Goal: Communication & Community: Answer question/provide support

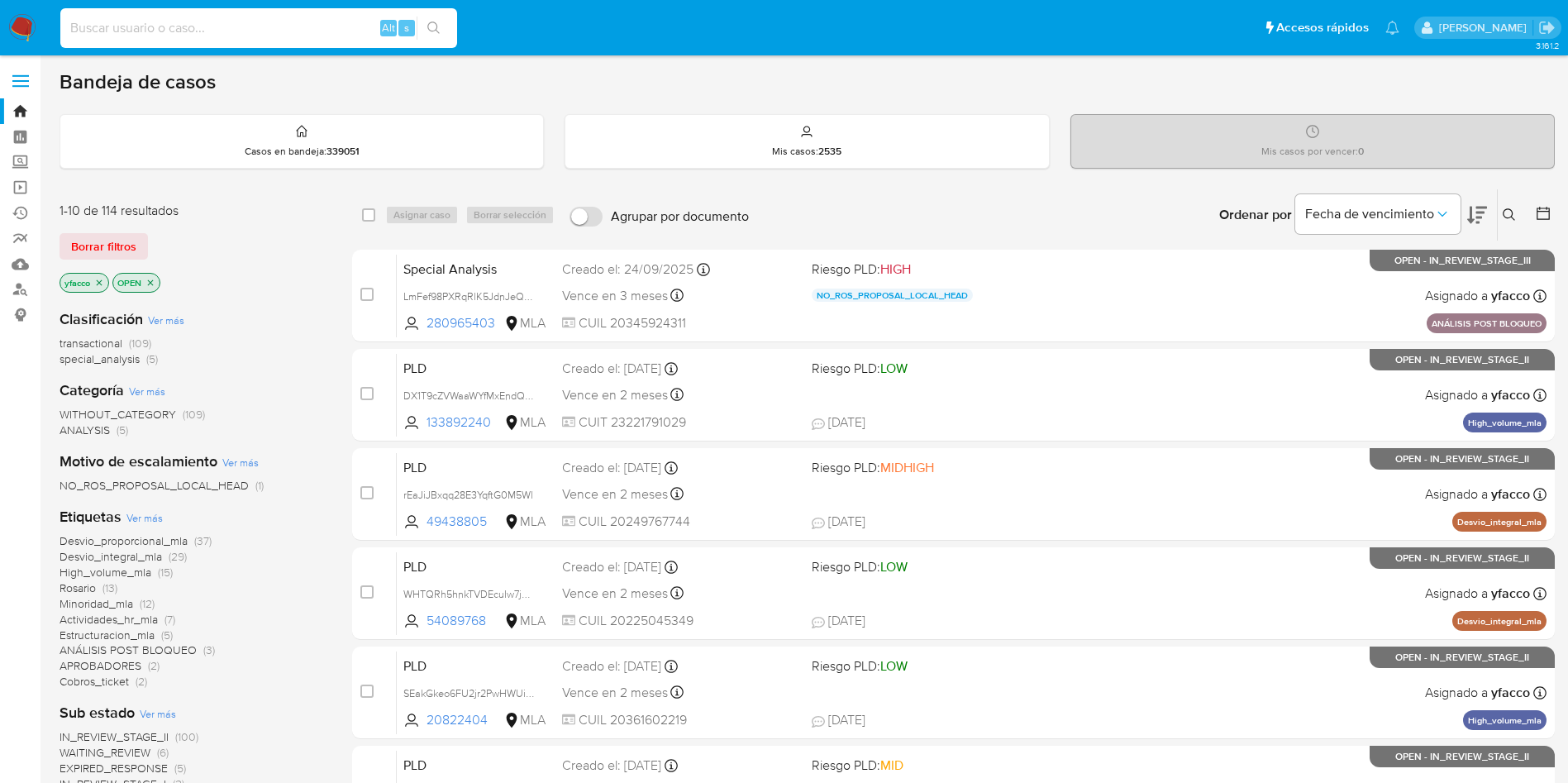
click at [316, 33] on input at bounding box center [259, 28] width 397 height 21
paste input "aiBWtaDzWxTVIOaEkQgWPHIk"
type input "aiBWtaDzWxTVIOaEkQgWPHIk"
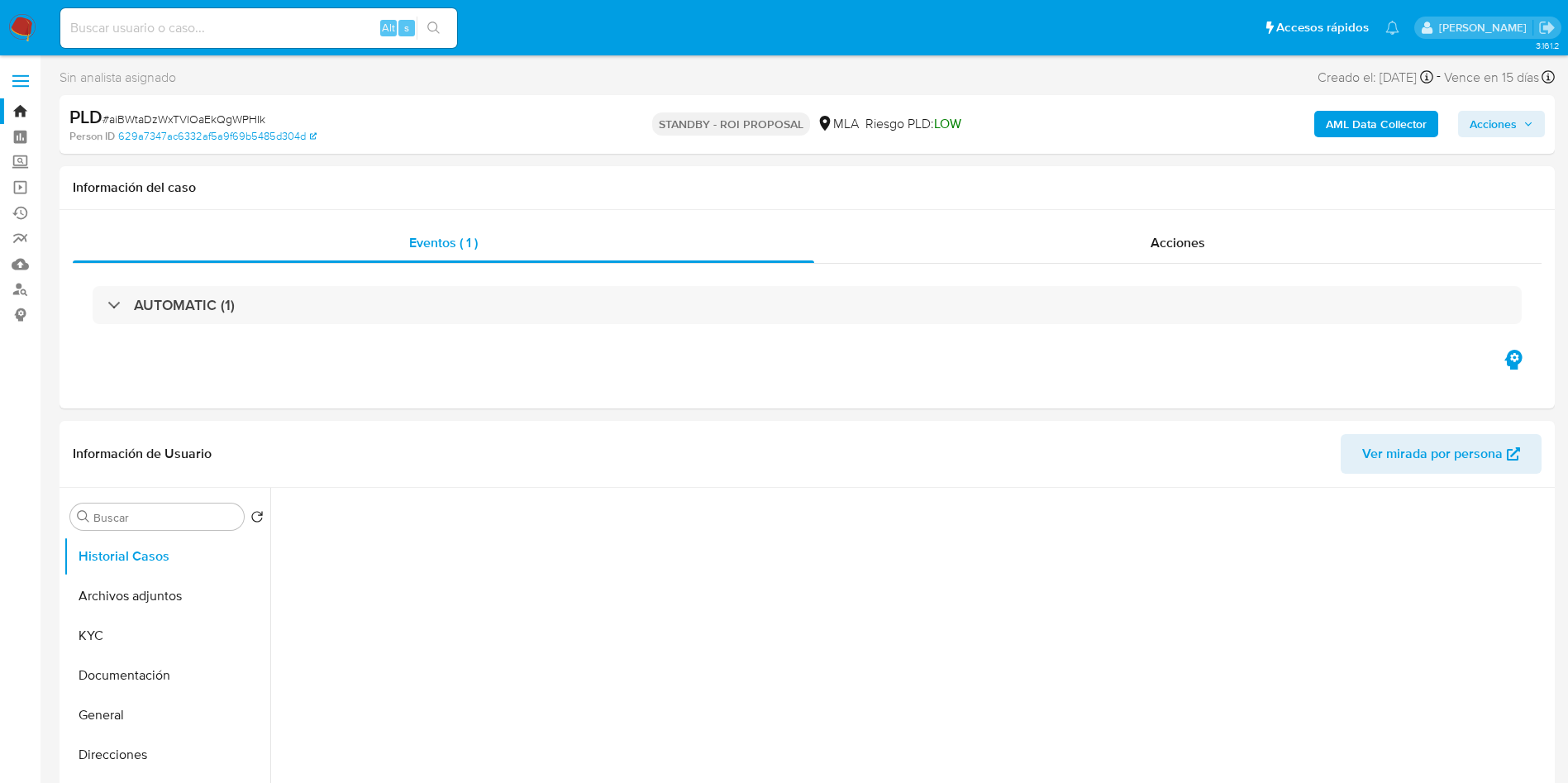
select select "10"
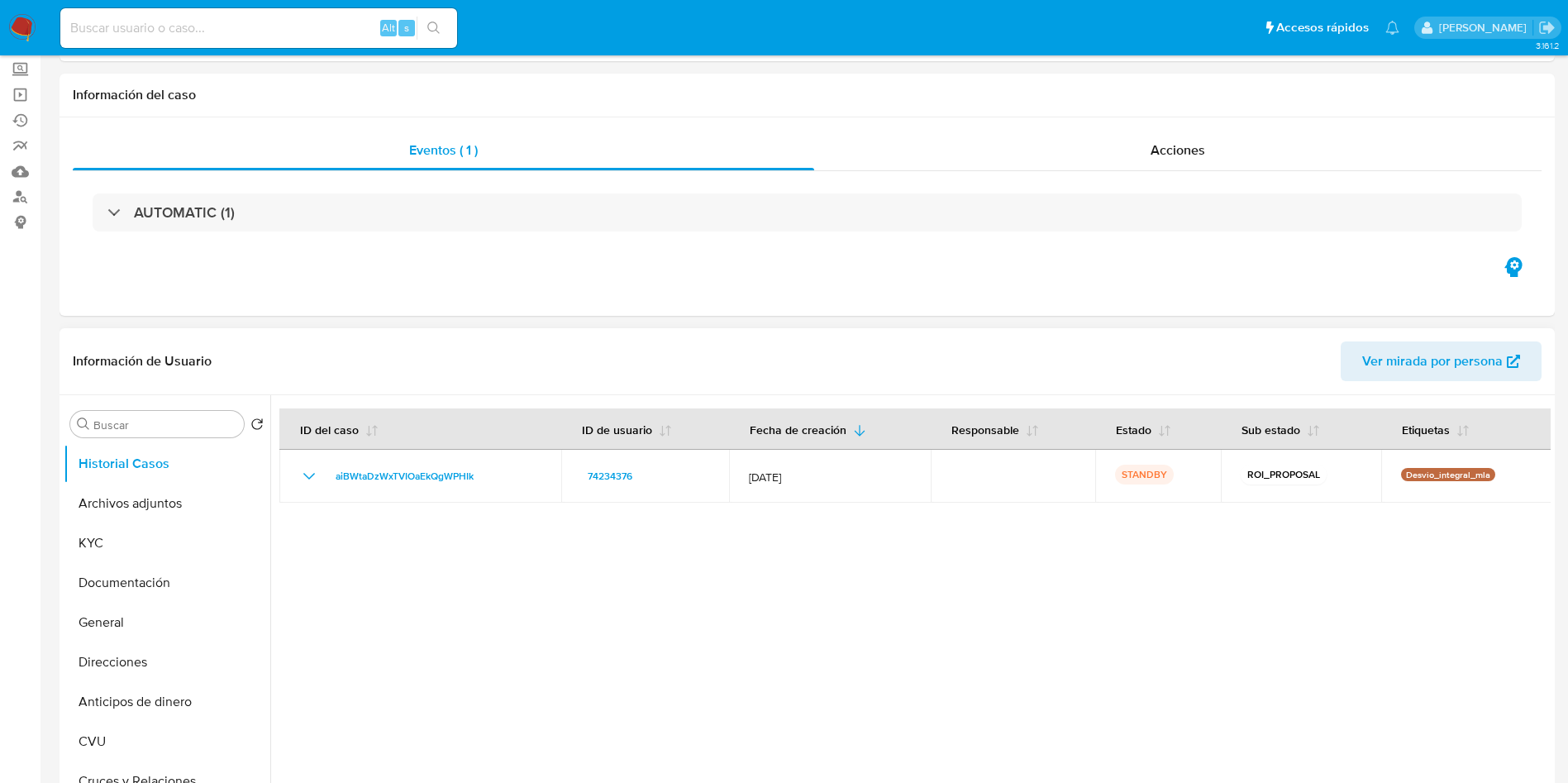
scroll to position [124, 0]
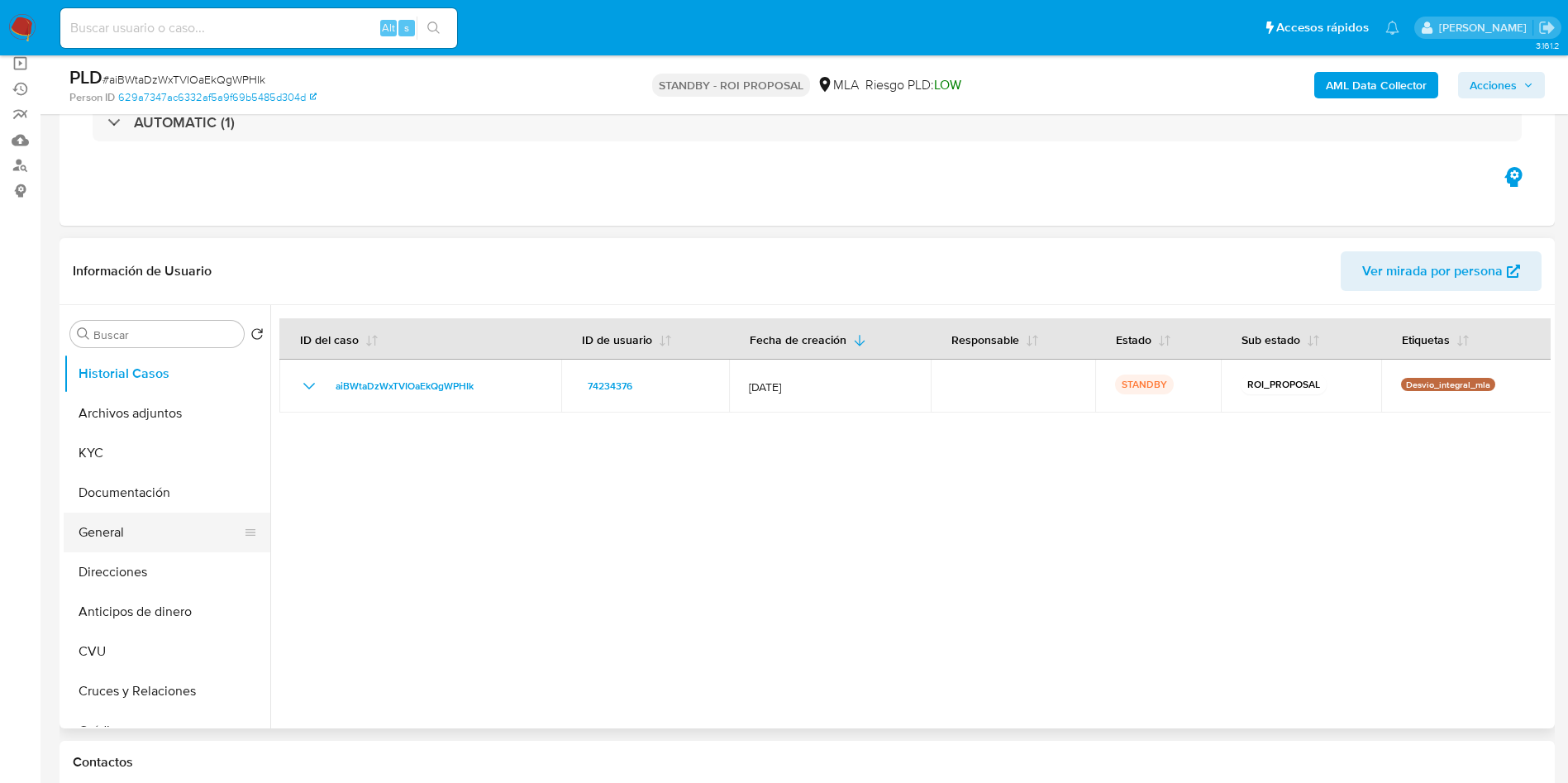
click at [171, 528] on button "General" at bounding box center [160, 532] width 193 height 40
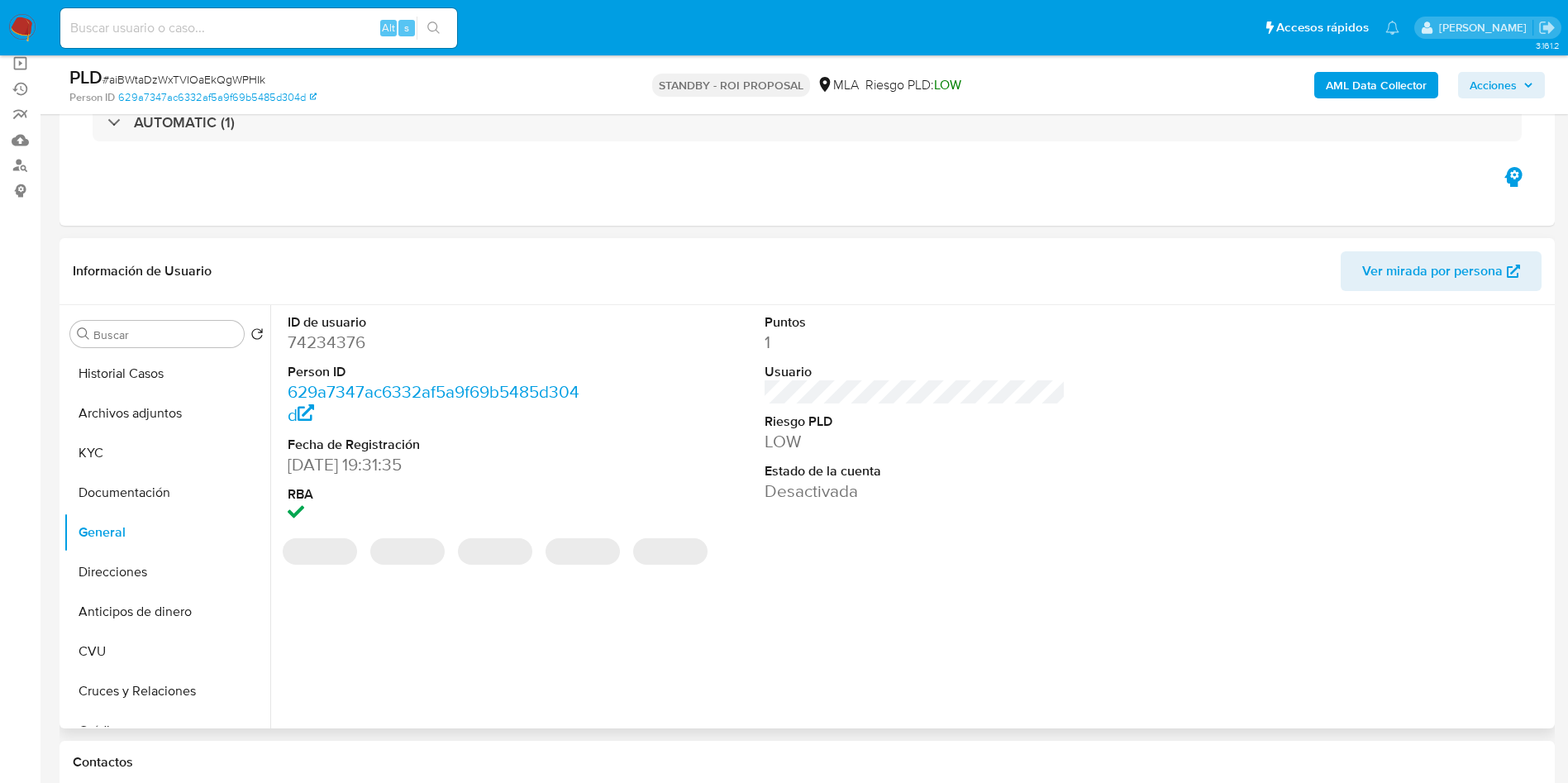
click at [359, 342] on dd "74234376" at bounding box center [438, 342] width 302 height 23
copy dd "74234376"
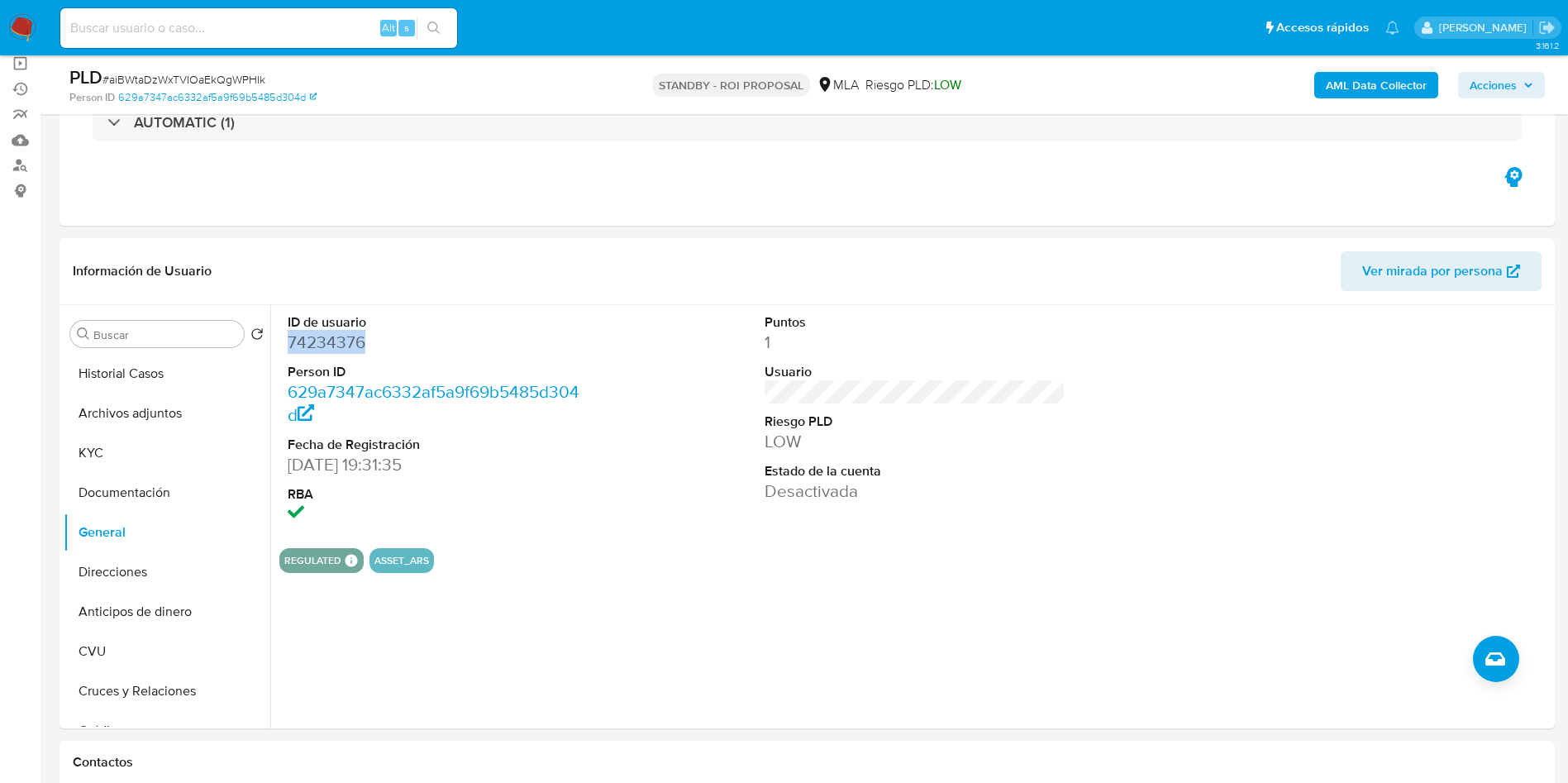
click at [271, 38] on input at bounding box center [259, 28] width 397 height 21
paste input "0Jlh9UV2X0yBLOwANotymHG4"
type input "0Jlh9UV2X0yBLOwANotymHG4"
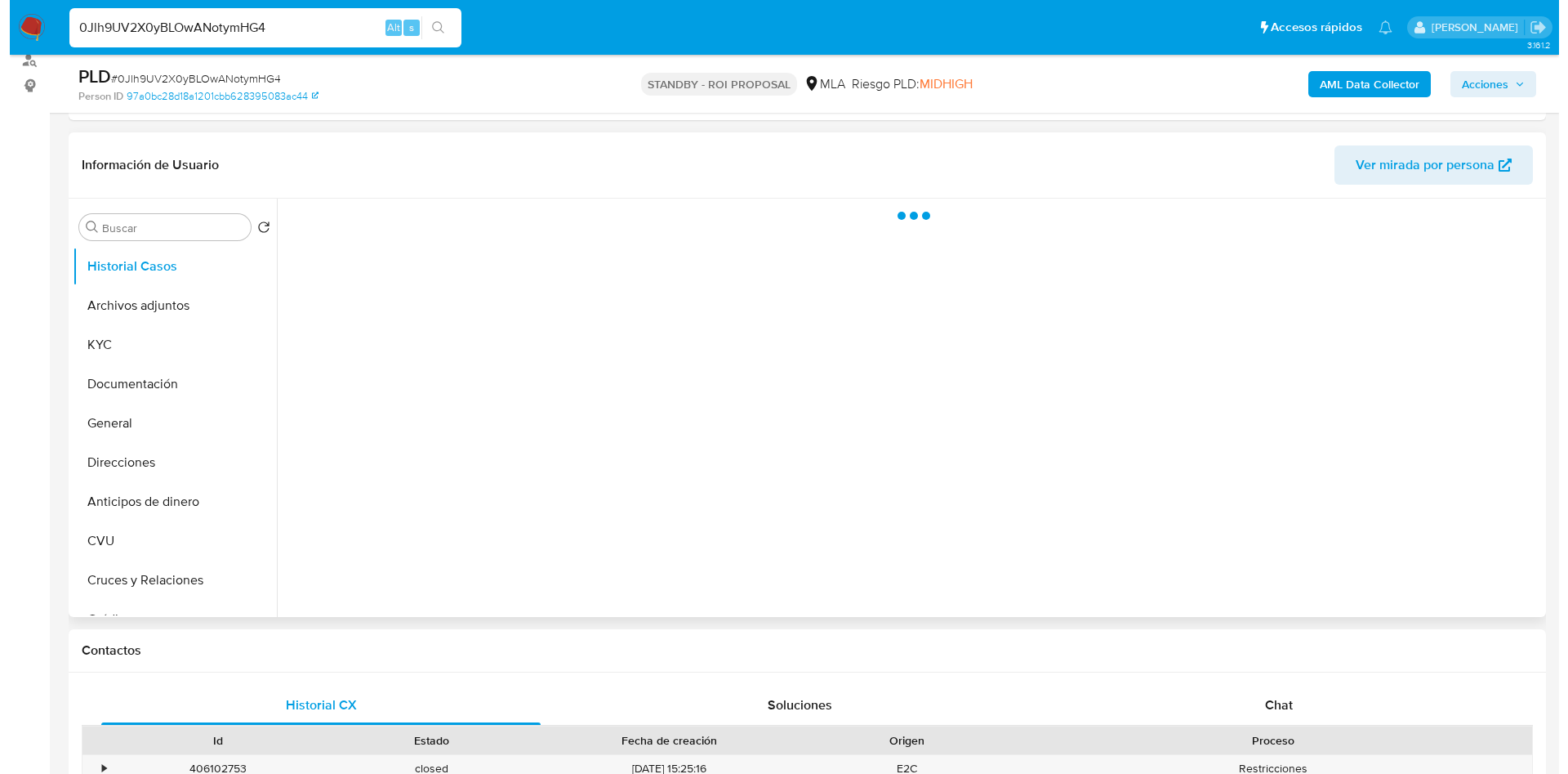
scroll to position [245, 0]
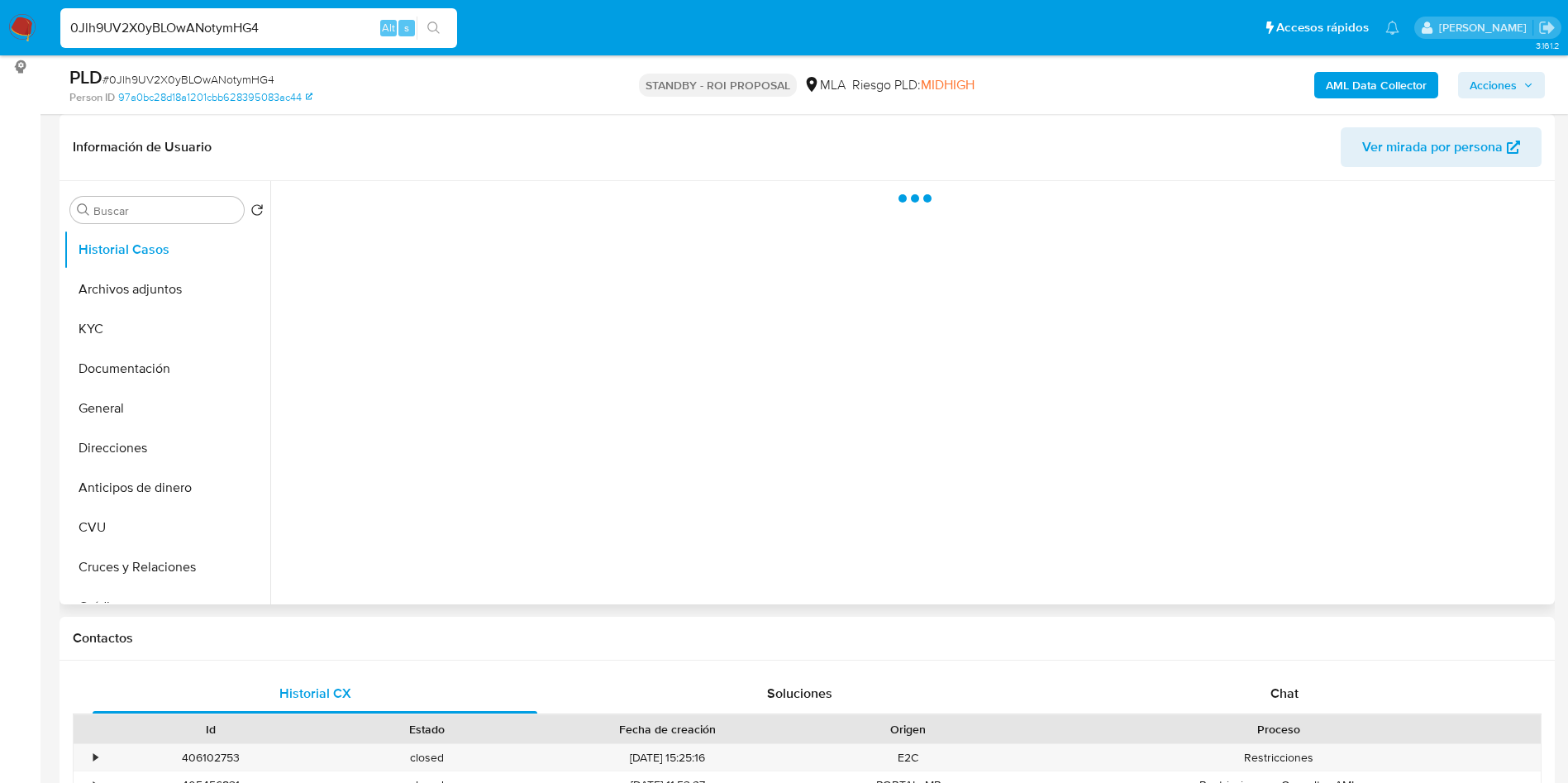
select select "10"
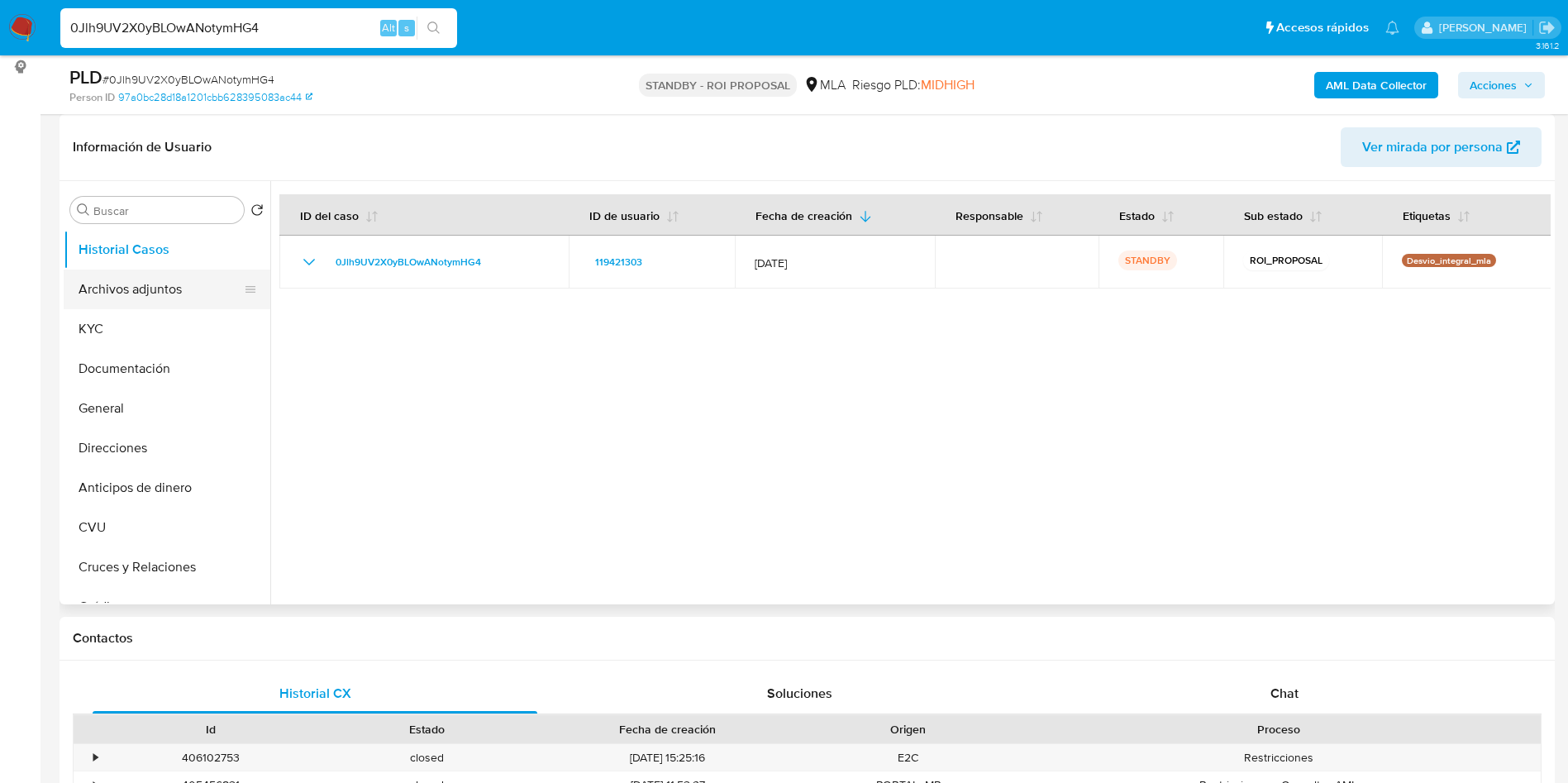
click at [135, 299] on button "Archivos adjuntos" at bounding box center [160, 289] width 193 height 40
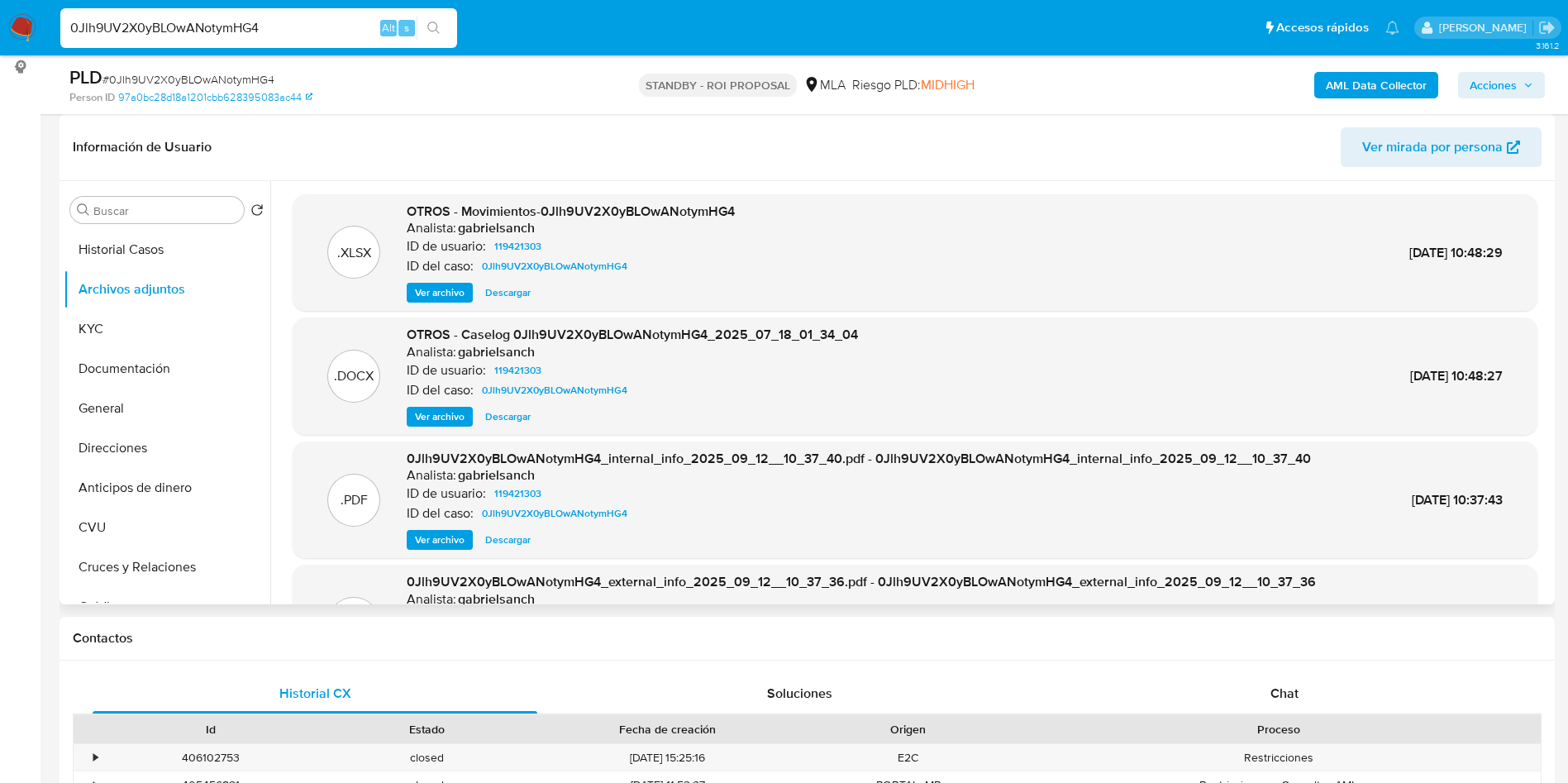
click at [432, 405] on div "OTROS - Caselog 0Jlh9UV2X0yBLOwANotymHG4_2025_07_18_01_34_04 Analista: gabriels…" at bounding box center [631, 376] width 451 height 101
click at [441, 430] on div ".DOCX OTROS - Caselog 0Jlh9UV2X0yBLOwANotymHG4_2025_07_18_01_34_04 Analista: ga…" at bounding box center [915, 376] width 1244 height 117
click at [435, 419] on span "Ver archivo" at bounding box center [440, 416] width 49 height 17
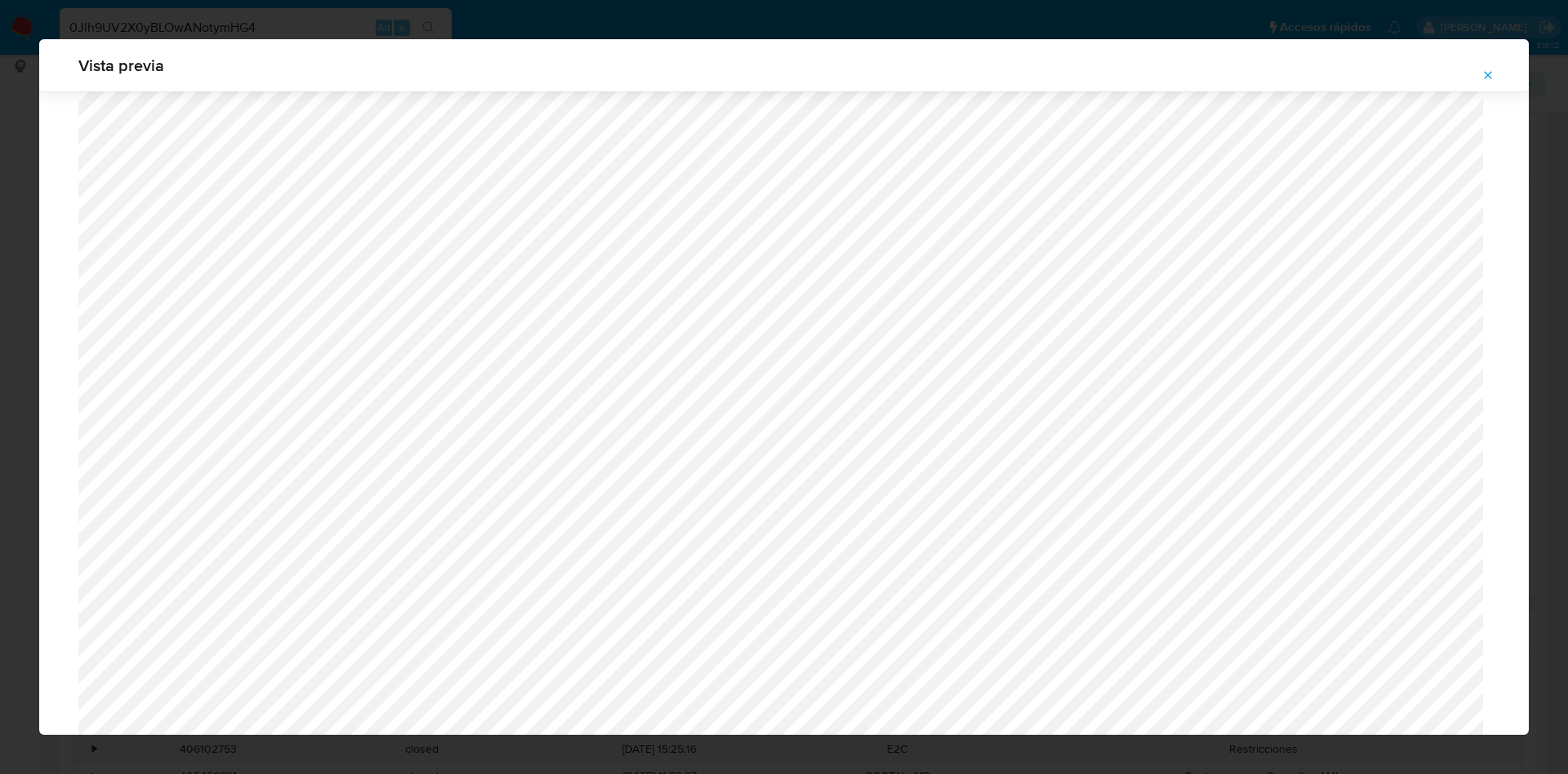
scroll to position [143, 0]
click at [1479, 63] on button "Attachment preview" at bounding box center [1487, 75] width 36 height 26
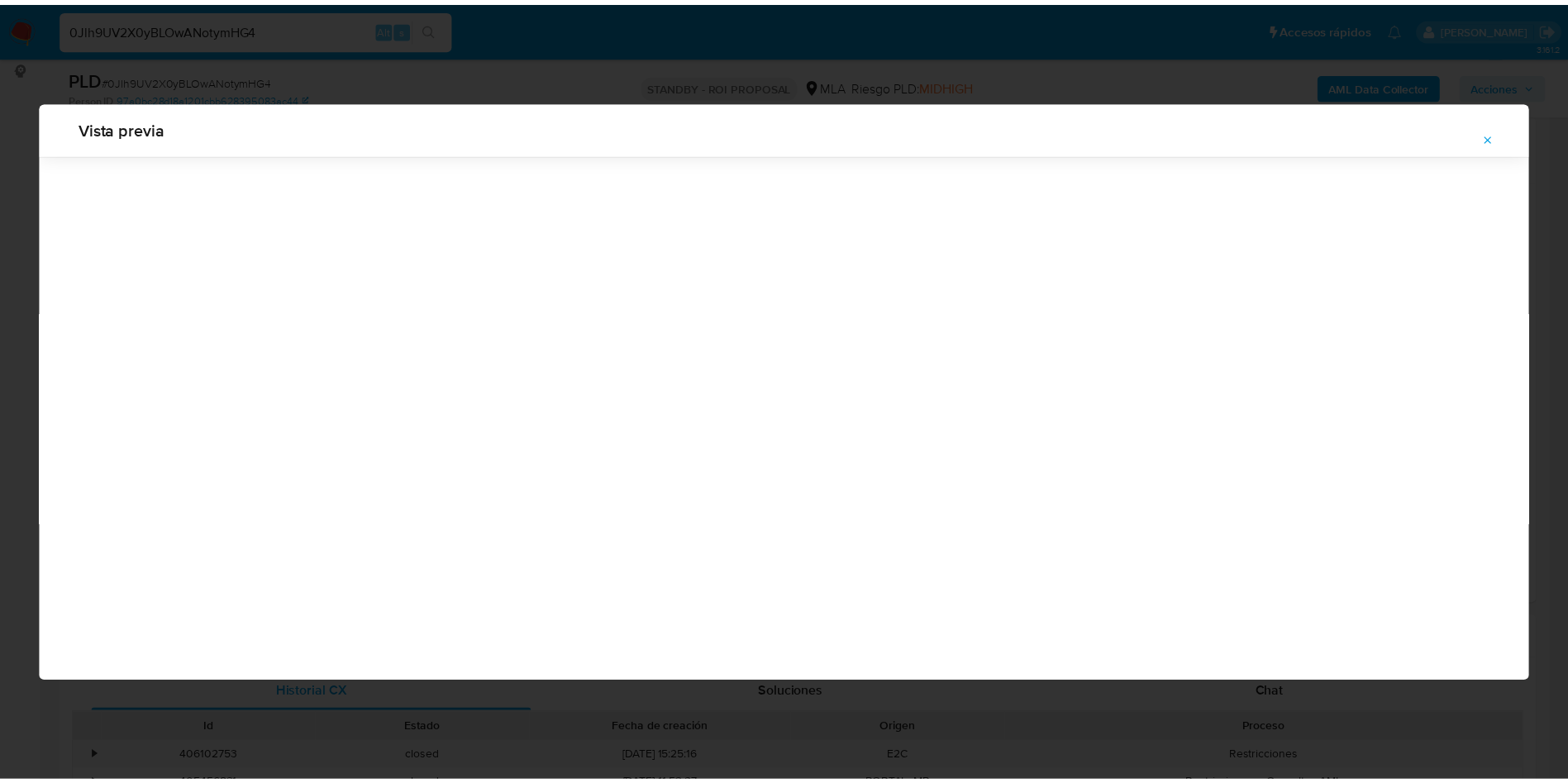
scroll to position [0, 0]
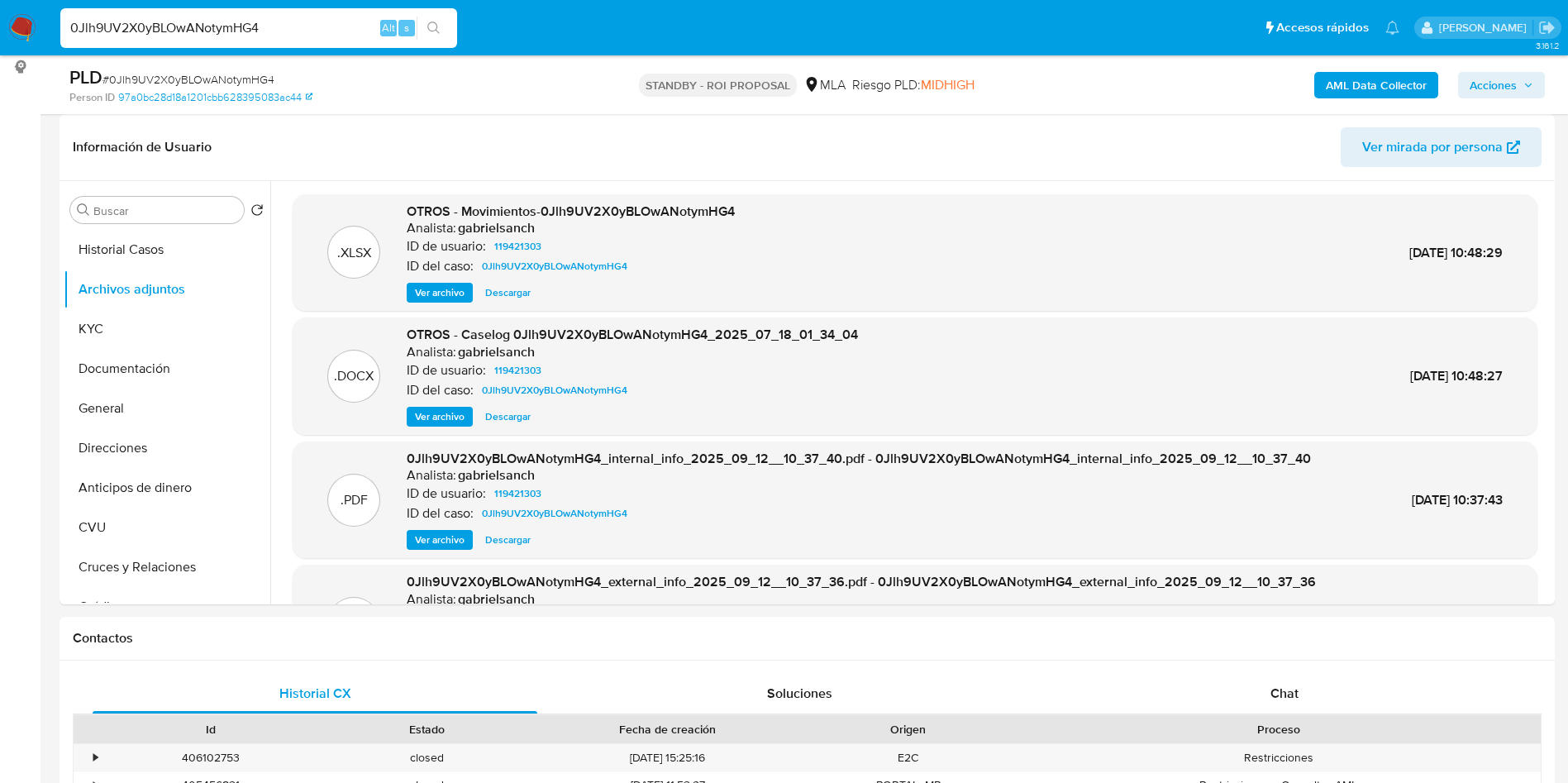
click at [328, 25] on input "0Jlh9UV2X0yBLOwANotymHG4" at bounding box center [259, 28] width 397 height 21
paste input "aiBWtaDzWxTVIOaEkQgWPHIk"
type input "aiBWtaDzWxTVIOaEkQgWPHIk"
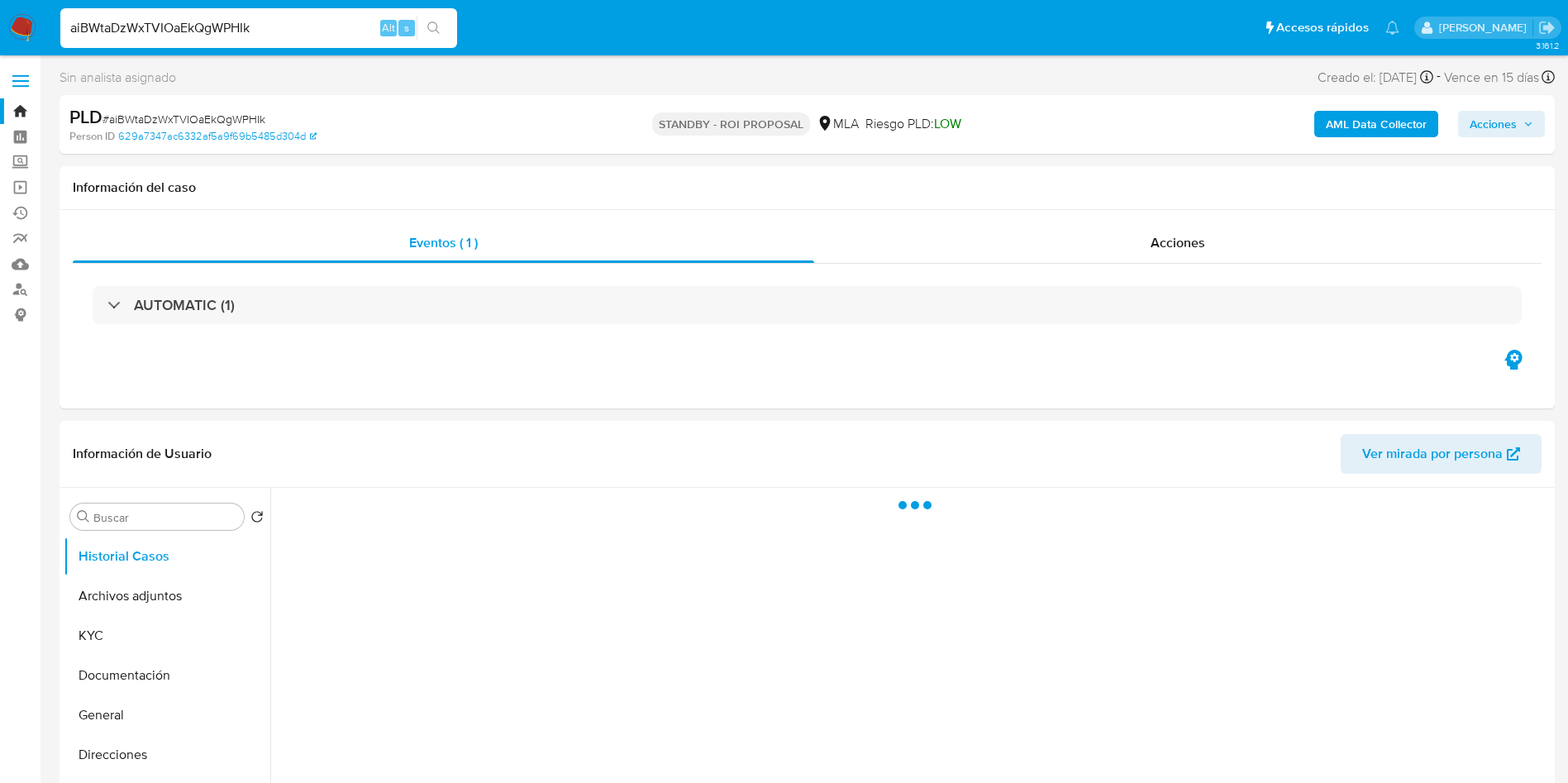
select select "10"
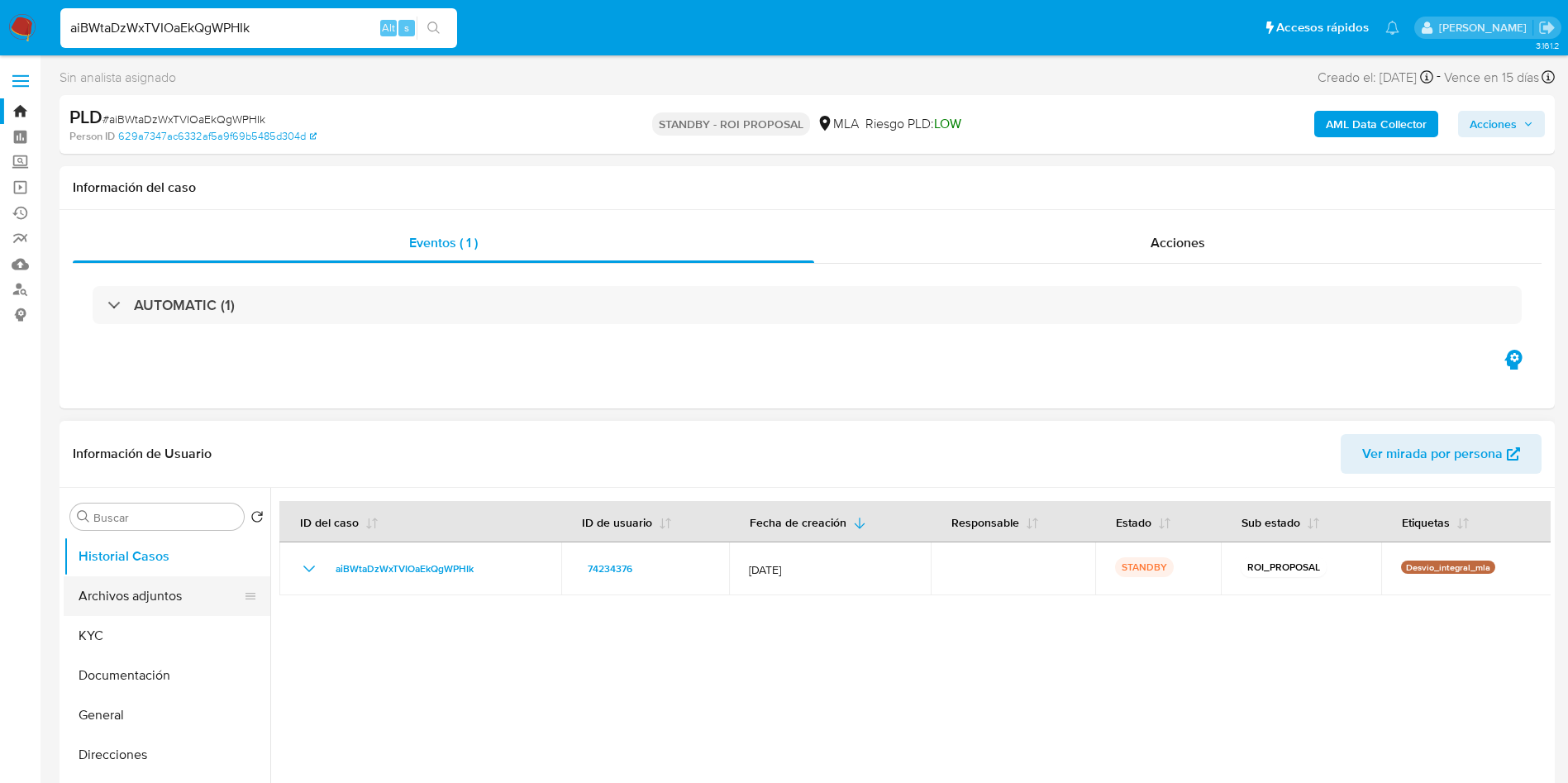
click at [149, 596] on button "Archivos adjuntos" at bounding box center [160, 596] width 193 height 40
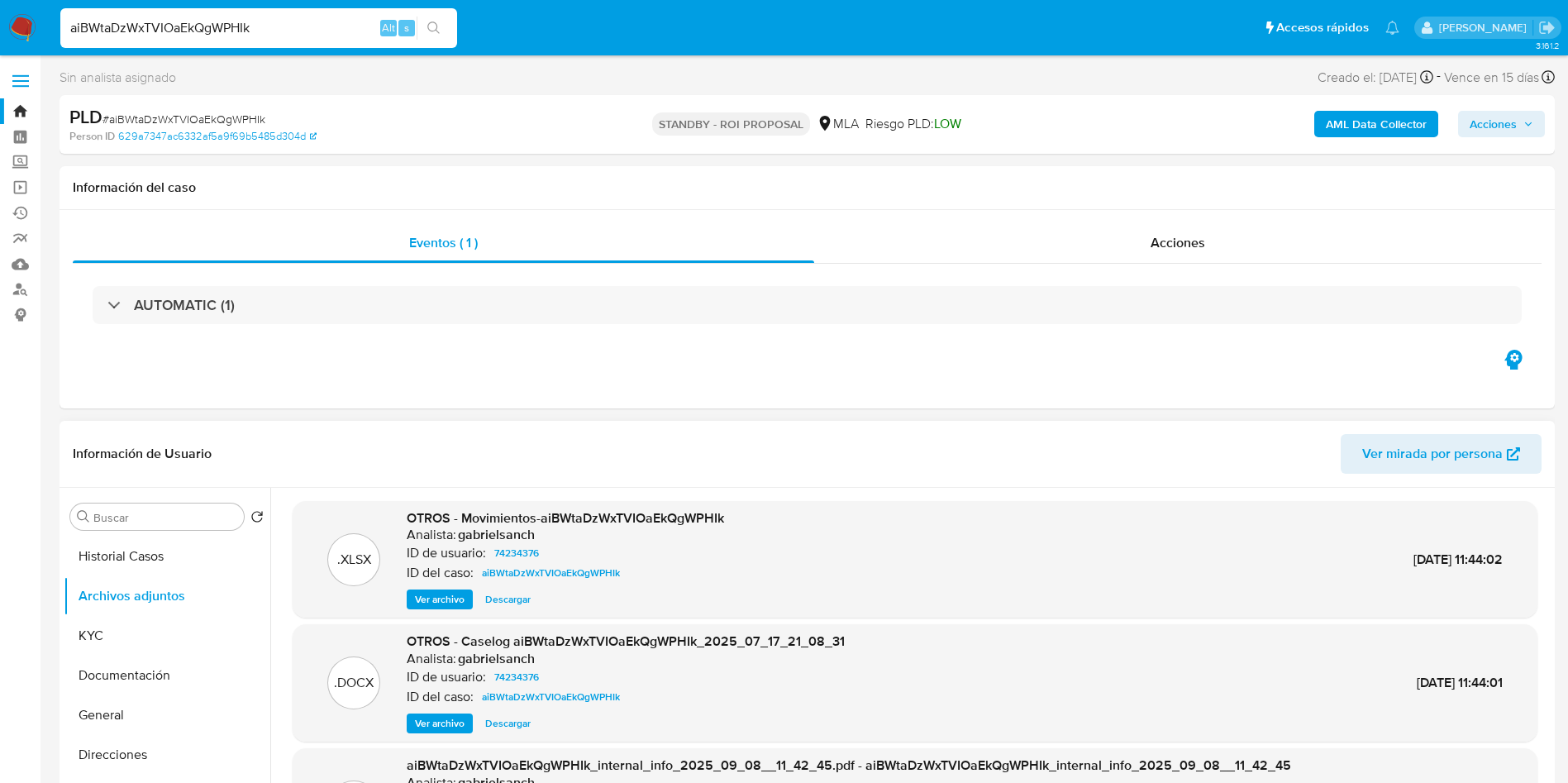
scroll to position [124, 0]
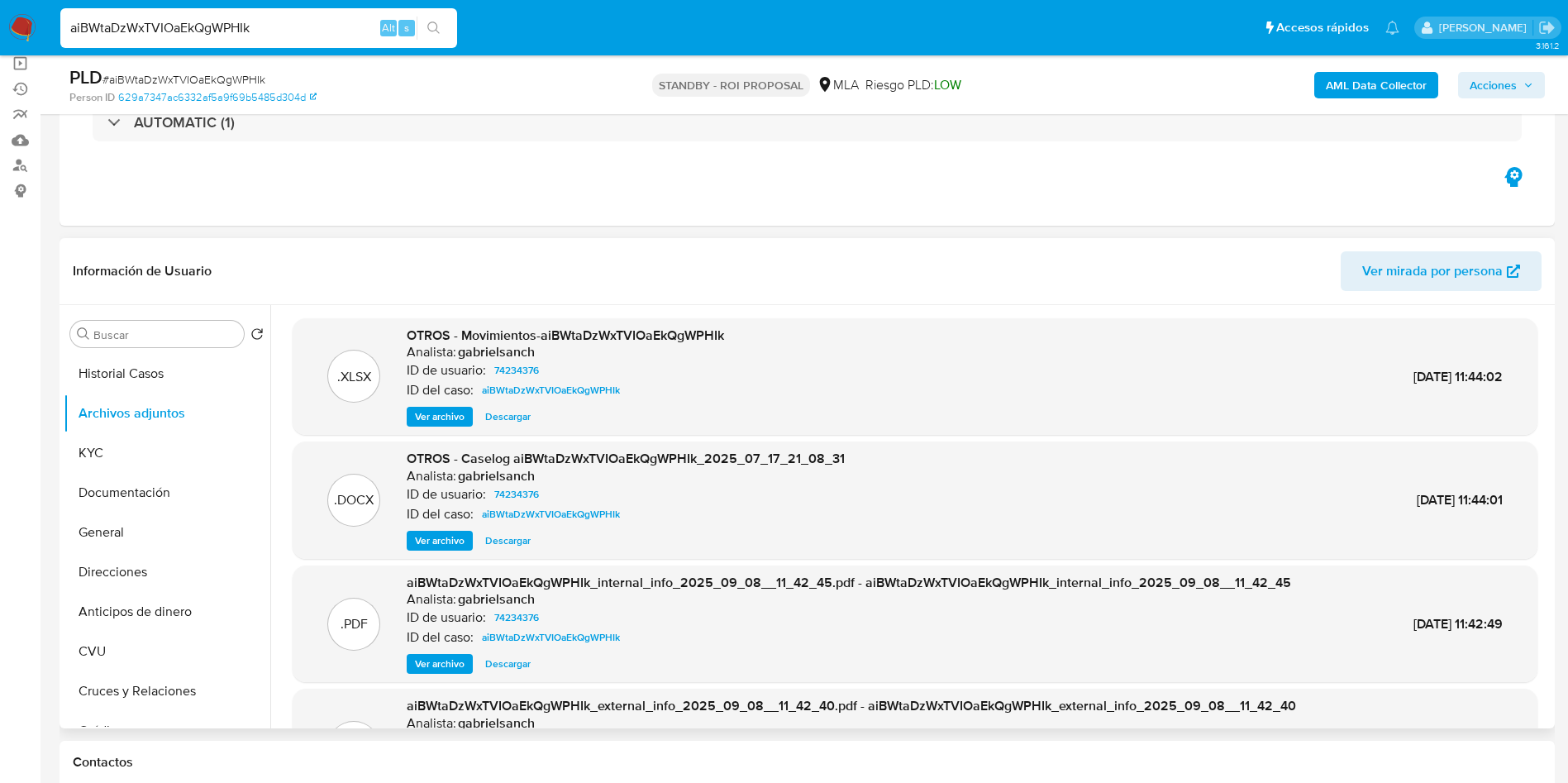
click at [525, 537] on span "Descargar" at bounding box center [508, 540] width 46 height 17
click at [171, 363] on button "Historial Casos" at bounding box center [160, 373] width 193 height 40
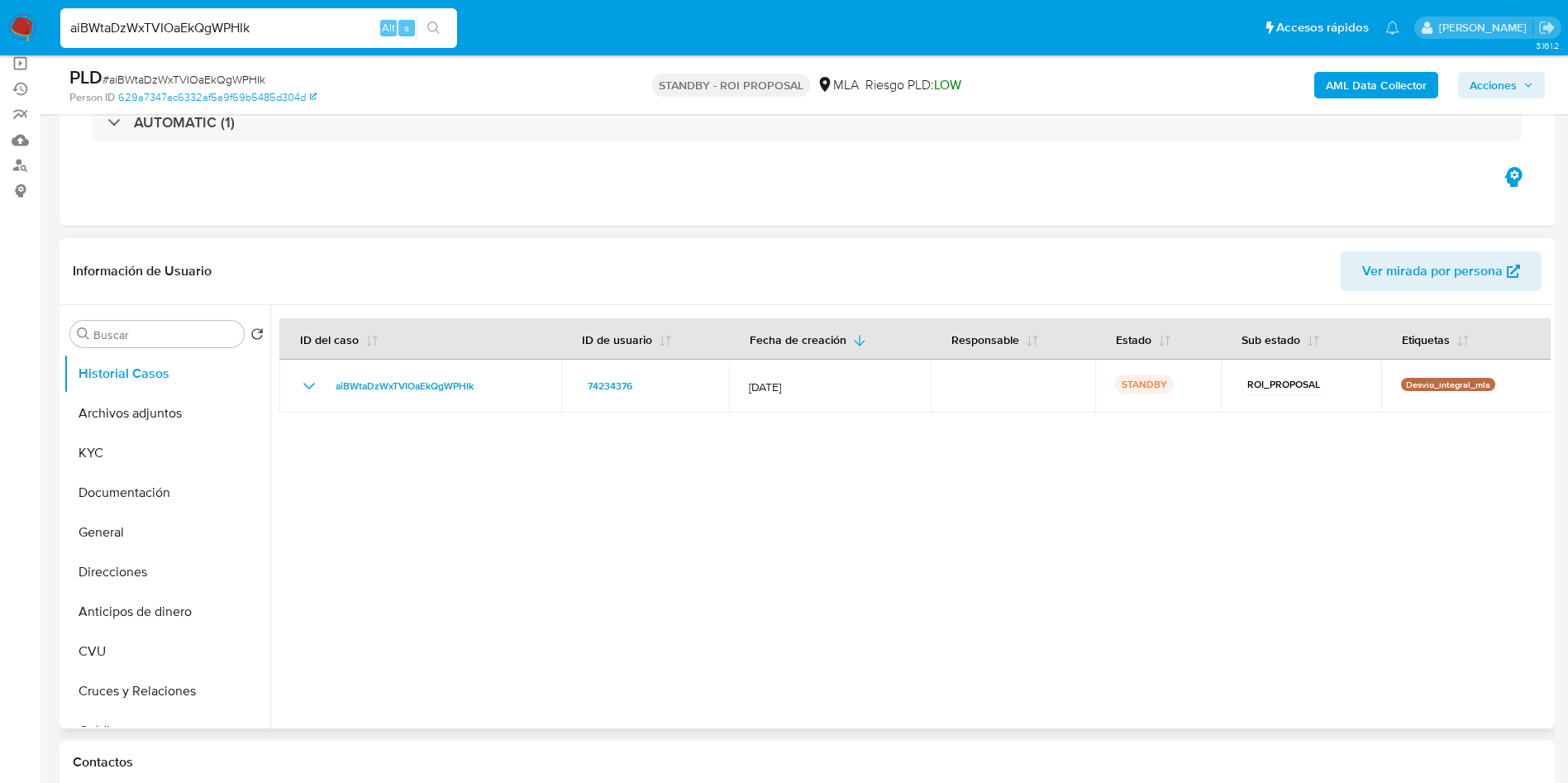
click at [1176, 557] on div at bounding box center [910, 516] width 1280 height 423
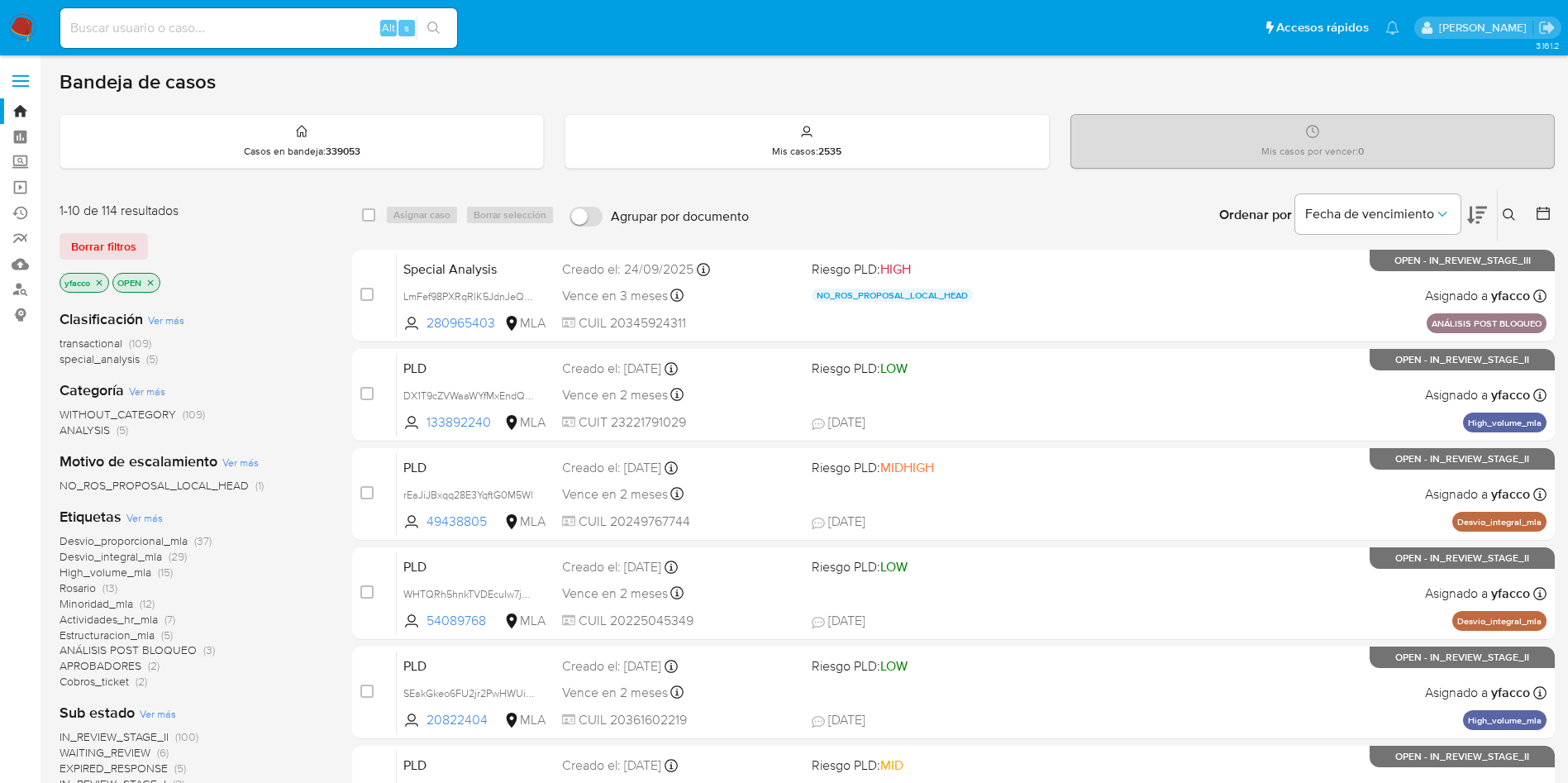
click at [296, 35] on input at bounding box center [259, 28] width 397 height 21
paste input "dAp3qFx1TqeABXE0ofeDBMUT"
type input "dAp3qFx1TqeABXE0ofeDBMUT"
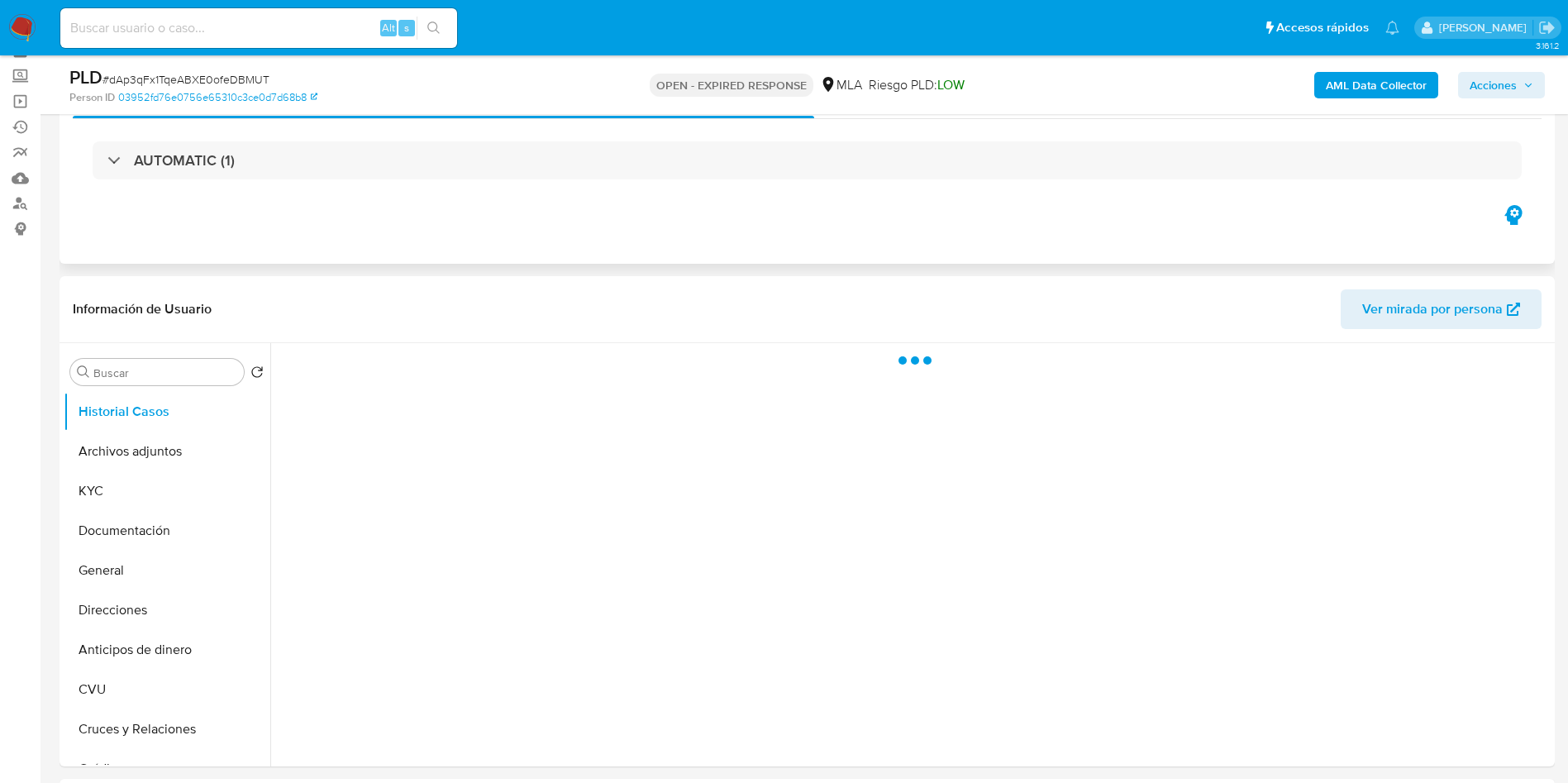
scroll to position [124, 0]
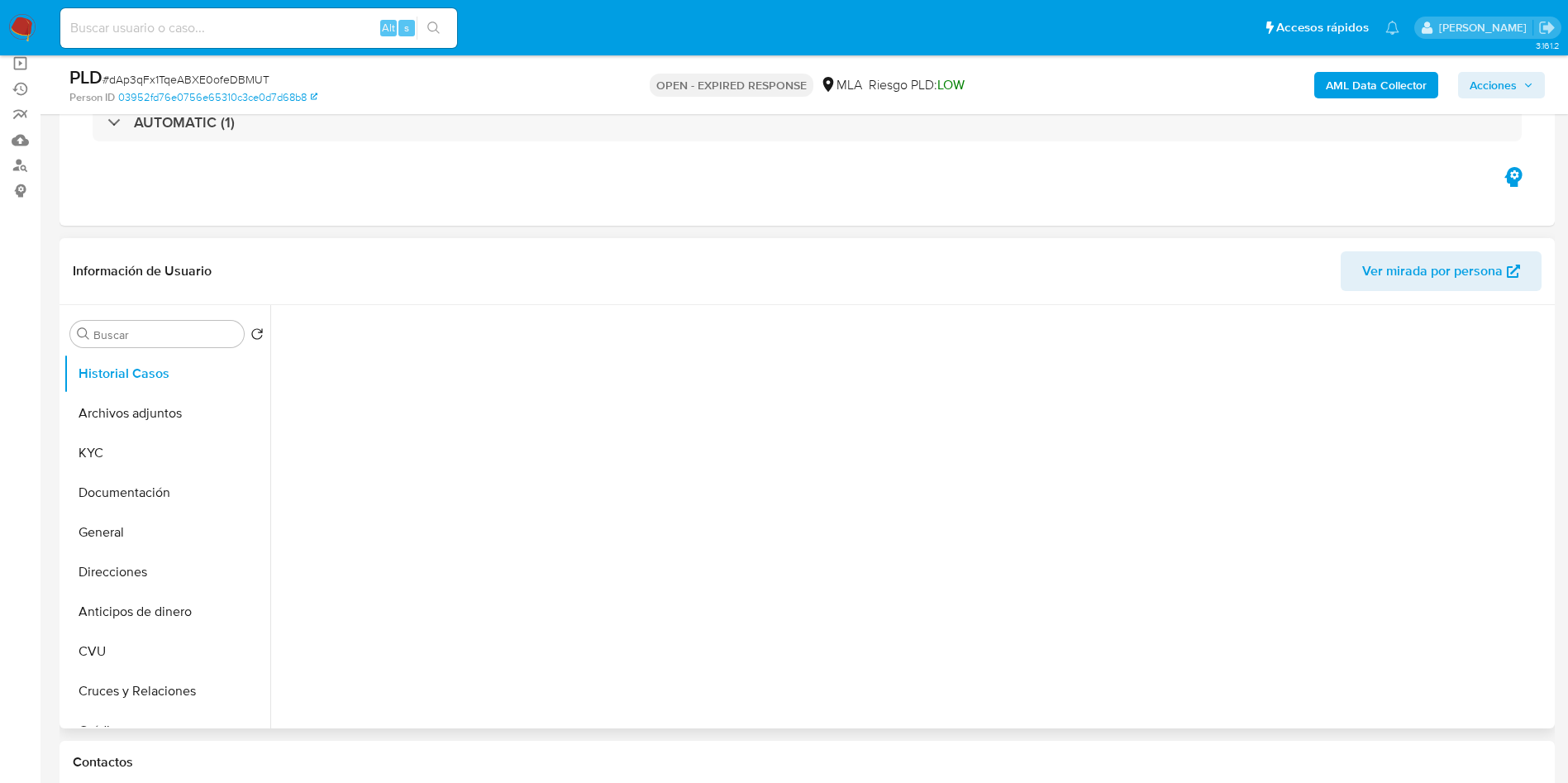
select select "10"
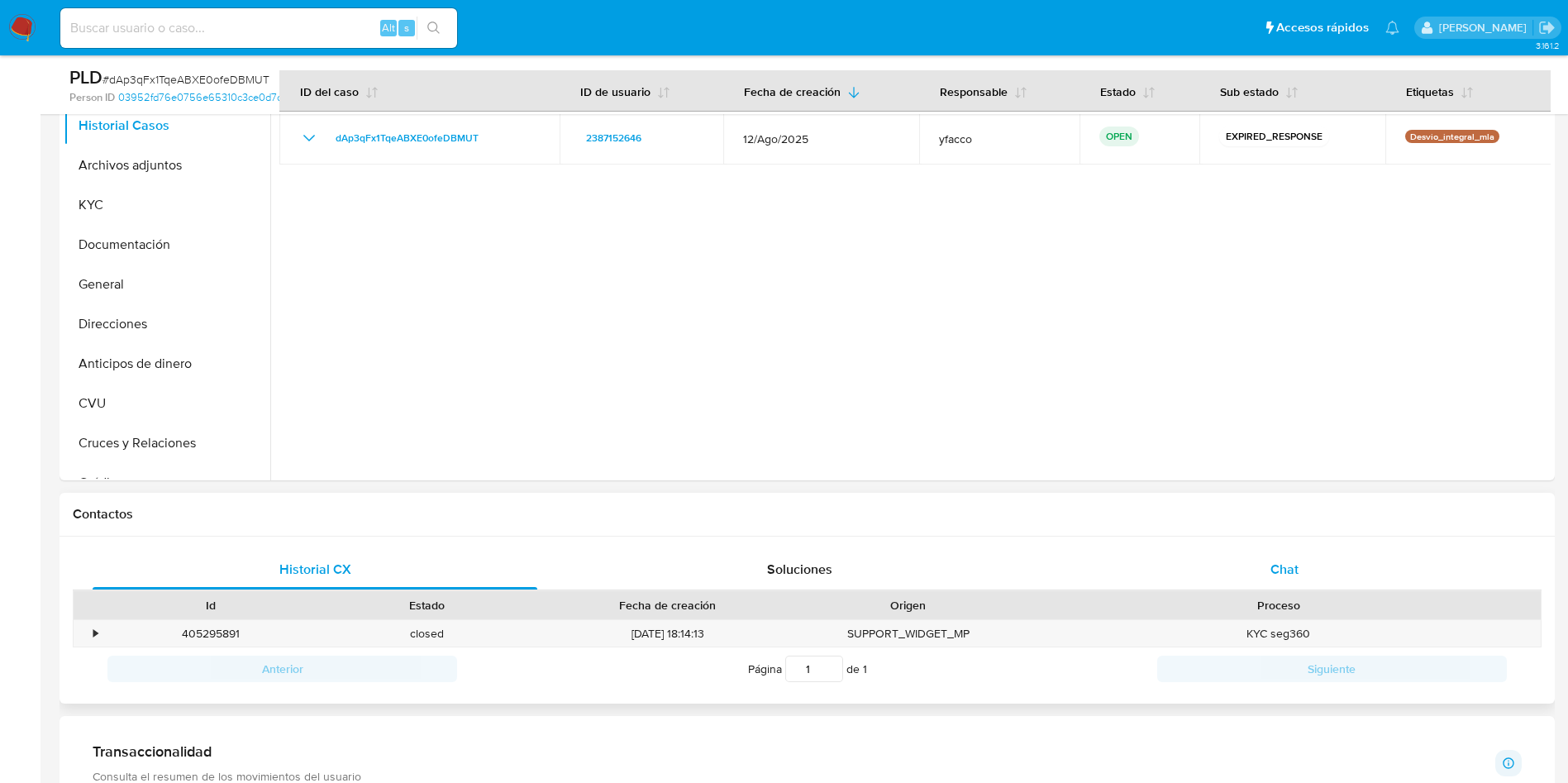
click at [1265, 553] on div "Chat" at bounding box center [1285, 569] width 445 height 40
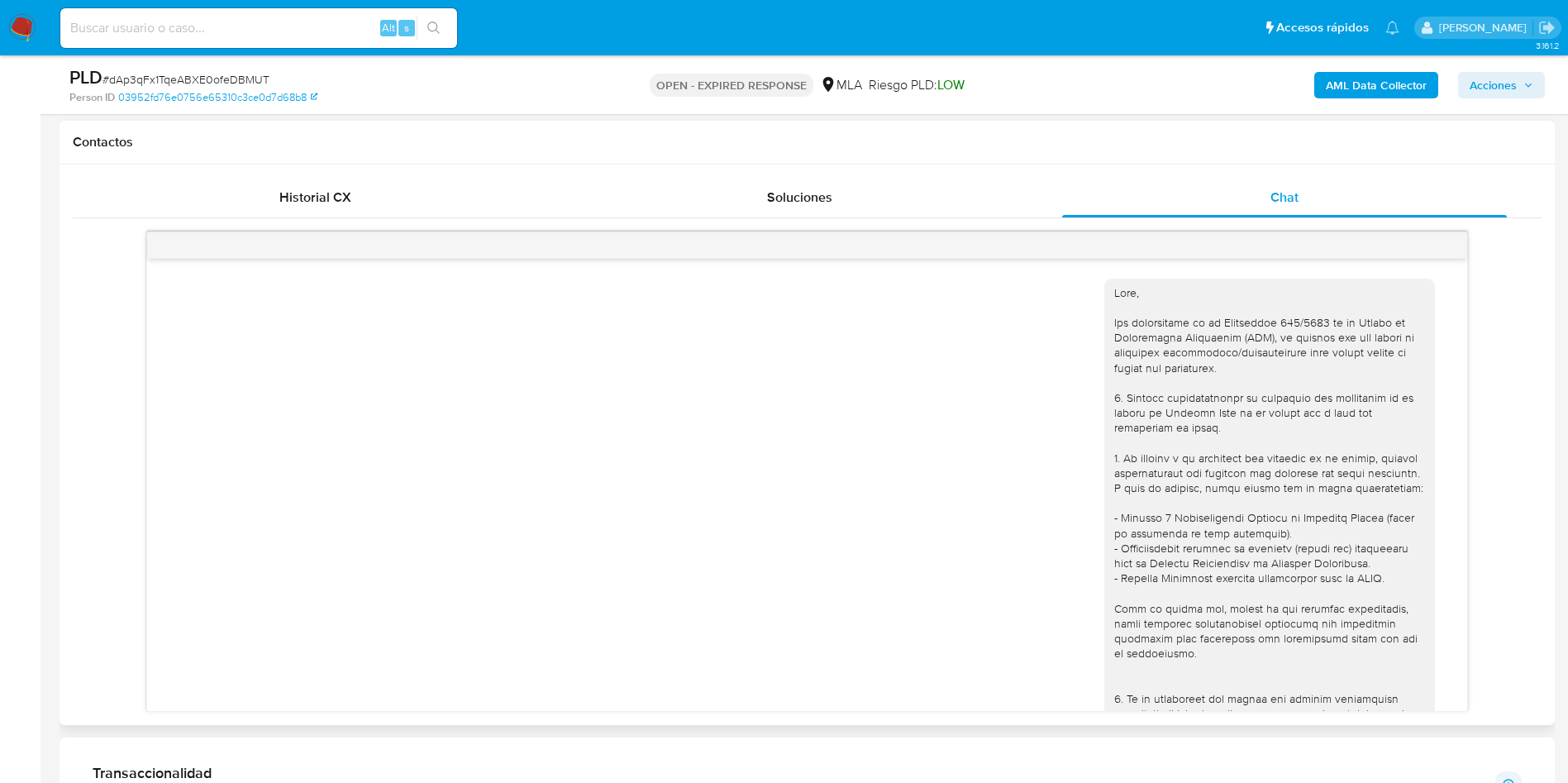
scroll to position [248, 0]
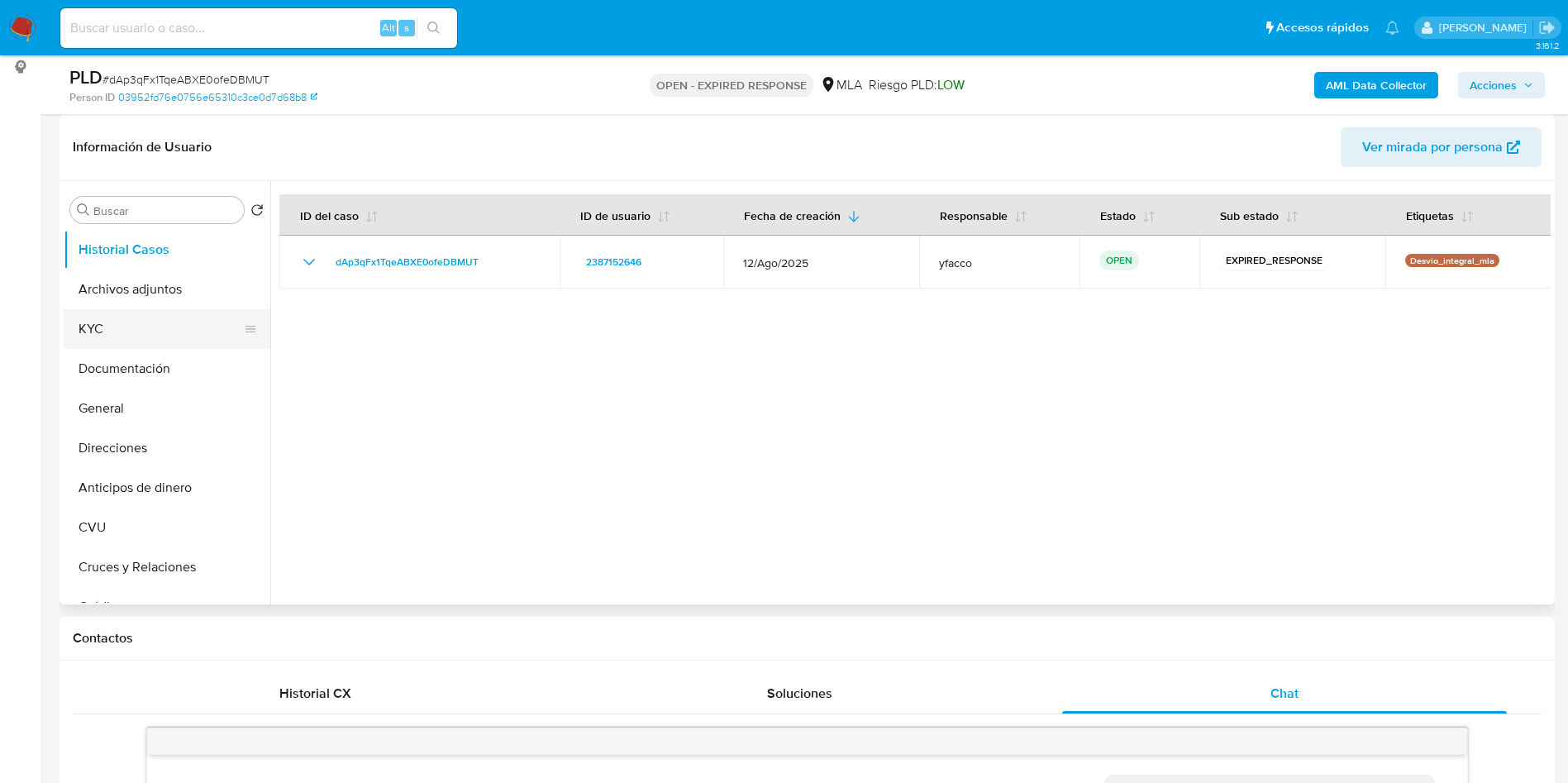
click at [167, 346] on button "KYC" at bounding box center [160, 328] width 193 height 40
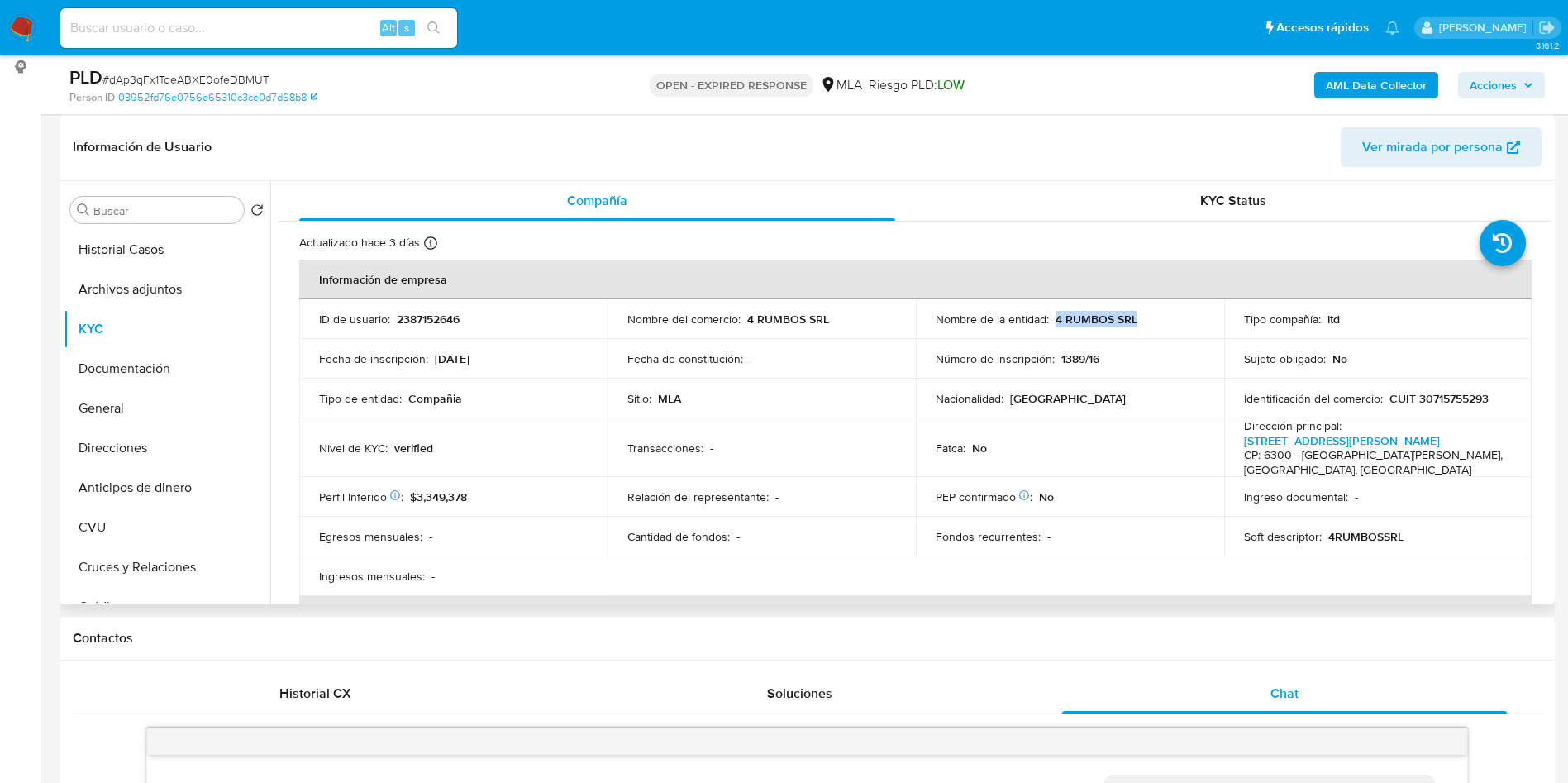
drag, startPoint x: 1052, startPoint y: 324, endPoint x: 1134, endPoint y: 325, distance: 82.0
click at [1134, 325] on div "Nombre de la entidad : 4 RUMBOS SRL" at bounding box center [1069, 318] width 268 height 15
copy p "4 RUMBOS SRL"
click at [106, 454] on button "Direcciones" at bounding box center [160, 448] width 193 height 40
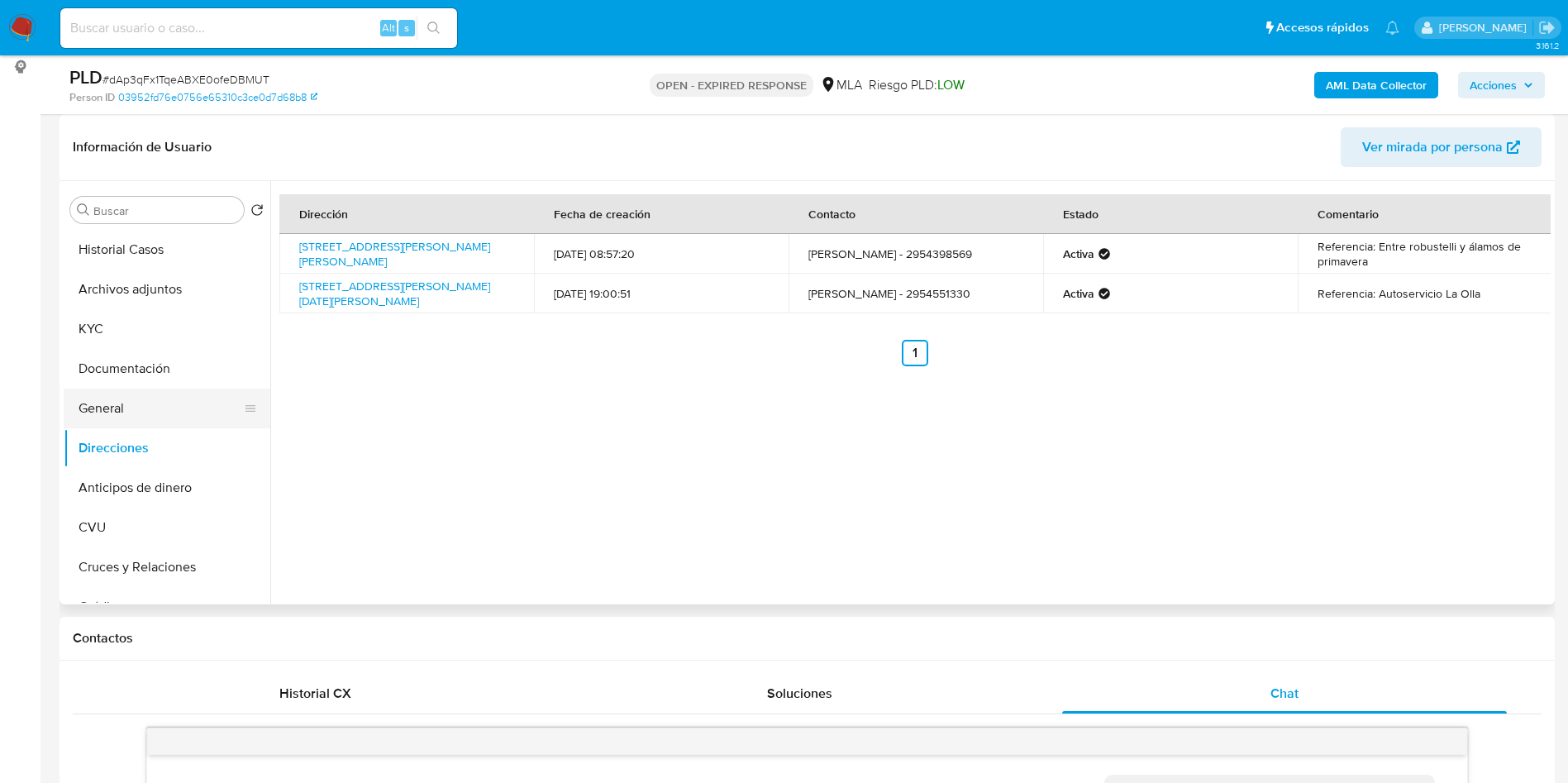
click at [138, 404] on button "General" at bounding box center [160, 408] width 193 height 40
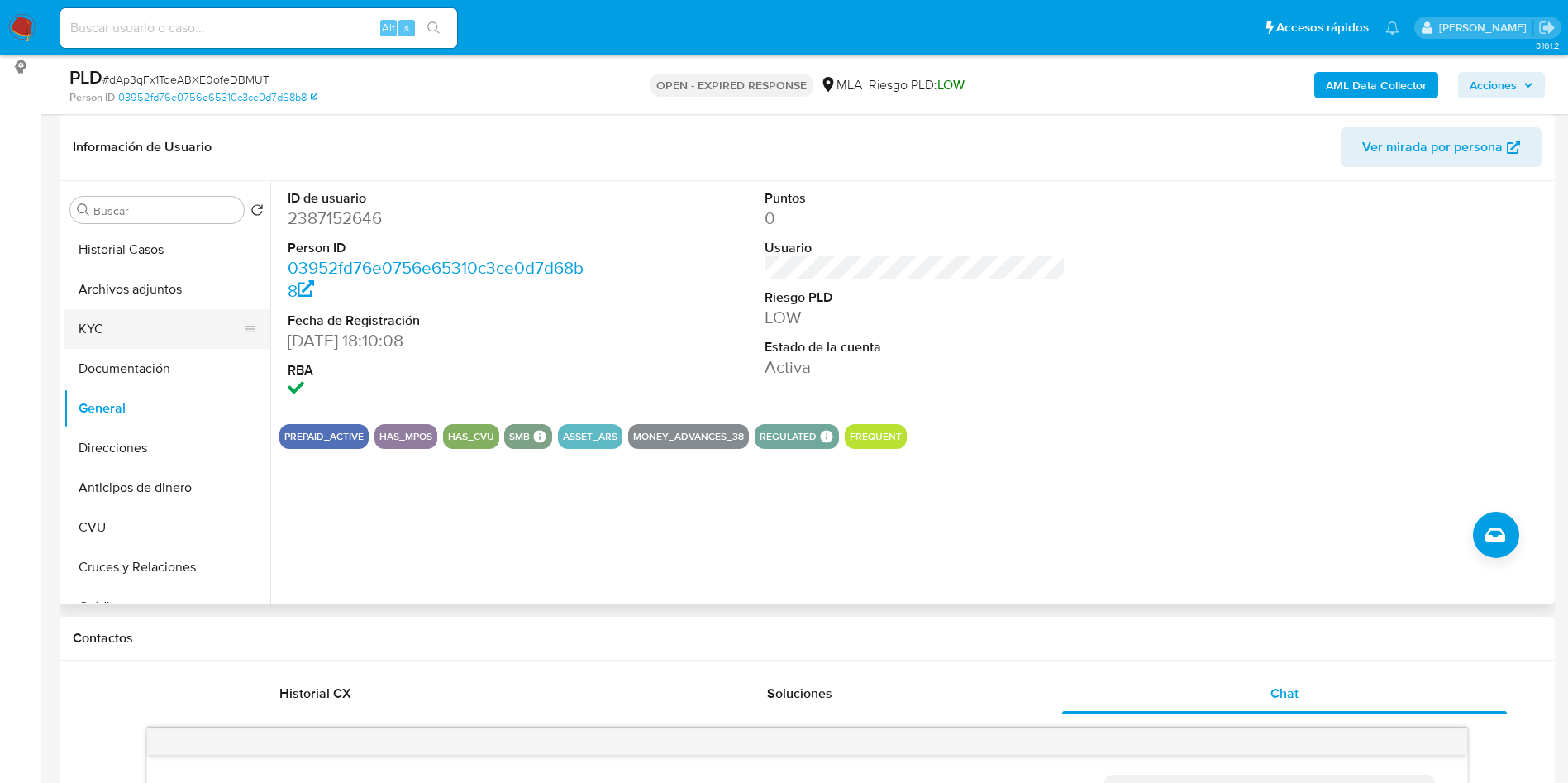
click at [134, 333] on button "KYC" at bounding box center [160, 328] width 193 height 40
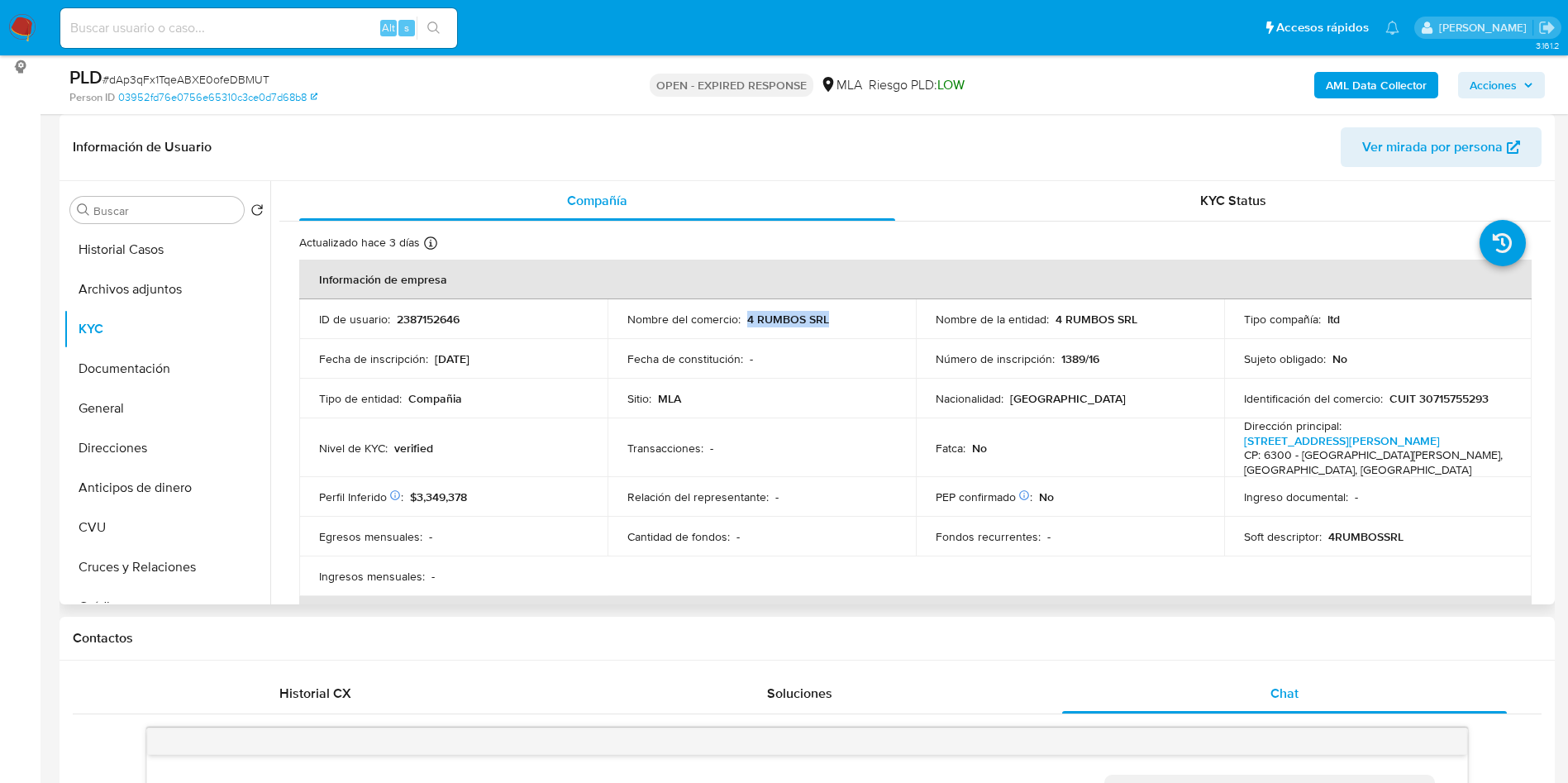
drag, startPoint x: 744, startPoint y: 322, endPoint x: 835, endPoint y: 317, distance: 91.1
click at [835, 317] on div "Nombre del comercio : 4 RUMBOS SRL" at bounding box center [761, 318] width 268 height 15
copy p "4 RUMBOS SRL"
click at [143, 259] on button "Historial Casos" at bounding box center [160, 249] width 193 height 40
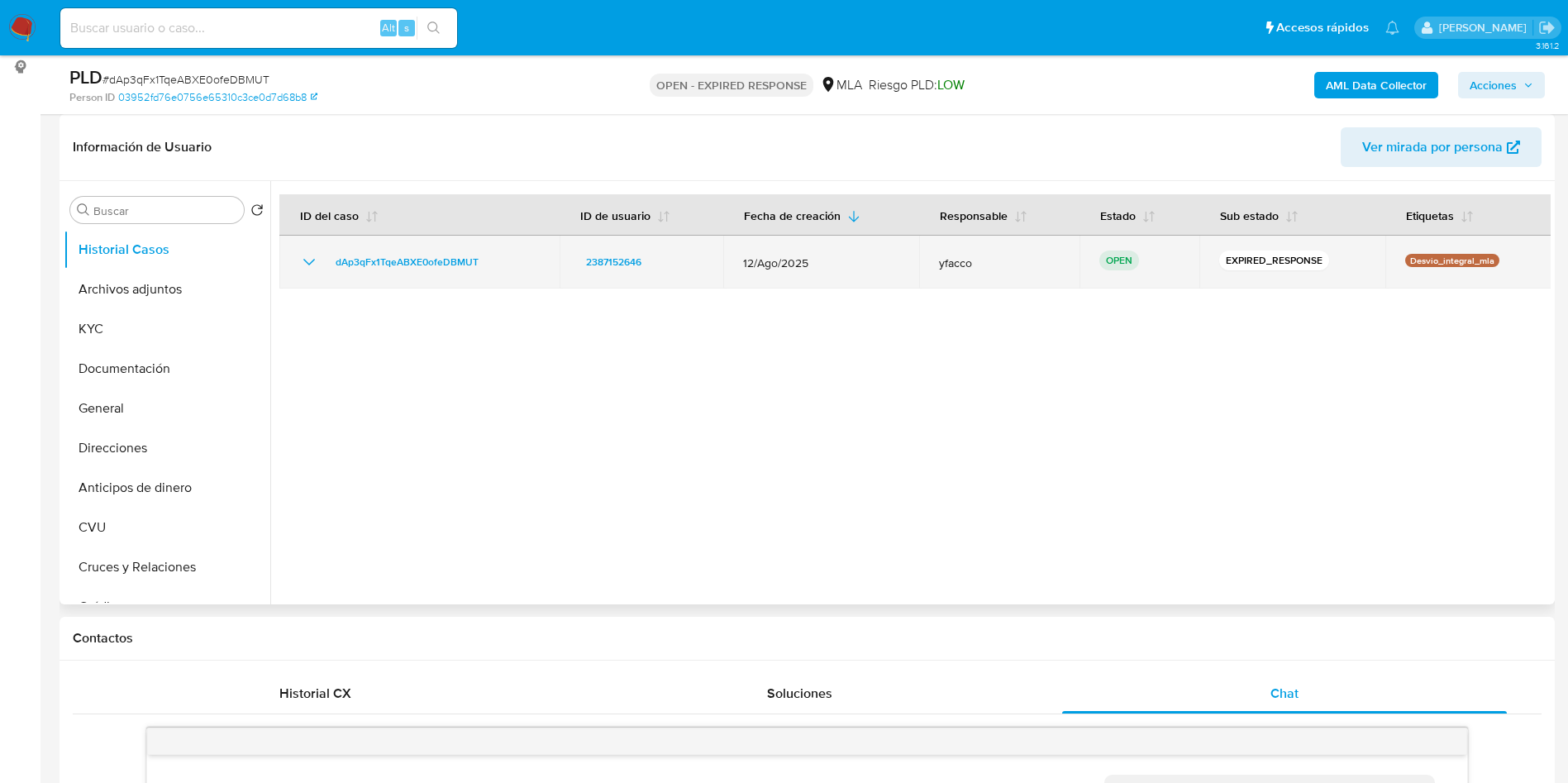
drag, startPoint x: 325, startPoint y: 262, endPoint x: 485, endPoint y: 267, distance: 160.1
click at [485, 267] on div "dAp3qFx1TqeABXE0ofeDBMUT" at bounding box center [419, 262] width 240 height 20
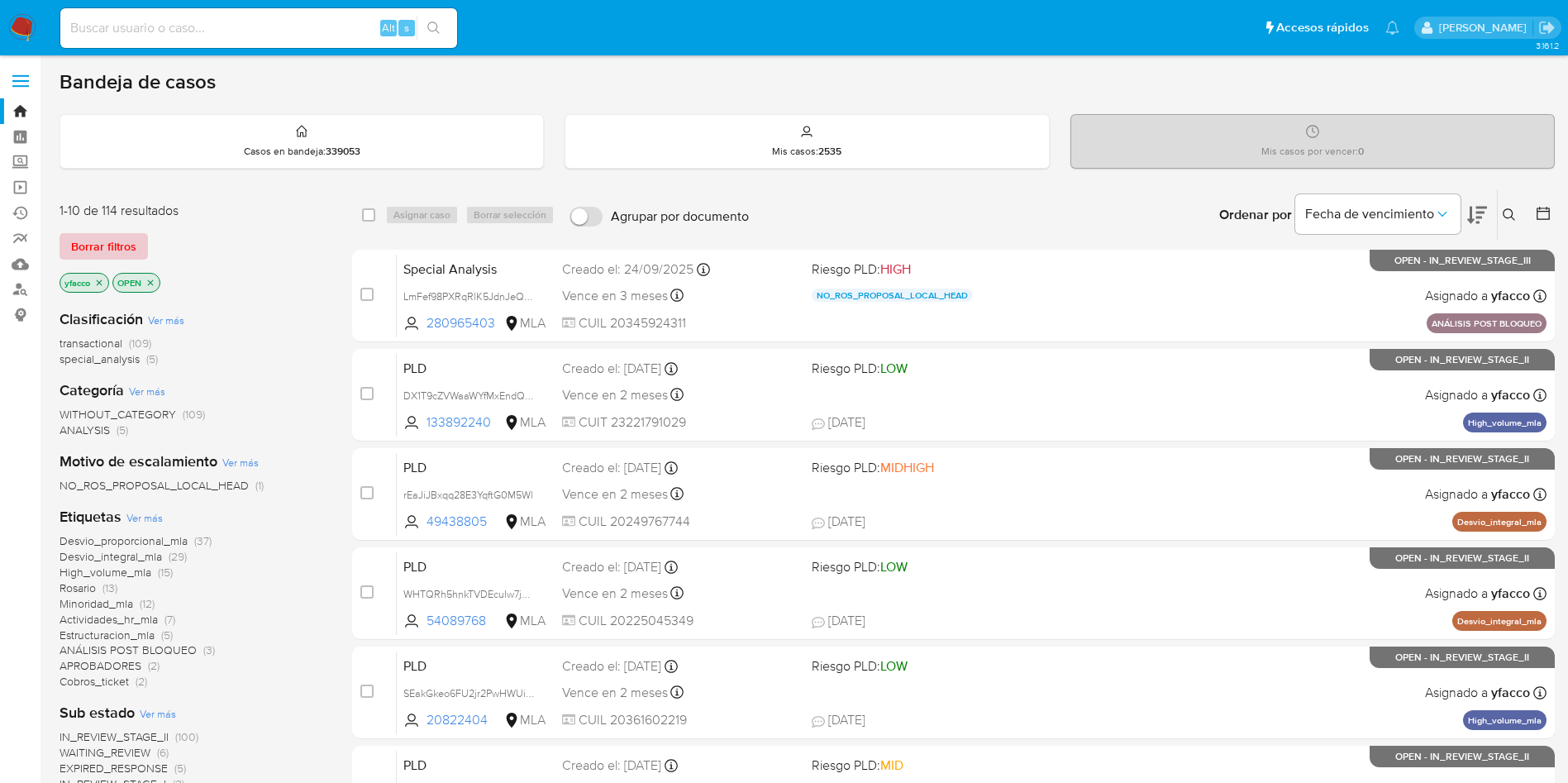
click at [120, 243] on span "Borrar filtros" at bounding box center [104, 246] width 65 height 23
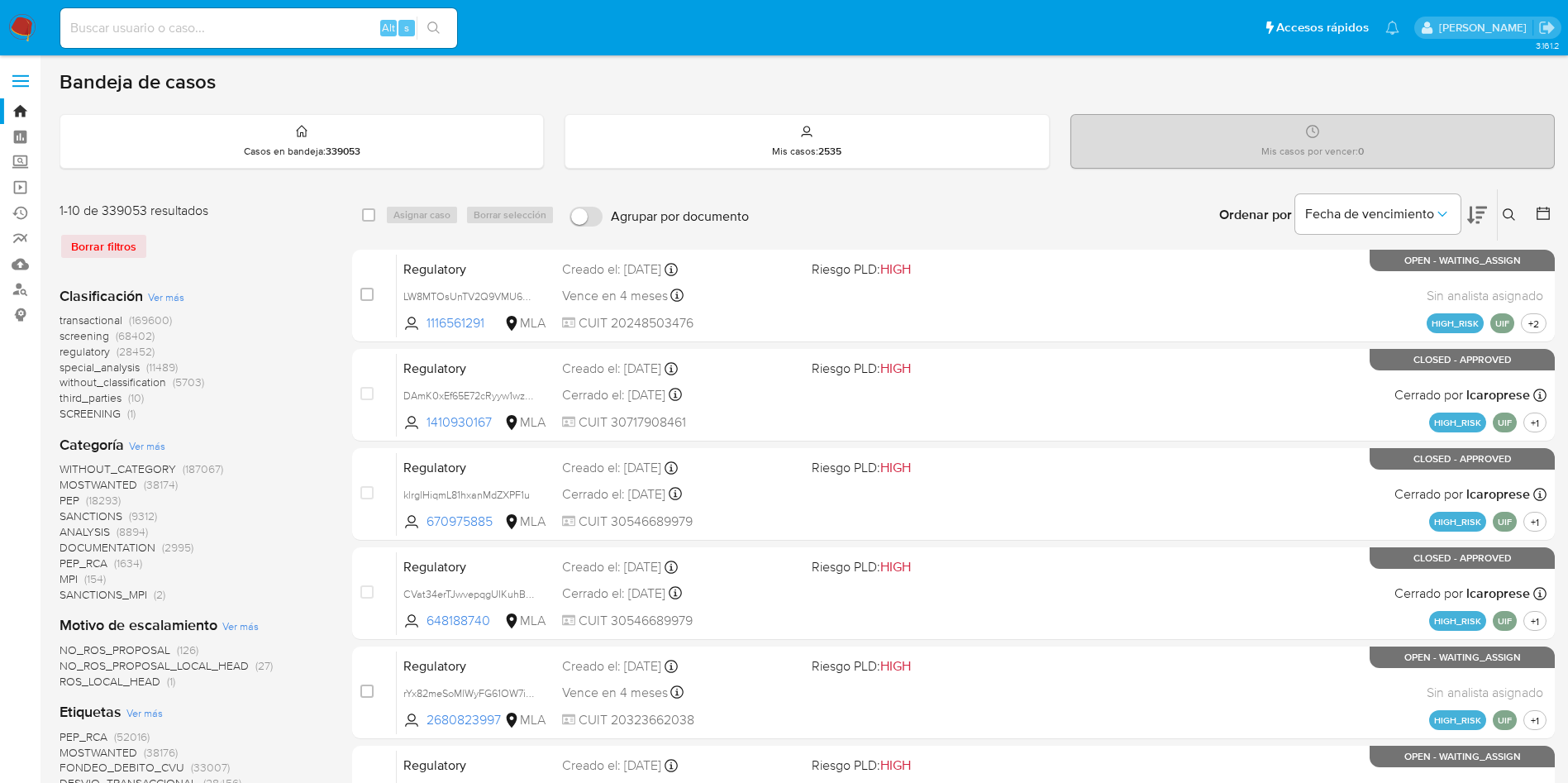
click at [1515, 216] on button at bounding box center [1511, 215] width 27 height 20
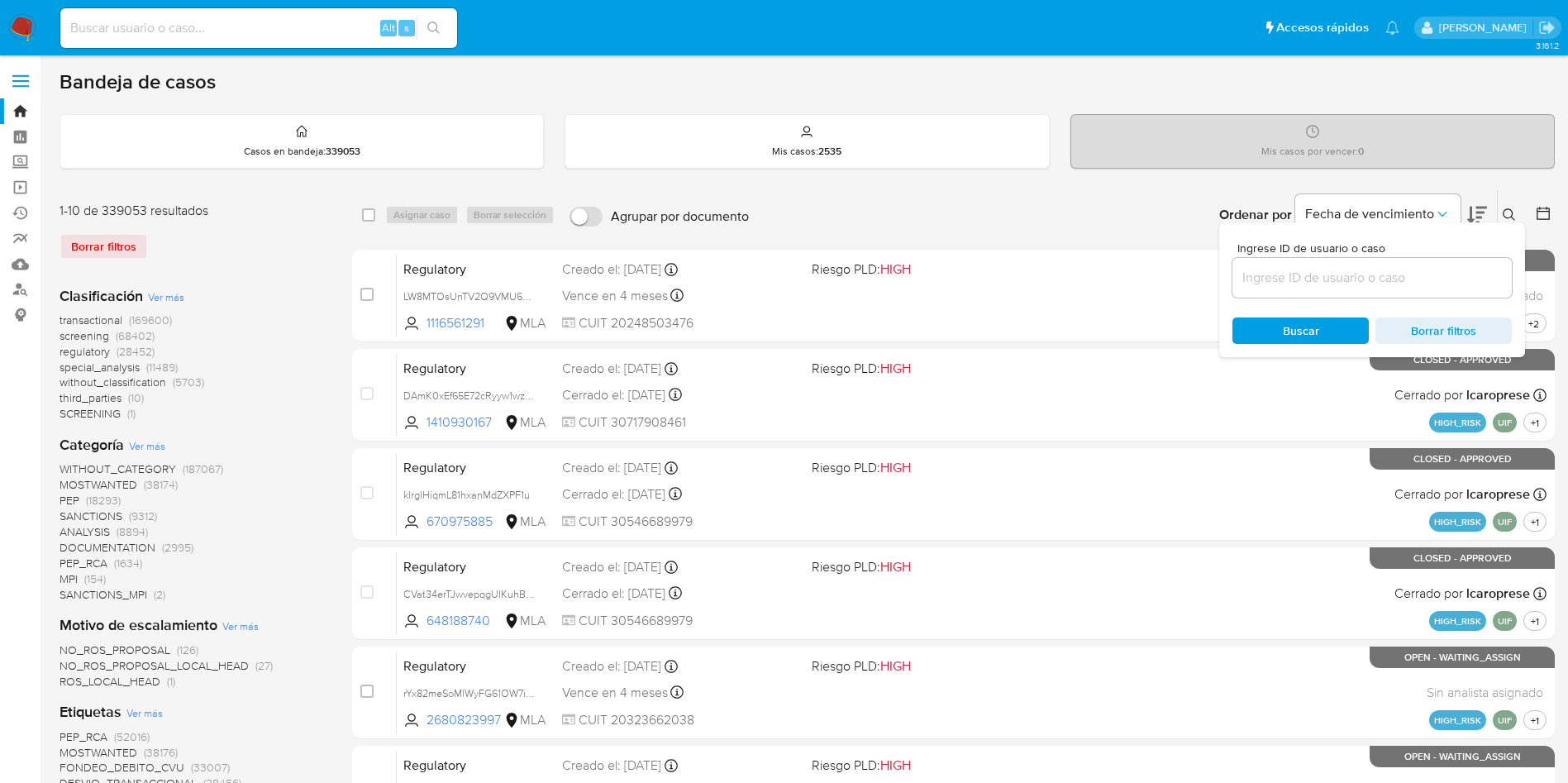
click at [1425, 291] on div at bounding box center [1372, 277] width 280 height 40
click at [1425, 285] on input at bounding box center [1372, 278] width 280 height 21
paste input "dAp3qFx1TqeABXE0ofeDBMUT"
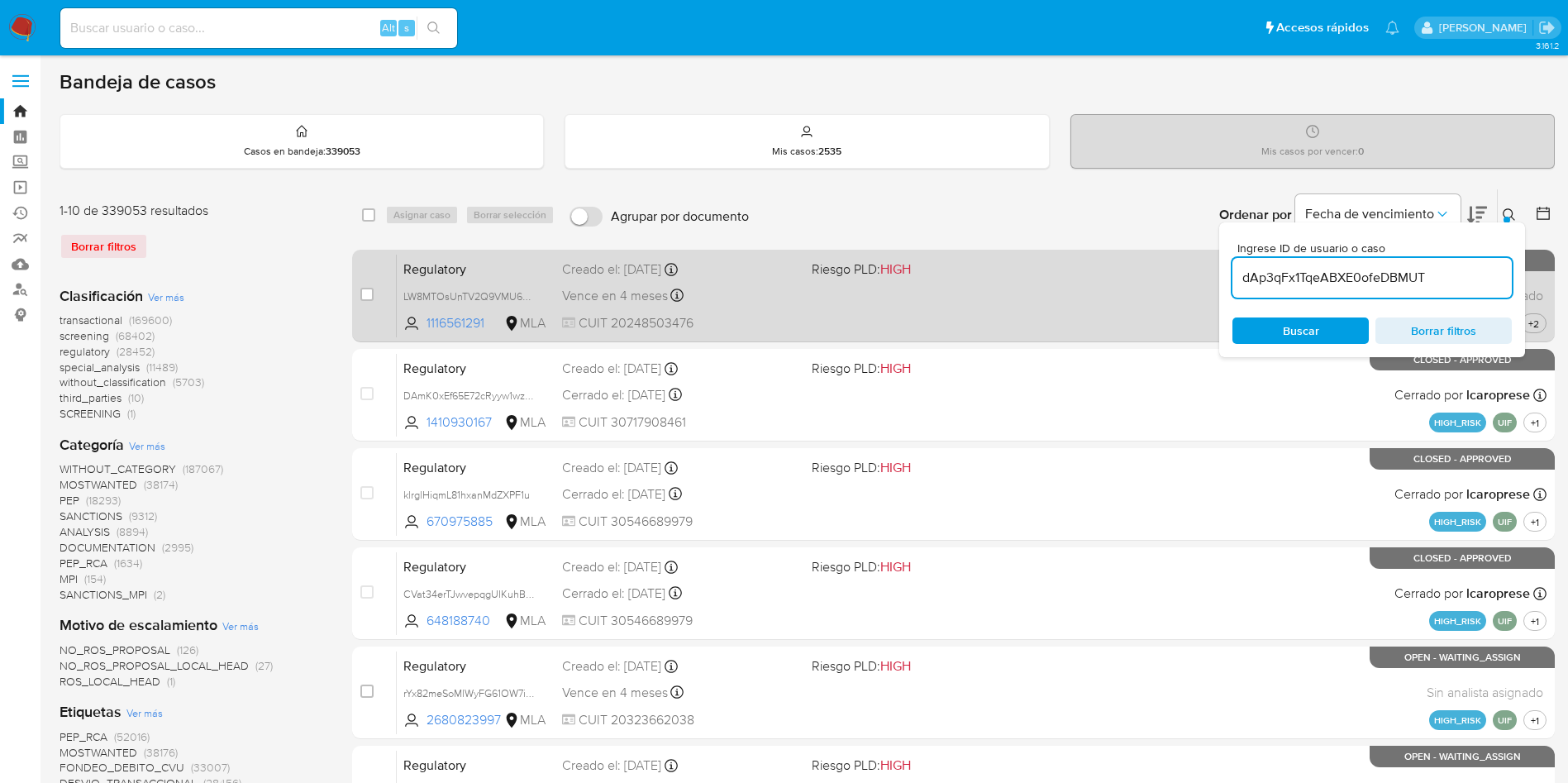
type input "dAp3qFx1TqeABXE0ofeDBMUT"
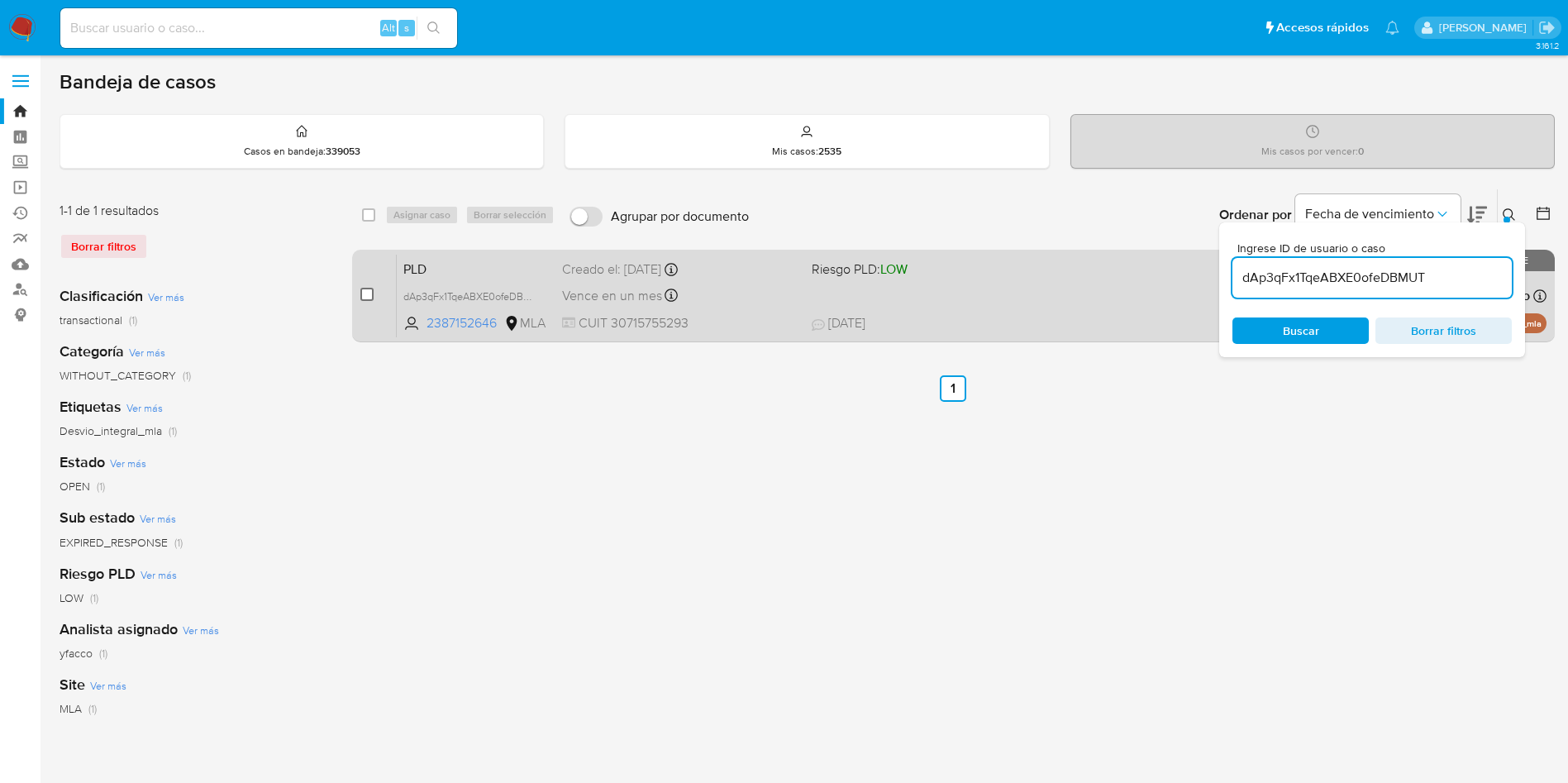
click at [367, 294] on input "checkbox" at bounding box center [367, 294] width 13 height 13
checkbox input "true"
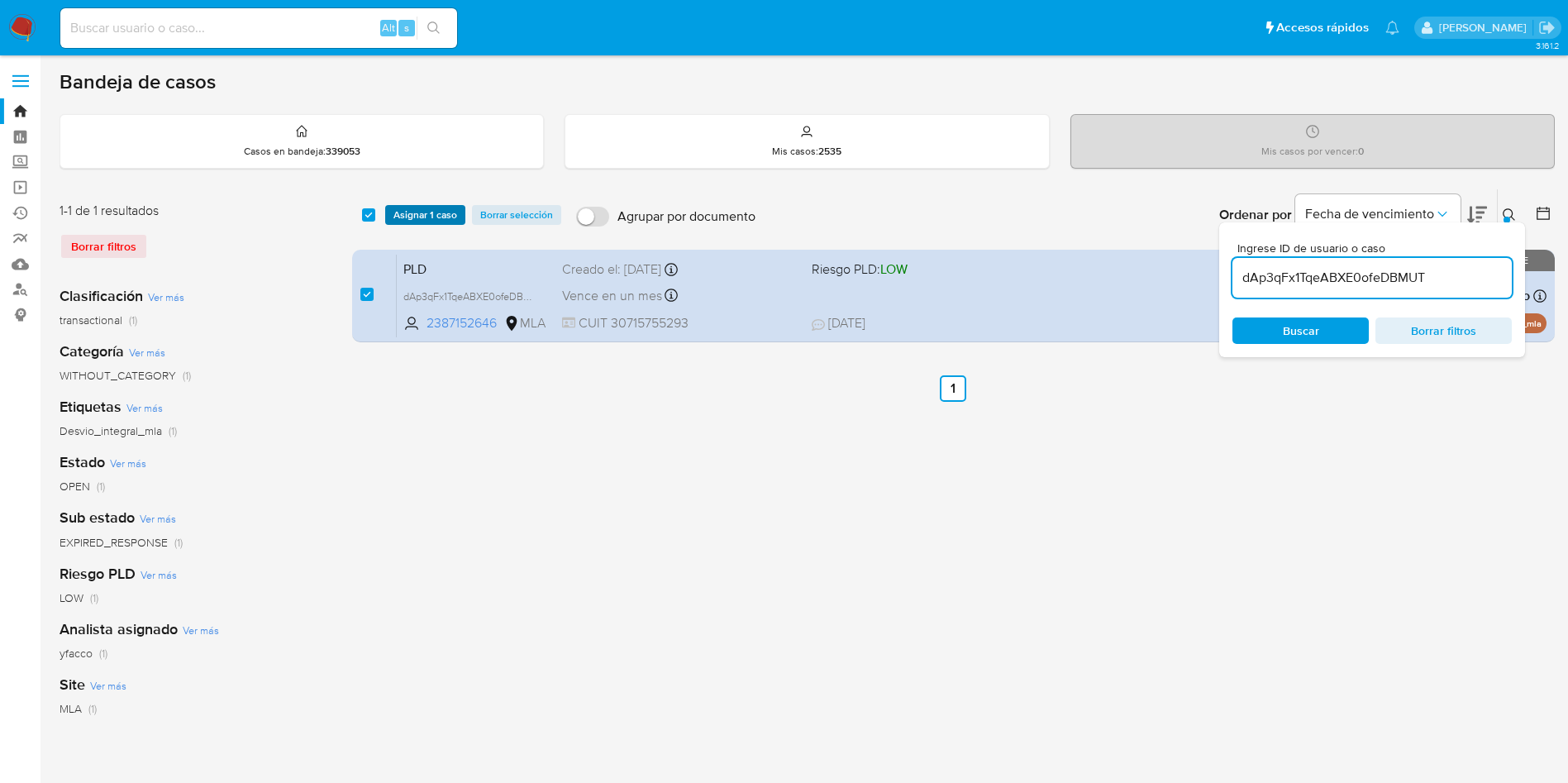
click at [432, 216] on span "Asignar 1 caso" at bounding box center [425, 215] width 63 height 17
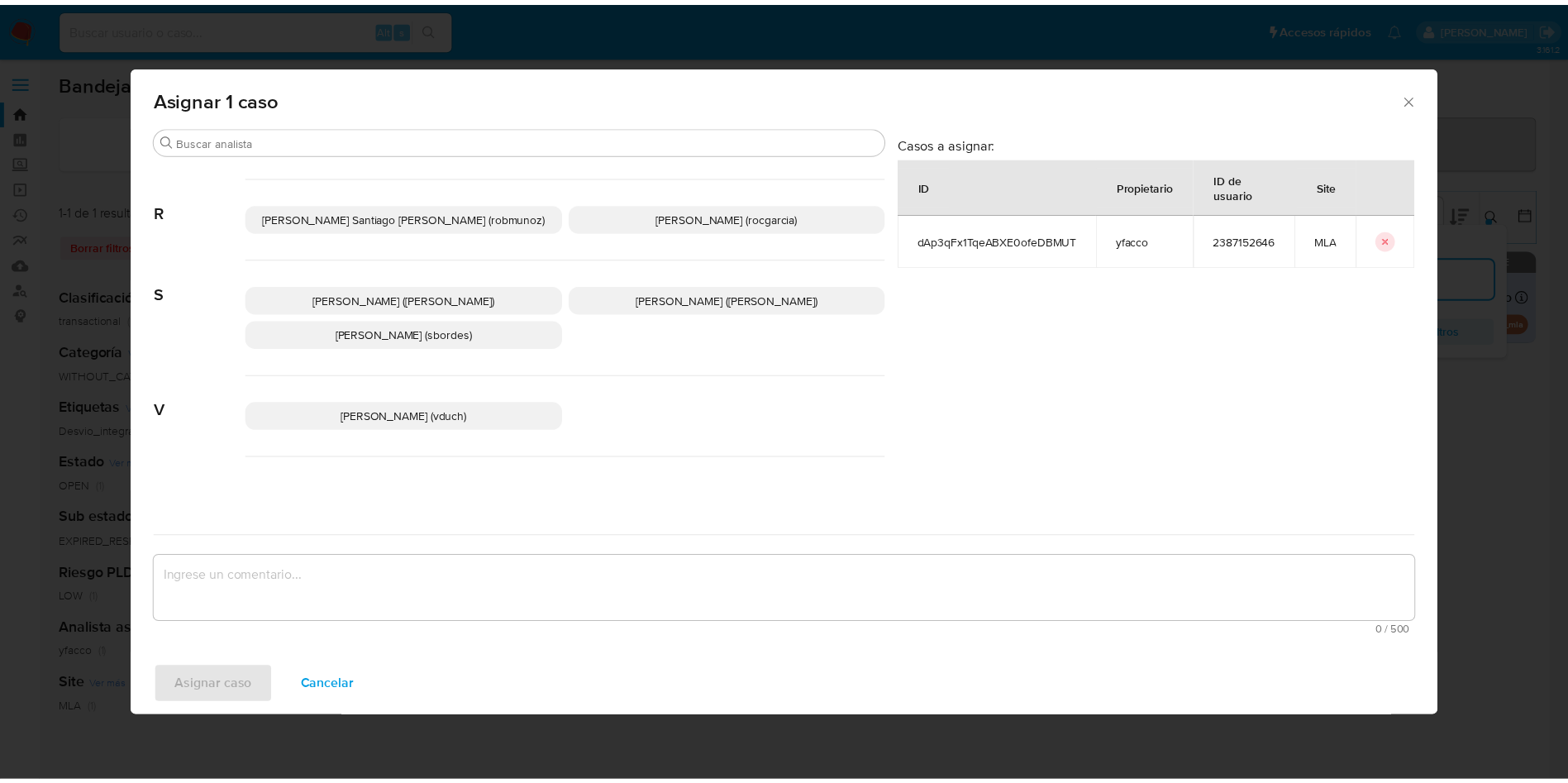
scroll to position [1443, 0]
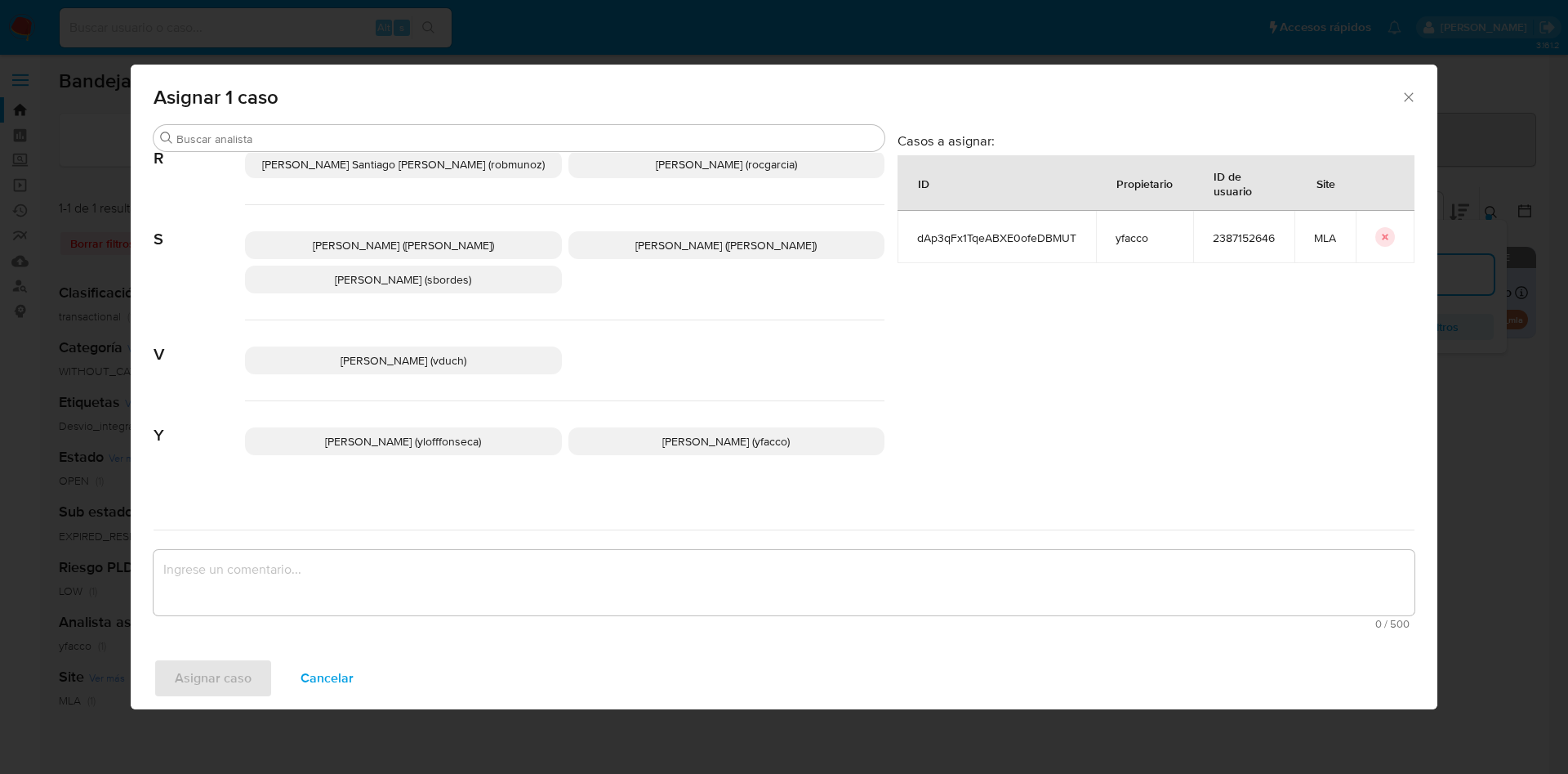
click at [639, 437] on p "Yesica Paola Facco (yfacco)" at bounding box center [727, 441] width 317 height 28
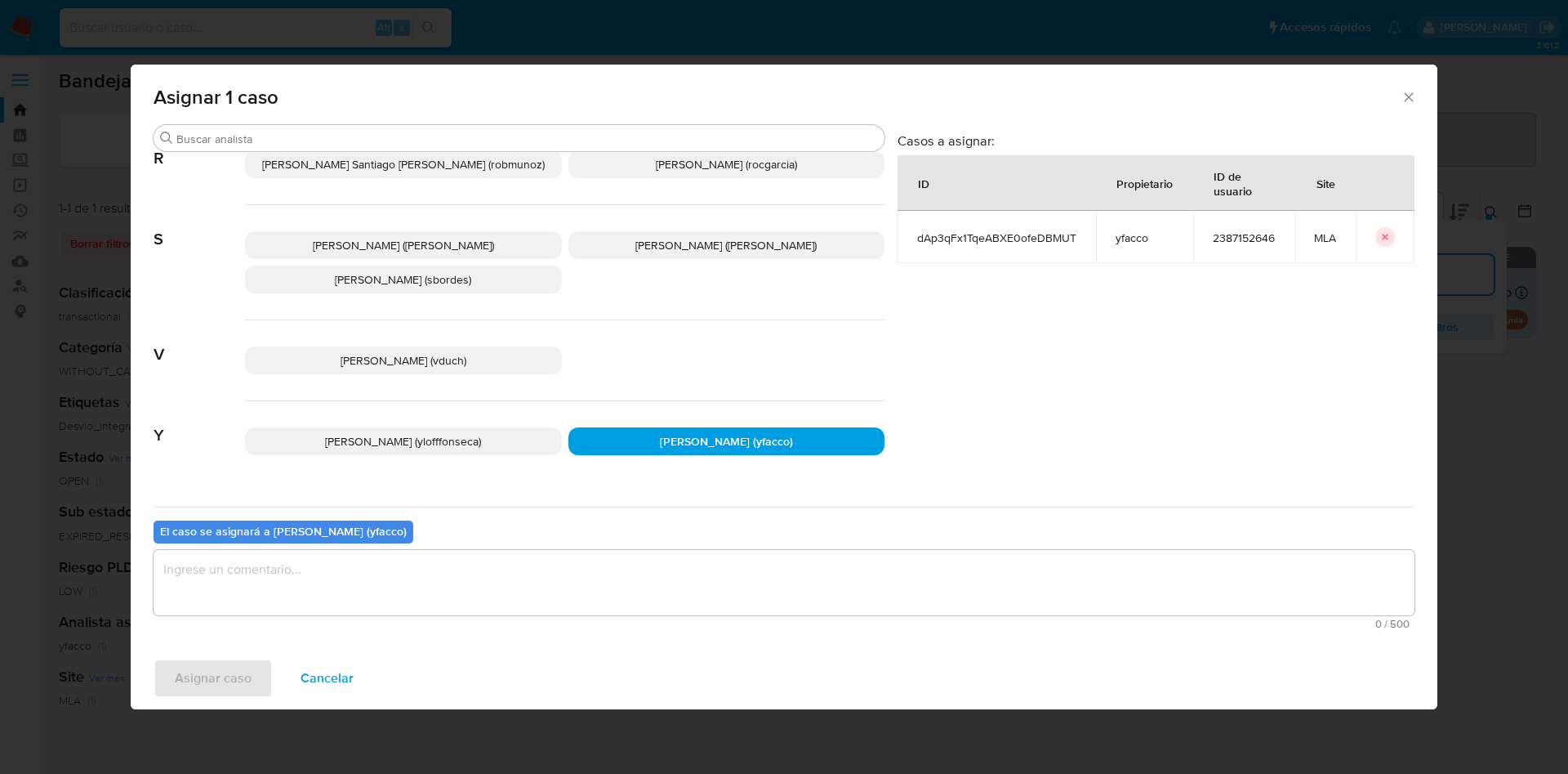
click at [490, 577] on textarea "assign-modal" at bounding box center [784, 582] width 1261 height 65
click at [221, 678] on span "Asignar caso" at bounding box center [213, 677] width 76 height 36
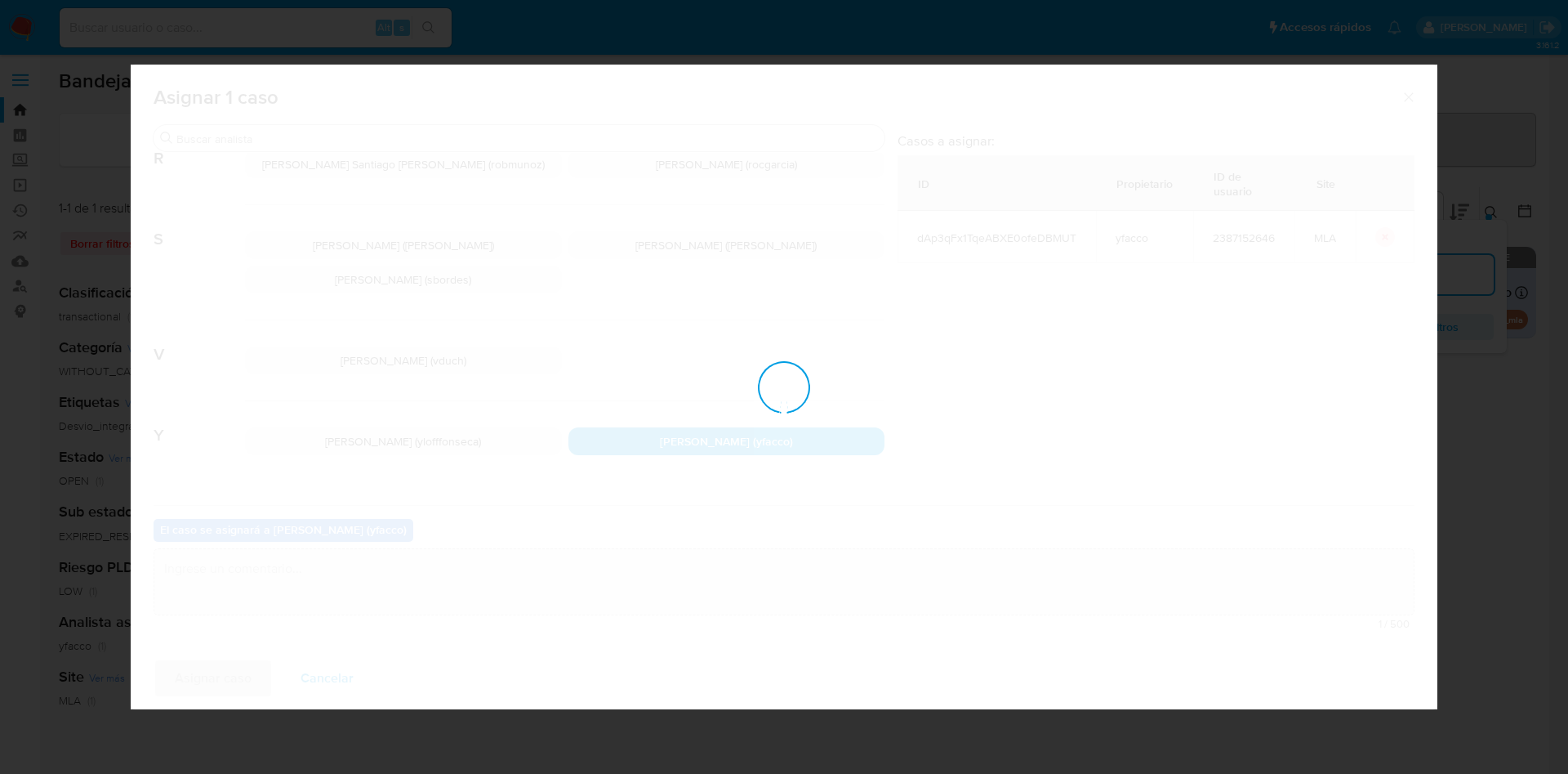
checkbox input "false"
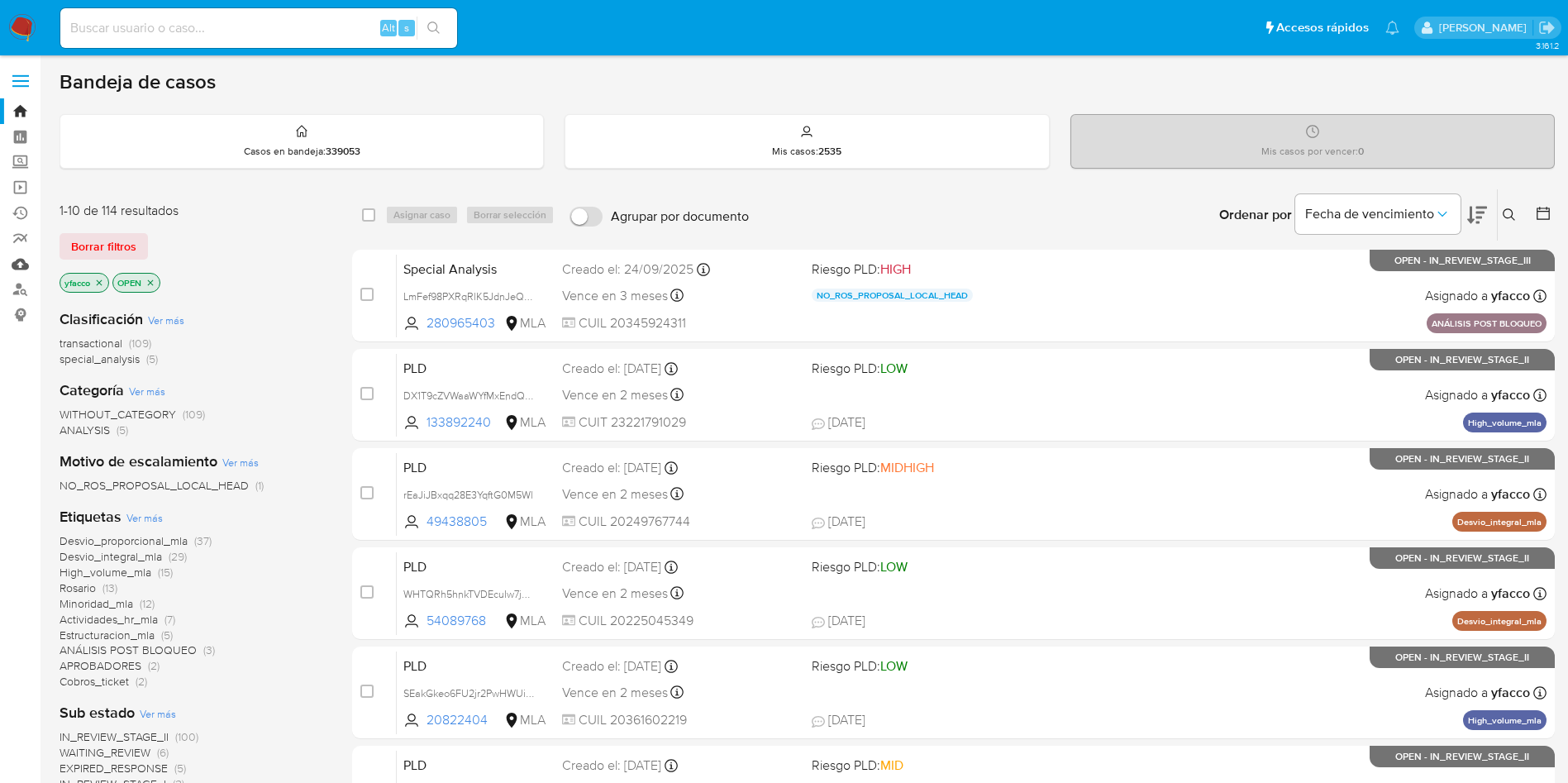
click at [15, 263] on link "Mulan" at bounding box center [98, 264] width 197 height 26
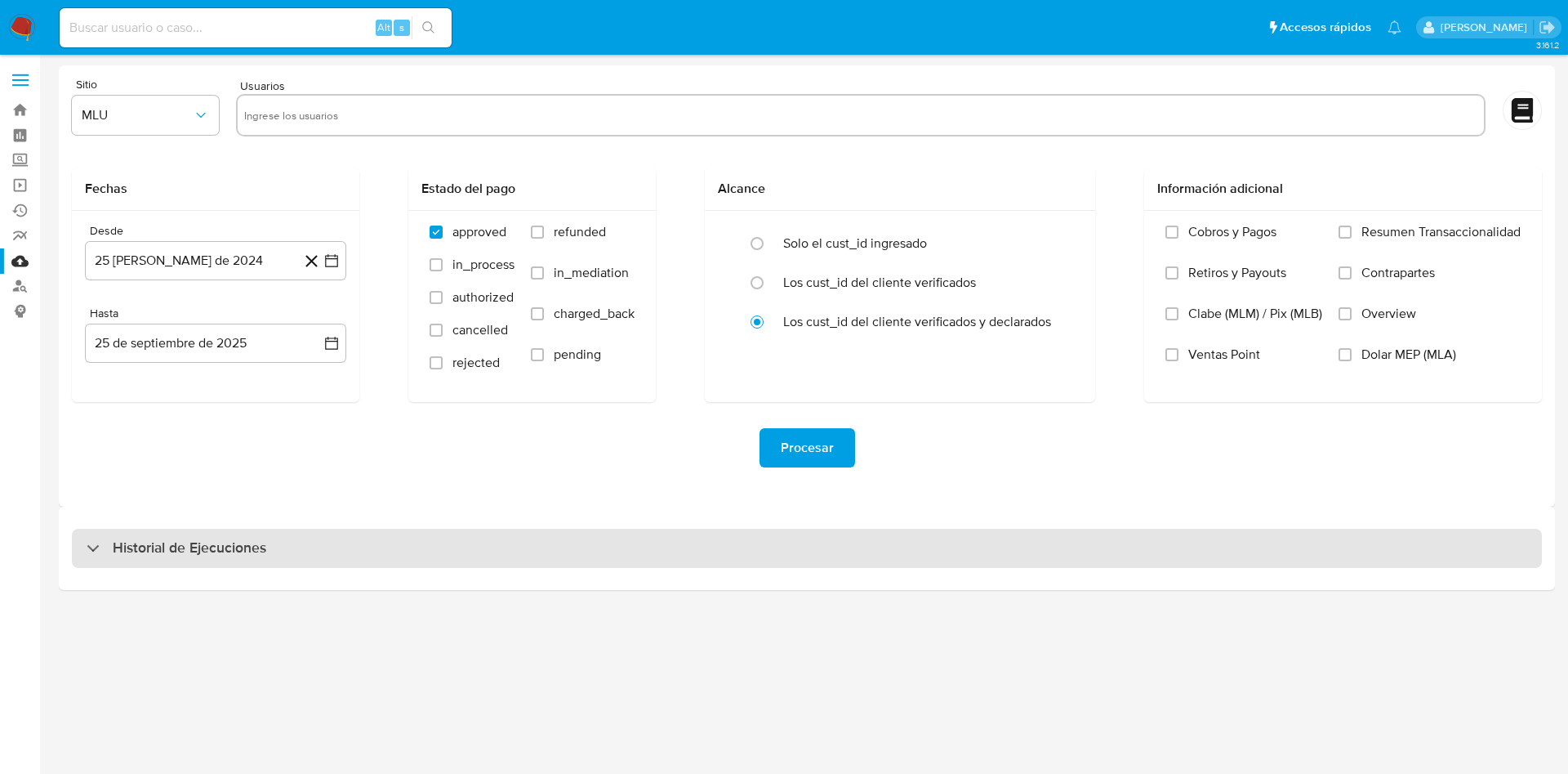
click at [161, 560] on div "Historial de Ejecuciones" at bounding box center [807, 548] width 1470 height 39
select select "10"
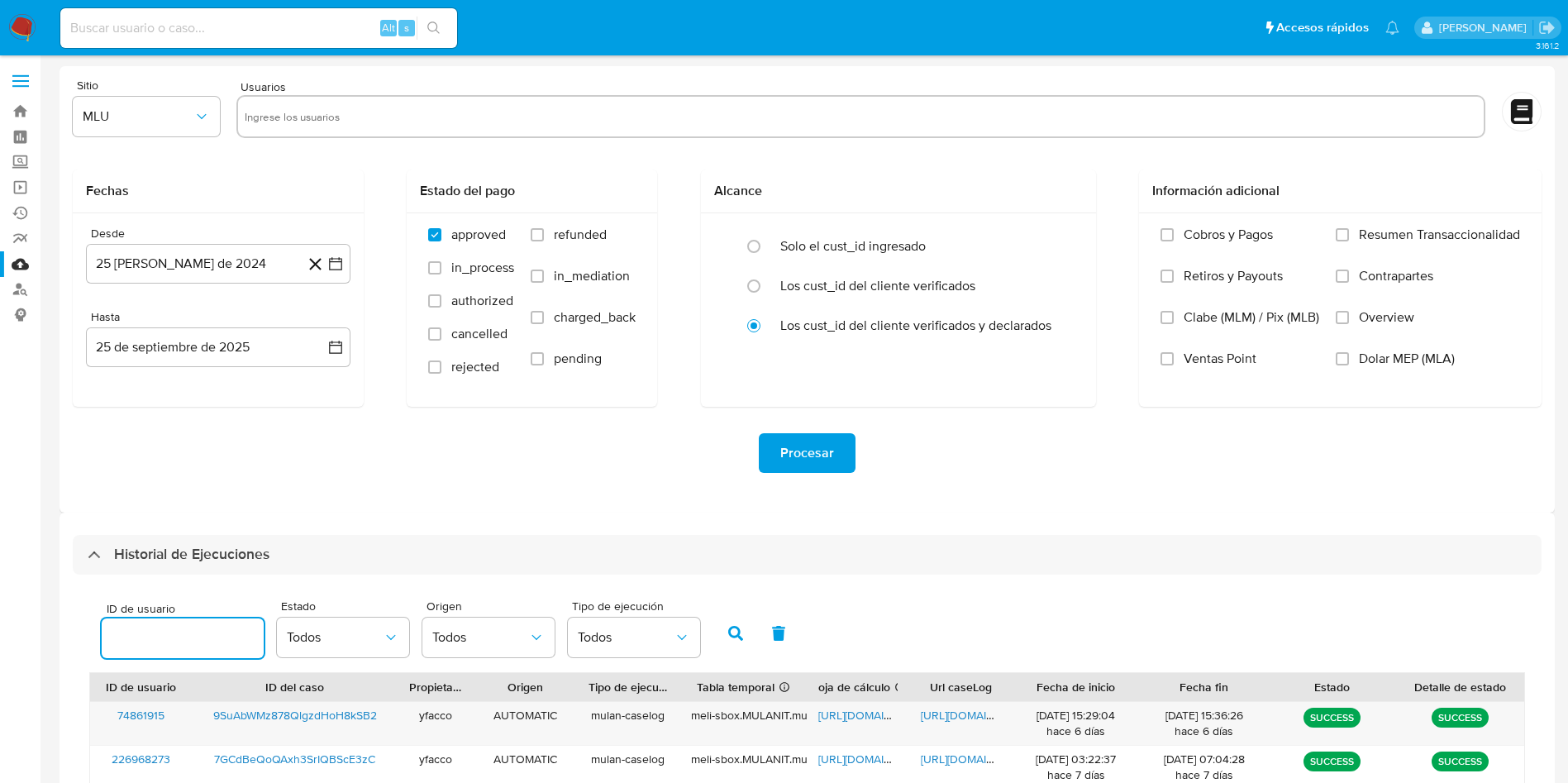
click at [146, 646] on input "number" at bounding box center [183, 638] width 162 height 21
type input "2387152646"
click at [720, 626] on button "button" at bounding box center [735, 633] width 43 height 40
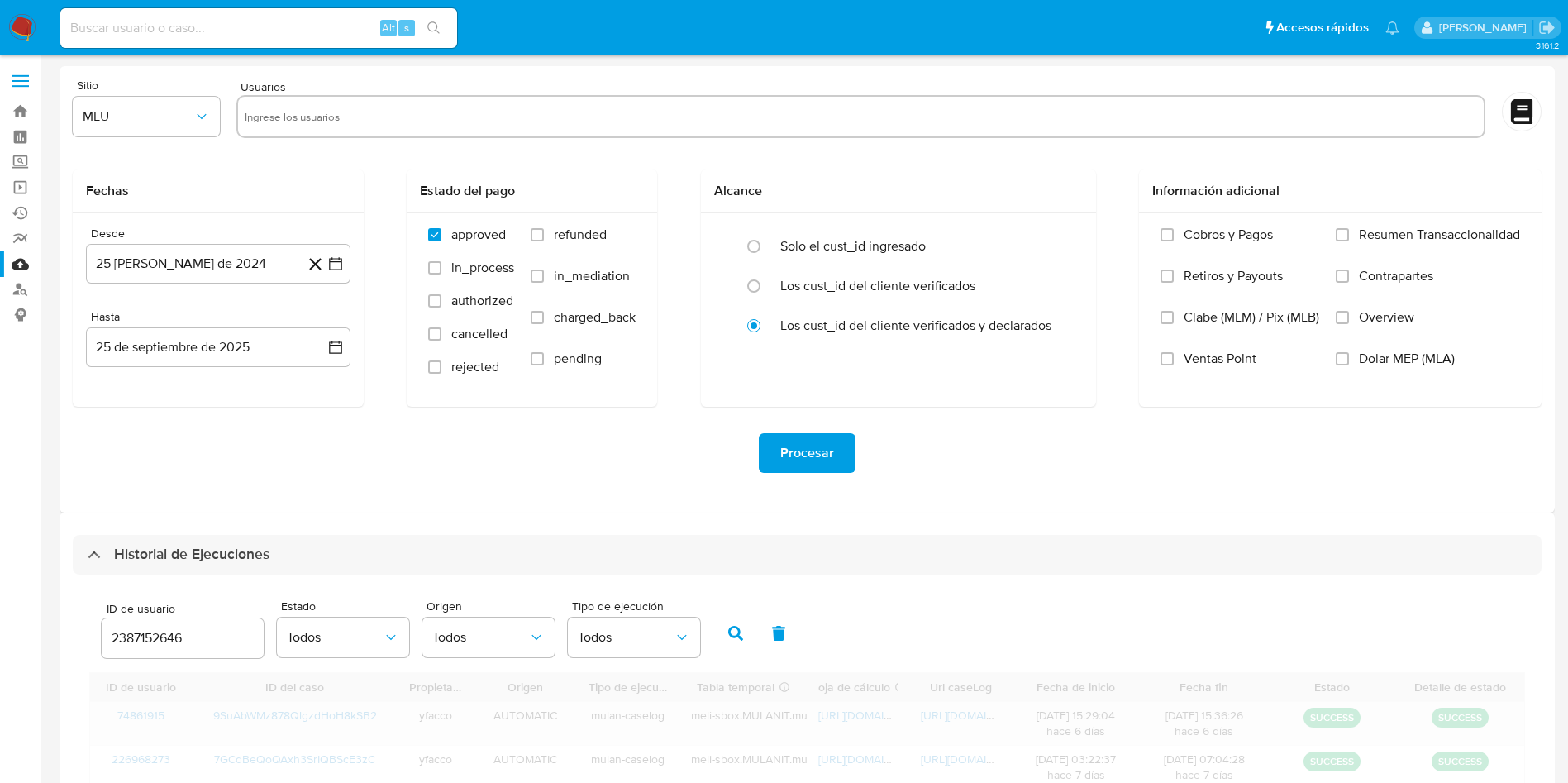
scroll to position [116, 0]
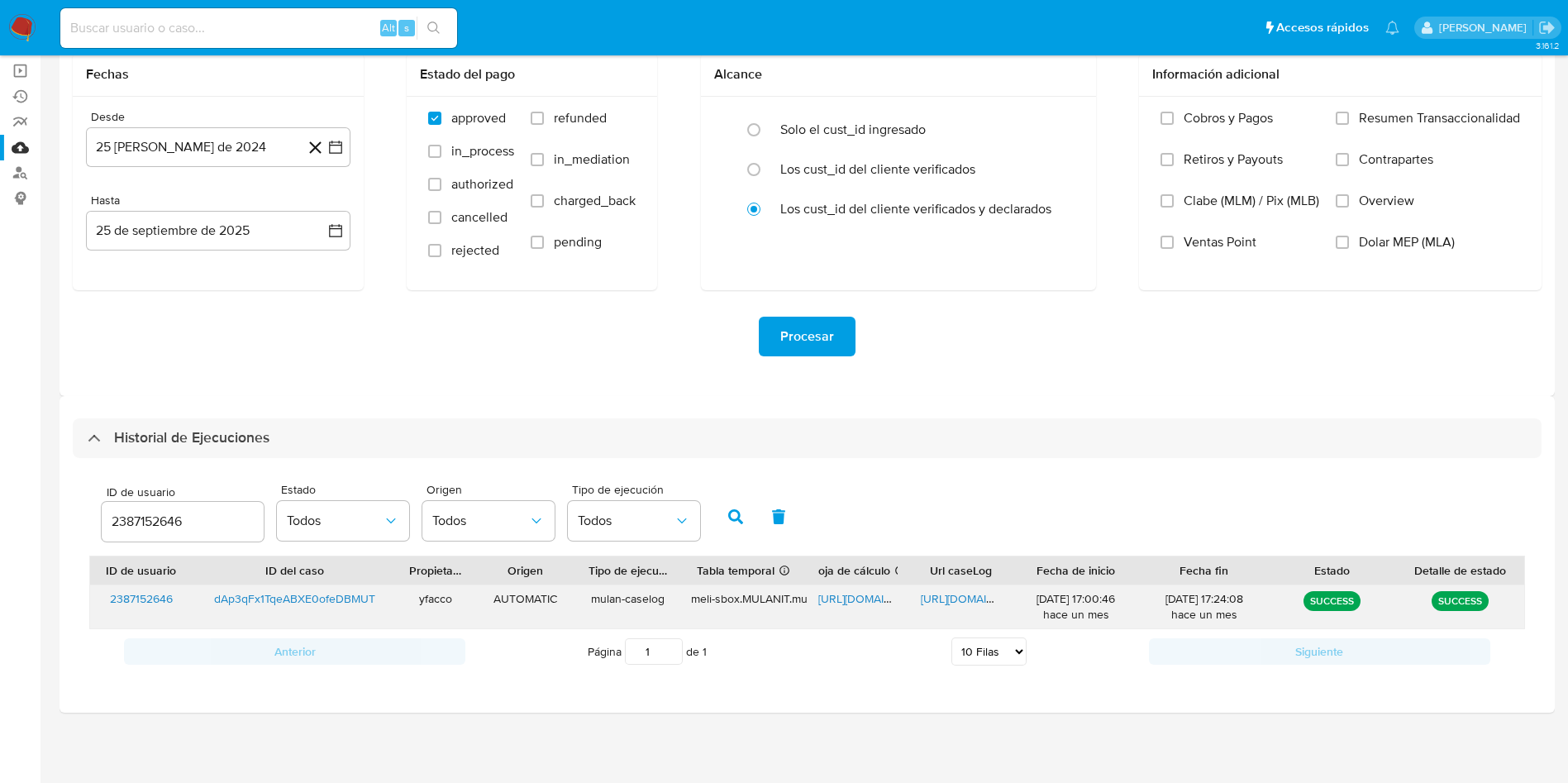
click at [945, 604] on span "https://docs.google.com/document/d/1ijsMywnayj8mCm-96QSpLple0MVI_3zsTCBNDFYqOv4…" at bounding box center [978, 598] width 114 height 17
click at [858, 598] on span "https://docs.google.com/spreadsheets/d/10_cxVL_b2dDuu1znw-v7V4iyByTF5kRnh34yO8V…" at bounding box center [875, 598] width 114 height 17
click at [961, 596] on span "https://docs.google.com/document/d/1ijsMywnayj8mCm-96QSpLple0MVI_3zsTCBNDFYqOv4…" at bounding box center [978, 598] width 114 height 17
drag, startPoint x: 213, startPoint y: 518, endPoint x: 0, endPoint y: 399, distance: 244.0
click at [0, 399] on section "Bandeja Tablero Screening Búsqueda en Listas Watchlist Herramientas Operaciones…" at bounding box center [784, 333] width 1568 height 899
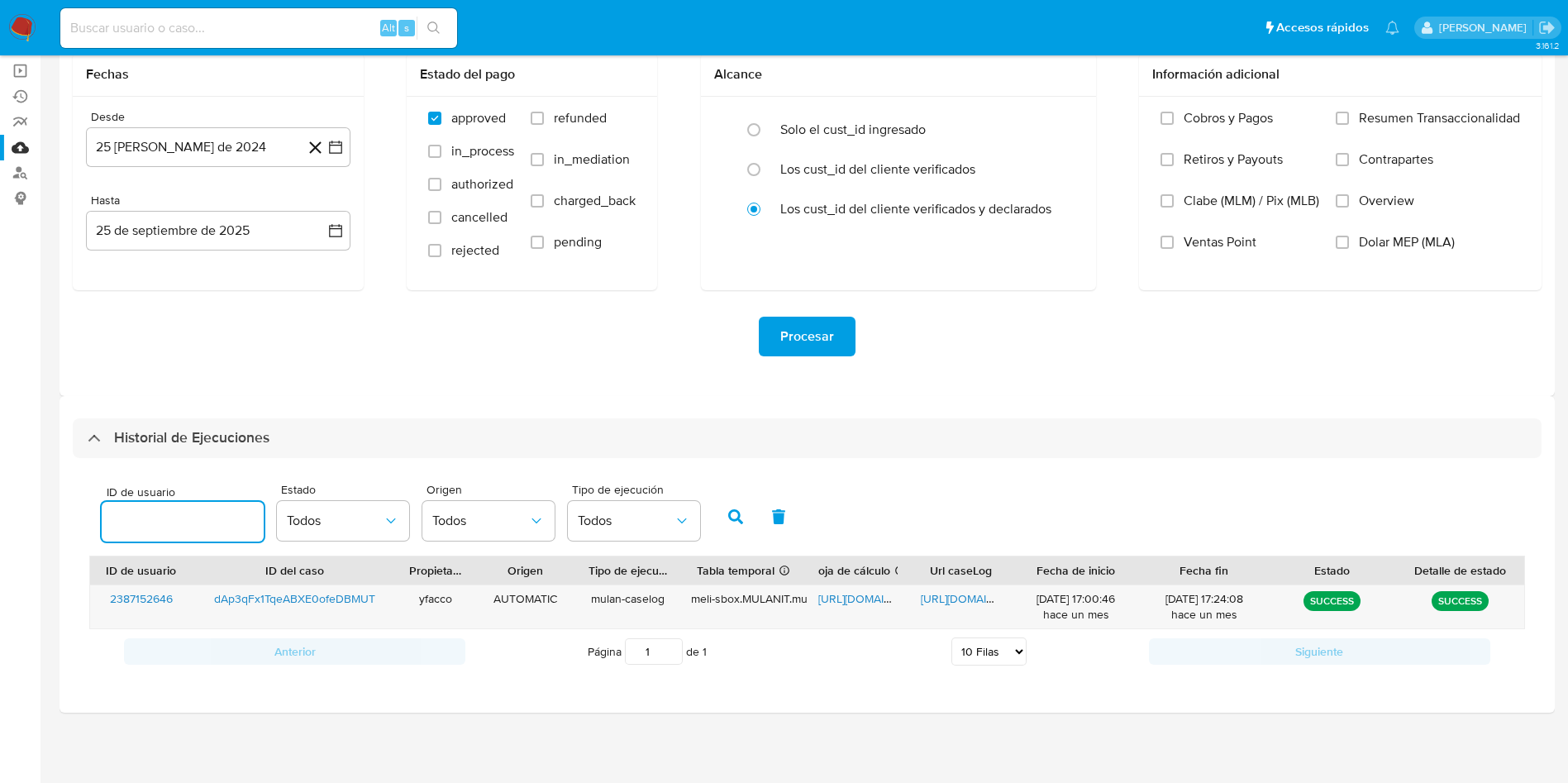
paste input "410530114"
type input "410530114"
click at [739, 523] on icon "button" at bounding box center [735, 516] width 15 height 15
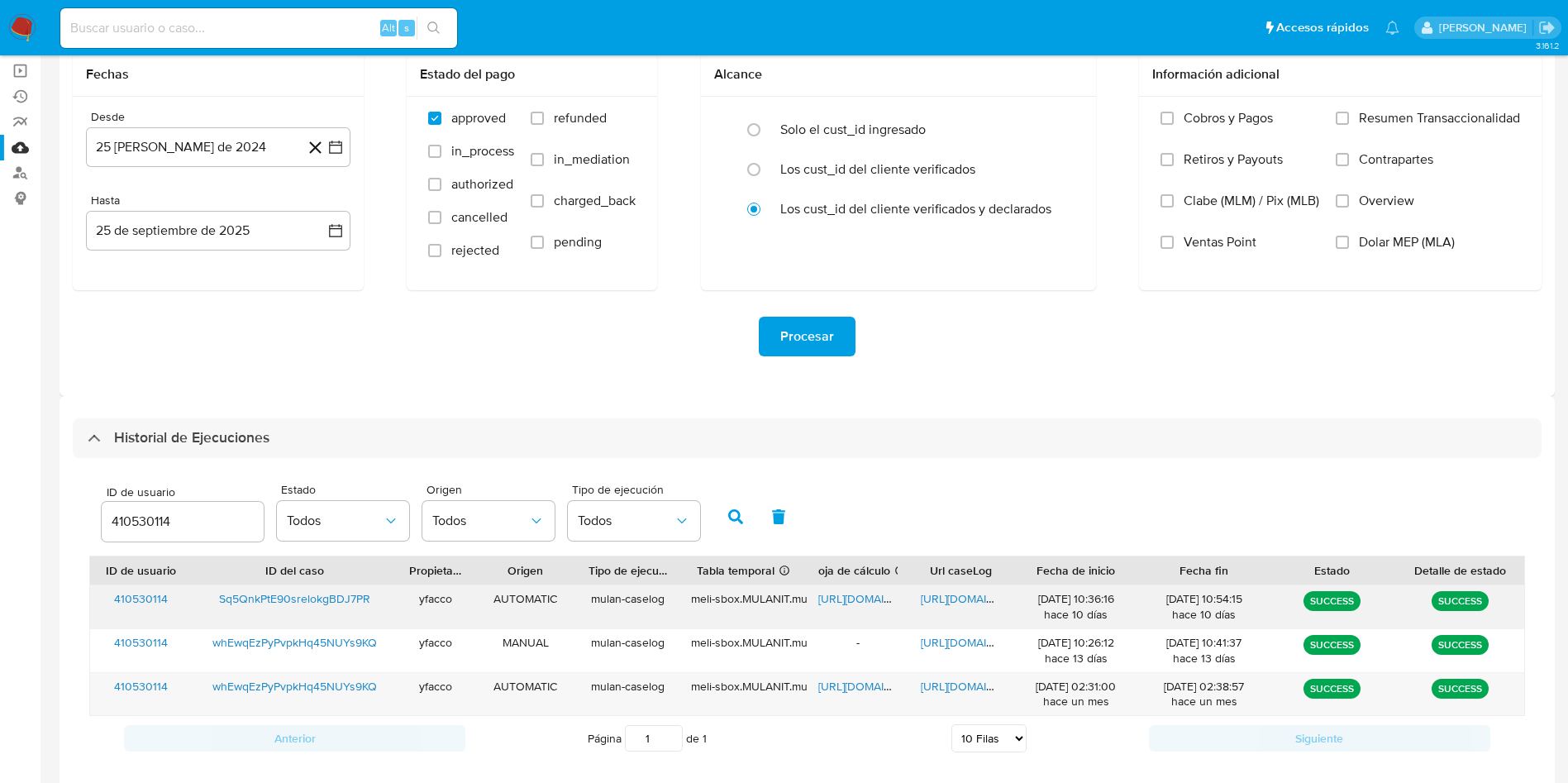
click at [846, 590] on span "https://docs.google.com/spreadsheets/d/1QwYmO5i9pJQStJnvE_AsA1_eUu9DYiOb9pHhTIH…" at bounding box center [875, 598] width 114 height 17
click at [963, 595] on span "https://docs.google.com/document/d/17RFLIC5XktHN9M-SphyoeexcS1N3WAGXSDCQxb232CA…" at bounding box center [978, 598] width 114 height 17
click at [827, 597] on span "https://docs.google.com/spreadsheets/d/1QwYmO5i9pJQStJnvE_AsA1_eUu9DYiOb9pHhTIH…" at bounding box center [875, 598] width 114 height 17
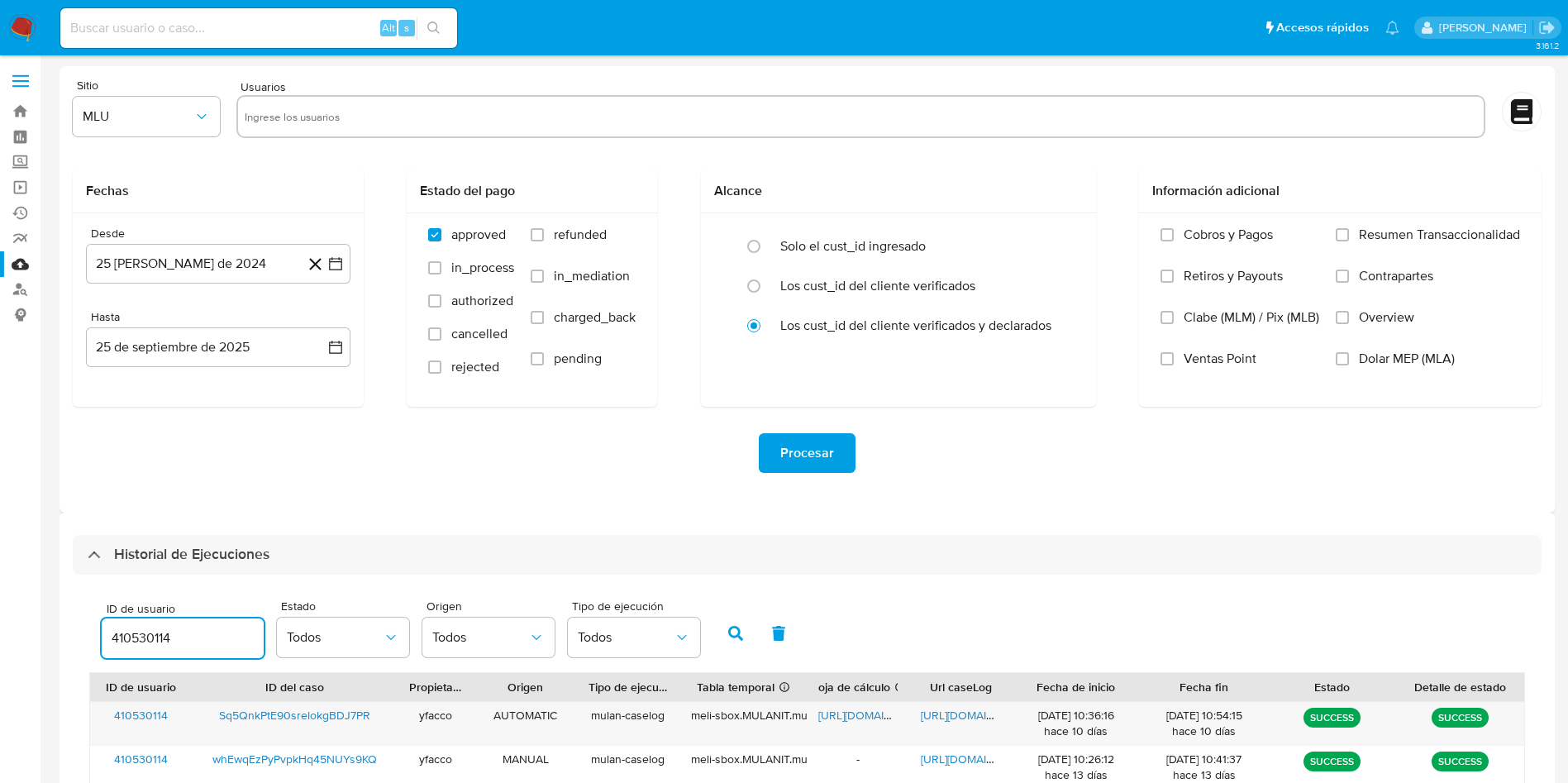
drag, startPoint x: 213, startPoint y: 631, endPoint x: 34, endPoint y: 608, distance: 180.5
click at [34, 608] on section "Bandeja Tablero Screening Búsqueda en Listas Watchlist Herramientas Operaciones…" at bounding box center [784, 493] width 1568 height 986
type input "1595659664"
click at [743, 632] on icon "button" at bounding box center [735, 633] width 15 height 15
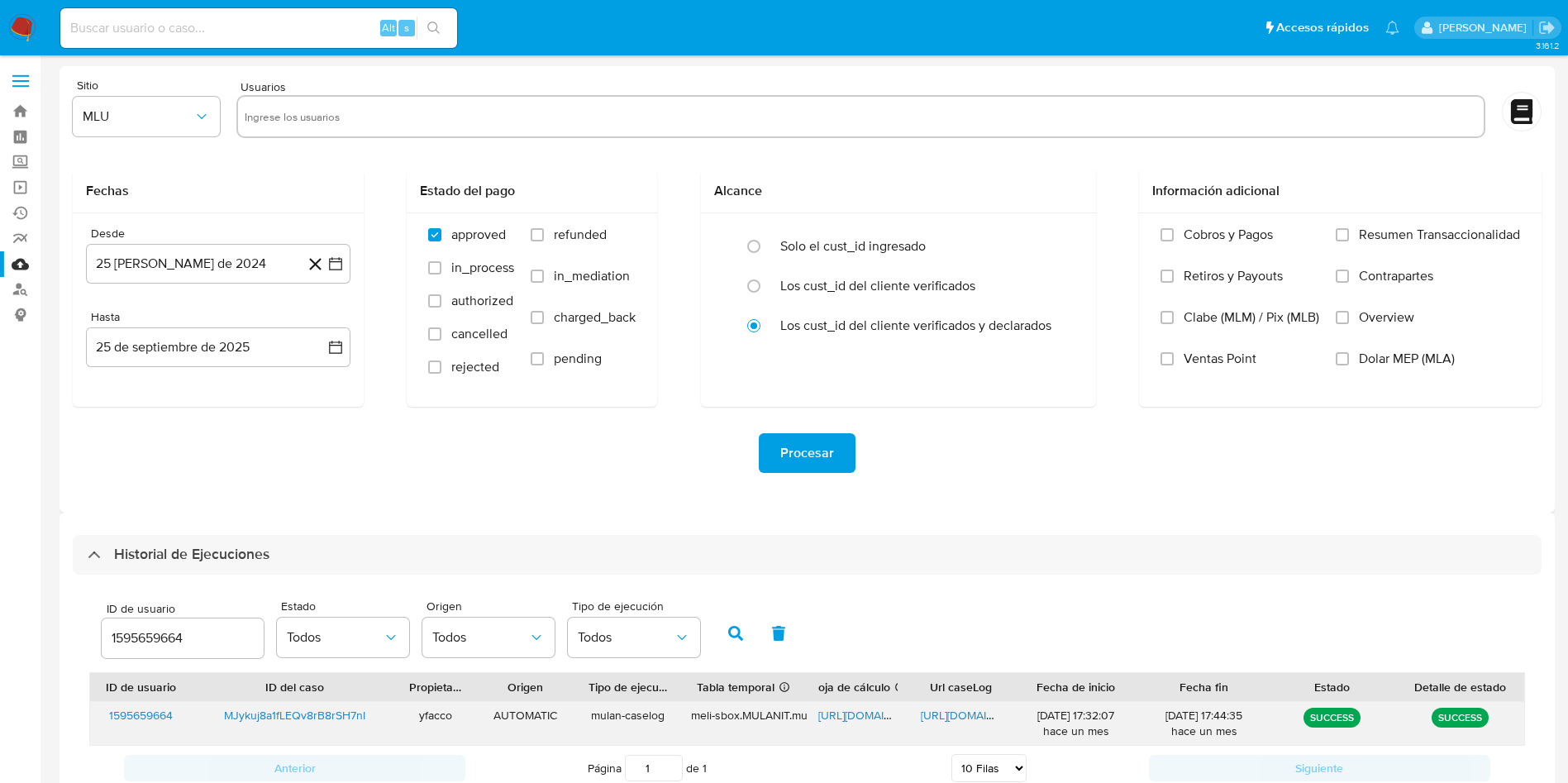
click at [957, 715] on span "https://docs.google.com/document/d/1VxhtsZj4nRfKtS1677KUaoEAAvlrHC3kg_Edcg3Ncdk…" at bounding box center [978, 714] width 114 height 17
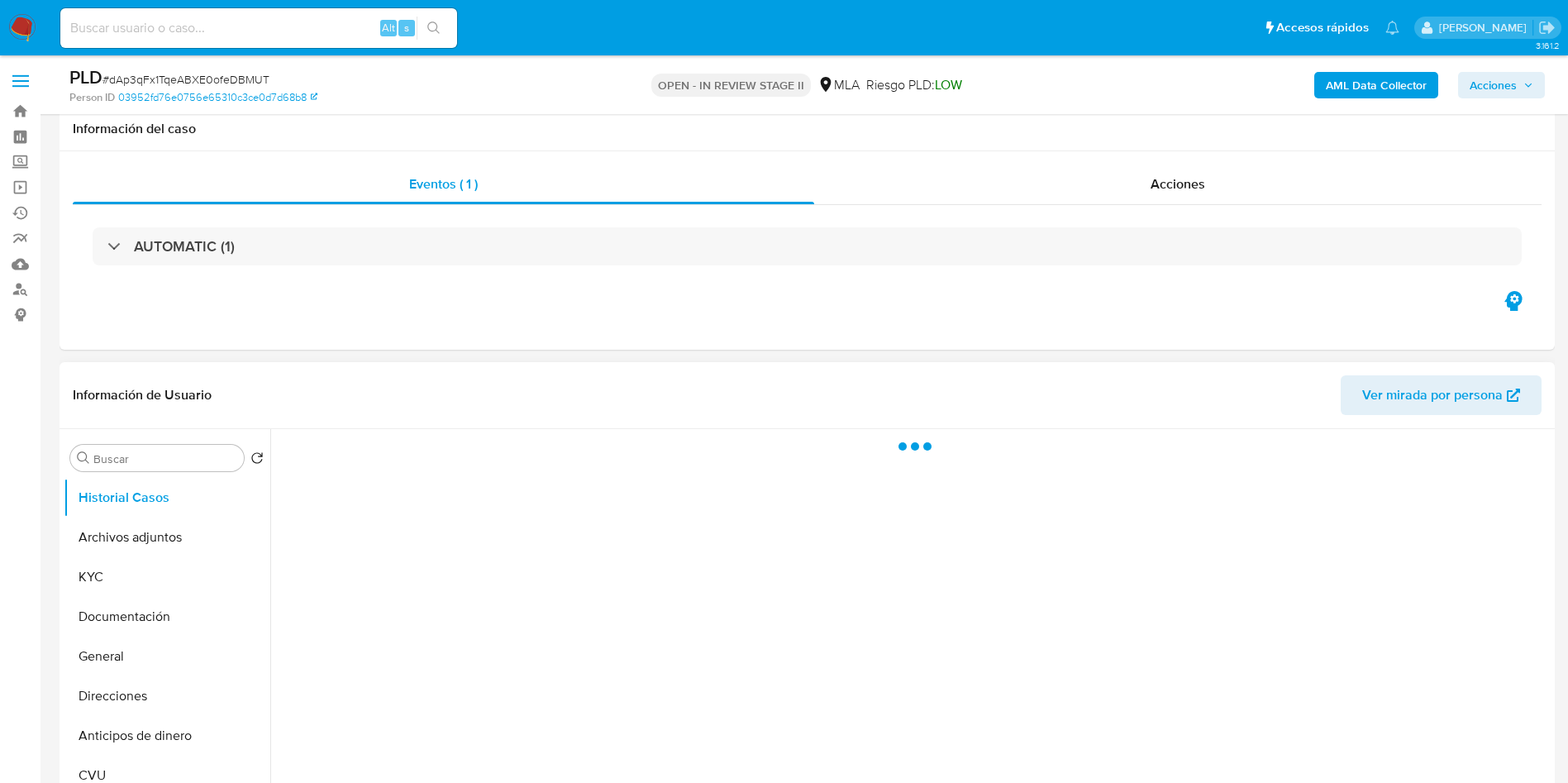
select select "10"
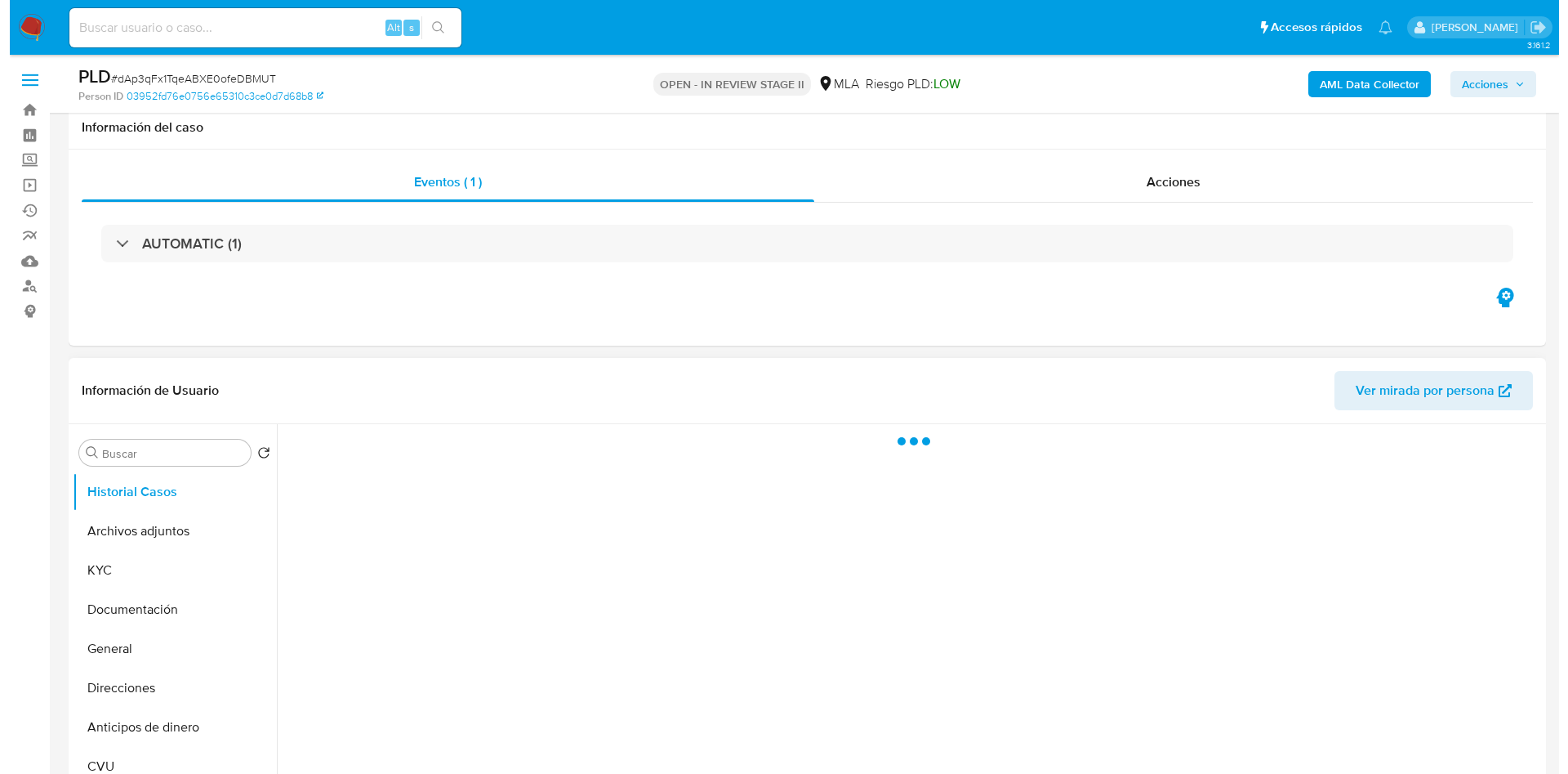
scroll to position [245, 0]
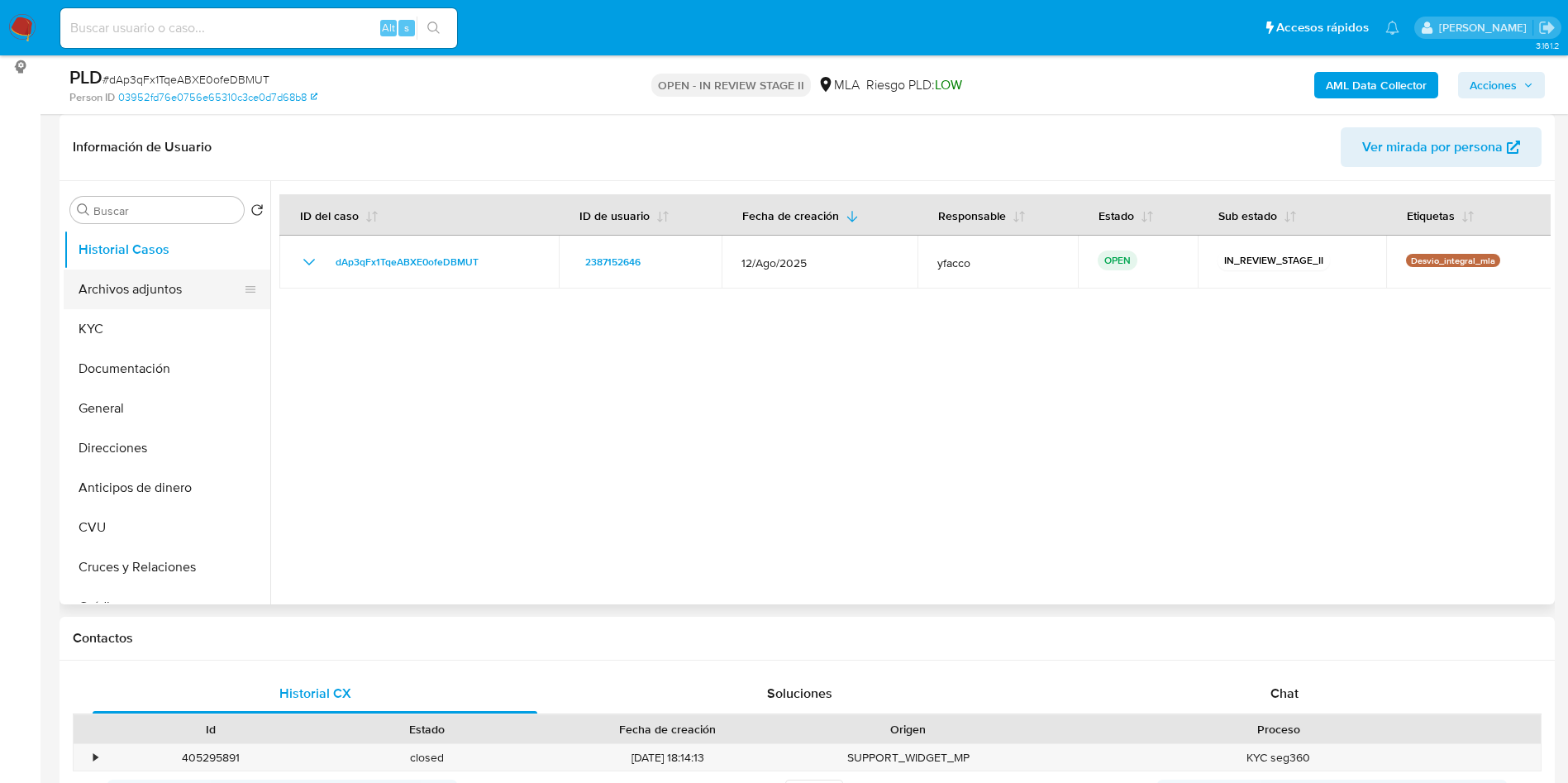
click at [79, 307] on button "Archivos adjuntos" at bounding box center [160, 289] width 193 height 40
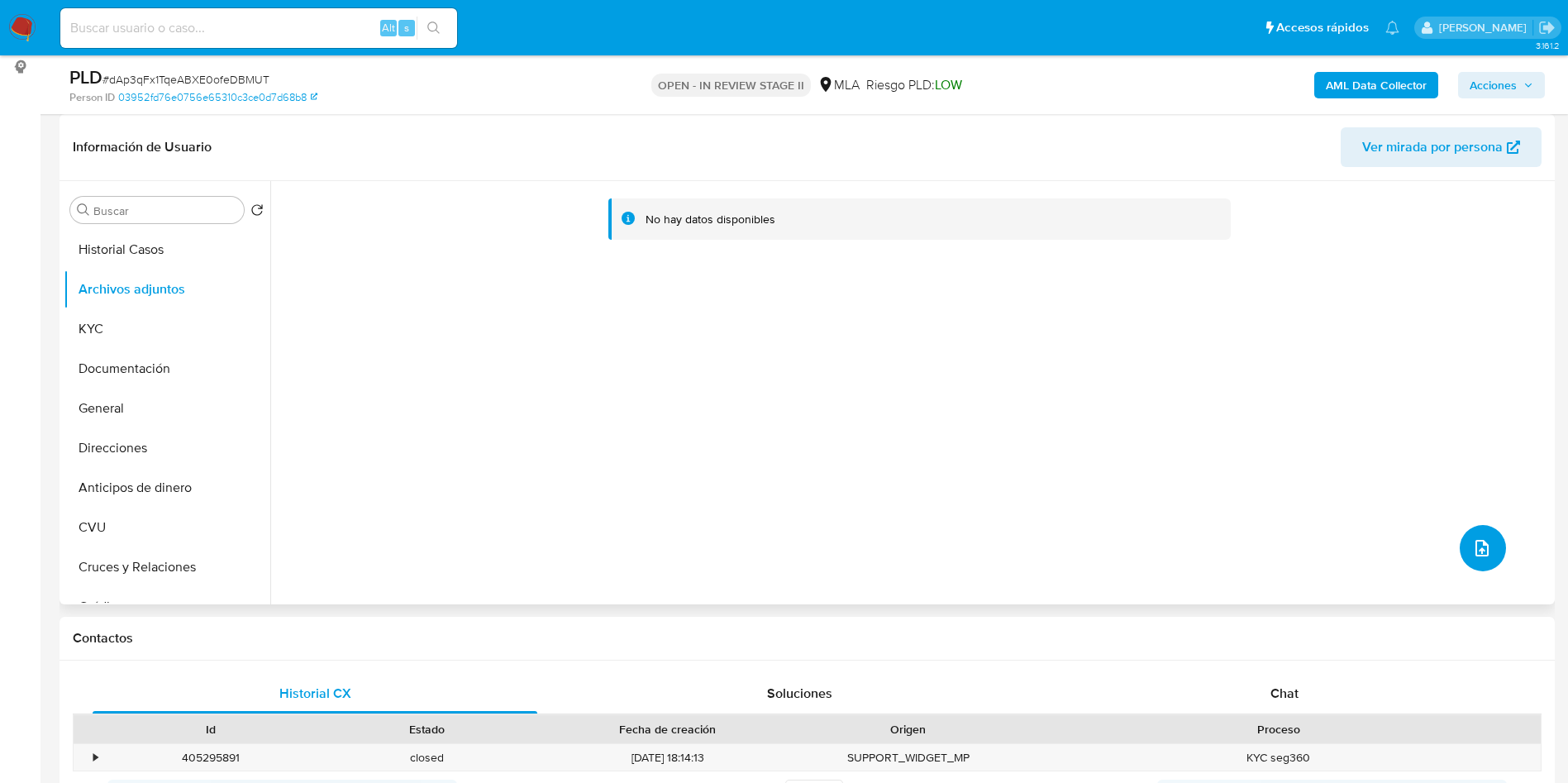
click at [1472, 545] on icon "upload-file" at bounding box center [1482, 548] width 20 height 20
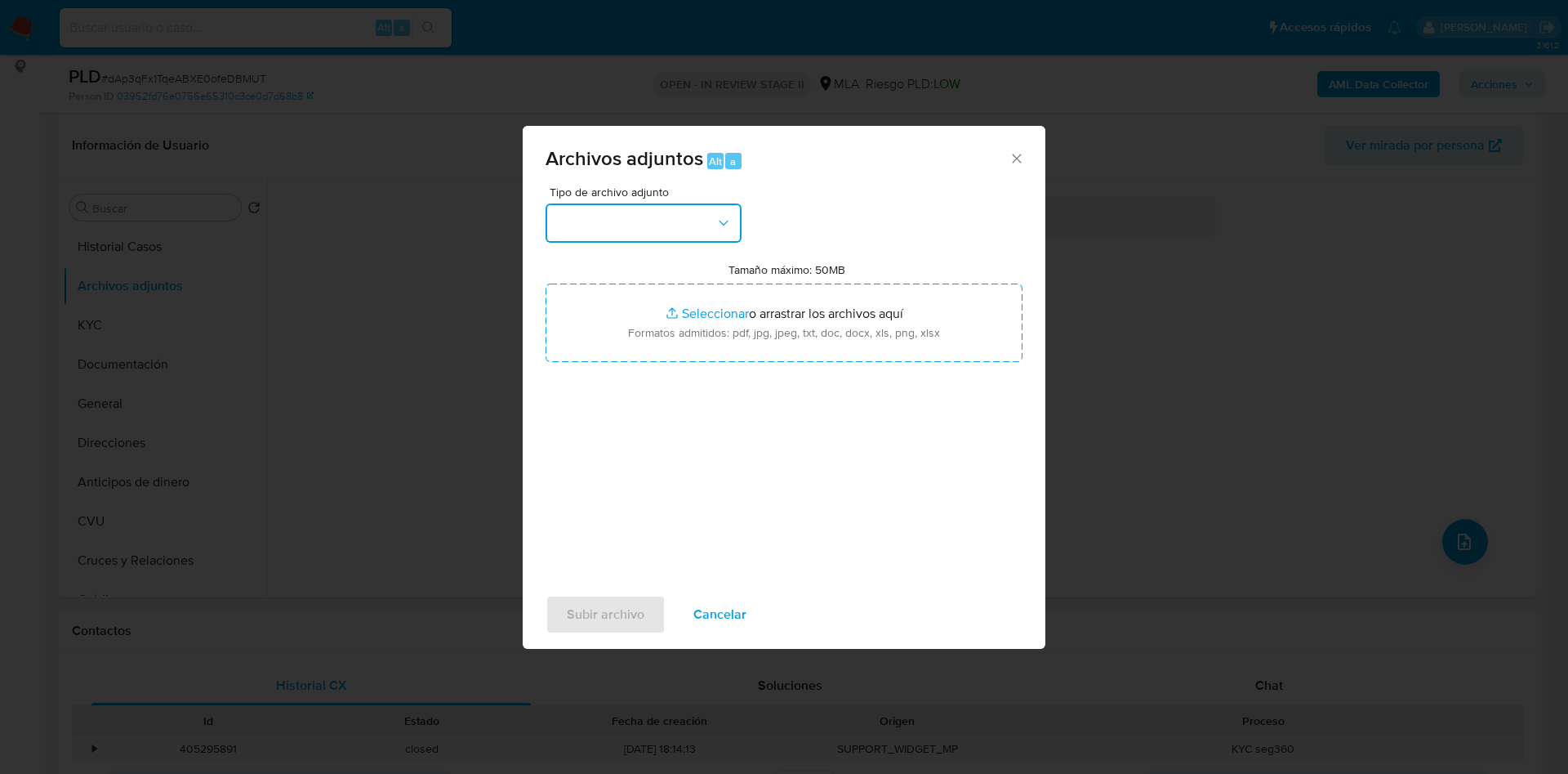
click at [668, 223] on button "button" at bounding box center [644, 223] width 196 height 39
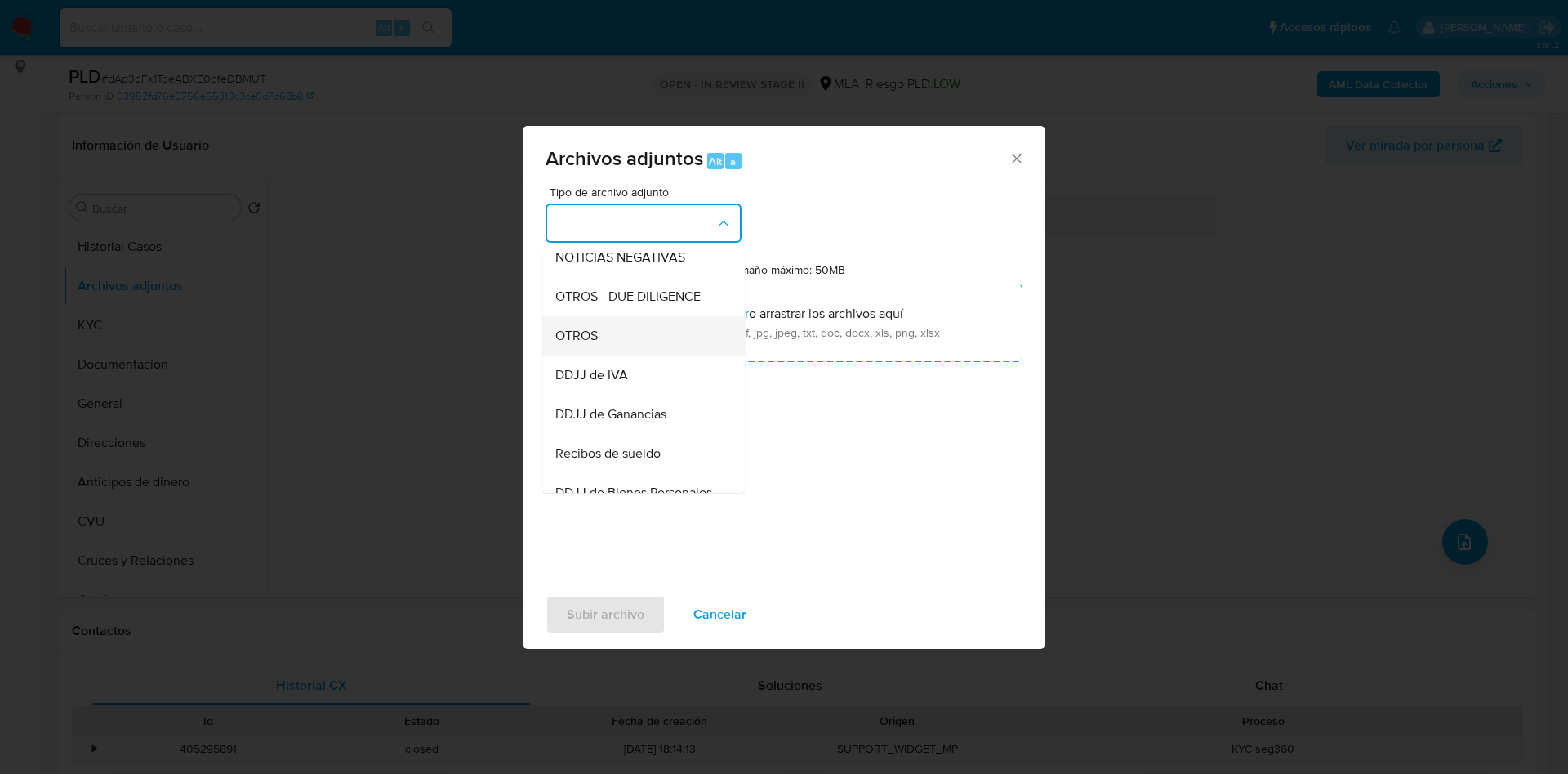
click at [570, 344] on span "OTROS" at bounding box center [576, 336] width 43 height 17
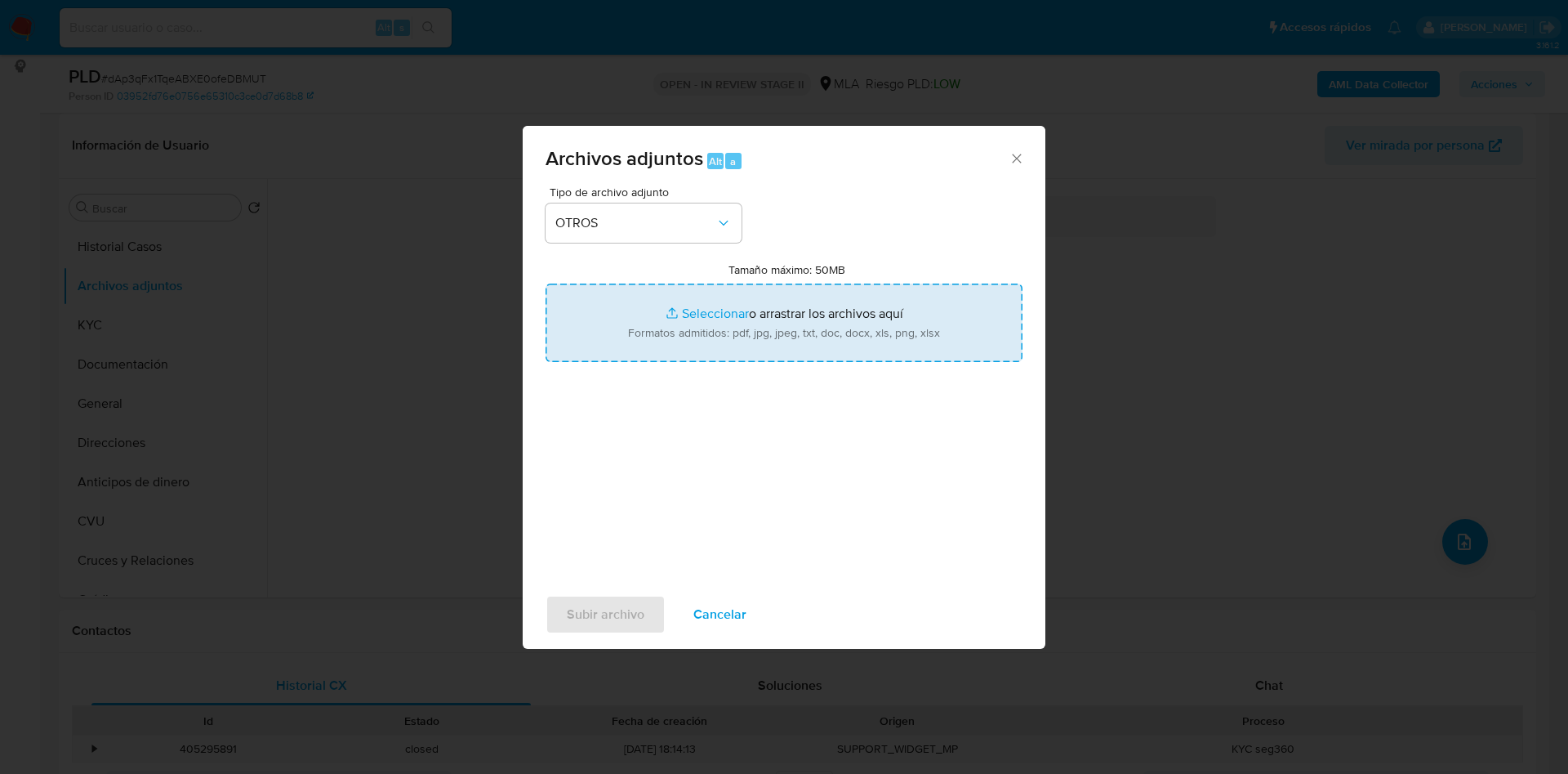
click at [717, 294] on input "Tamaño máximo: 50MB Seleccionar archivos" at bounding box center [784, 323] width 477 height 78
type input "C:\fakepath\Movimientos 2387152646.xlsx"
click at [682, 307] on input "Tamaño máximo: 50MB Seleccionar archivos" at bounding box center [784, 323] width 477 height 78
type input "C:\fakepath\Caselog dAp3qFx1TqeABXE0ofeDBMUT_2025_08_18_16_21_35.docx"
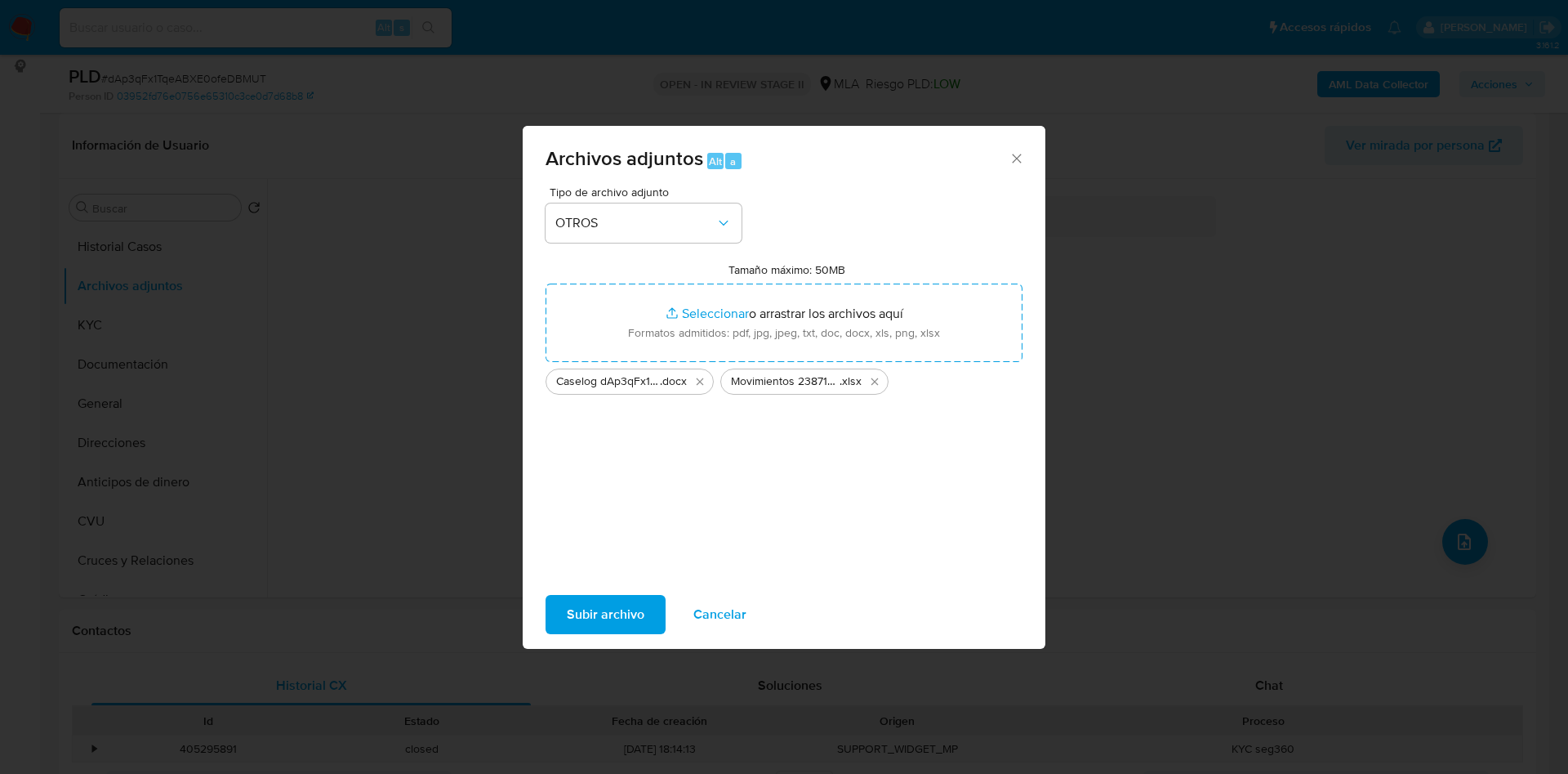
click at [609, 622] on span "Subir archivo" at bounding box center [605, 614] width 77 height 36
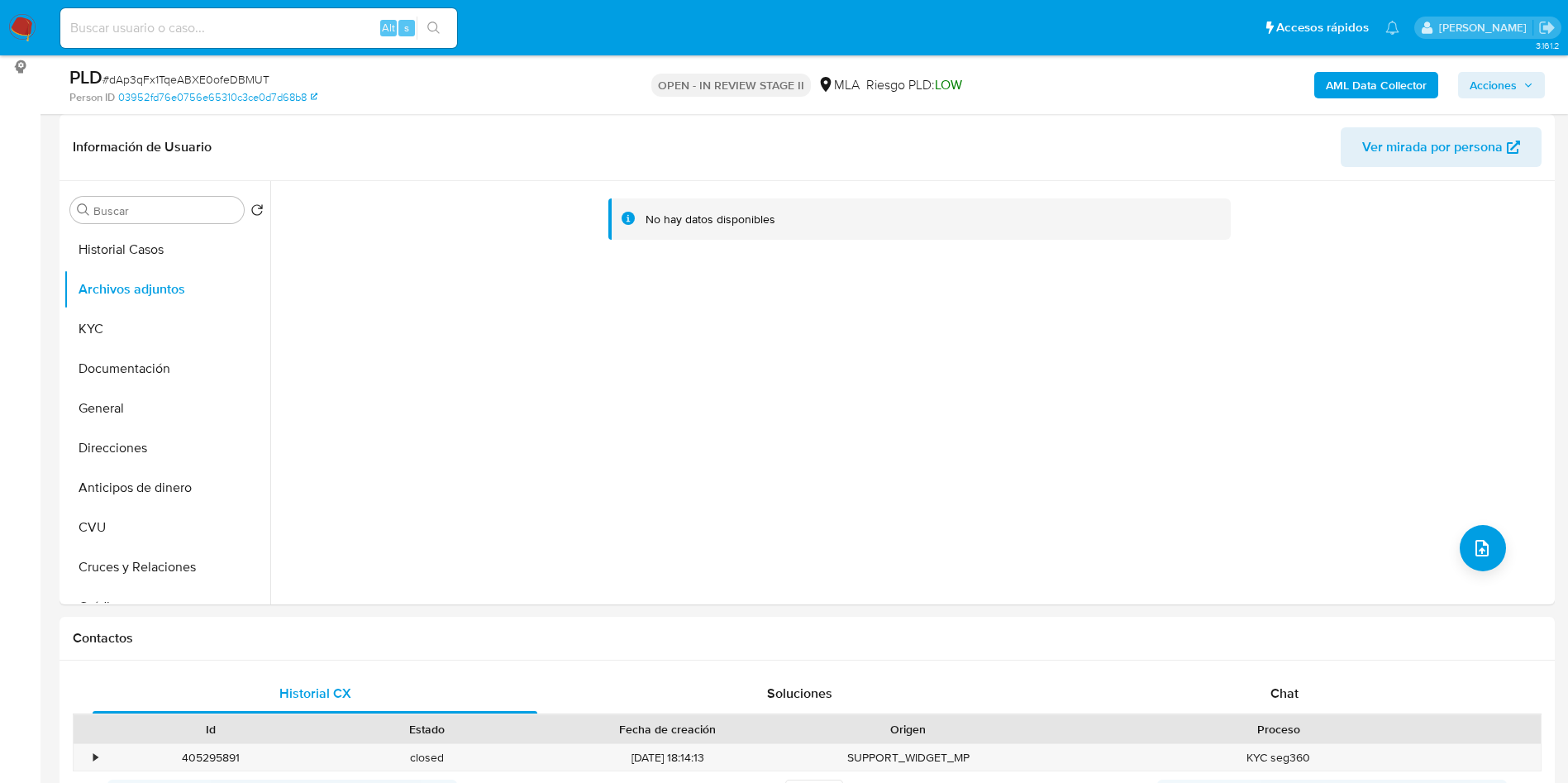
click at [1313, 88] on div "AML Data Collector Acciones" at bounding box center [1301, 84] width 487 height 39
click at [1318, 88] on button "AML Data Collector" at bounding box center [1375, 85] width 124 height 26
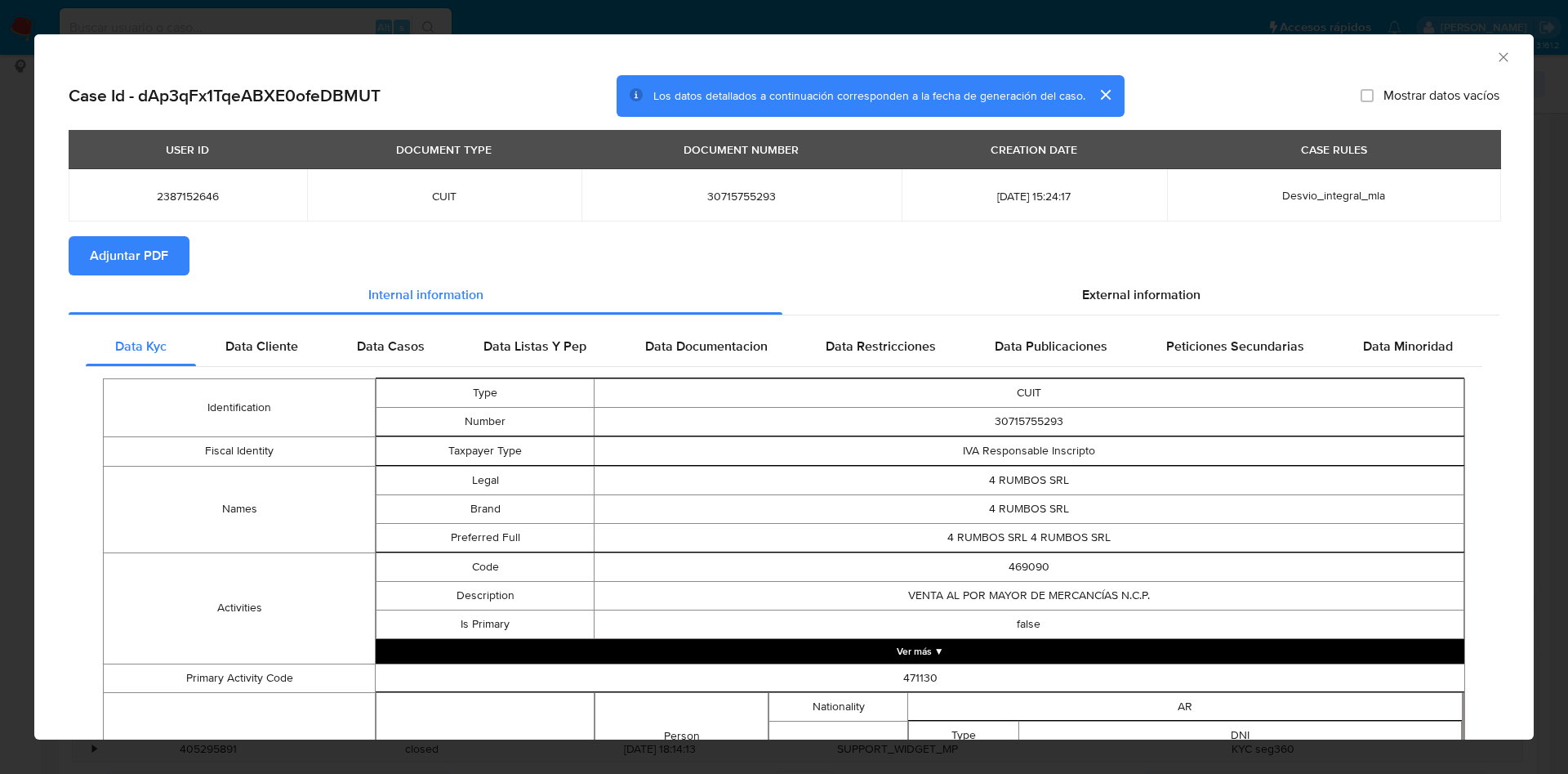
click at [131, 250] on span "Adjuntar PDF" at bounding box center [129, 255] width 78 height 36
click at [1496, 60] on icon "Cerrar ventana" at bounding box center [1504, 57] width 17 height 17
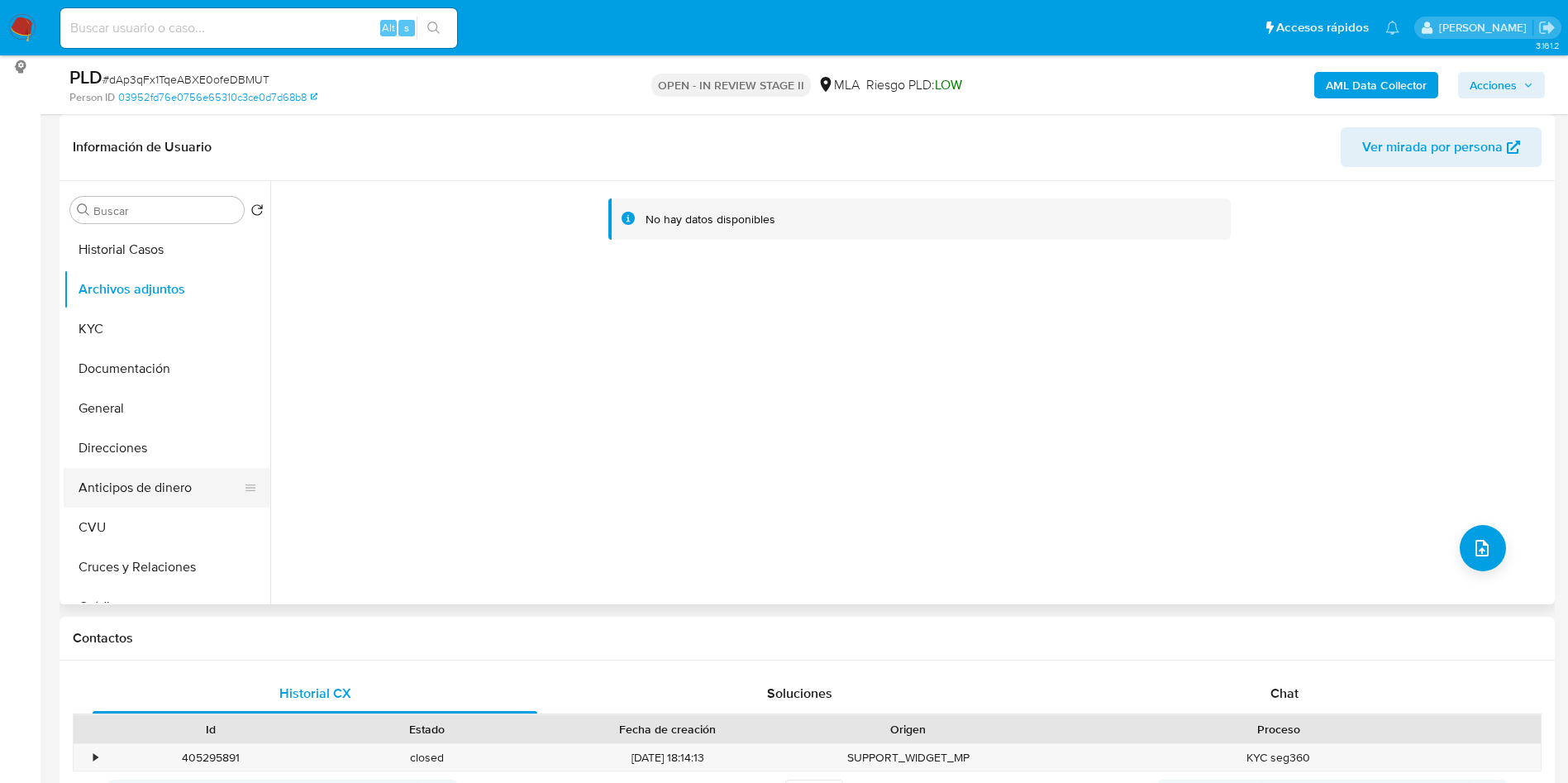
click at [126, 472] on button "Anticipos de dinero" at bounding box center [160, 487] width 193 height 40
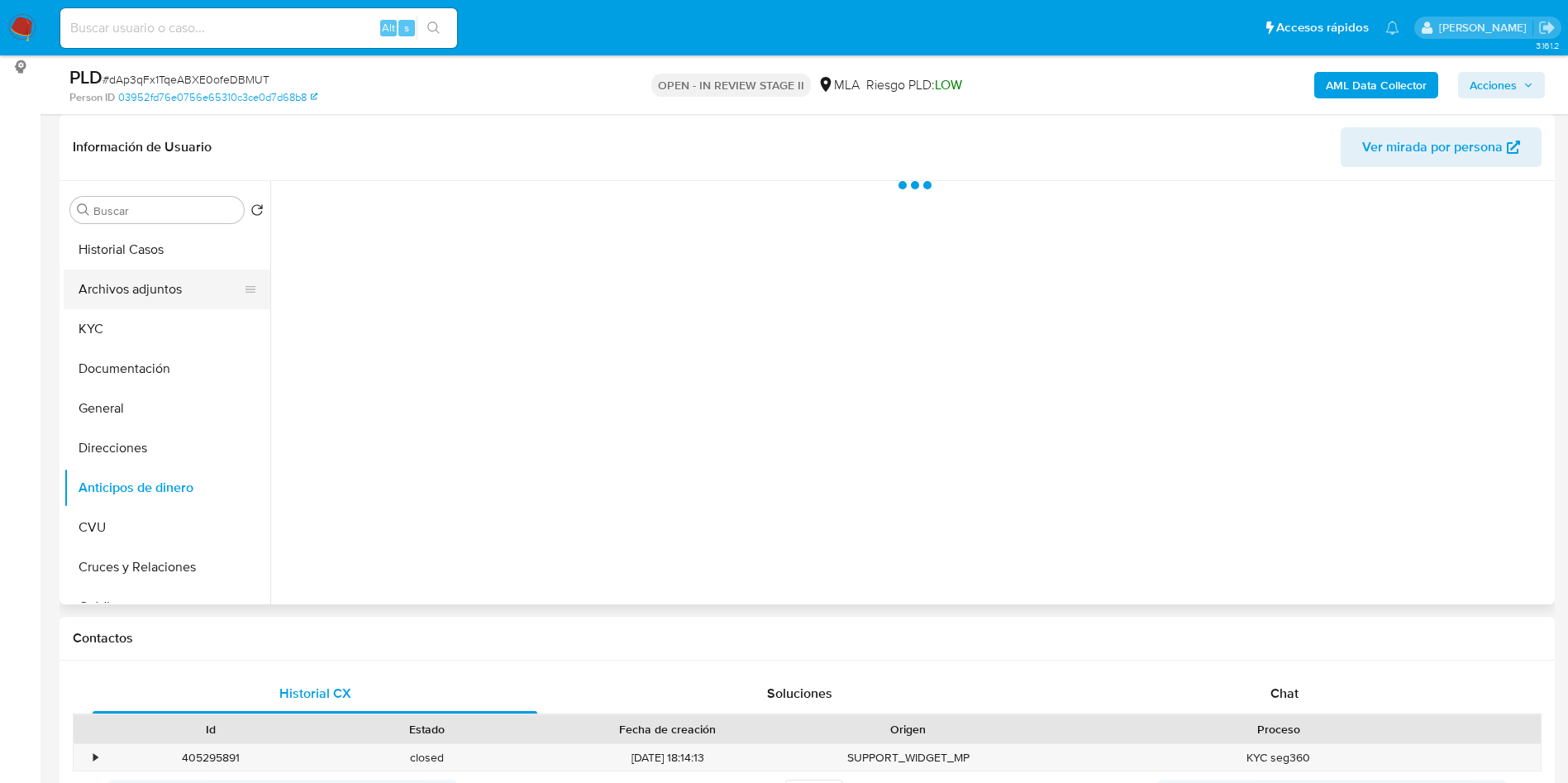
click at [157, 296] on button "Archivos adjuntos" at bounding box center [160, 289] width 193 height 40
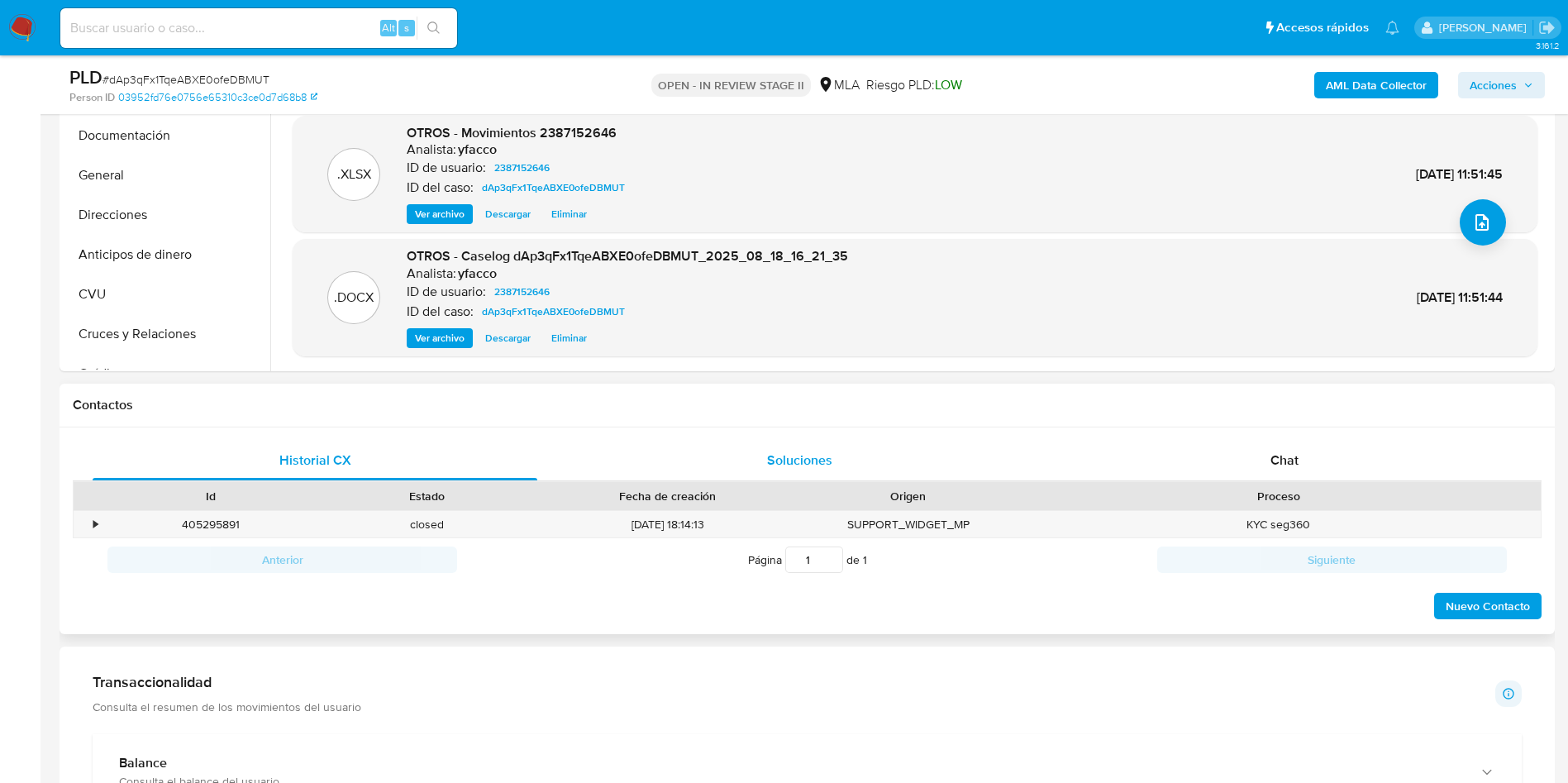
scroll to position [496, 0]
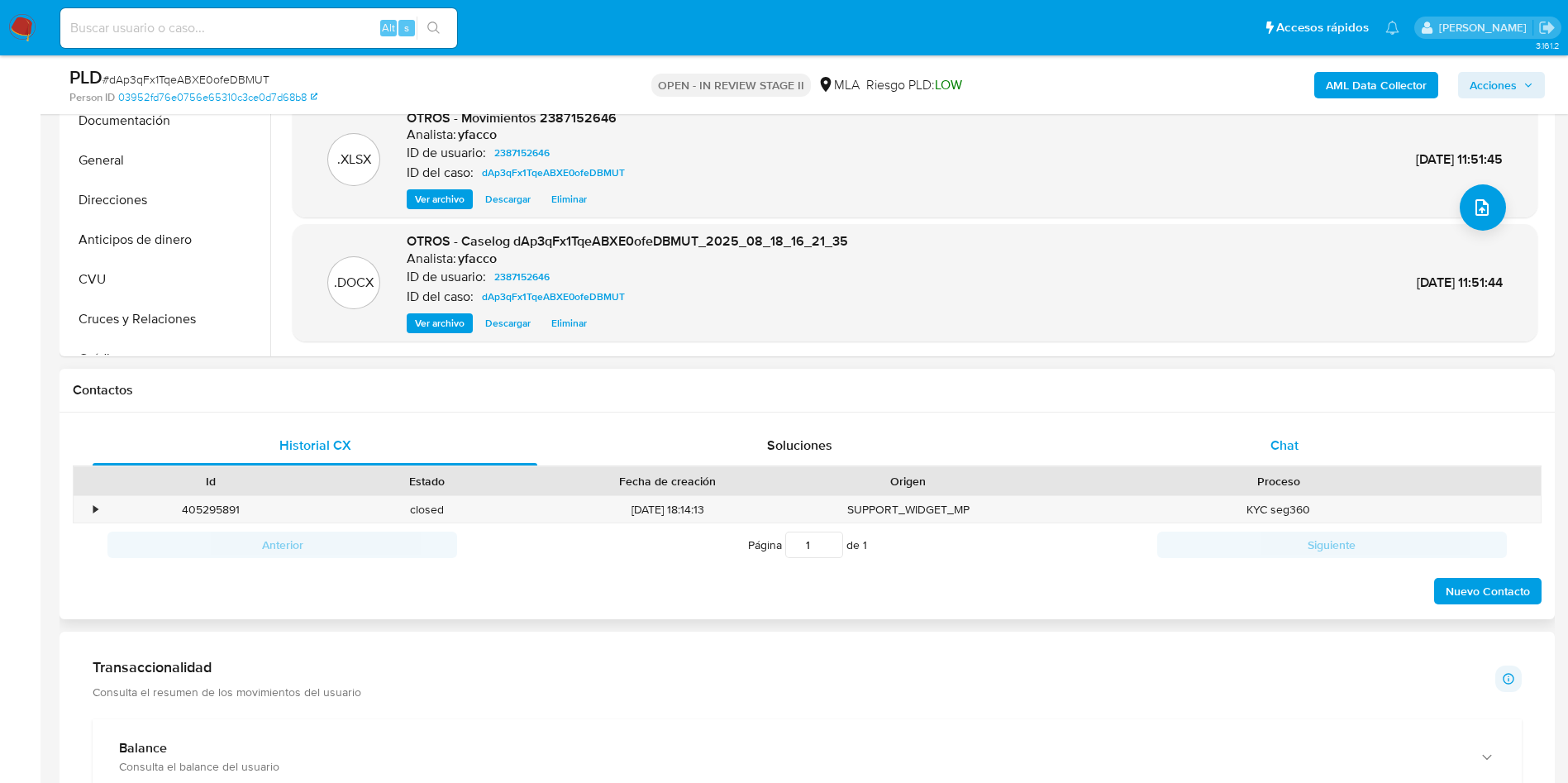
click at [1242, 447] on div "Chat" at bounding box center [1285, 445] width 445 height 40
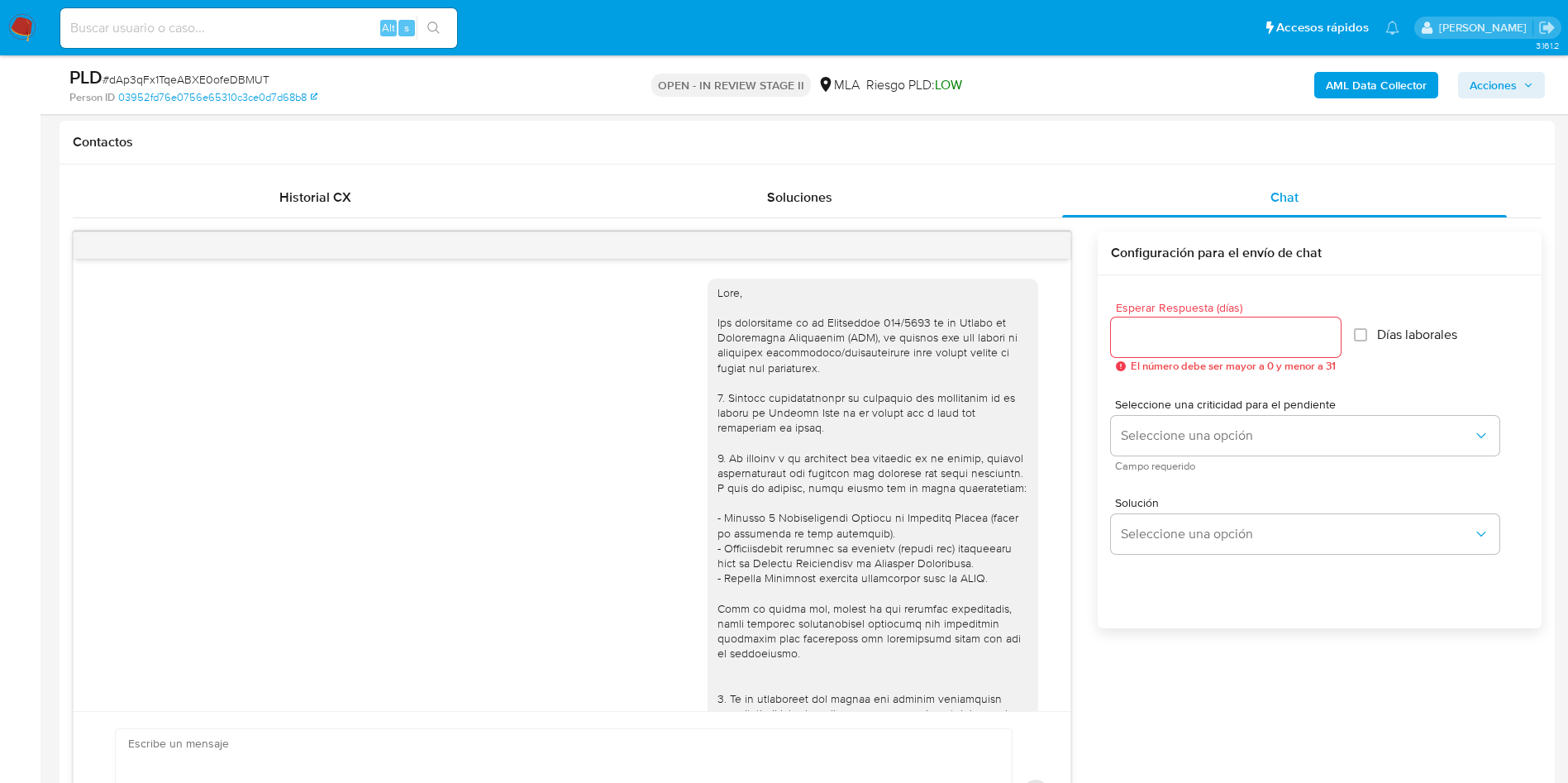
scroll to position [597, 0]
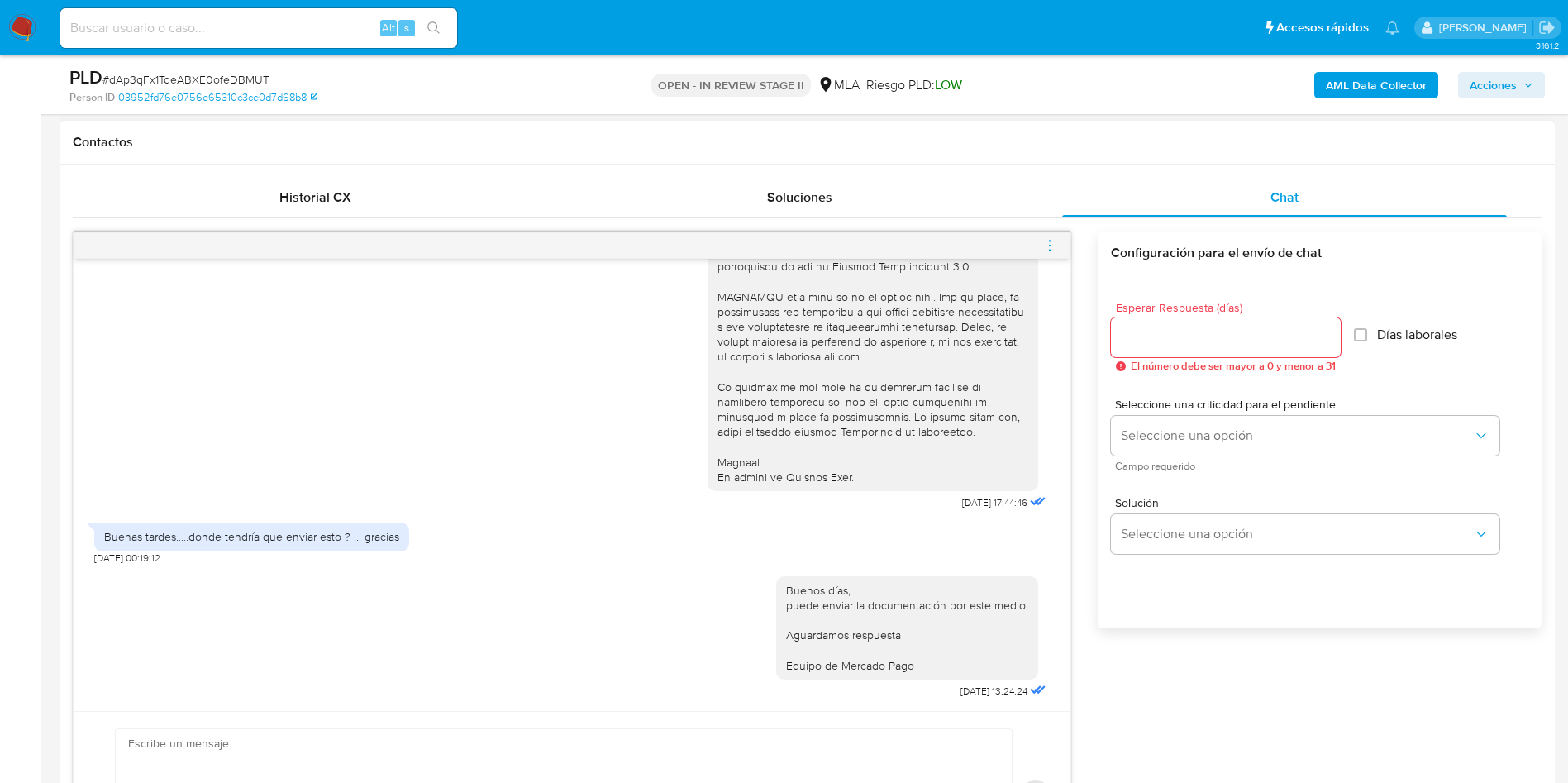
click at [1049, 248] on icon "menu-action" at bounding box center [1049, 245] width 15 height 15
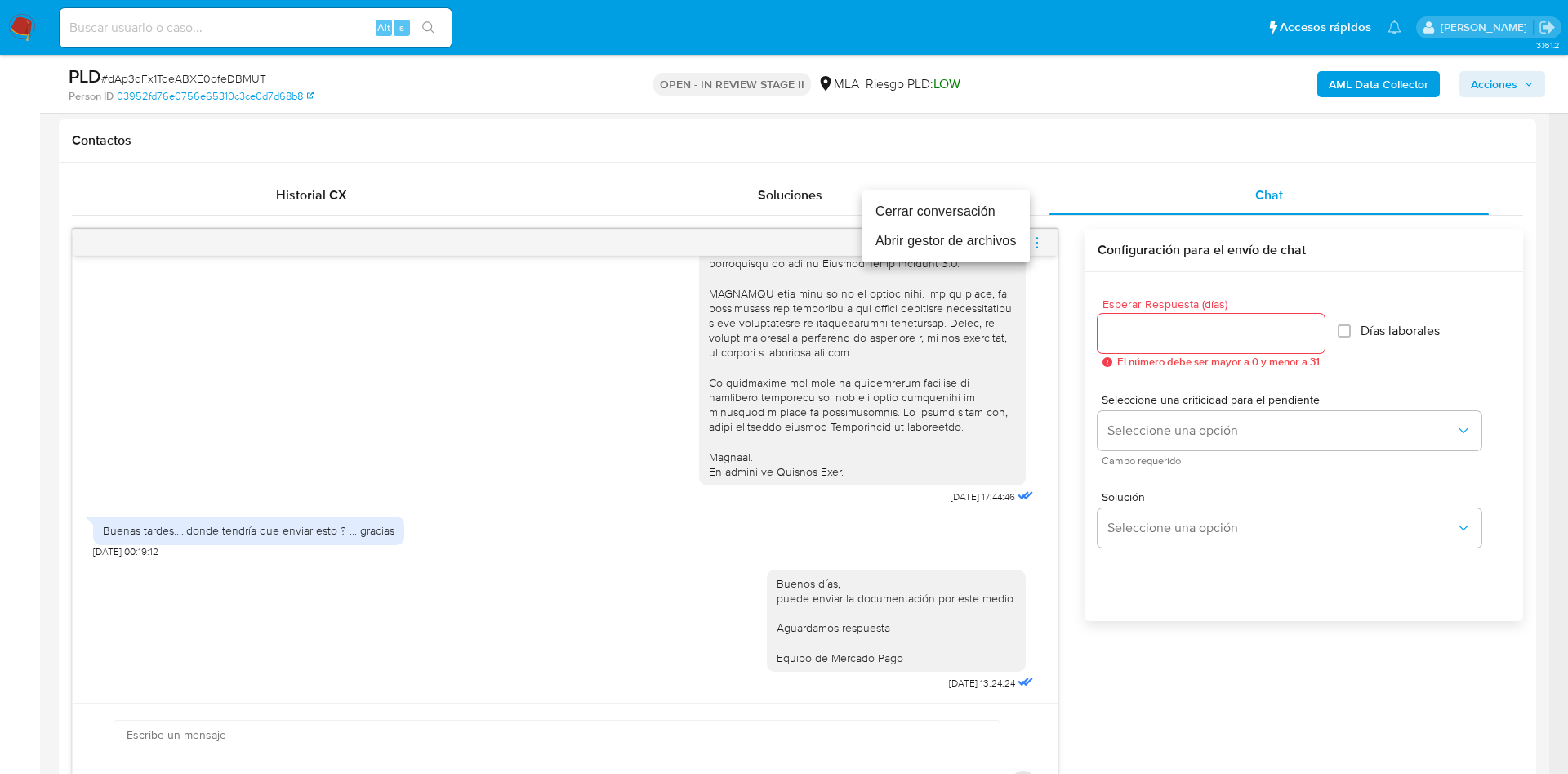
click at [897, 212] on li "Cerrar conversación" at bounding box center [946, 211] width 168 height 30
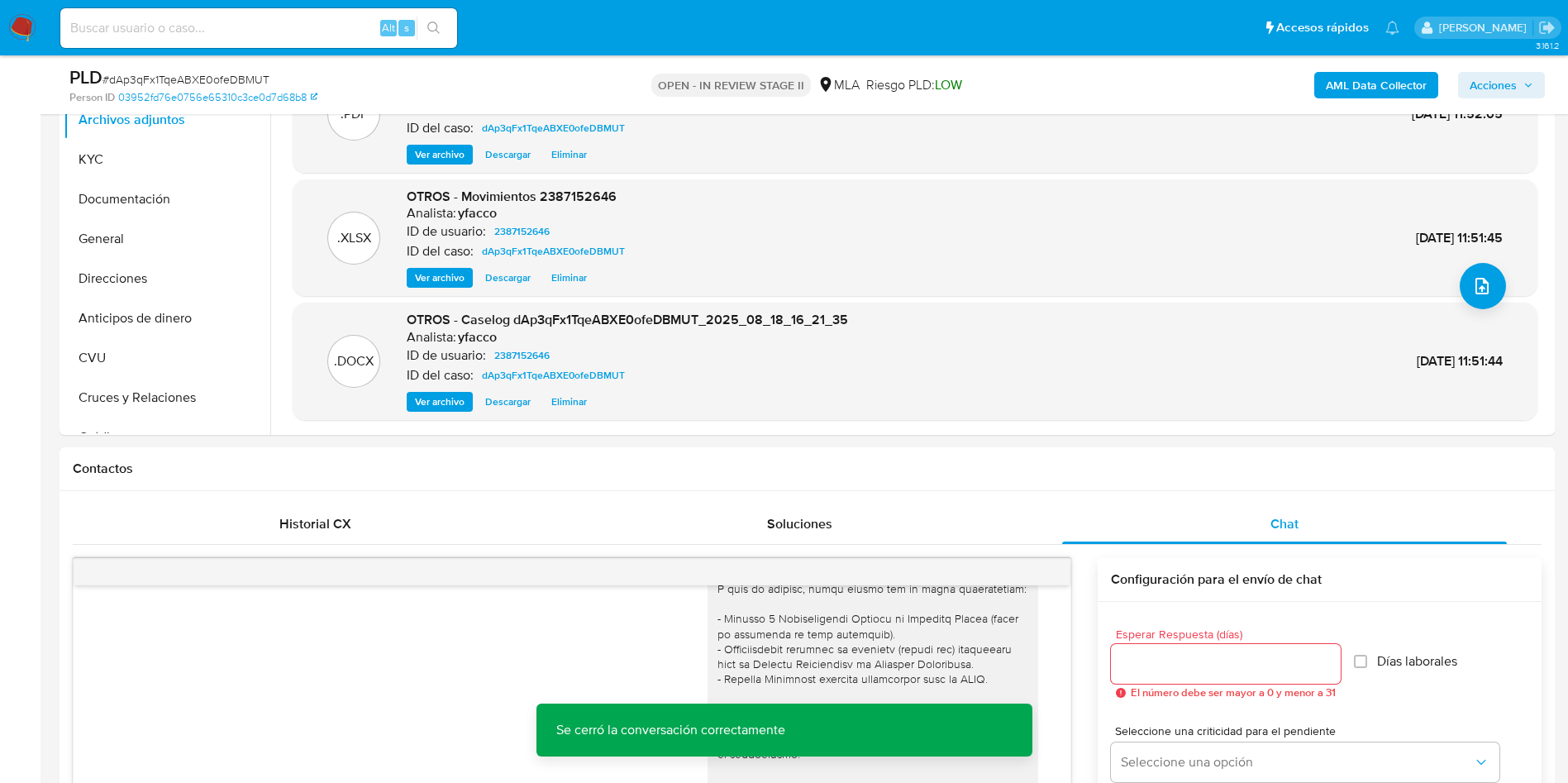
scroll to position [248, 0]
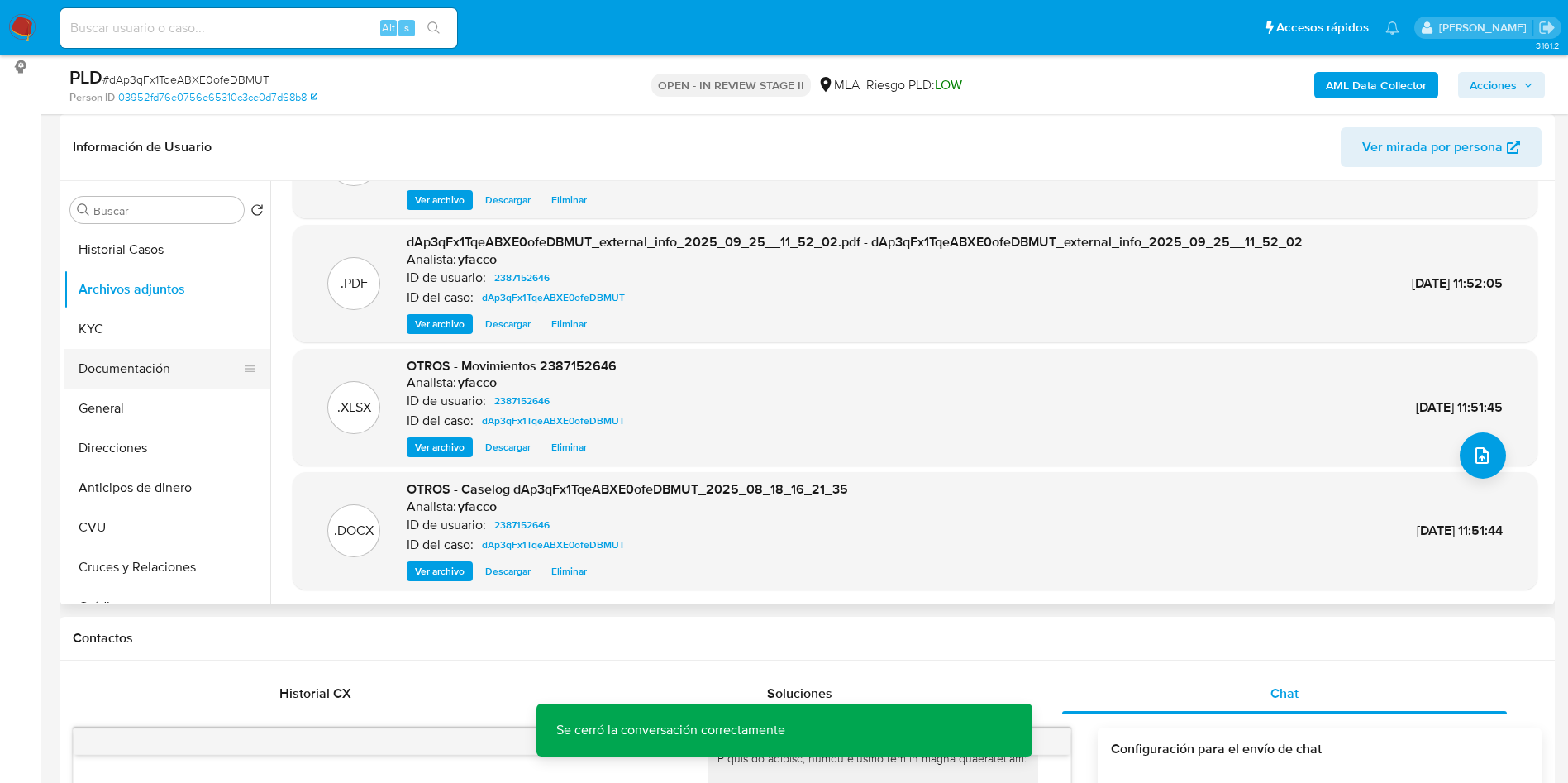
click at [157, 377] on button "Documentación" at bounding box center [160, 369] width 193 height 40
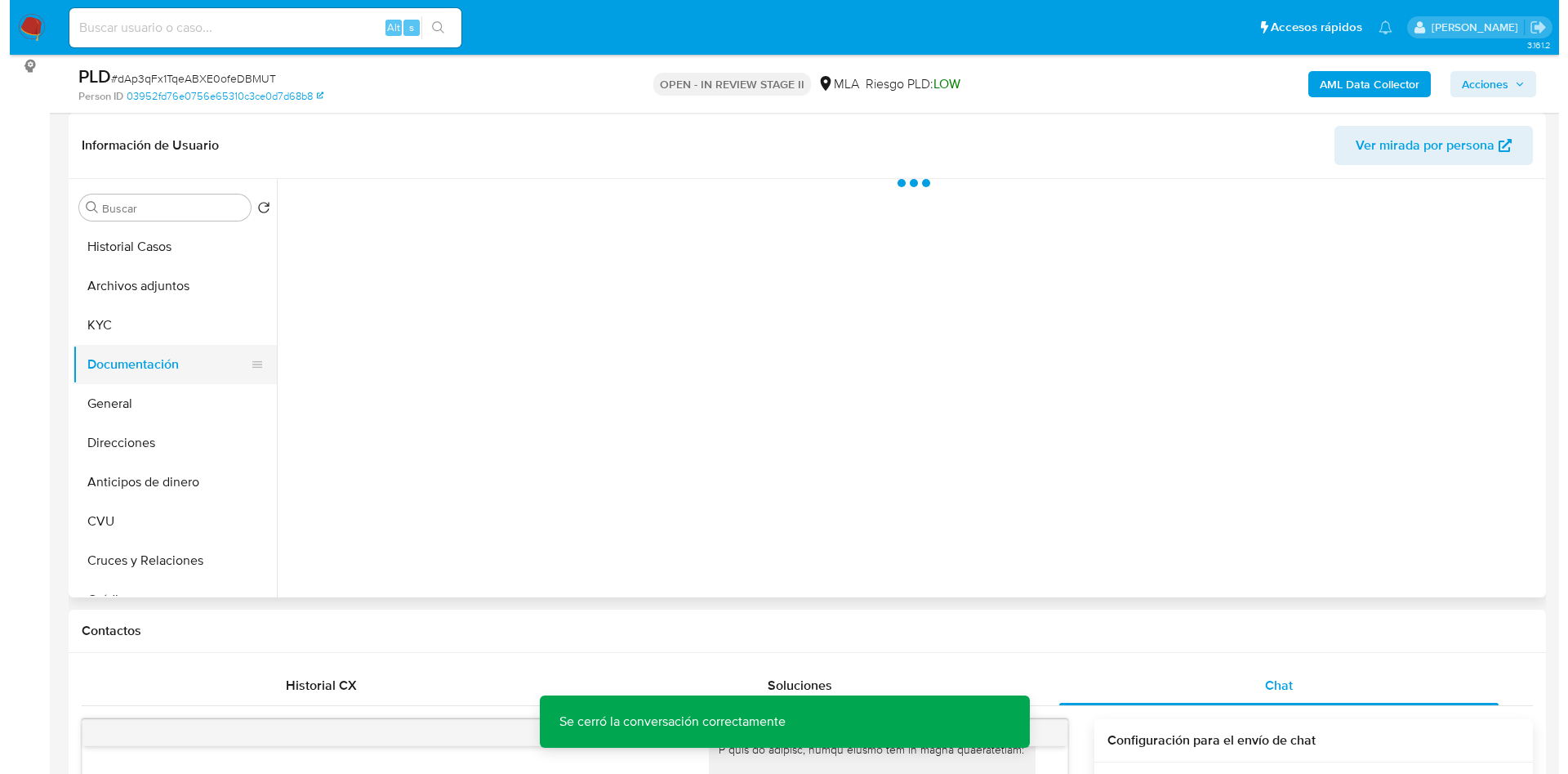
scroll to position [0, 0]
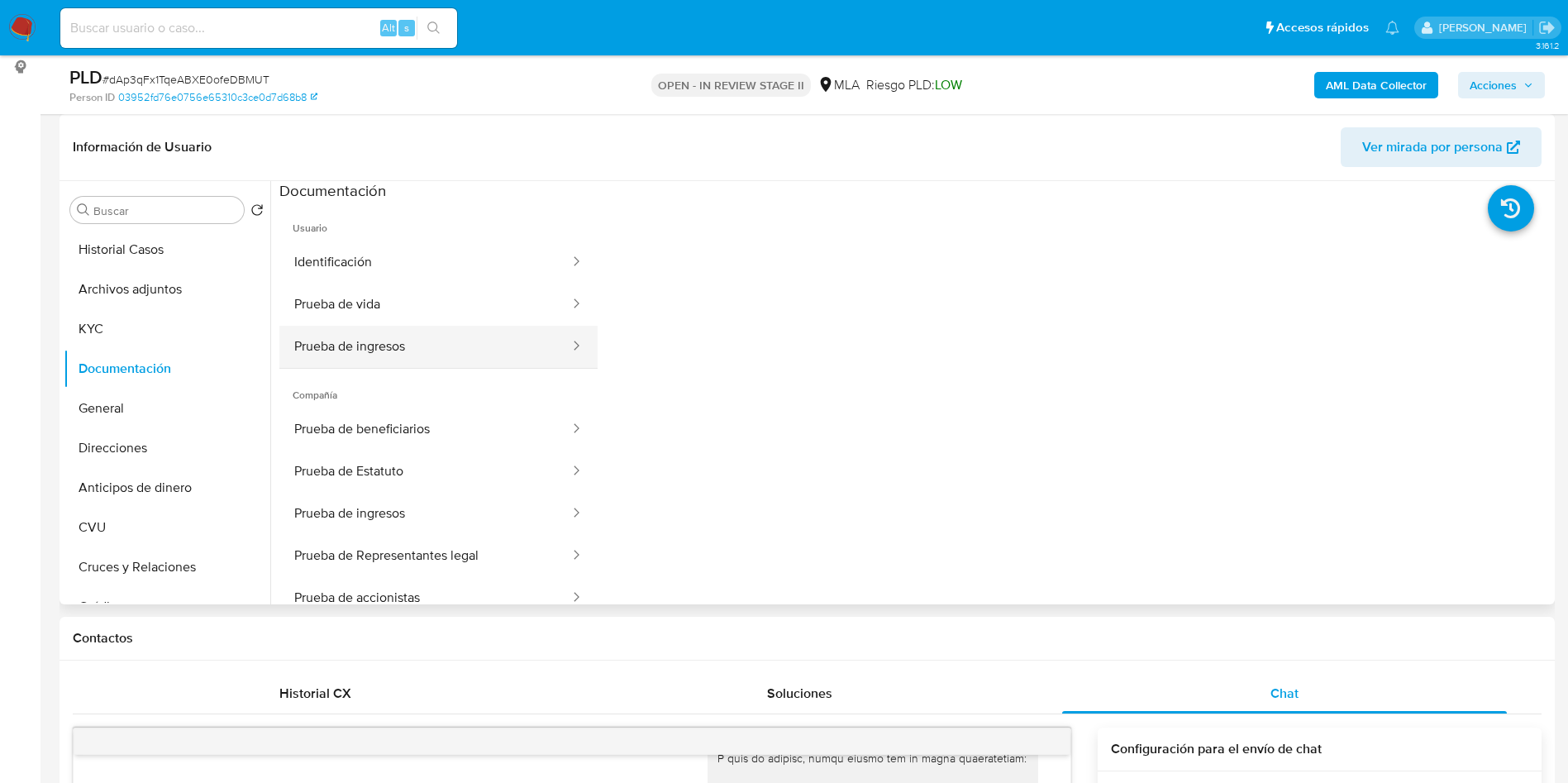
click at [449, 361] on button "Prueba de ingresos" at bounding box center [426, 347] width 292 height 42
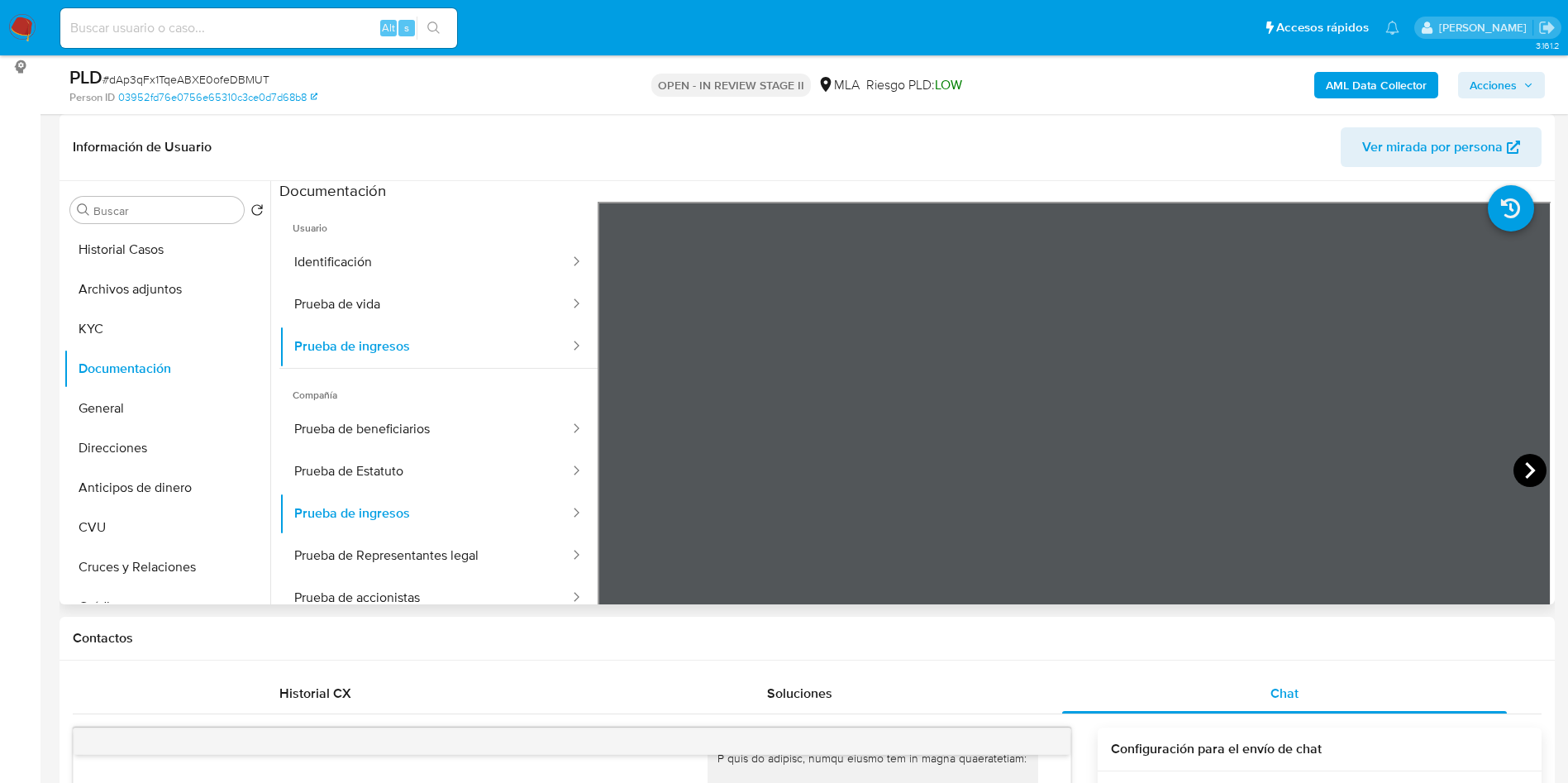
click at [1514, 460] on icon at bounding box center [1530, 471] width 33 height 33
click at [1515, 471] on icon at bounding box center [1530, 471] width 33 height 33
click at [1516, 472] on icon at bounding box center [1530, 471] width 33 height 33
click at [1526, 471] on icon at bounding box center [1529, 470] width 10 height 17
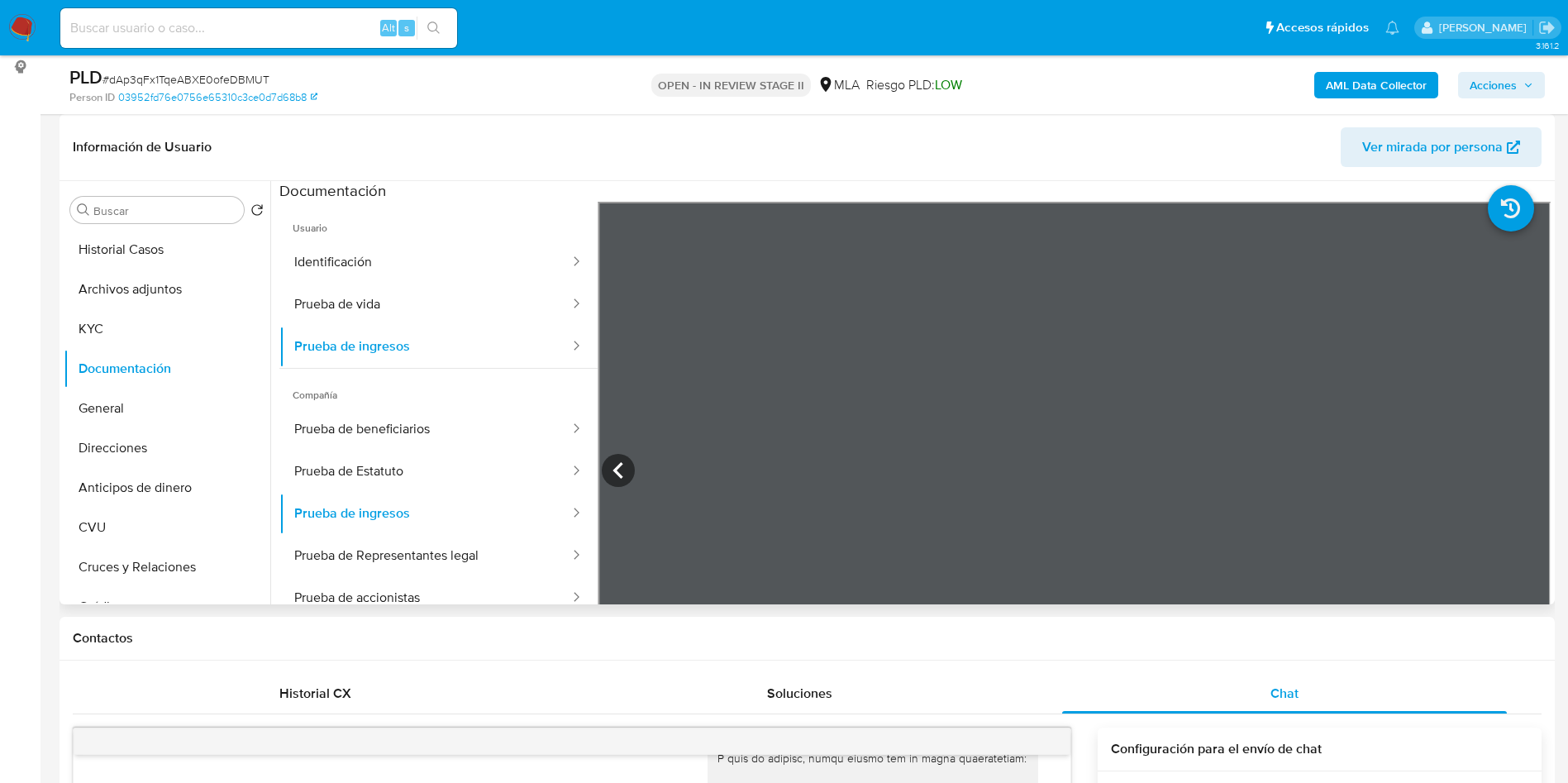
click at [625, 468] on icon at bounding box center [618, 471] width 33 height 33
click at [616, 465] on icon at bounding box center [616, 470] width 10 height 17
drag, startPoint x: 614, startPoint y: 466, endPoint x: 627, endPoint y: 462, distance: 13.6
click at [615, 467] on icon at bounding box center [616, 470] width 10 height 17
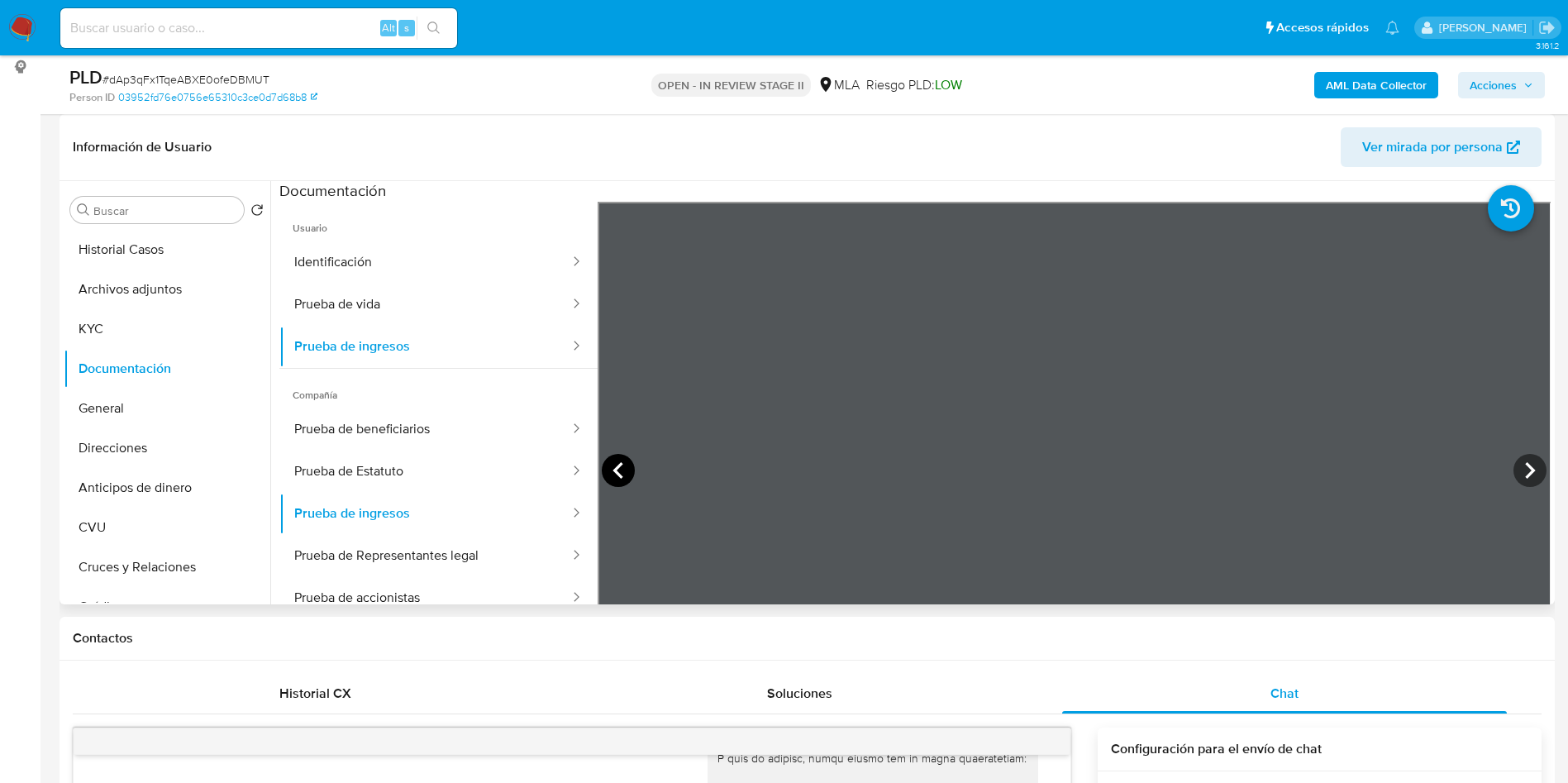
click at [624, 472] on icon at bounding box center [618, 471] width 33 height 33
click at [610, 472] on icon at bounding box center [618, 471] width 33 height 33
click at [167, 291] on button "Archivos adjuntos" at bounding box center [160, 289] width 193 height 40
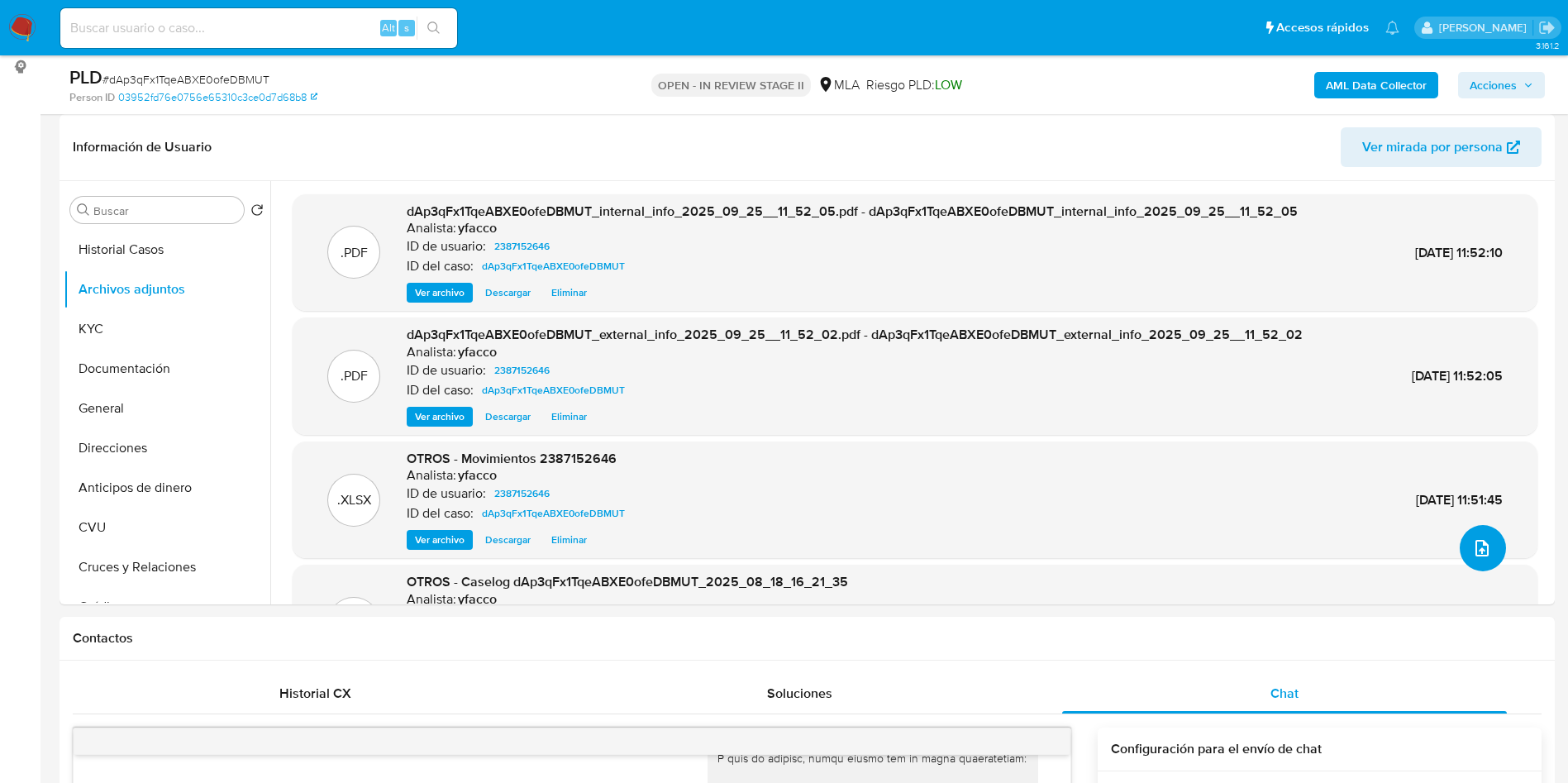
click at [1472, 552] on icon "upload-file" at bounding box center [1482, 548] width 20 height 20
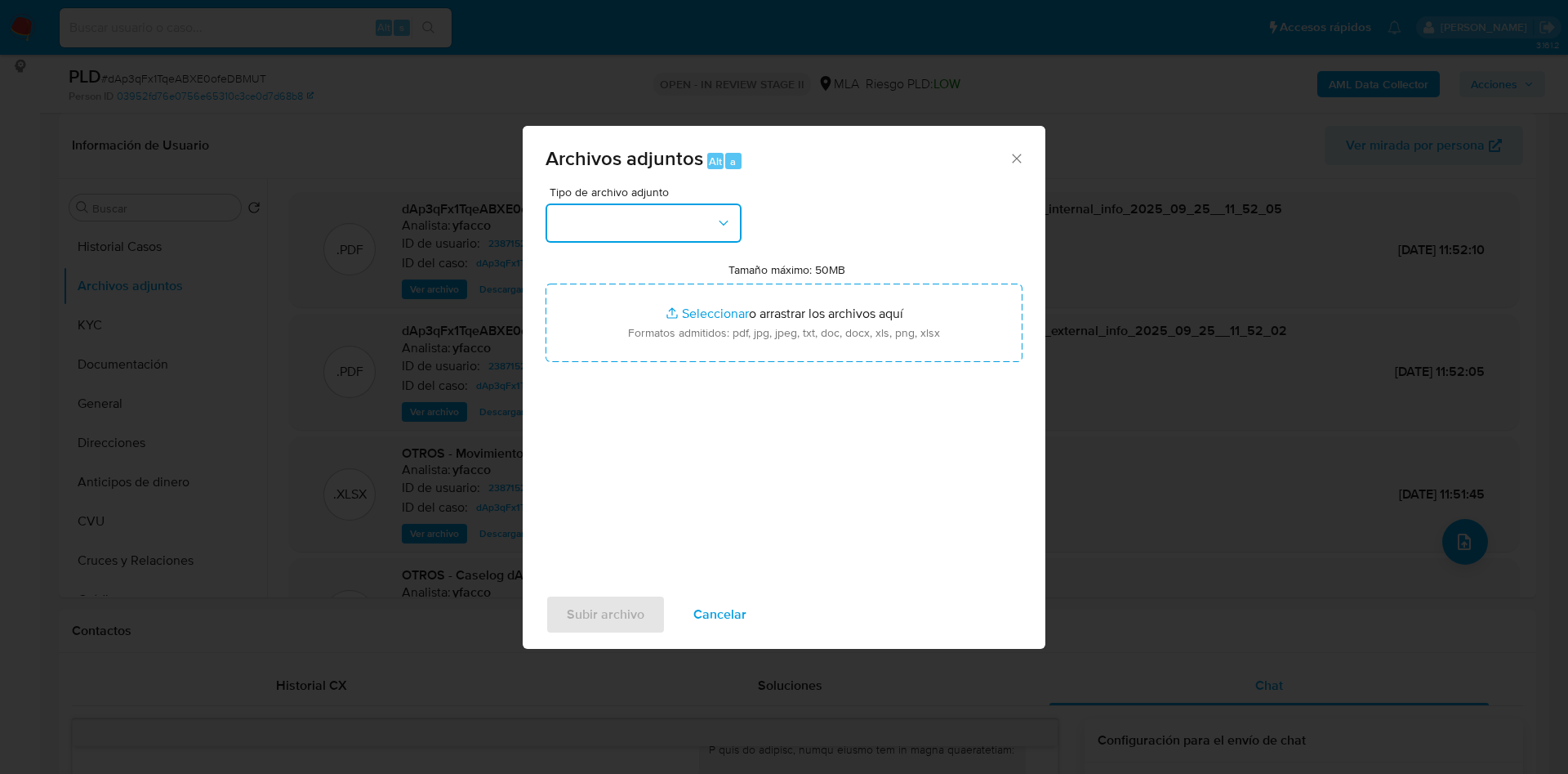
click at [670, 227] on button "button" at bounding box center [644, 223] width 196 height 39
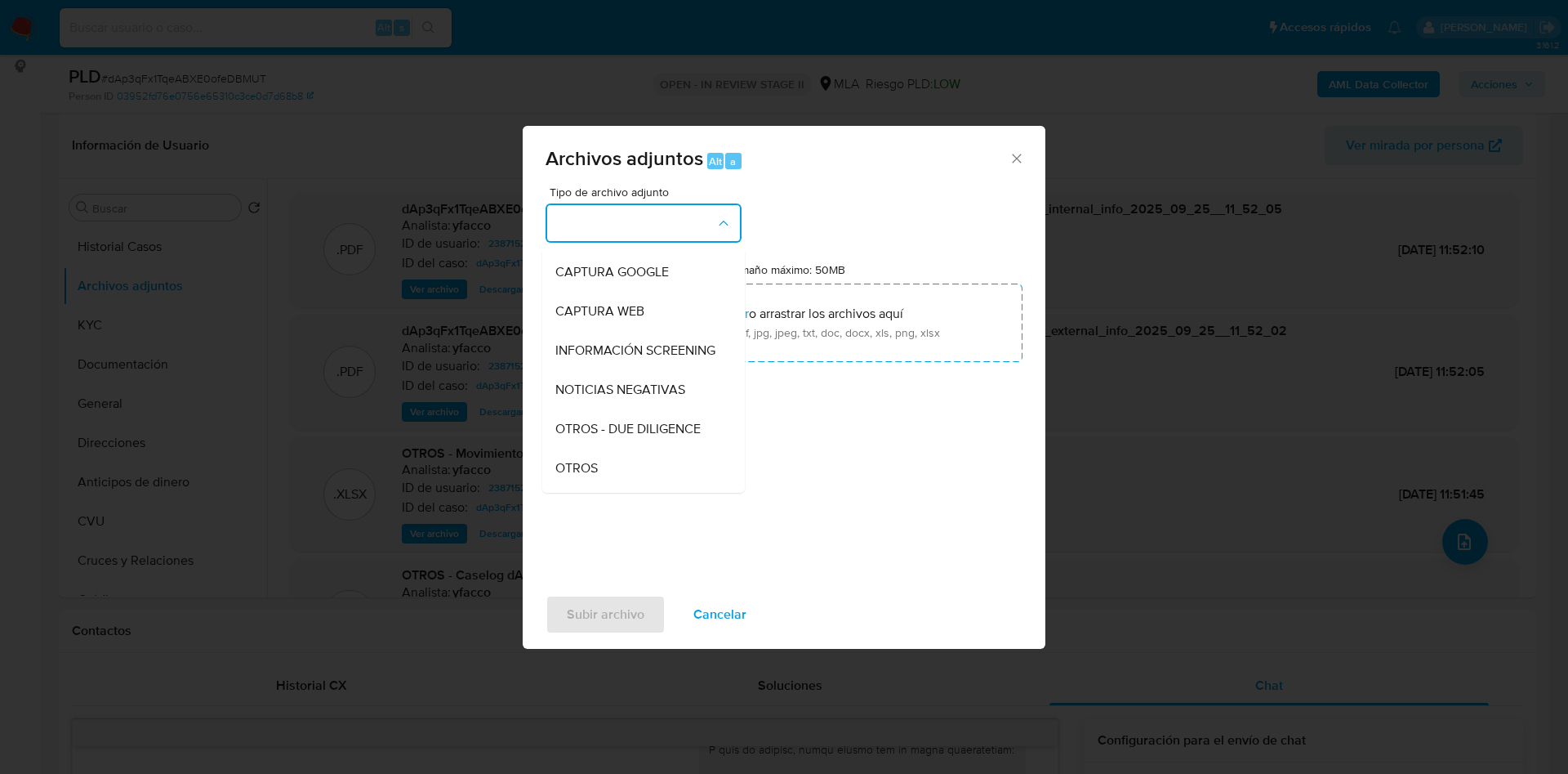
scroll to position [245, 0]
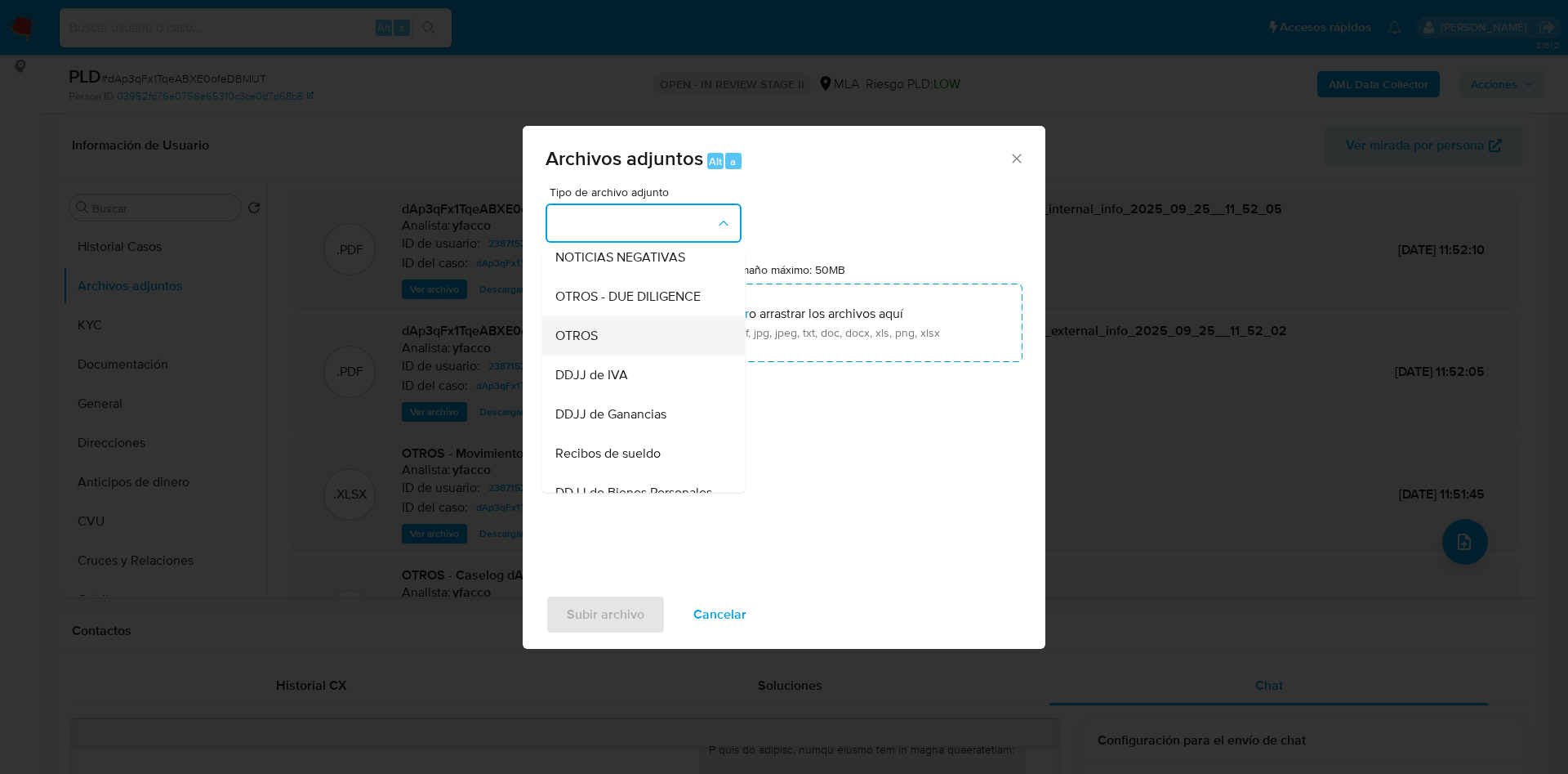
click at [575, 344] on span "OTROS" at bounding box center [576, 336] width 43 height 17
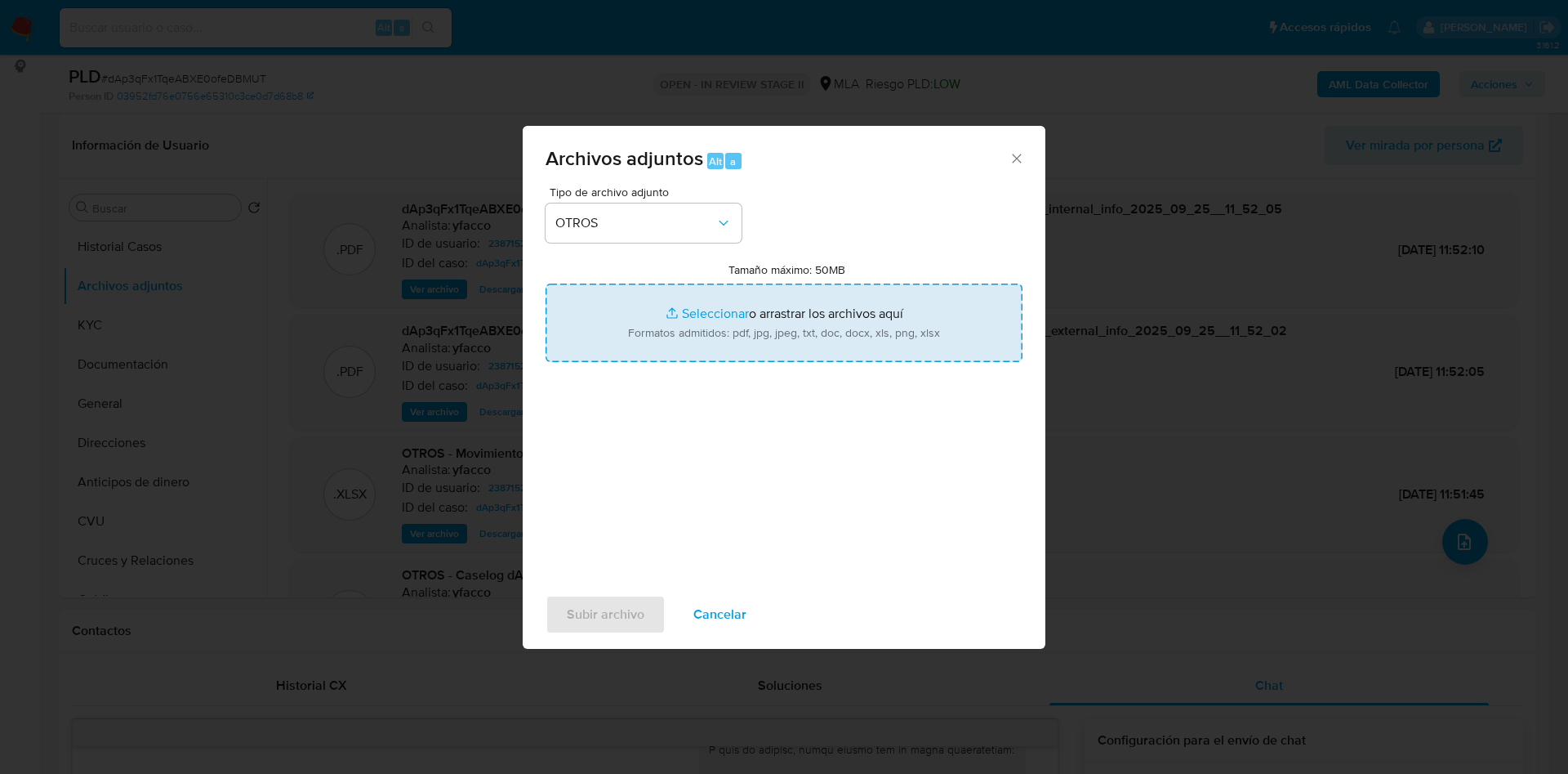
click at [728, 296] on input "Tamaño máximo: 50MB Seleccionar archivos" at bounding box center [784, 323] width 477 height 78
type input "C:\fakepath\Caselog dAp3qFx1TqeABXE0ofeDBMUT_2025_08_18_16_21_35 v2.docx"
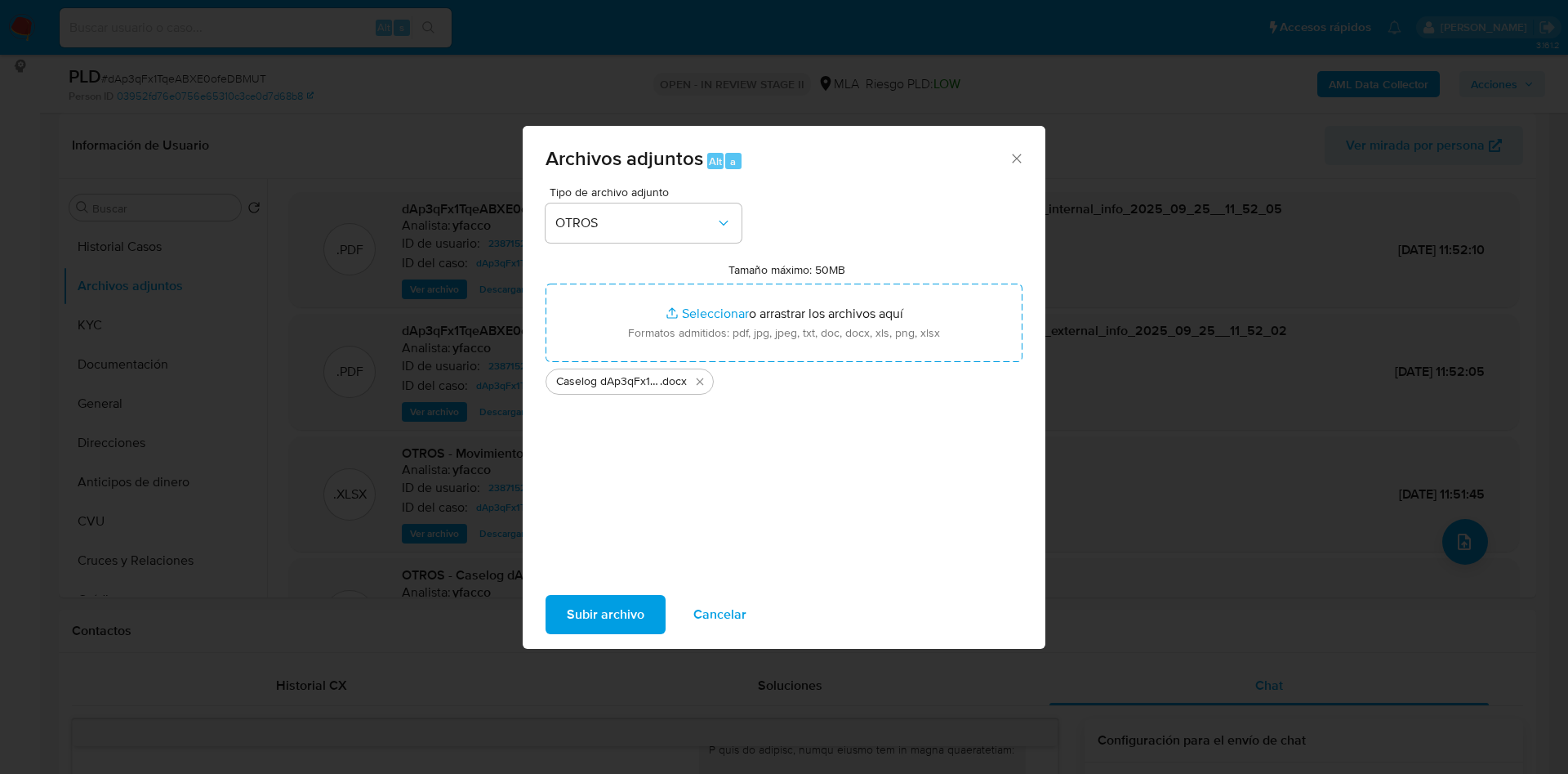
drag, startPoint x: 728, startPoint y: 296, endPoint x: 589, endPoint y: 625, distance: 357.2
click at [589, 625] on span "Subir archivo" at bounding box center [605, 614] width 77 height 36
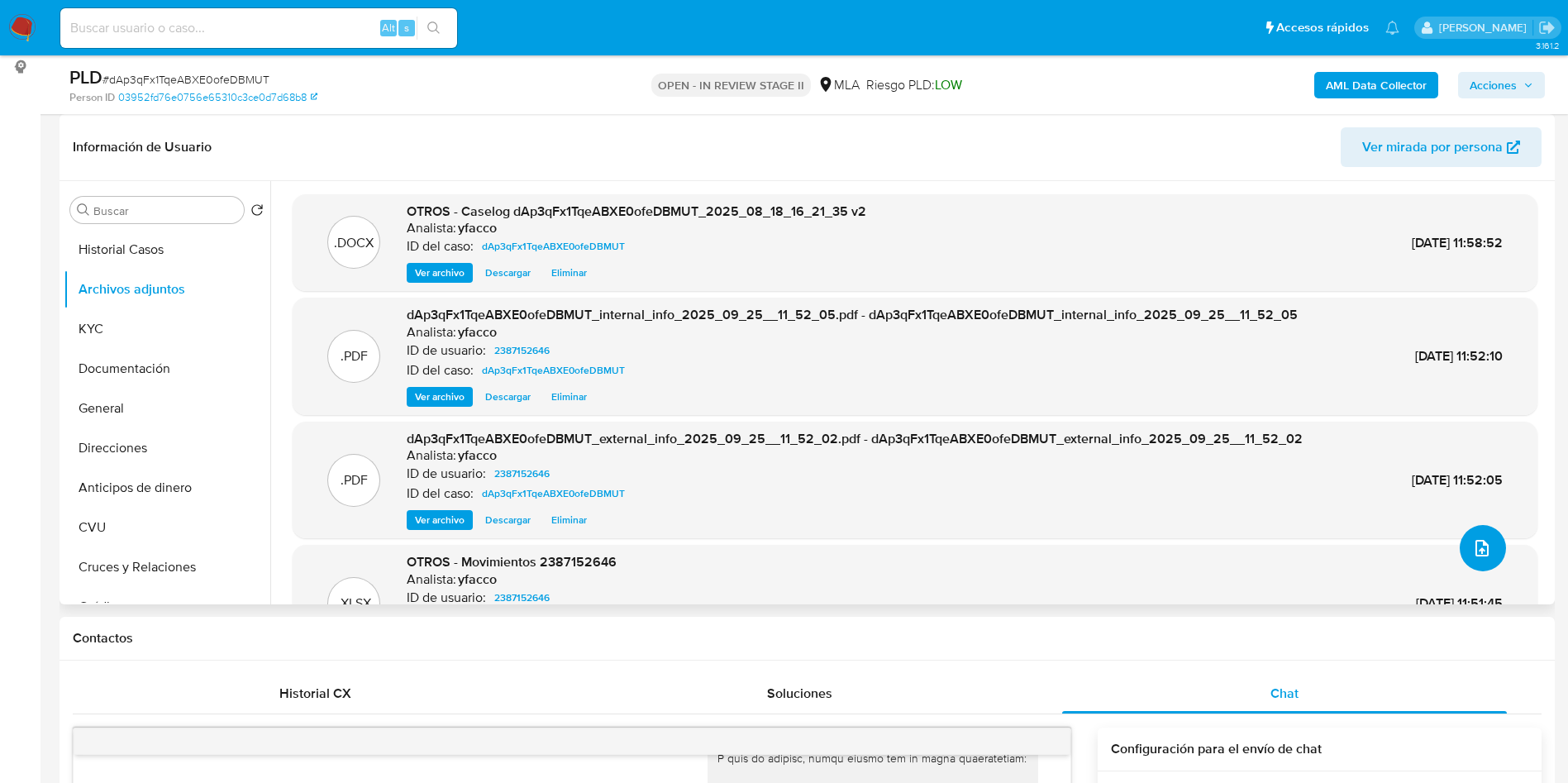
click at [1475, 545] on icon "upload-file" at bounding box center [1481, 548] width 13 height 17
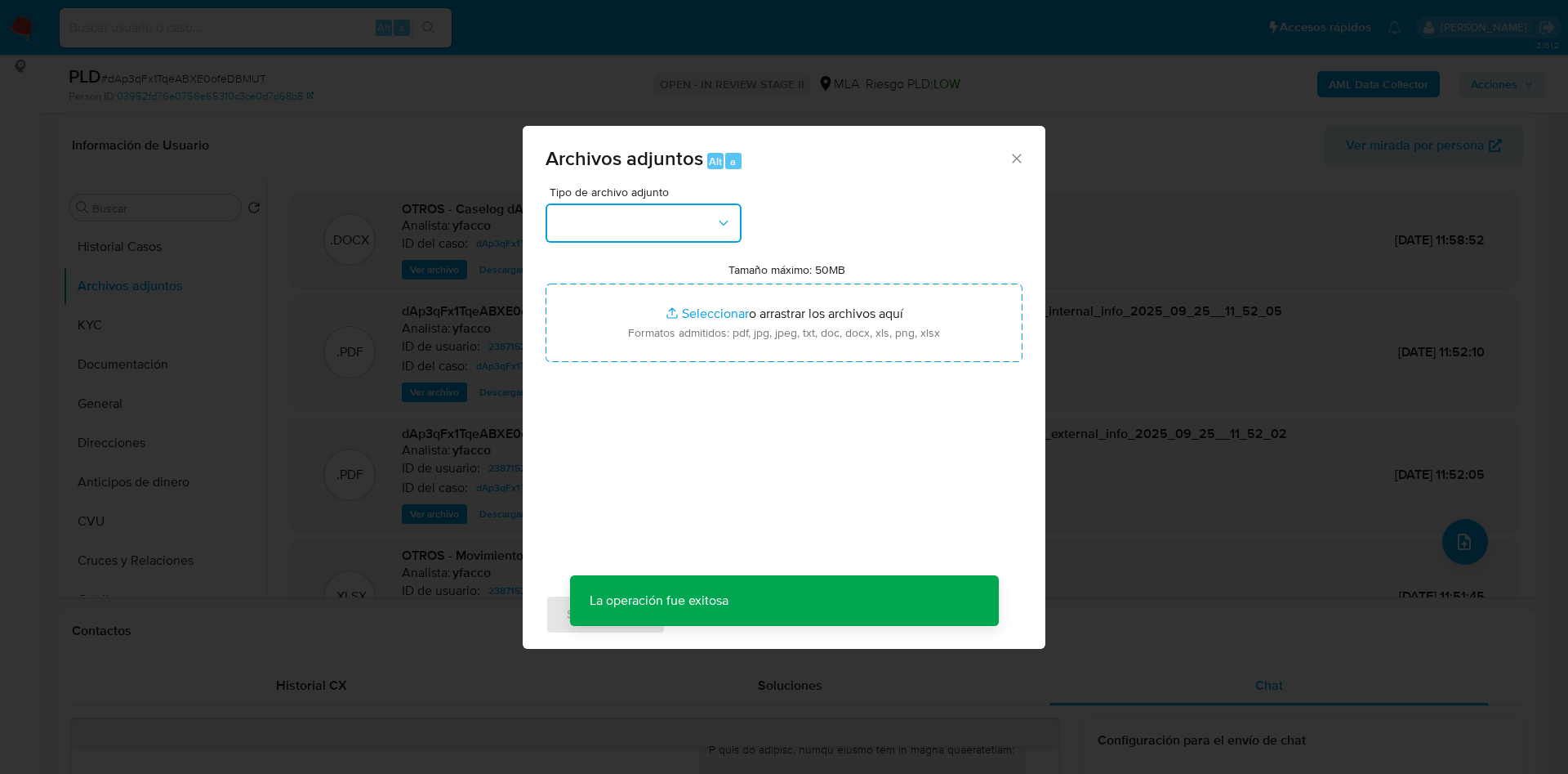
click at [679, 210] on button "button" at bounding box center [644, 223] width 196 height 39
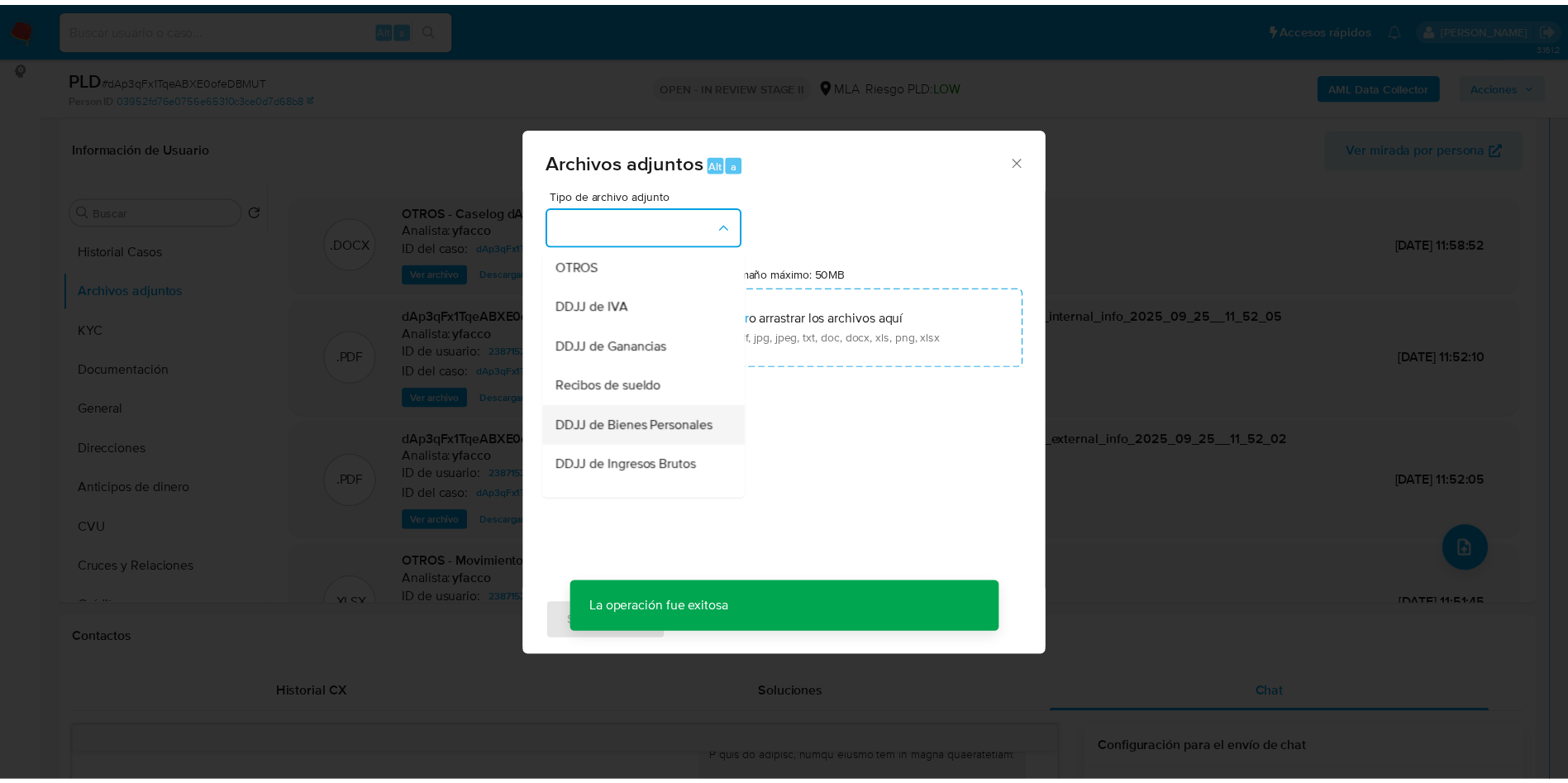
scroll to position [372, 0]
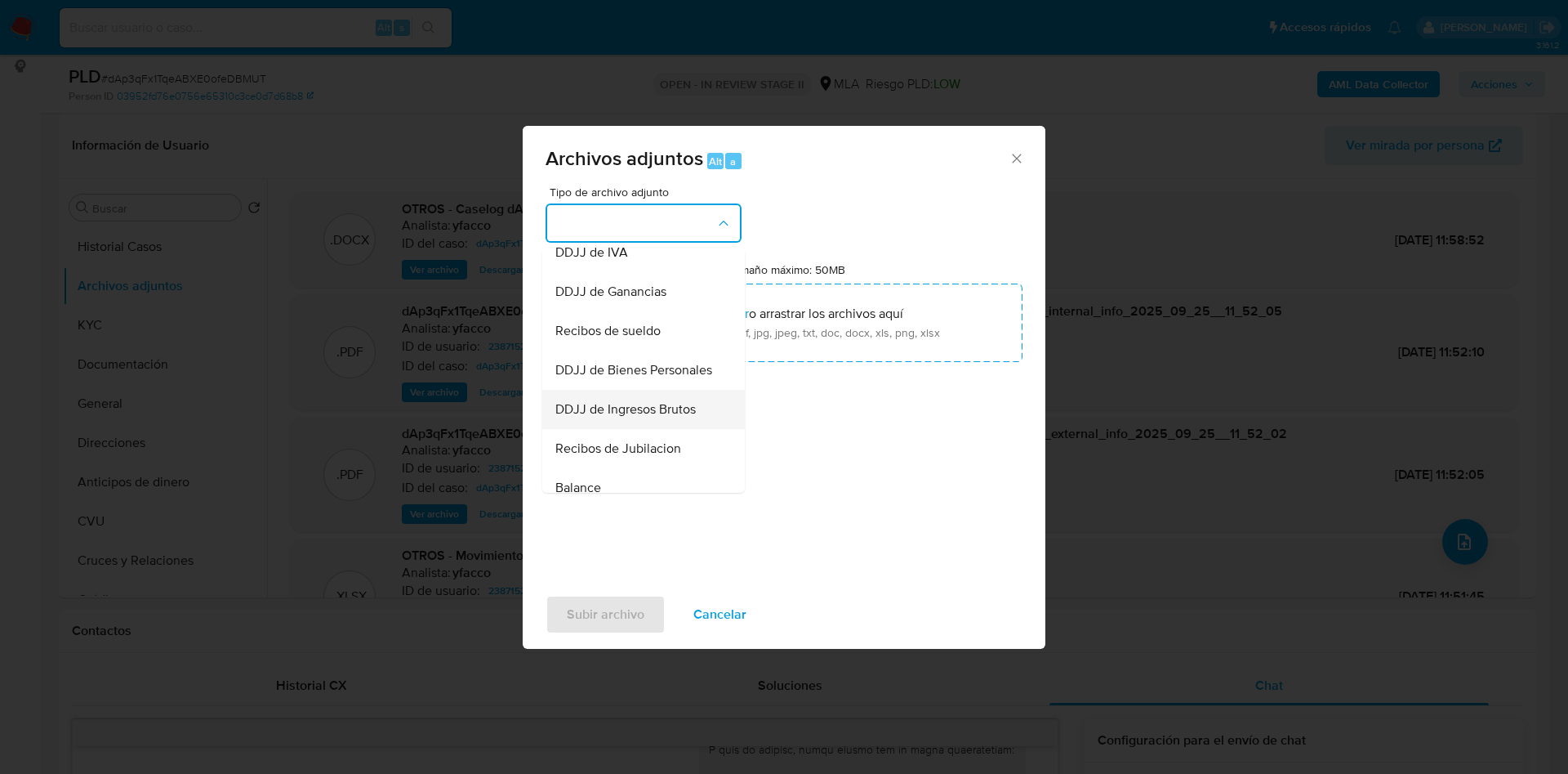
click at [635, 417] on span "DDJJ de Ingresos Brutos" at bounding box center [626, 409] width 141 height 17
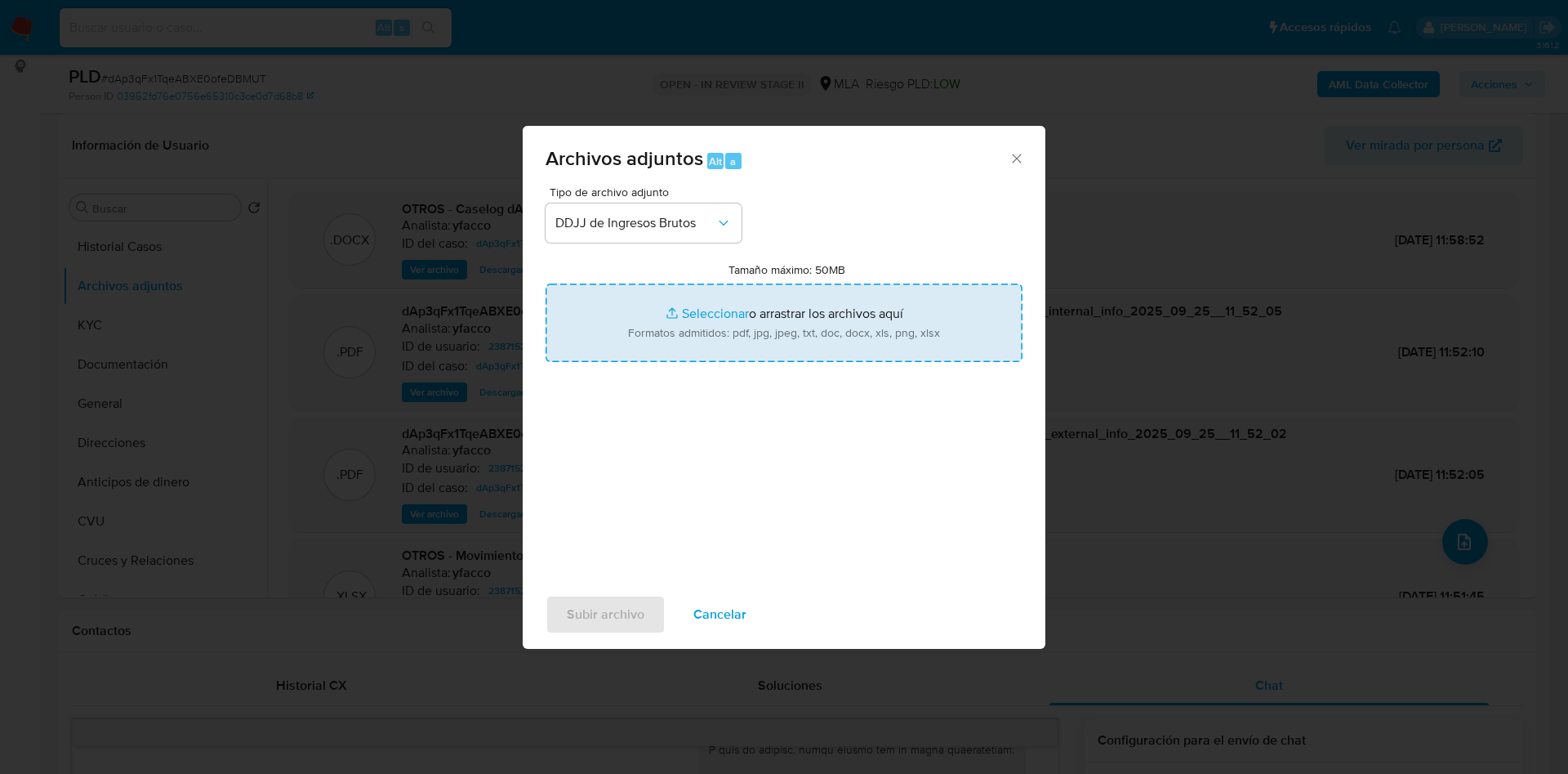
click at [710, 311] on input "Tamaño máximo: 50MB Seleccionar archivos" at bounding box center [784, 323] width 477 height 78
type input "C:\fakepath\4 RUMBOS SRL.pdf"
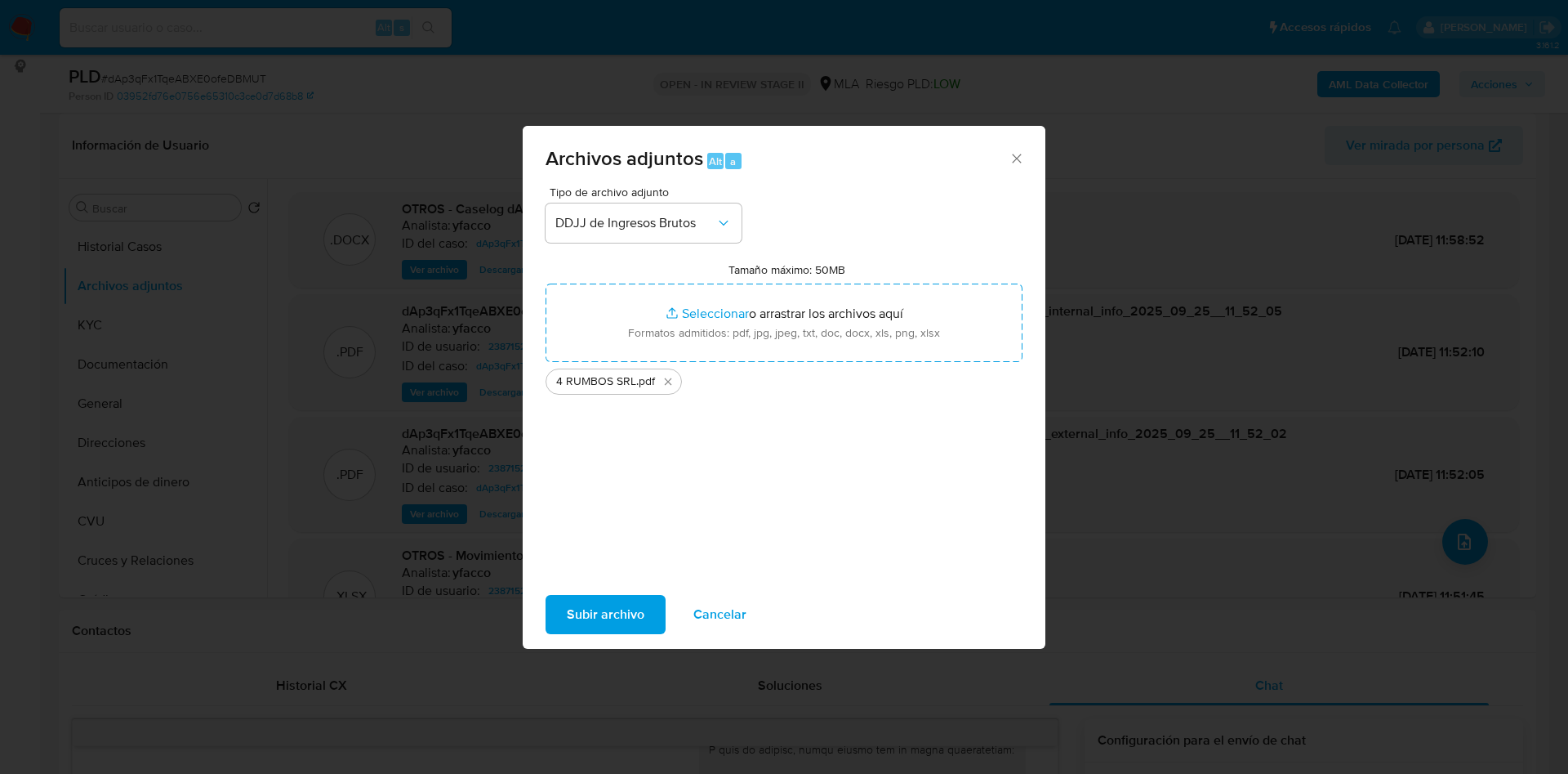
click at [632, 607] on span "Subir archivo" at bounding box center [605, 614] width 77 height 36
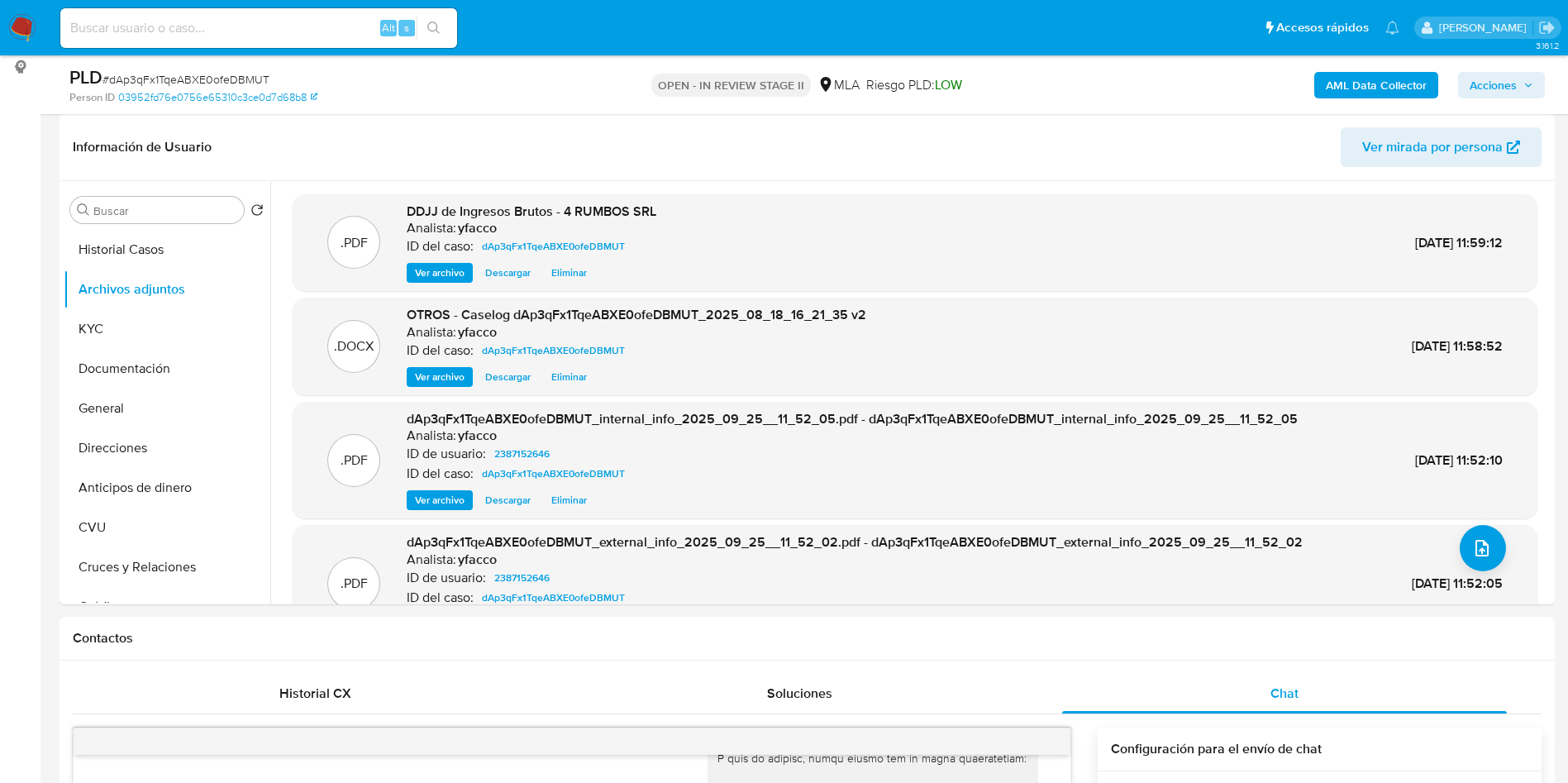
click at [1495, 93] on span "Acciones" at bounding box center [1493, 85] width 47 height 26
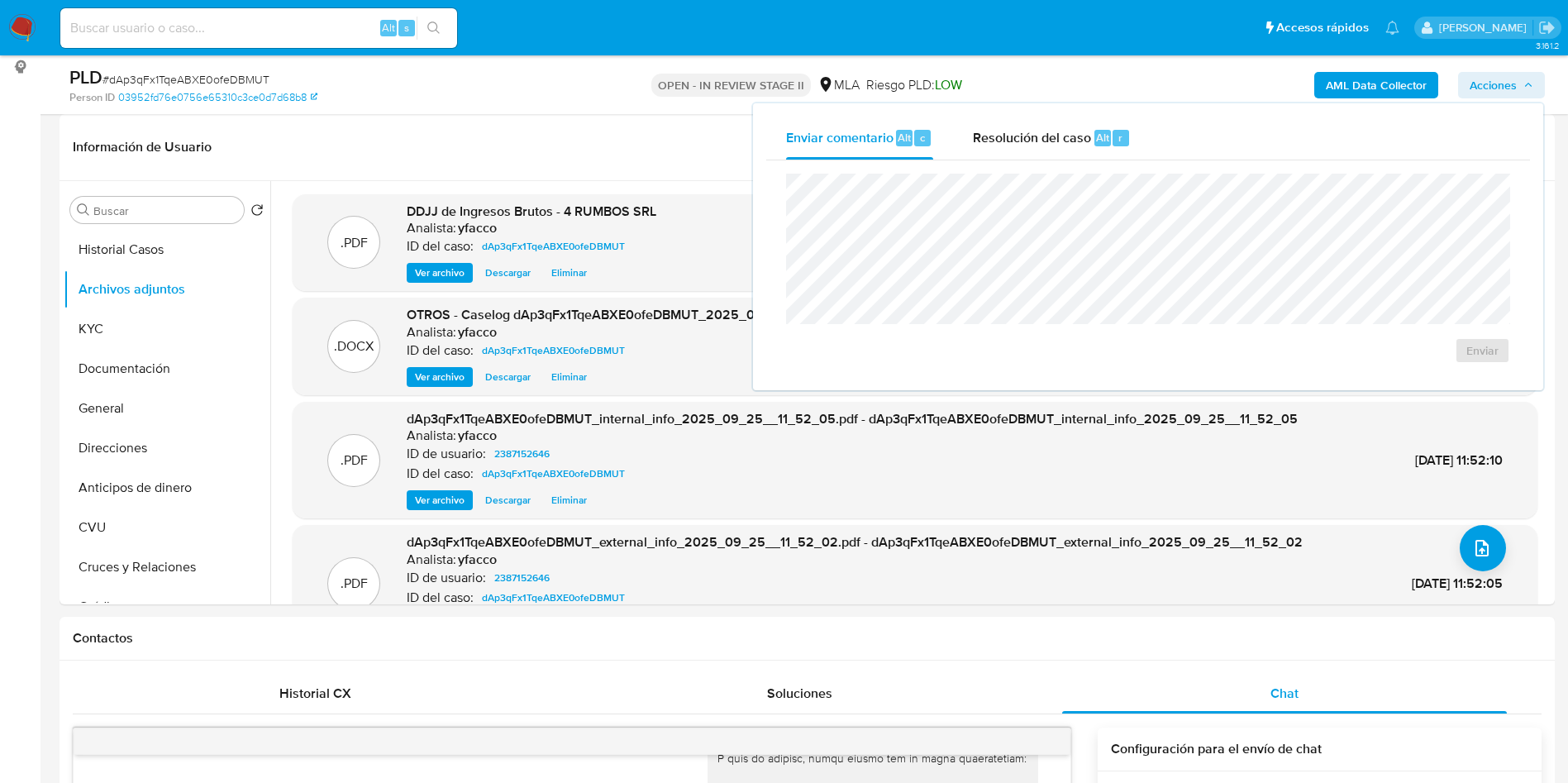
click at [1080, 161] on div "Enviar" at bounding box center [1148, 268] width 763 height 216
click at [1070, 149] on div "Resolución del caso Alt r" at bounding box center [1051, 137] width 157 height 43
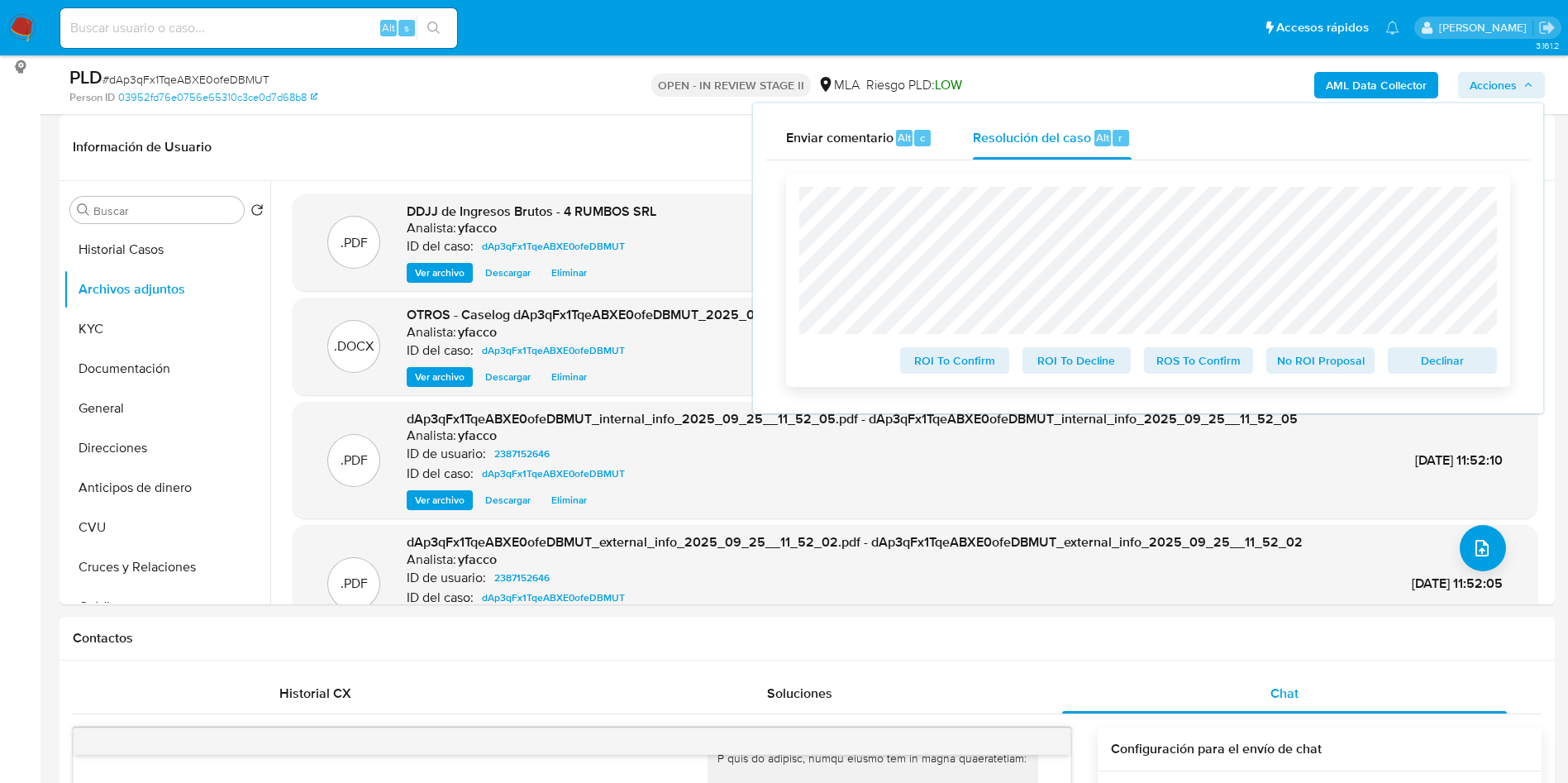
click at [1299, 364] on span "No ROI Proposal" at bounding box center [1321, 361] width 86 height 23
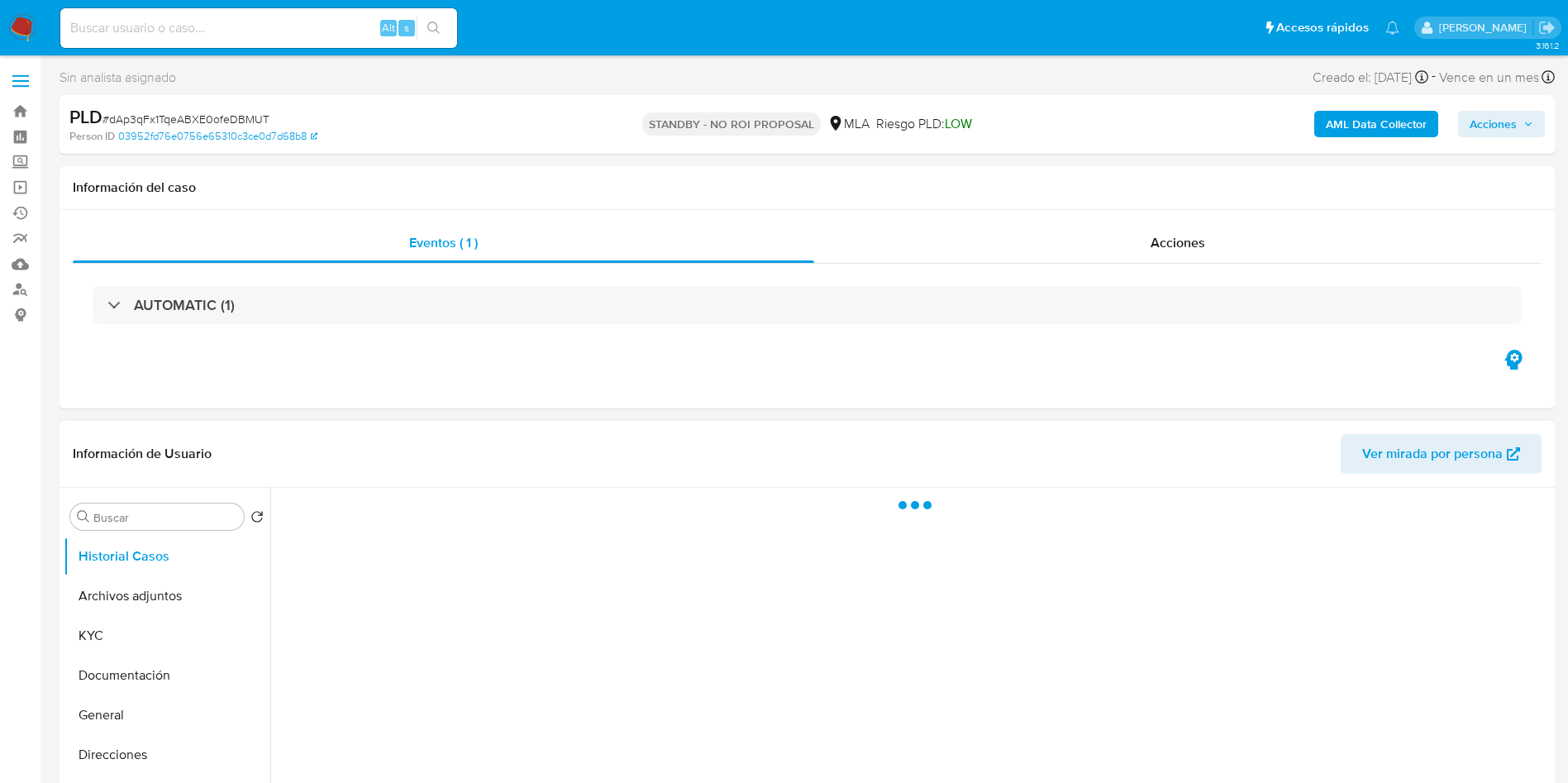
scroll to position [124, 0]
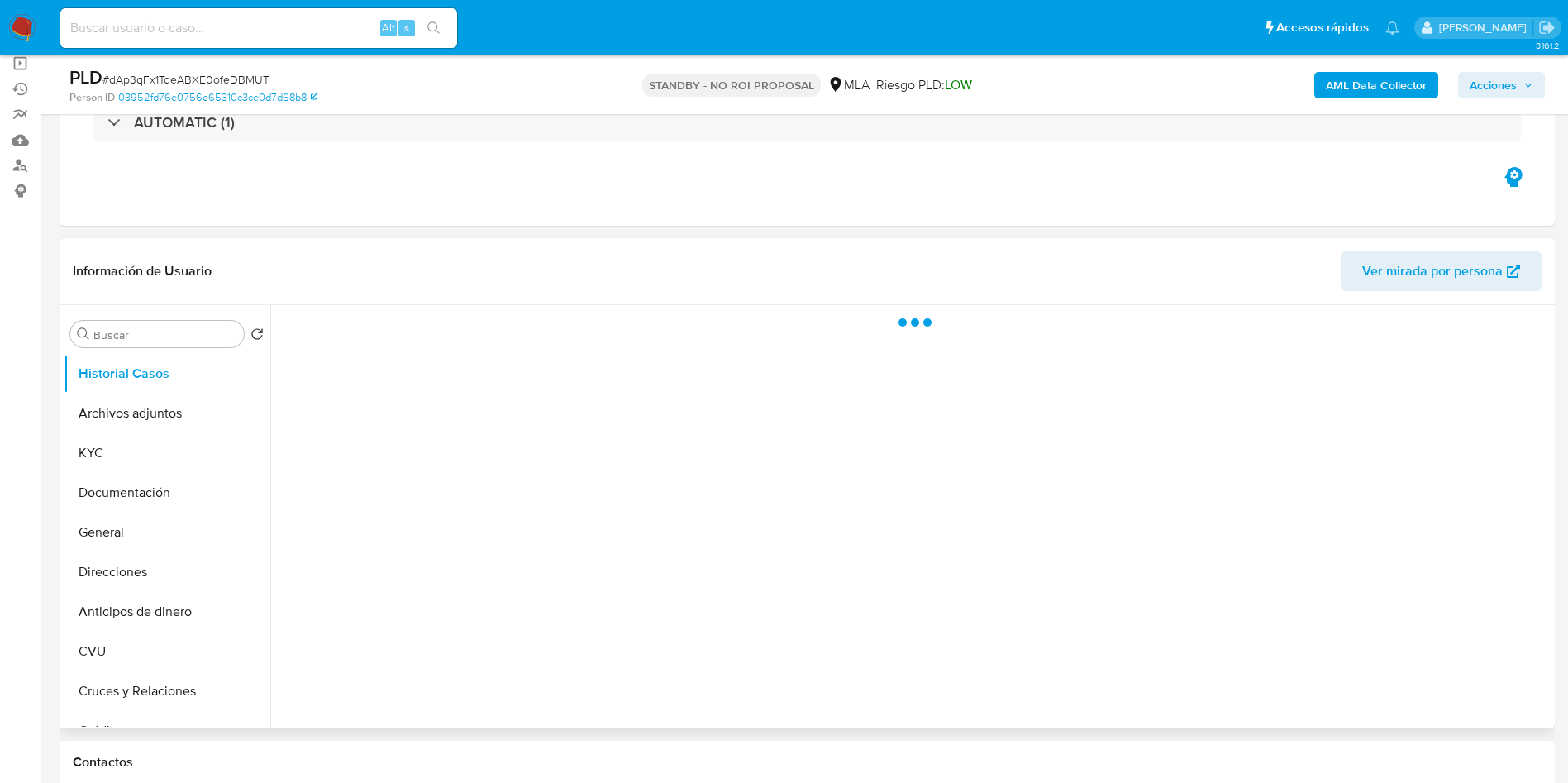
select select "10"
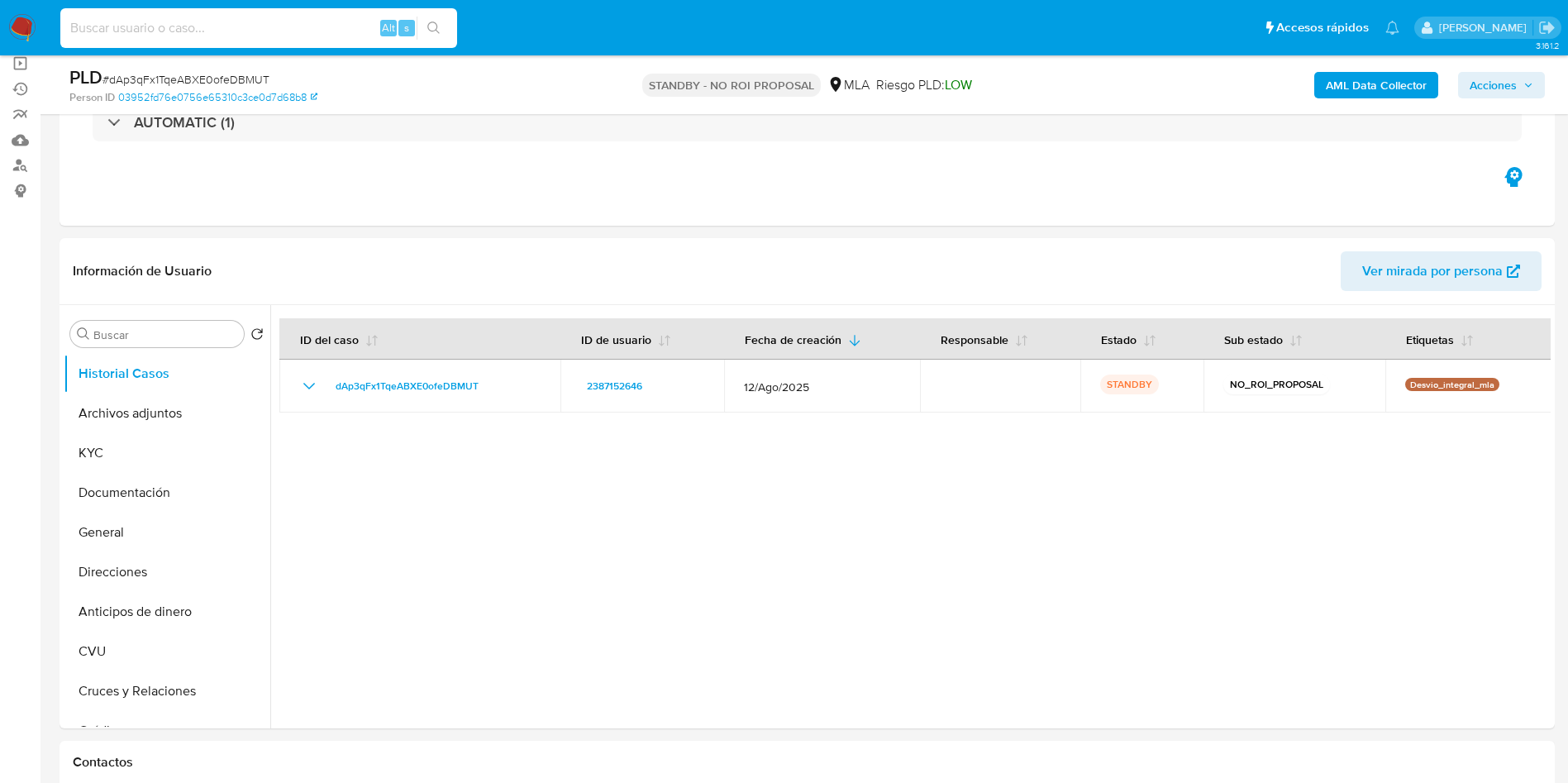
click at [285, 26] on input at bounding box center [259, 28] width 397 height 21
paste input "whEwqEzPyPvpkHq45NUYs9KQ"
type input "whEwqEzPyPvpkHq45NUYs9KQ"
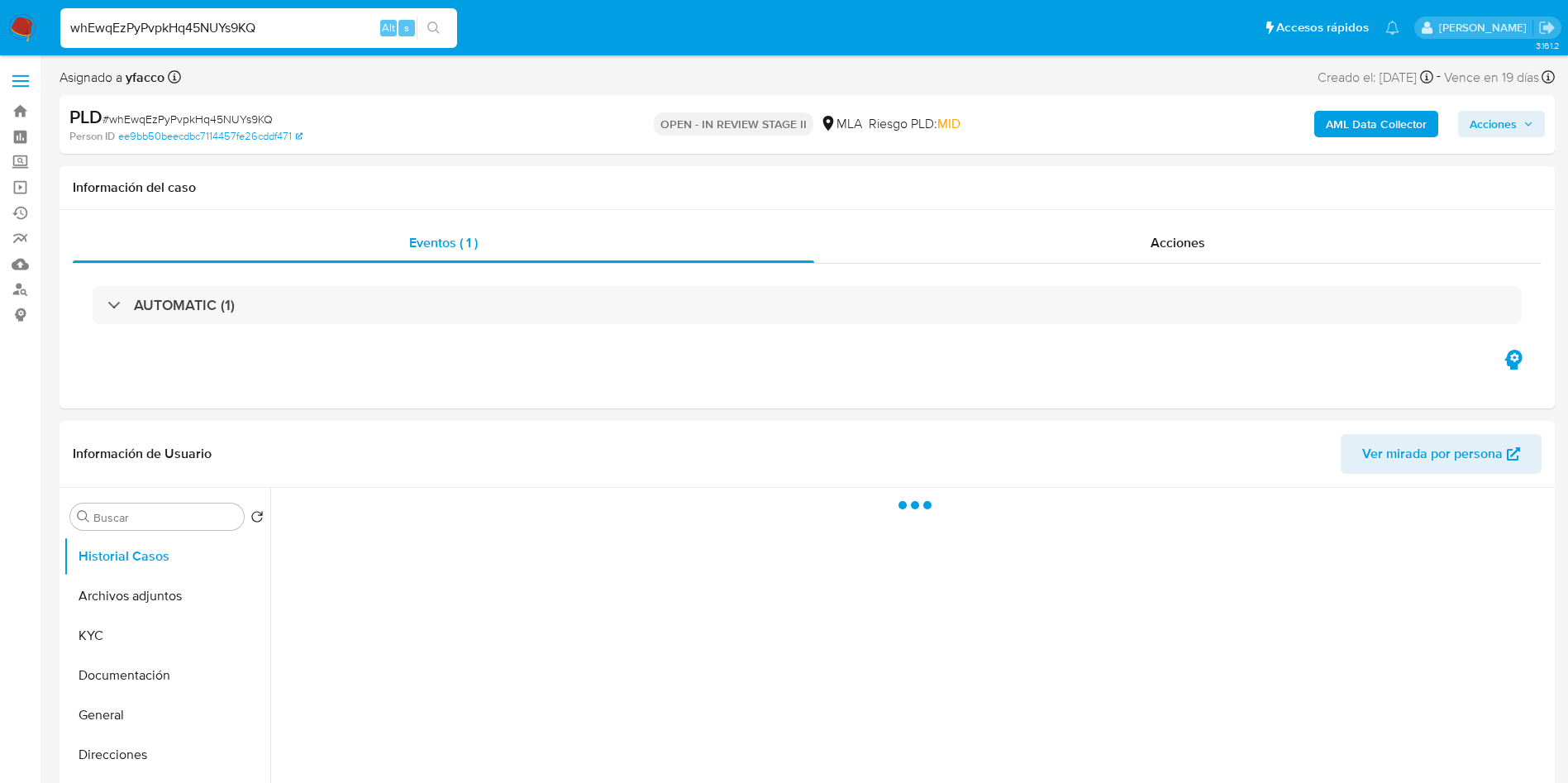
select select "10"
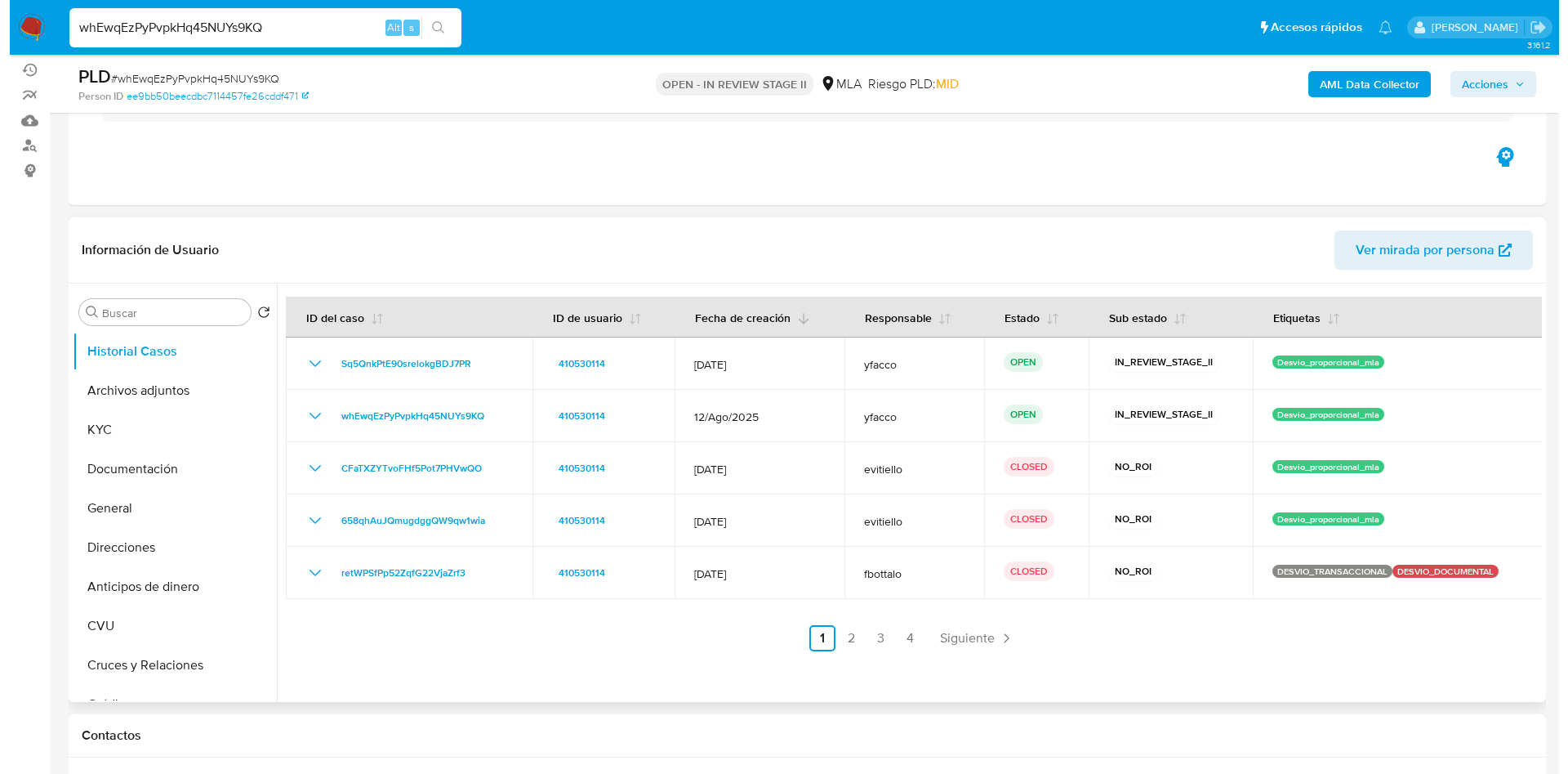
scroll to position [245, 0]
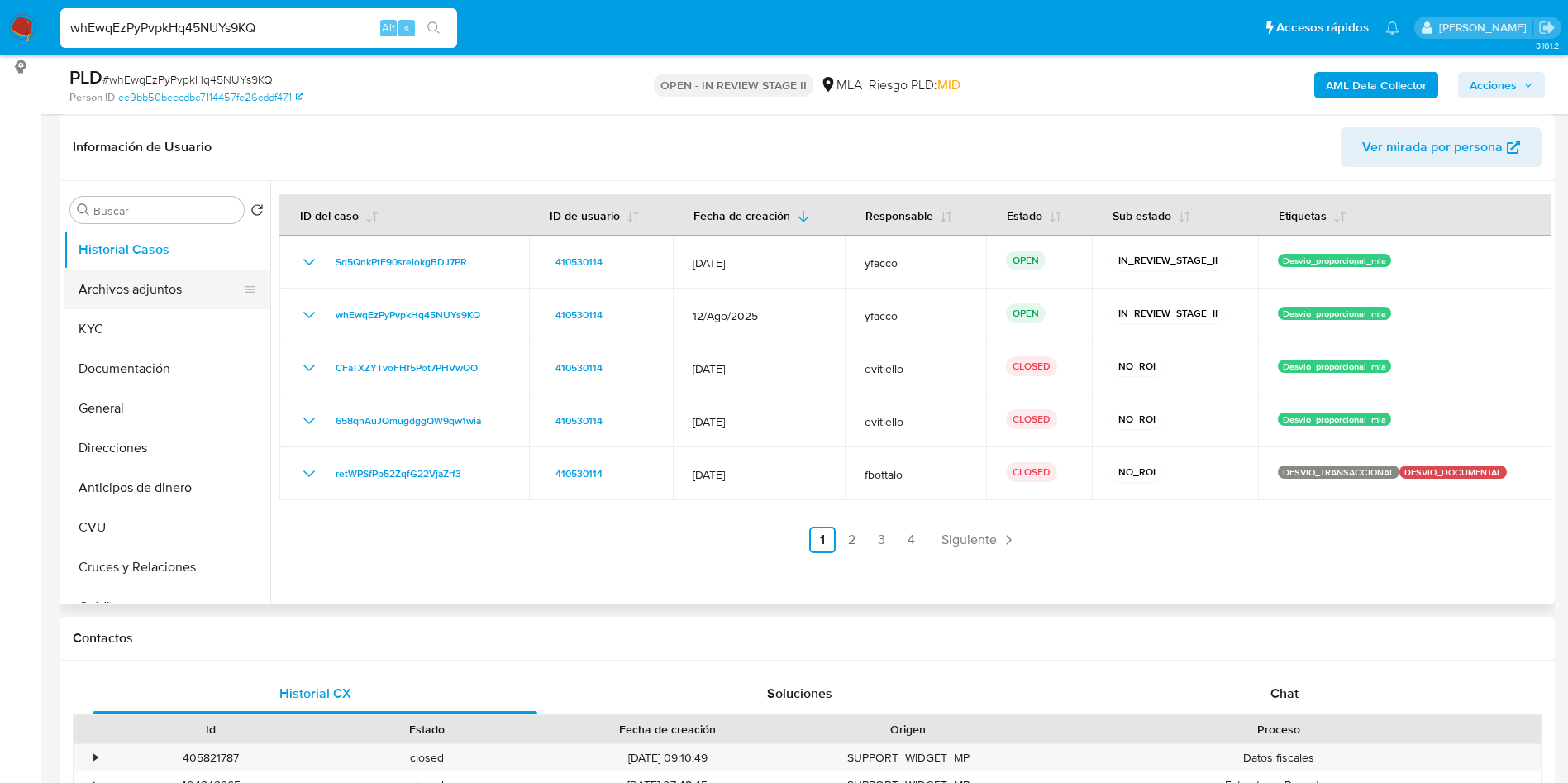
click at [157, 292] on button "Archivos adjuntos" at bounding box center [160, 289] width 193 height 40
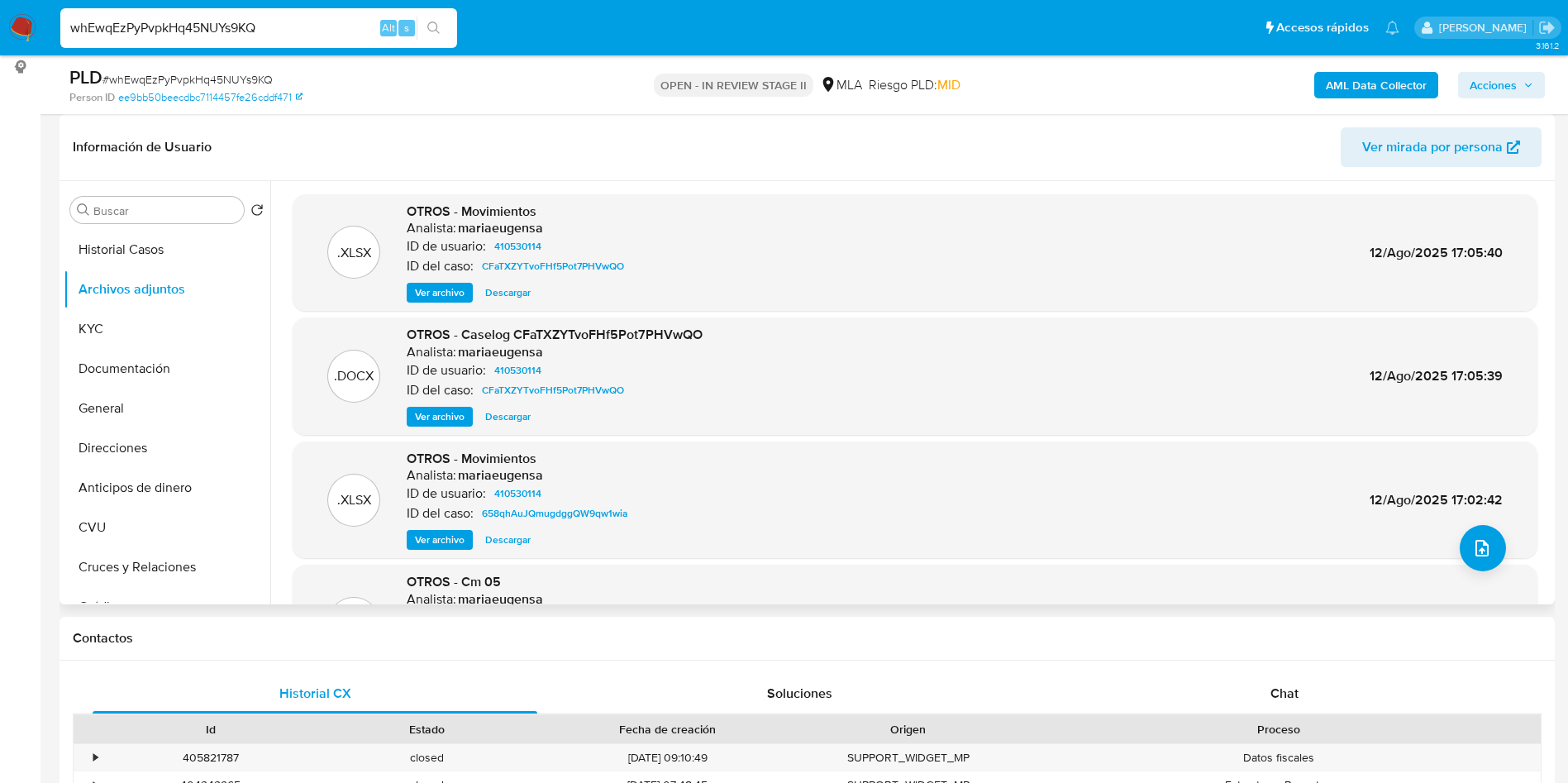
click at [456, 413] on span "Ver archivo" at bounding box center [440, 416] width 49 height 17
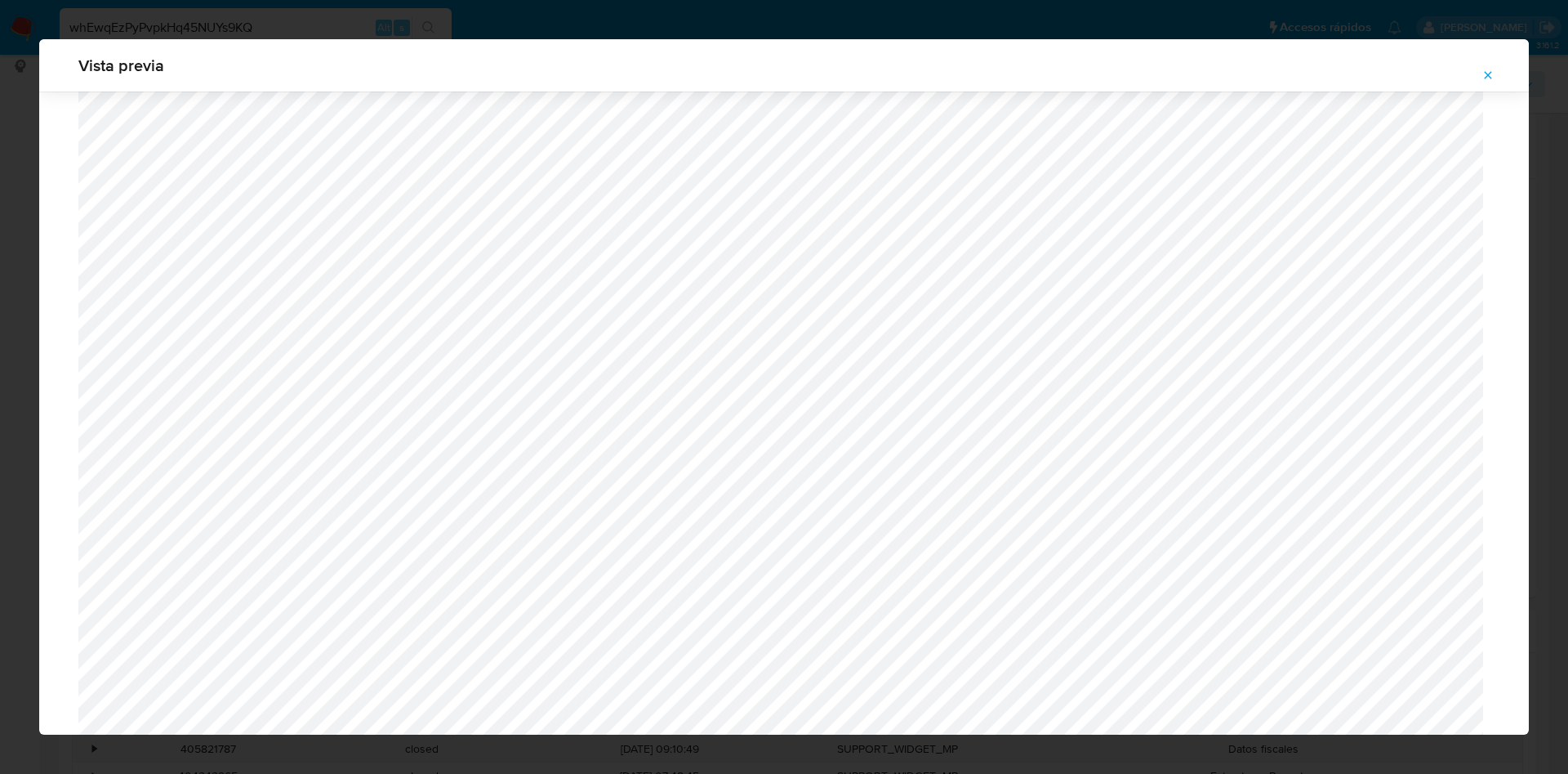
scroll to position [335, 0]
click at [1472, 77] on button "Attachment preview" at bounding box center [1487, 75] width 36 height 26
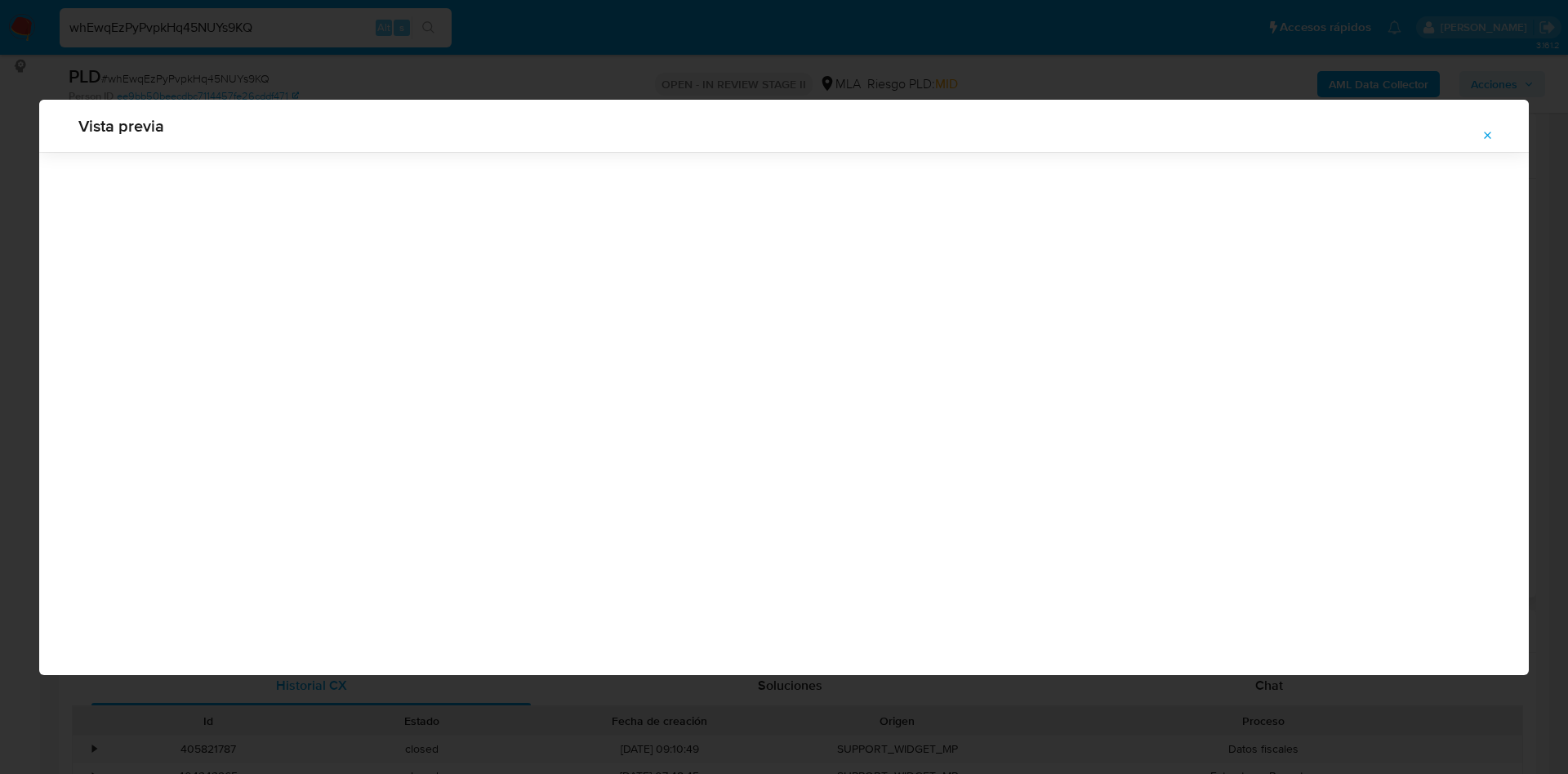
scroll to position [0, 0]
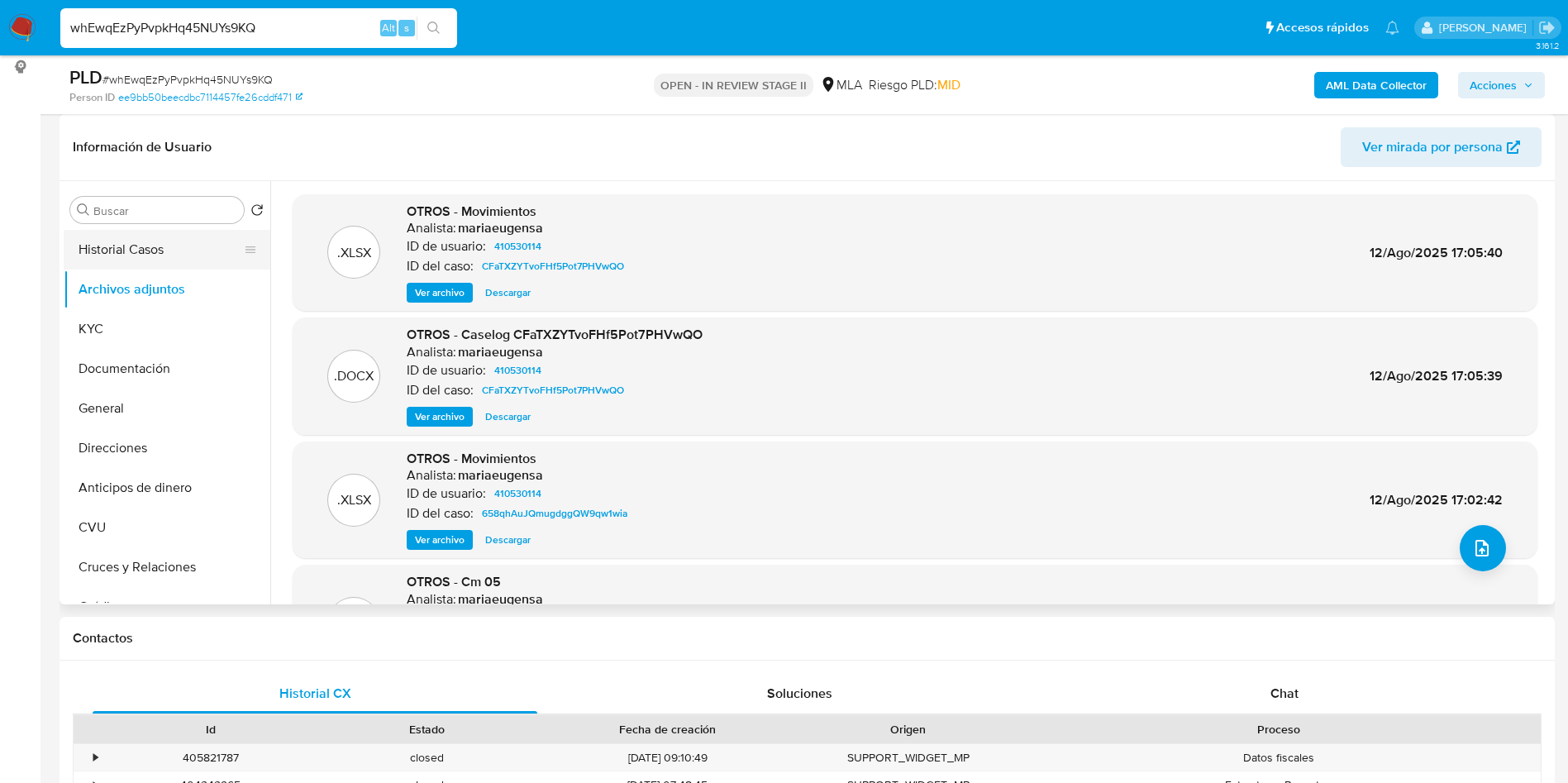
click at [103, 249] on button "Historial Casos" at bounding box center [160, 249] width 193 height 40
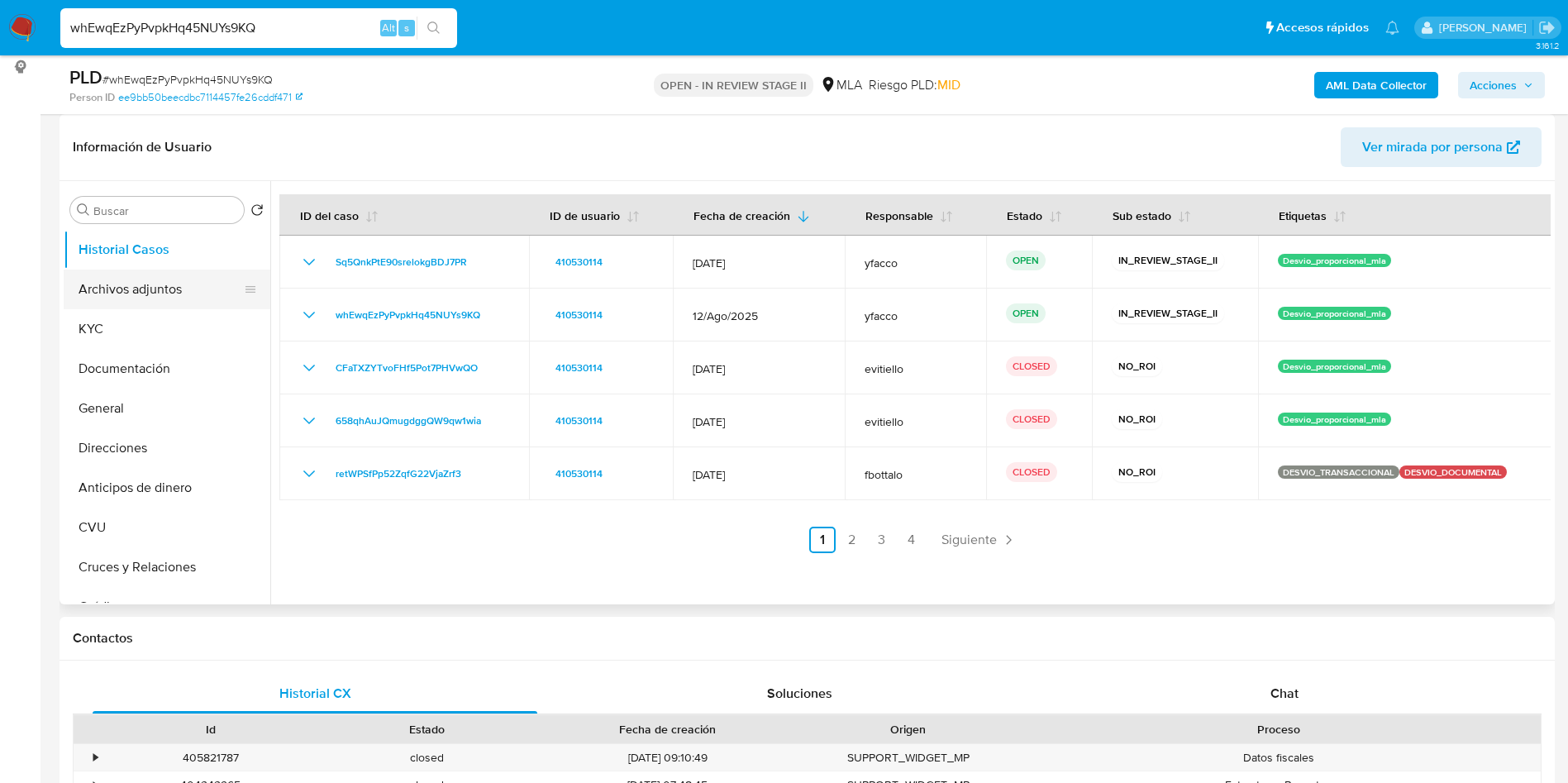
click at [156, 301] on button "Archivos adjuntos" at bounding box center [160, 289] width 193 height 40
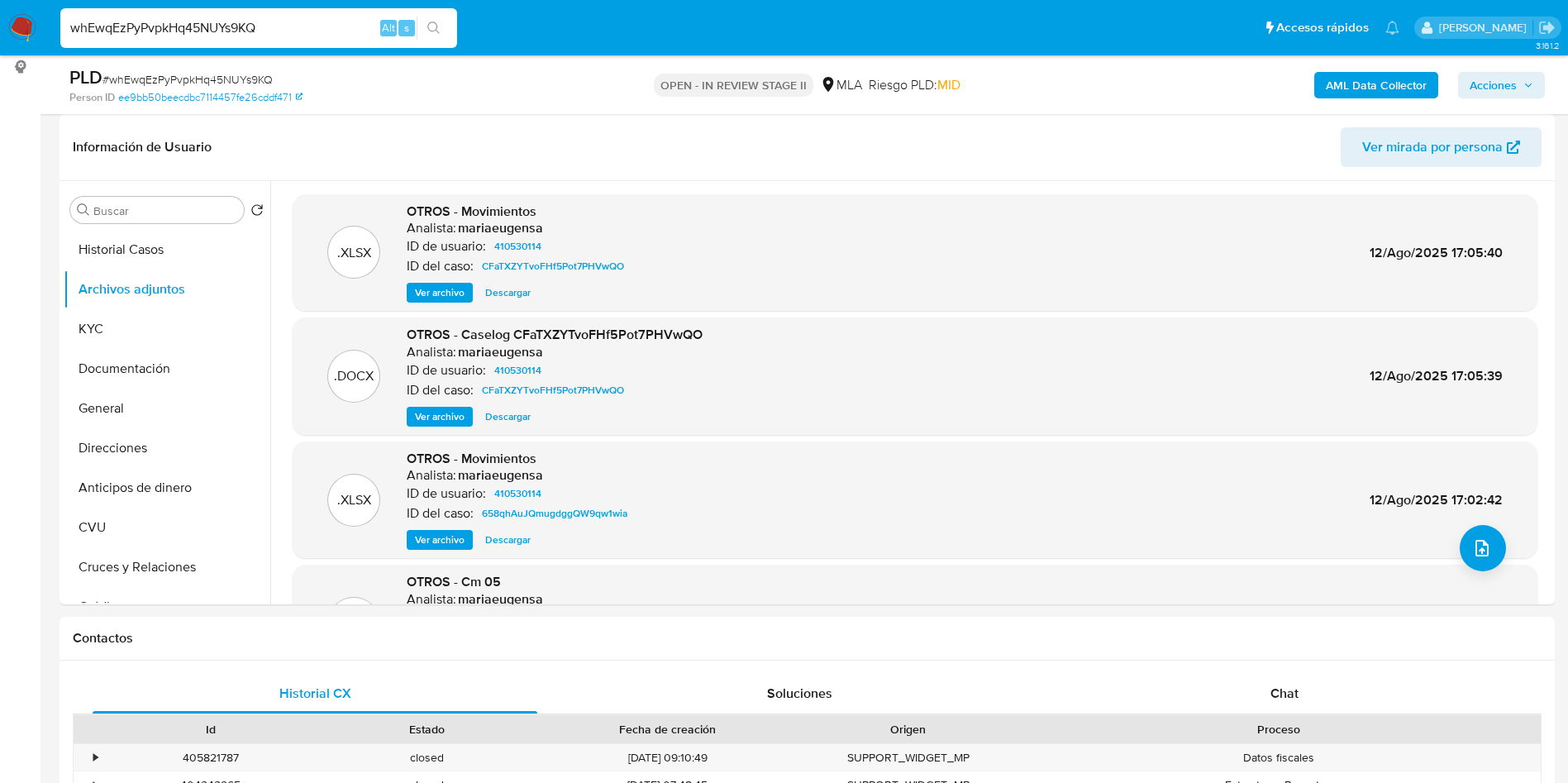
click at [436, 410] on span "Ver archivo" at bounding box center [440, 416] width 49 height 17
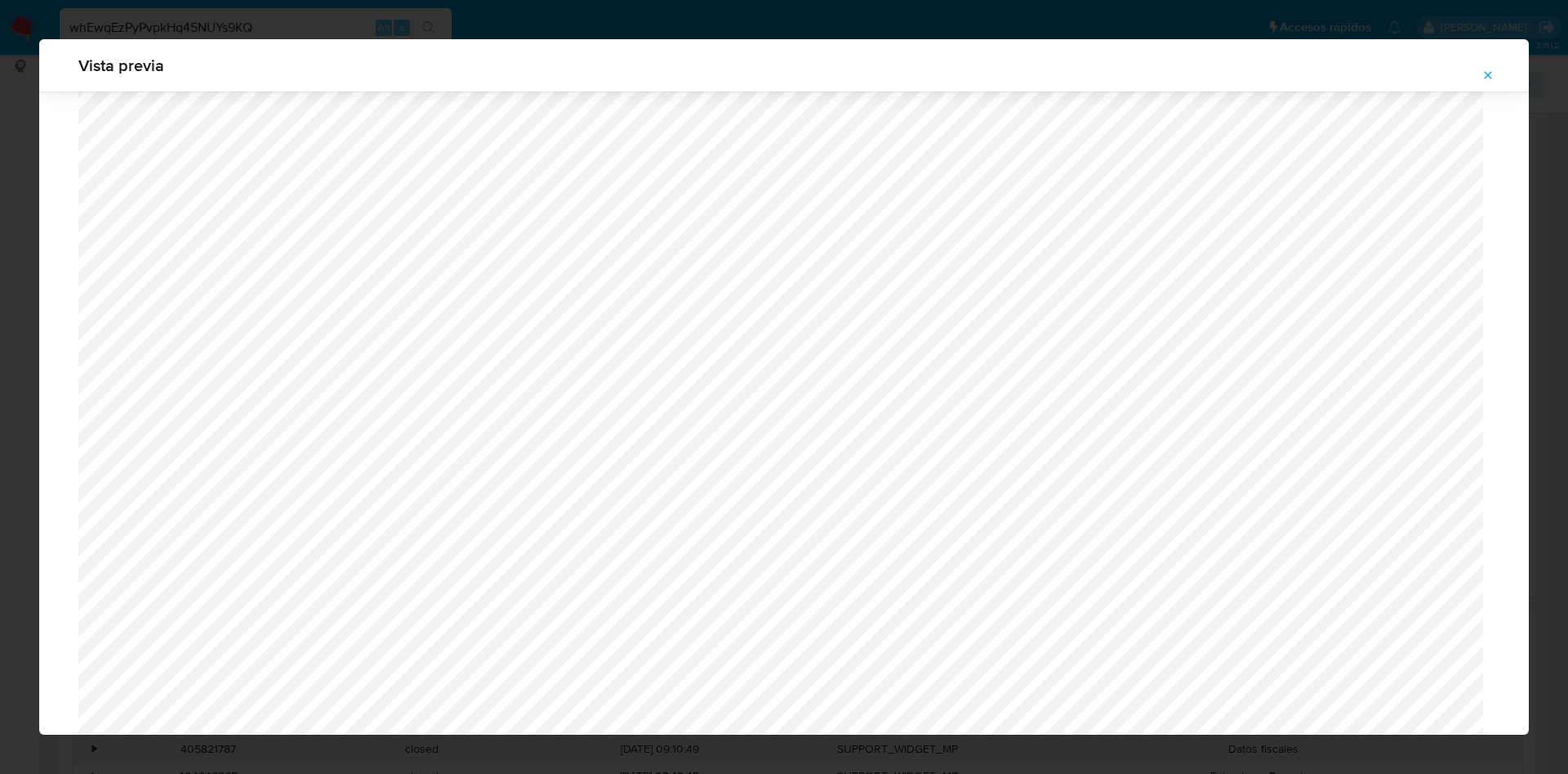
scroll to position [335, 0]
click at [1491, 76] on icon "Attachment preview" at bounding box center [1488, 75] width 13 height 13
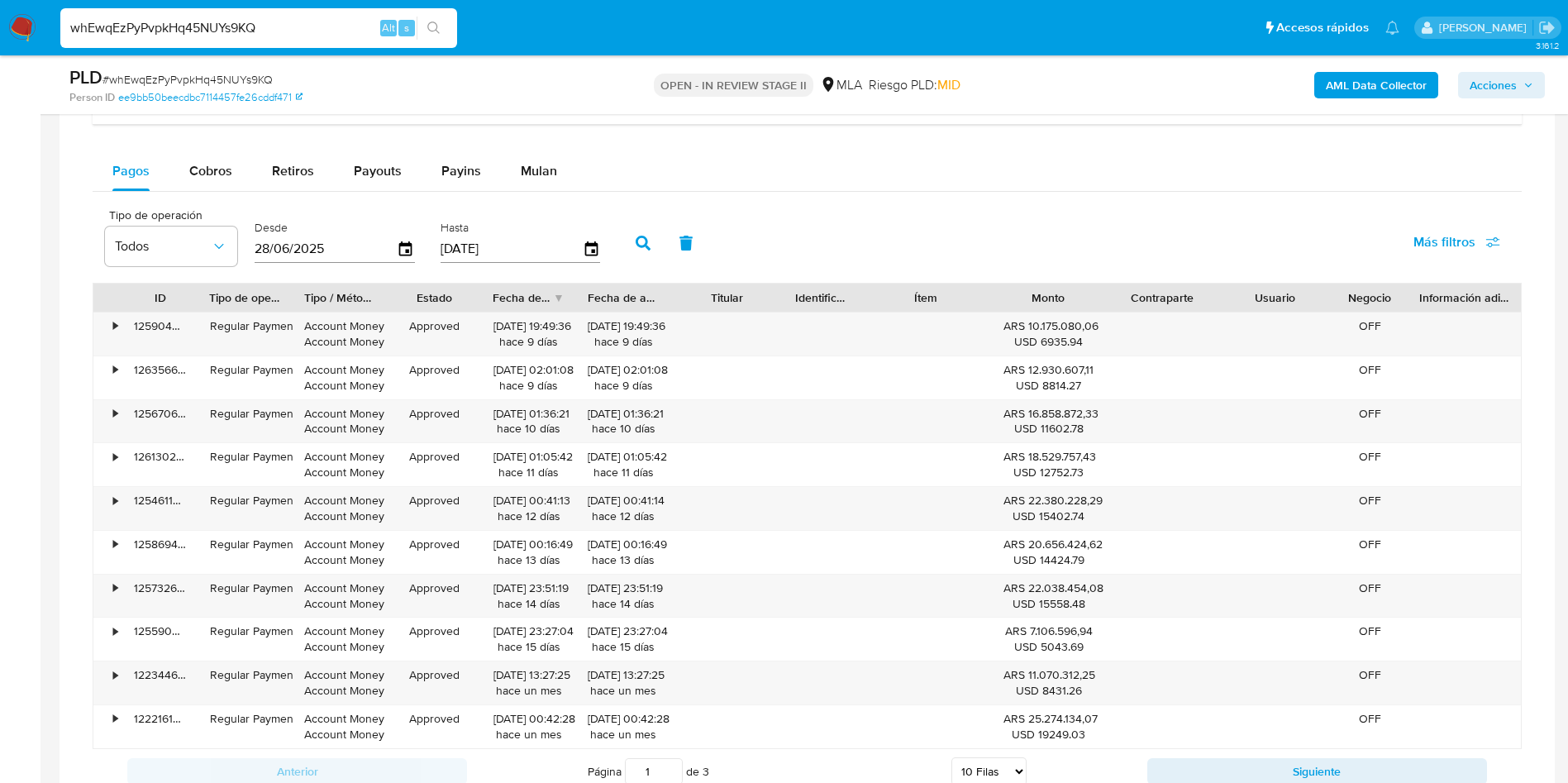
scroll to position [1240, 0]
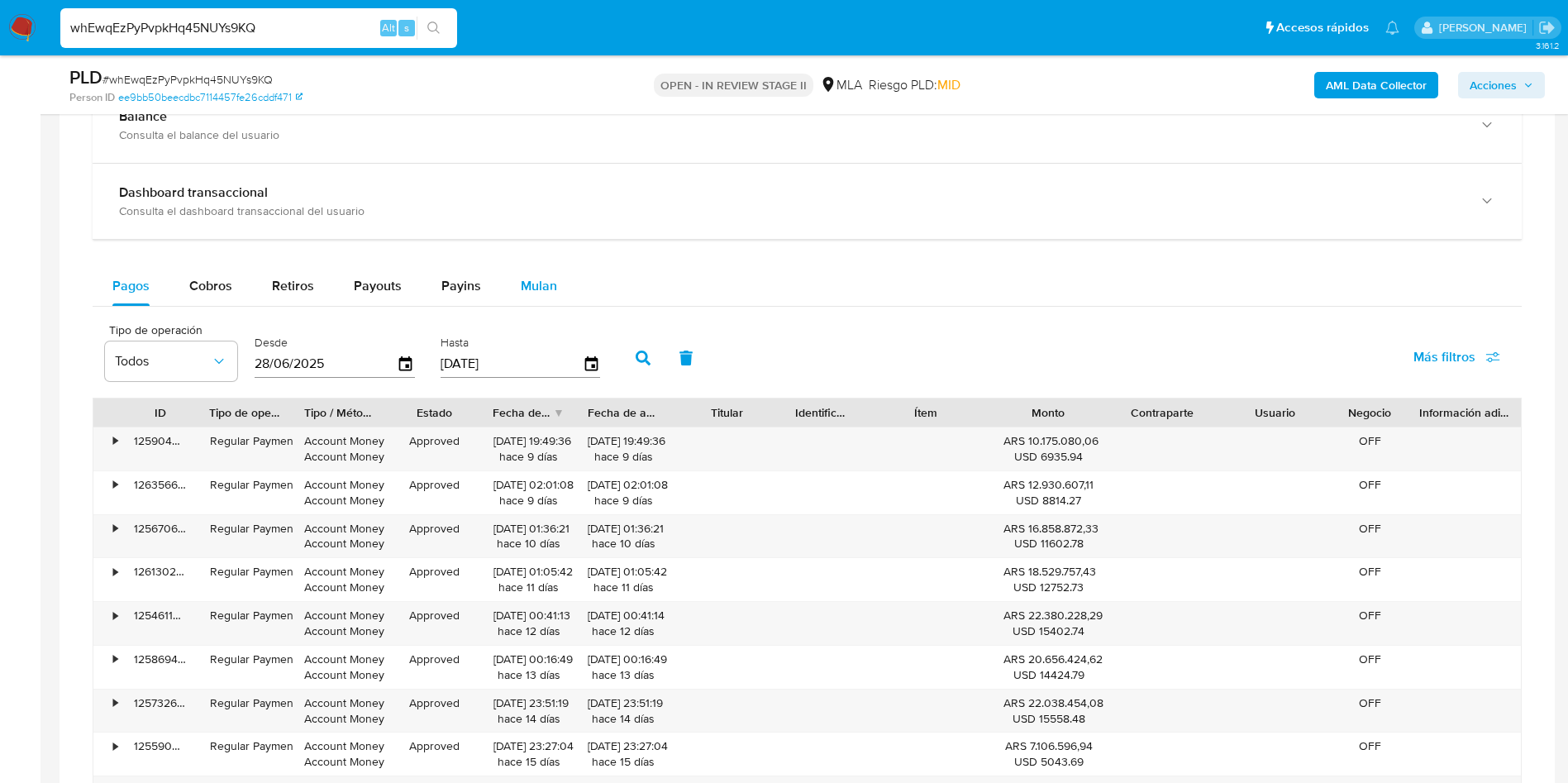
click at [527, 293] on span "Mulan" at bounding box center [538, 286] width 36 height 19
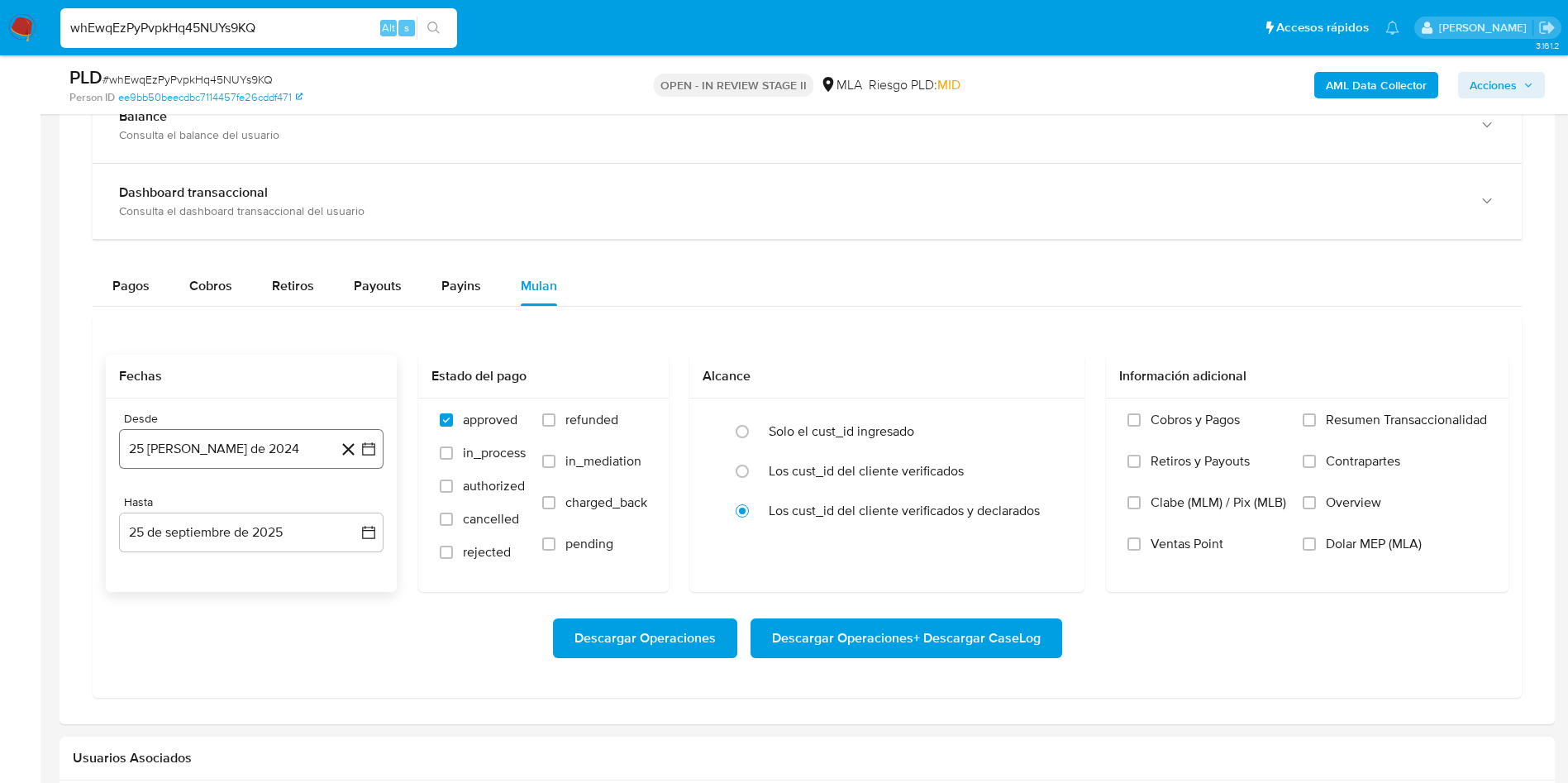
click at [199, 451] on button "25 de agosto de 2024" at bounding box center [251, 449] width 265 height 40
click at [269, 501] on span "agosto 2024" at bounding box center [244, 509] width 76 height 17
click at [349, 501] on icon "Año siguiente" at bounding box center [350, 509] width 20 height 20
click at [186, 651] on button "jul" at bounding box center [179, 662] width 47 height 26
click at [191, 571] on button "1" at bounding box center [185, 569] width 26 height 26
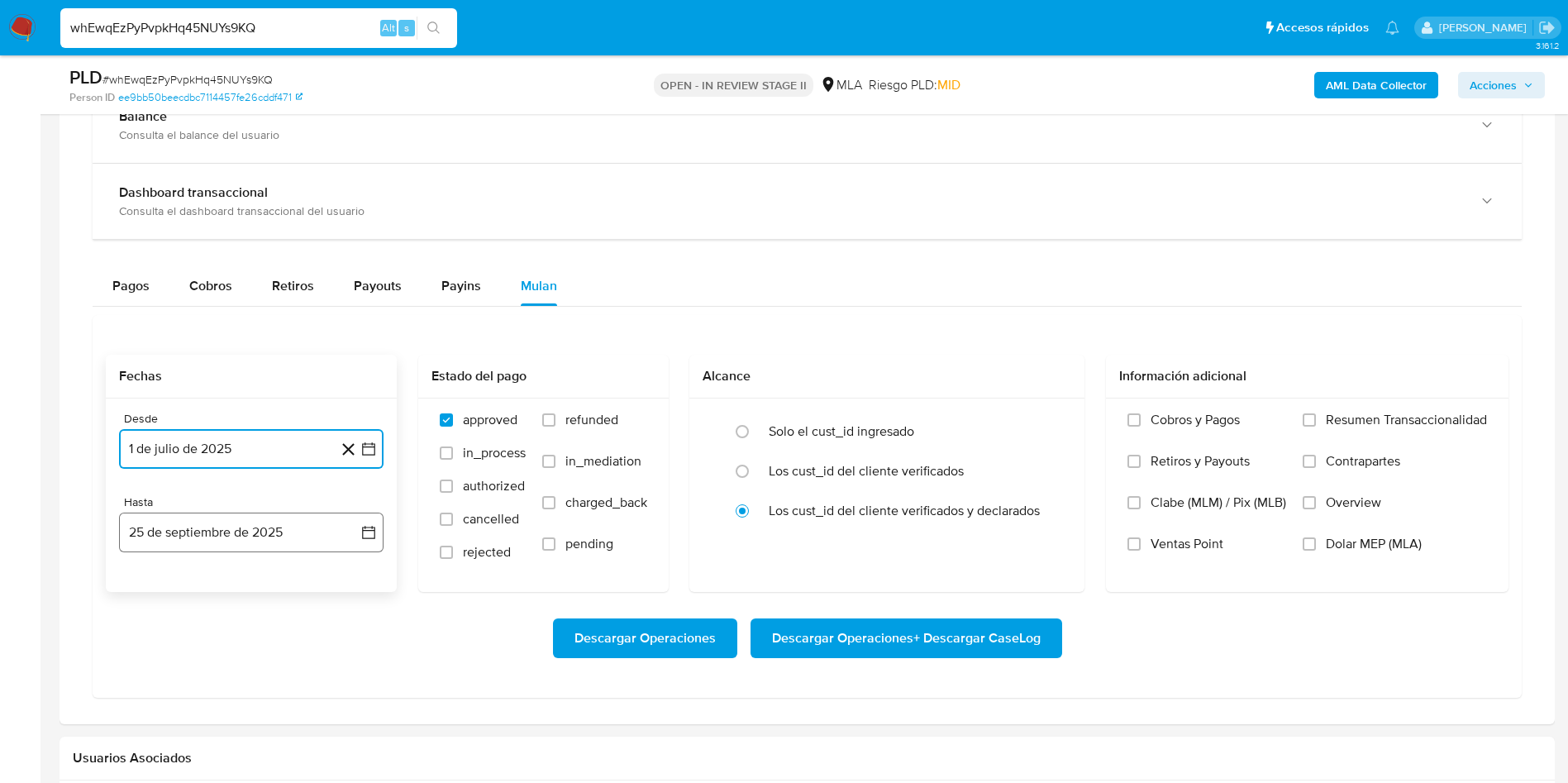
click at [240, 536] on button "25 de septiembre de 2025" at bounding box center [251, 532] width 265 height 40
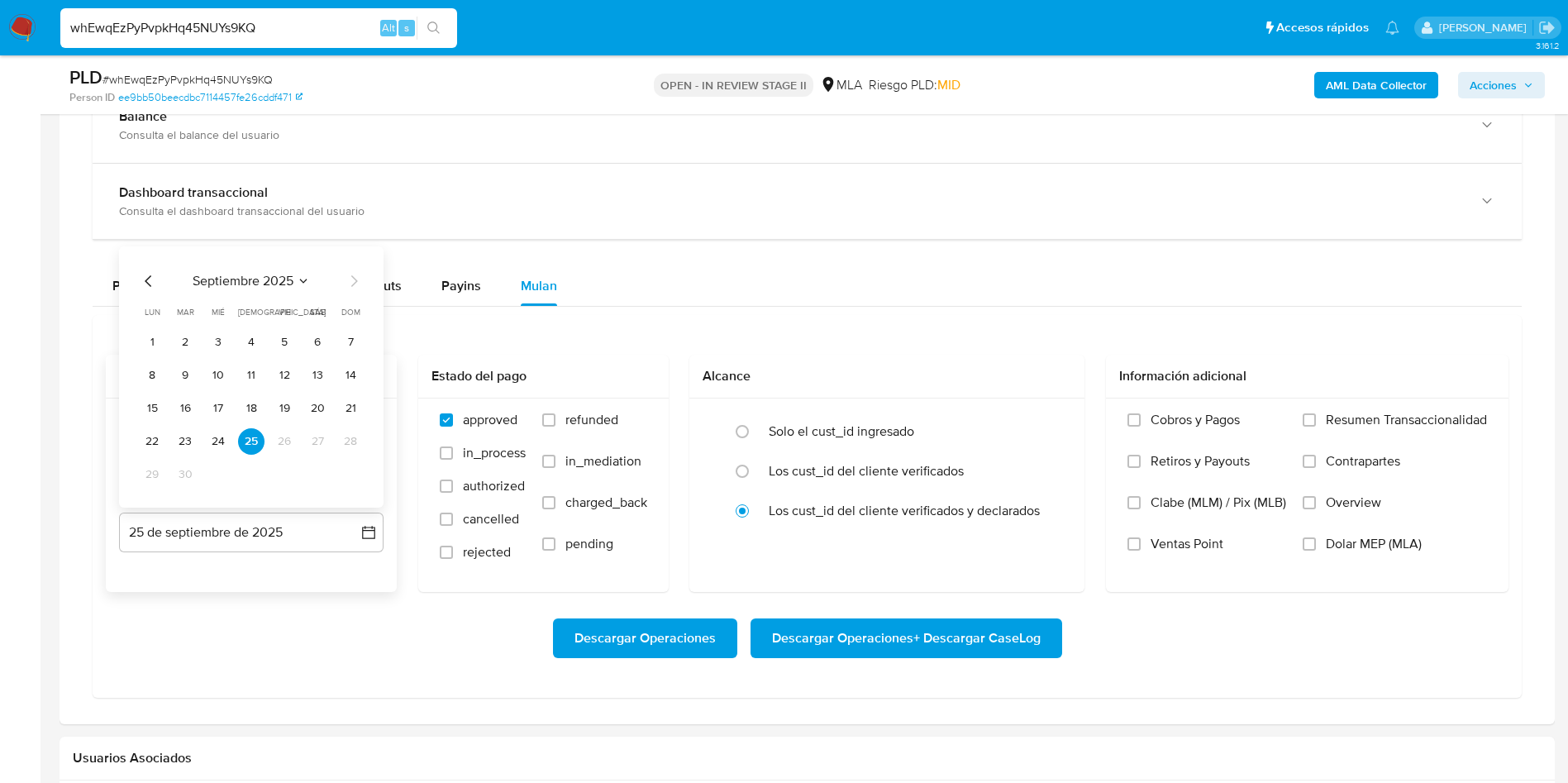
click at [150, 288] on icon "Mes anterior" at bounding box center [149, 281] width 20 height 20
click at [347, 480] on button "31" at bounding box center [350, 474] width 26 height 26
click at [558, 427] on label "refunded" at bounding box center [594, 432] width 105 height 41
click at [555, 427] on input "refunded" at bounding box center [548, 420] width 13 height 13
checkbox input "true"
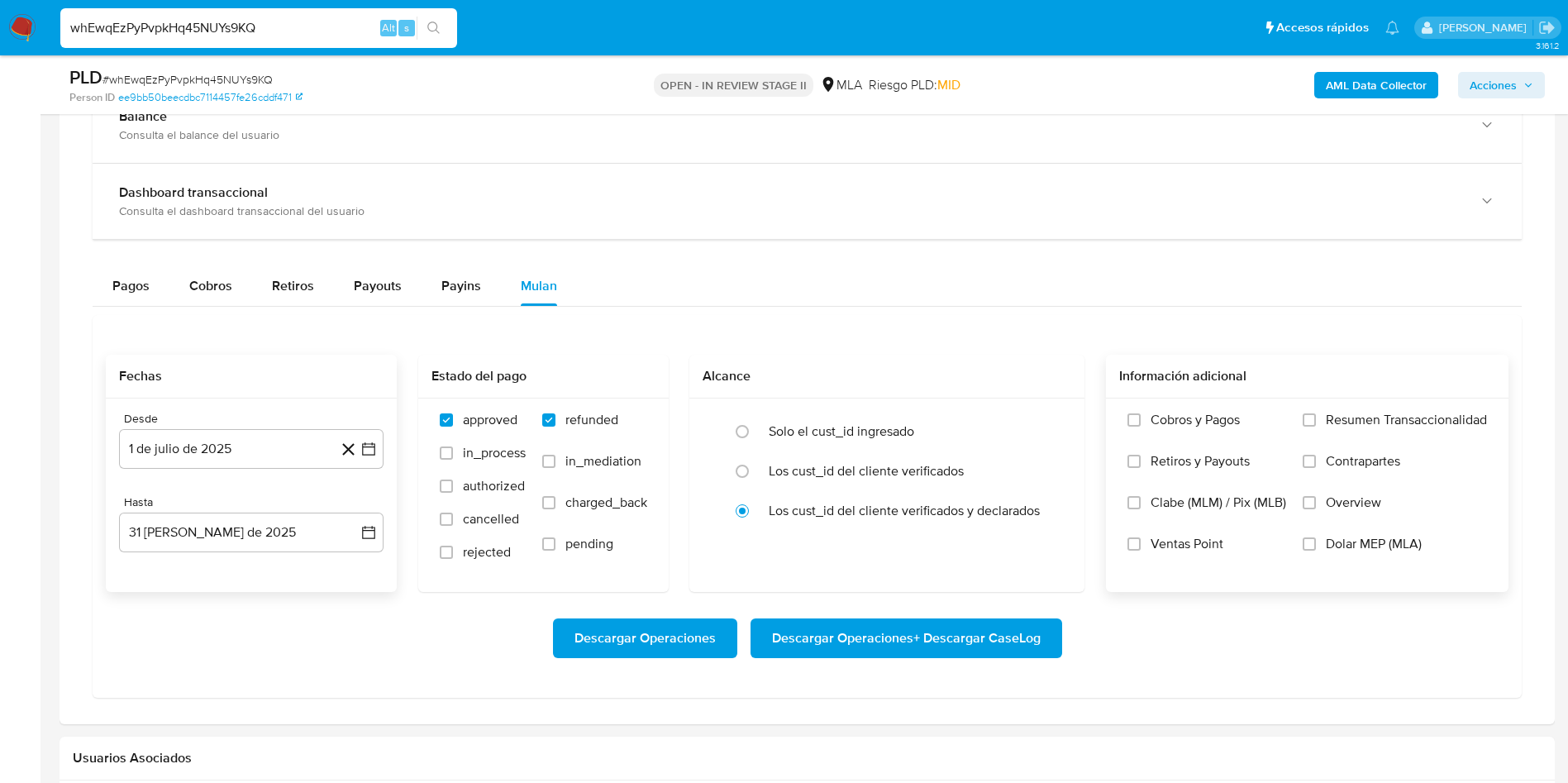
click at [1333, 545] on span "Dolar MEP (MLA)" at bounding box center [1373, 544] width 96 height 17
click at [1316, 545] on input "Dolar MEP (MLA)" at bounding box center [1309, 544] width 13 height 13
click at [887, 640] on span "Descargar Operaciones + Descargar CaseLog" at bounding box center [906, 638] width 268 height 36
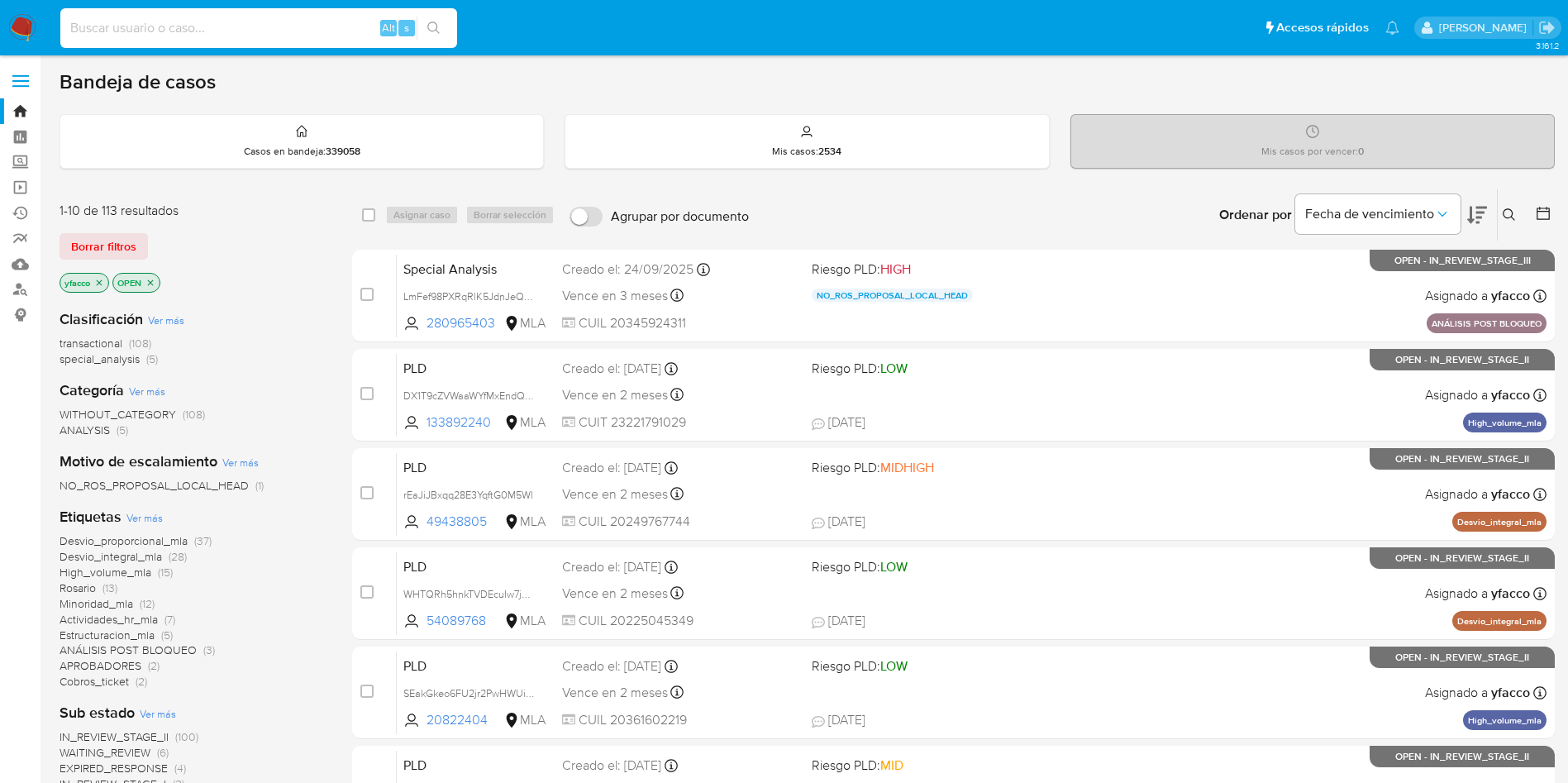
click at [310, 18] on input at bounding box center [259, 28] width 397 height 21
paste input "MJykuj8a1fLEQv8rB8rSH7nI"
type input "MJykuj8a1fLEQv8rB8rSH7nI"
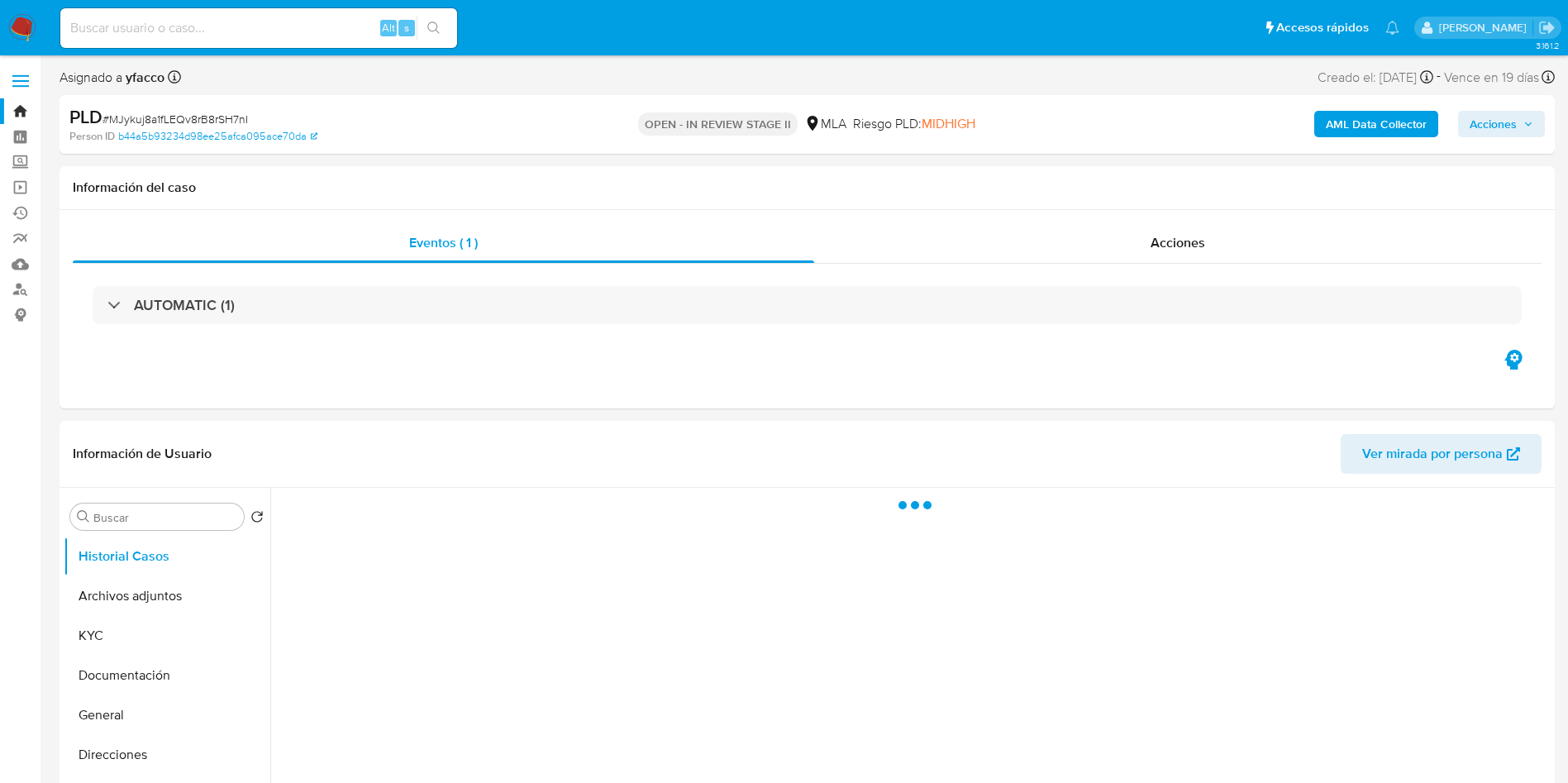
select select "10"
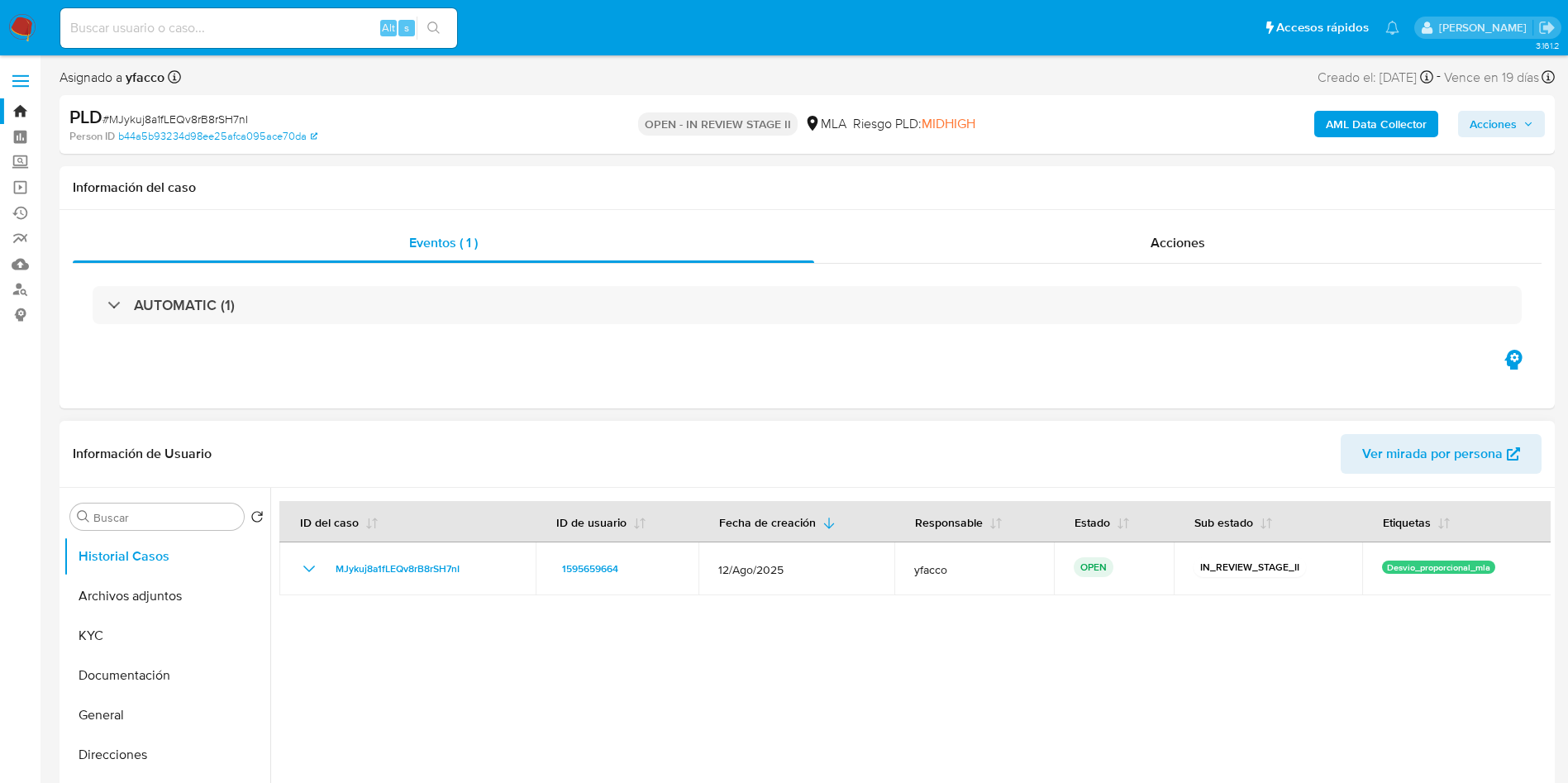
scroll to position [124, 0]
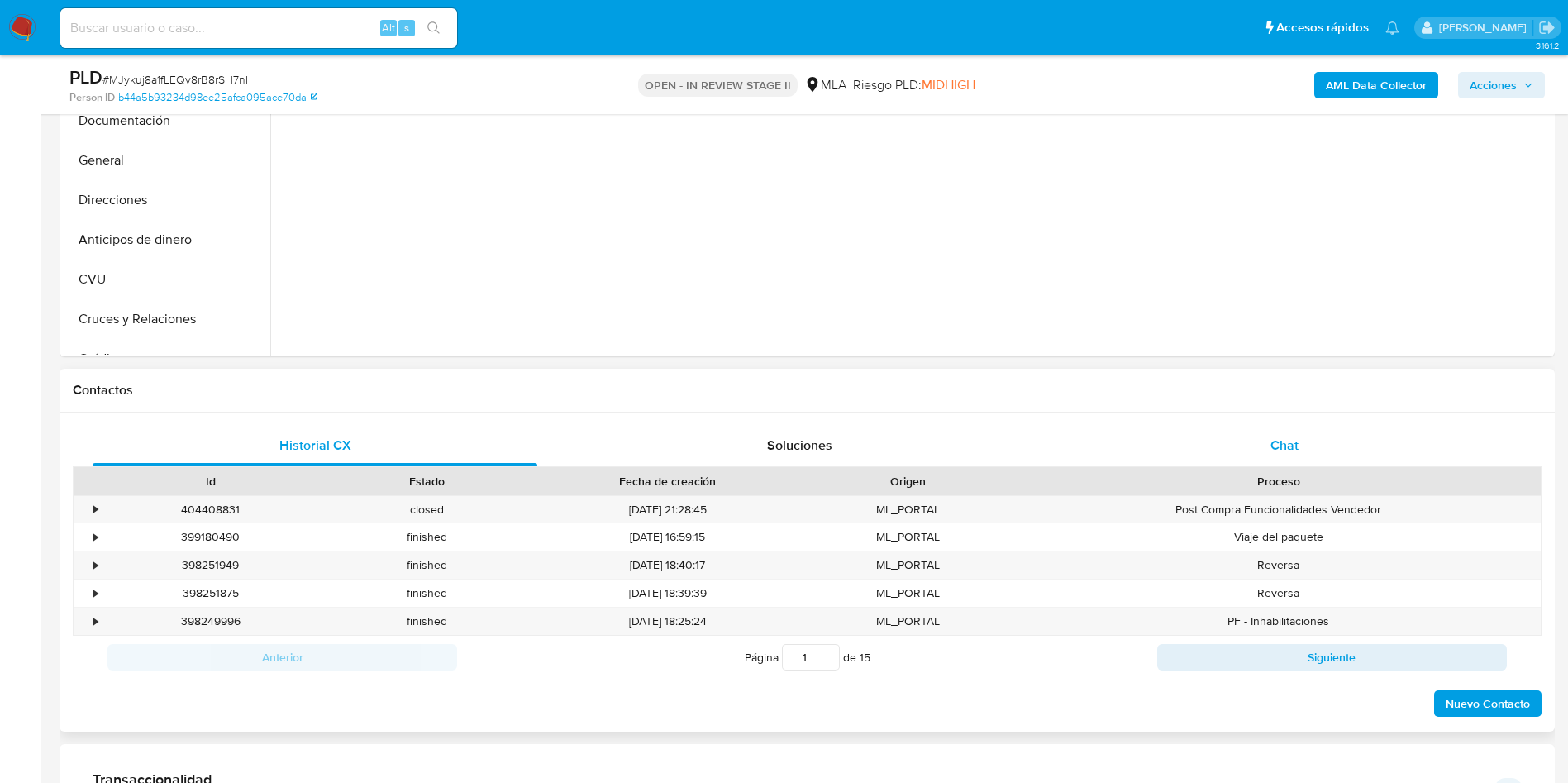
click at [1254, 443] on div "Chat" at bounding box center [1285, 445] width 445 height 40
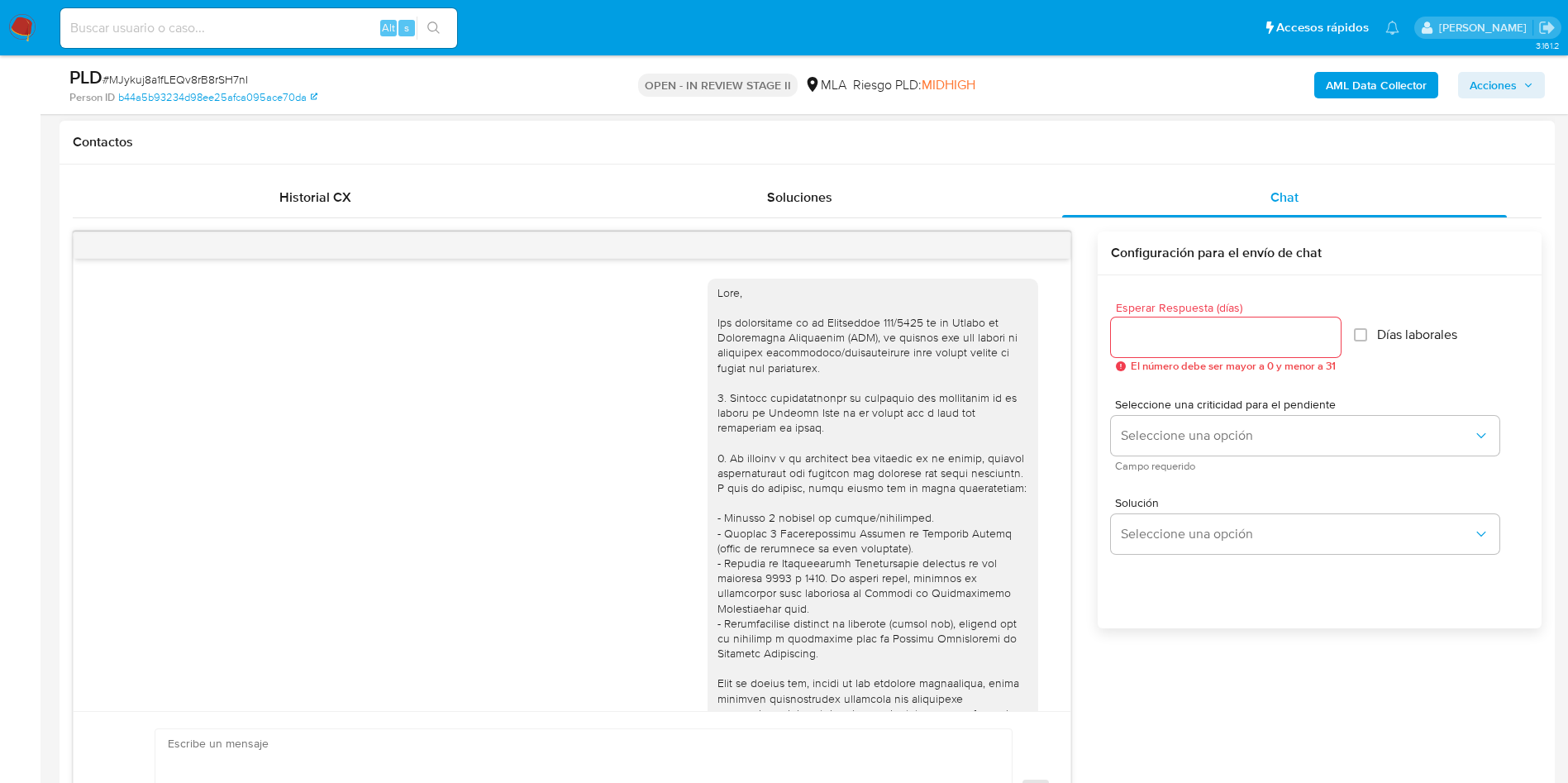
scroll to position [1279, 0]
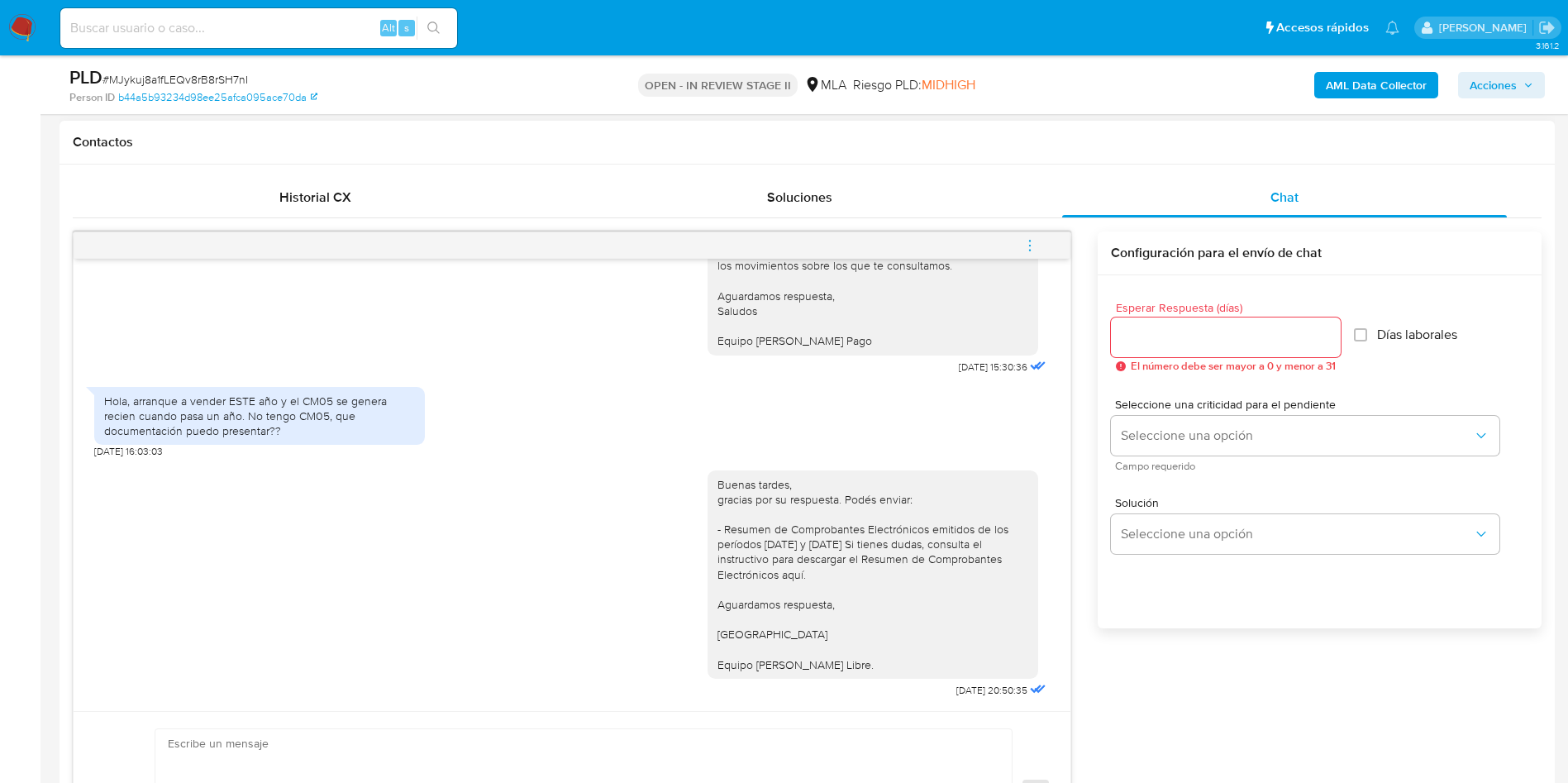
click at [1018, 239] on button "menu-action" at bounding box center [1030, 245] width 55 height 40
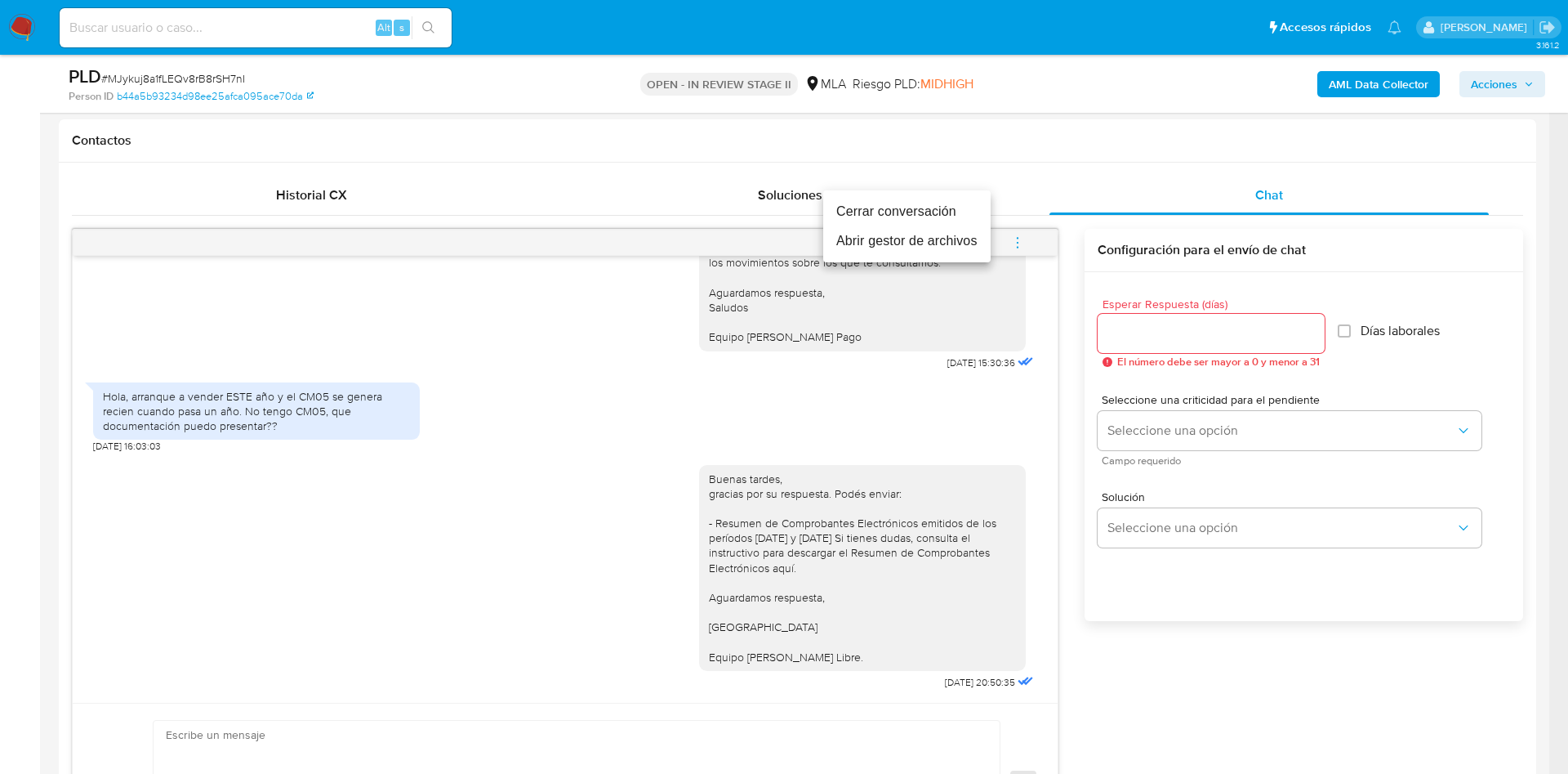
click at [897, 212] on li "Cerrar conversación" at bounding box center [907, 211] width 168 height 30
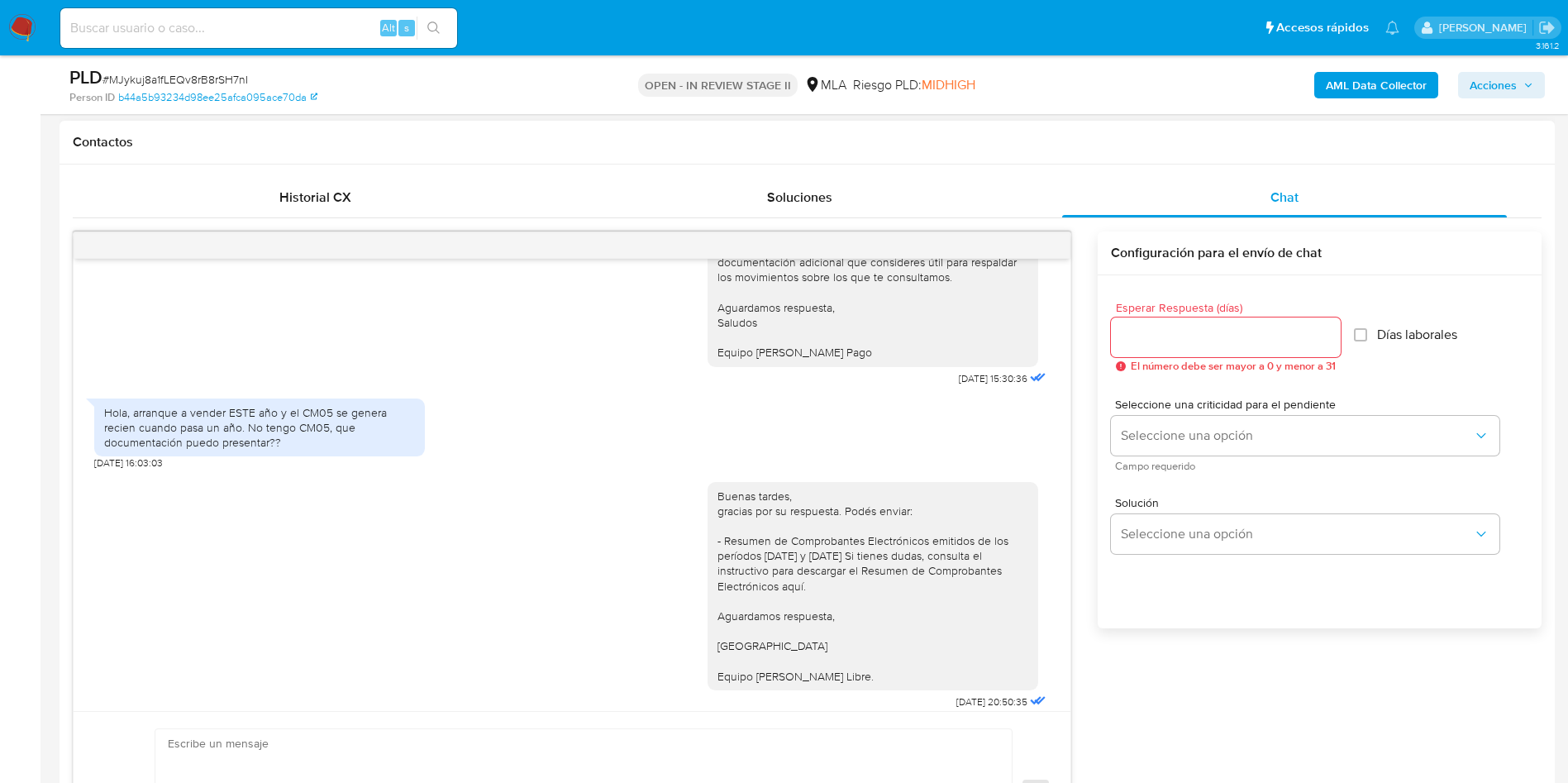
scroll to position [1240, 0]
drag, startPoint x: 106, startPoint y: 441, endPoint x: 284, endPoint y: 467, distance: 179.9
click at [284, 448] on div "Hola, arranque a vender ESTE año y el CM05 se genera recien cuando pasa un año.…" at bounding box center [259, 426] width 310 height 46
copy div "Hola, arranque a vender ESTE año y el CM05 se genera recien cuando pasa un año.…"
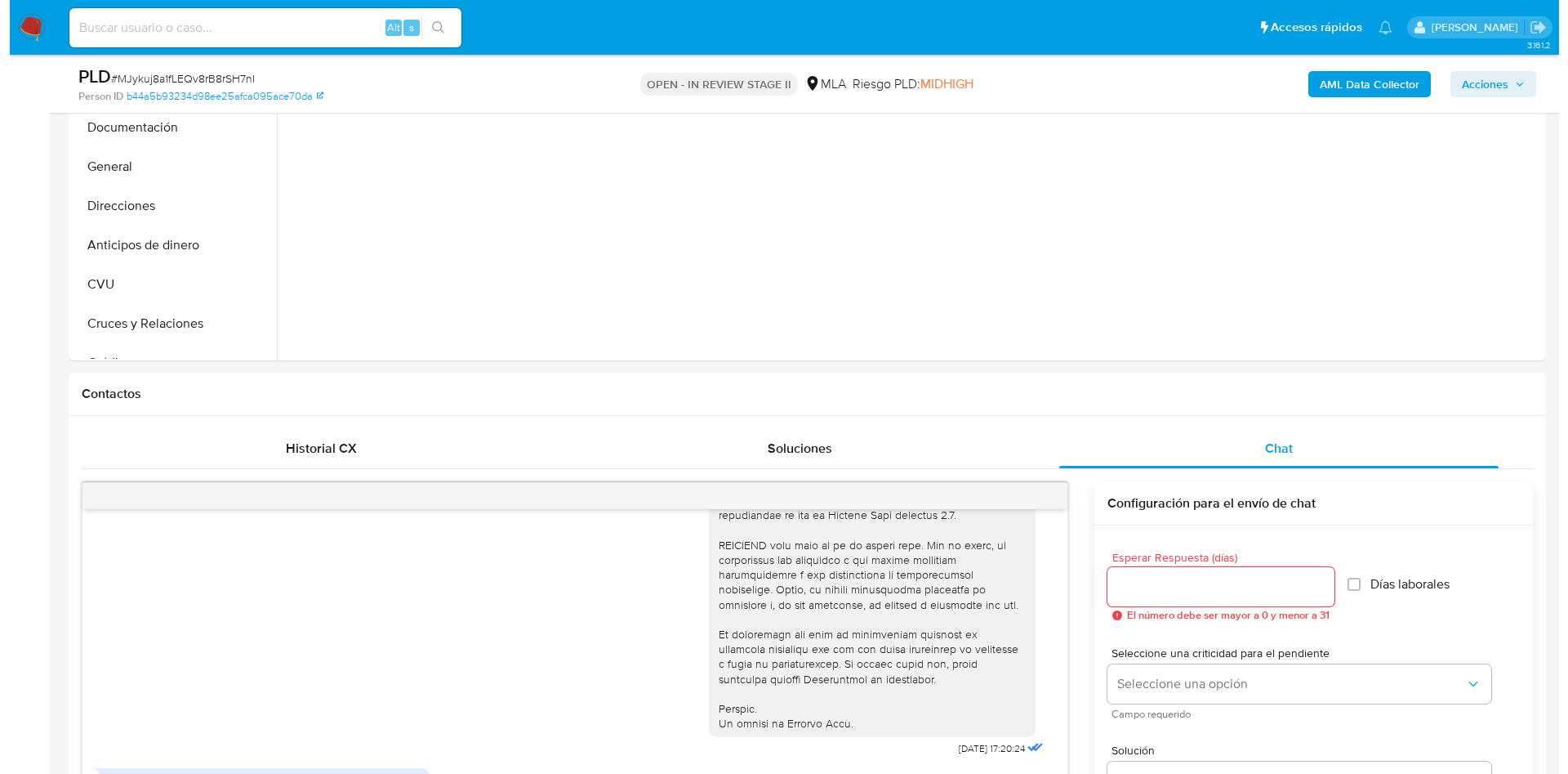
scroll to position [245, 0]
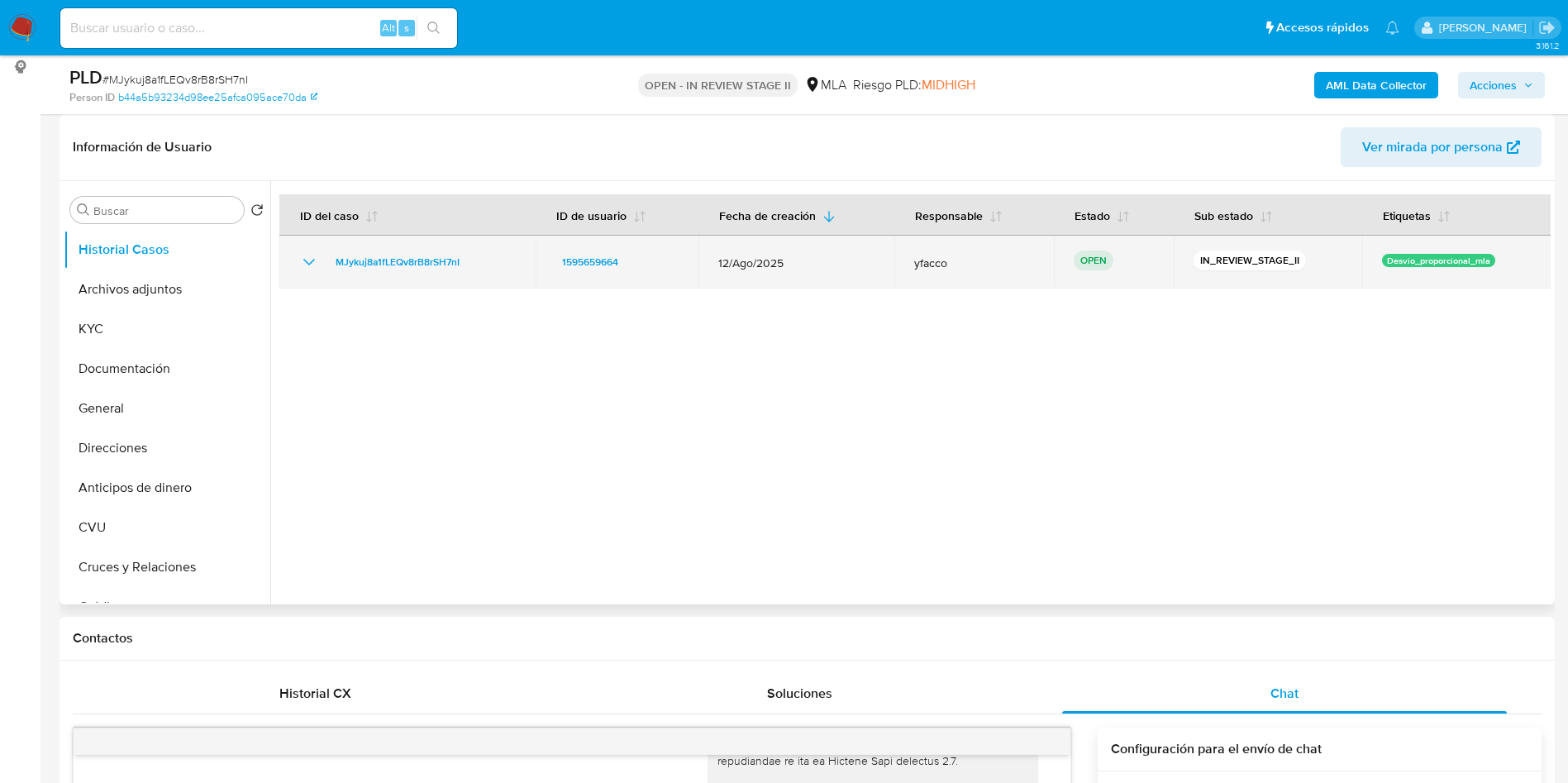
click at [911, 271] on td "yfacco" at bounding box center [974, 262] width 159 height 53
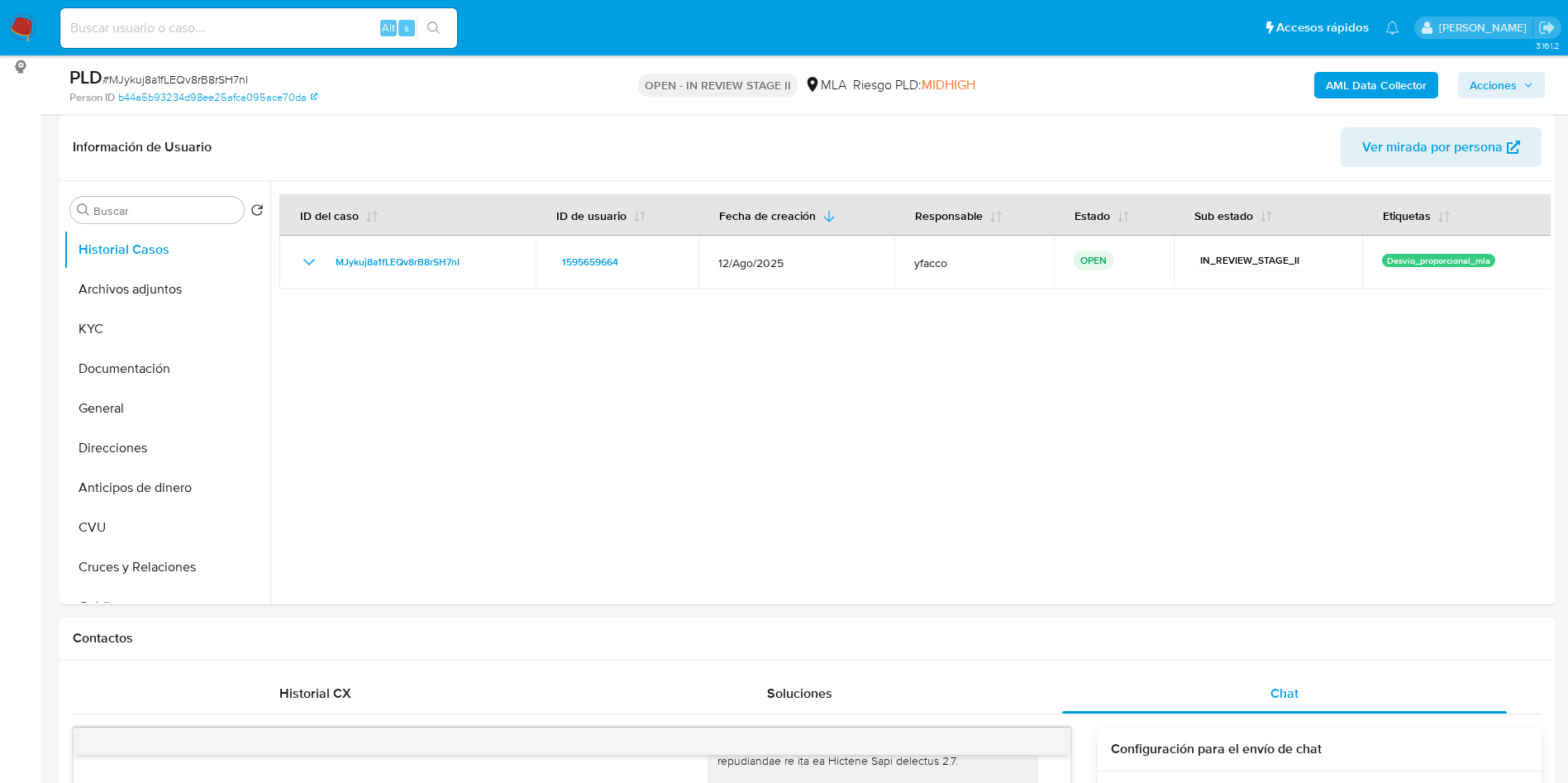
click at [1354, 93] on b "AML Data Collector" at bounding box center [1375, 85] width 101 height 26
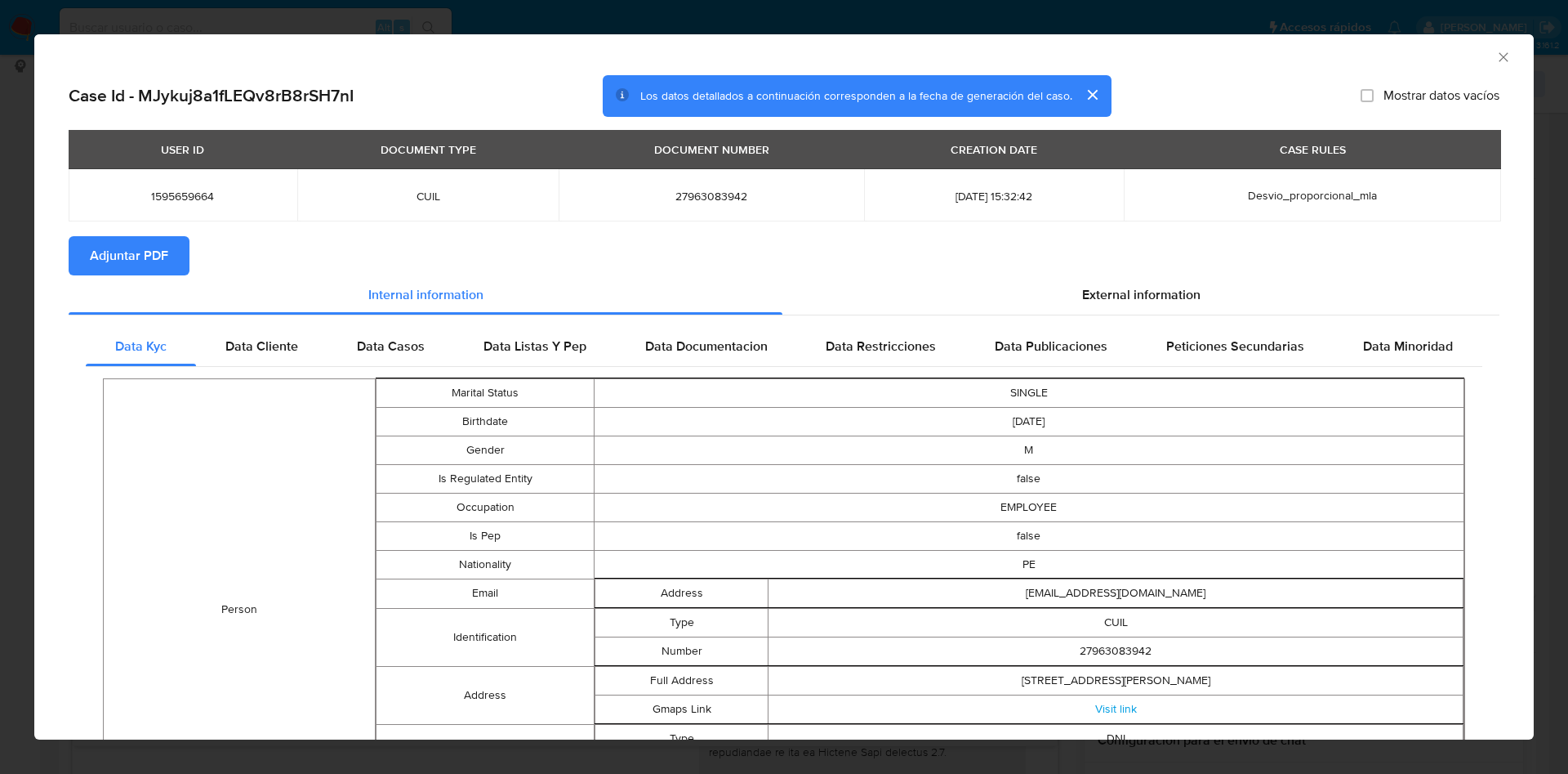
click at [104, 267] on span "Adjuntar PDF" at bounding box center [129, 255] width 78 height 36
click at [1496, 51] on icon "Cerrar ventana" at bounding box center [1504, 57] width 17 height 17
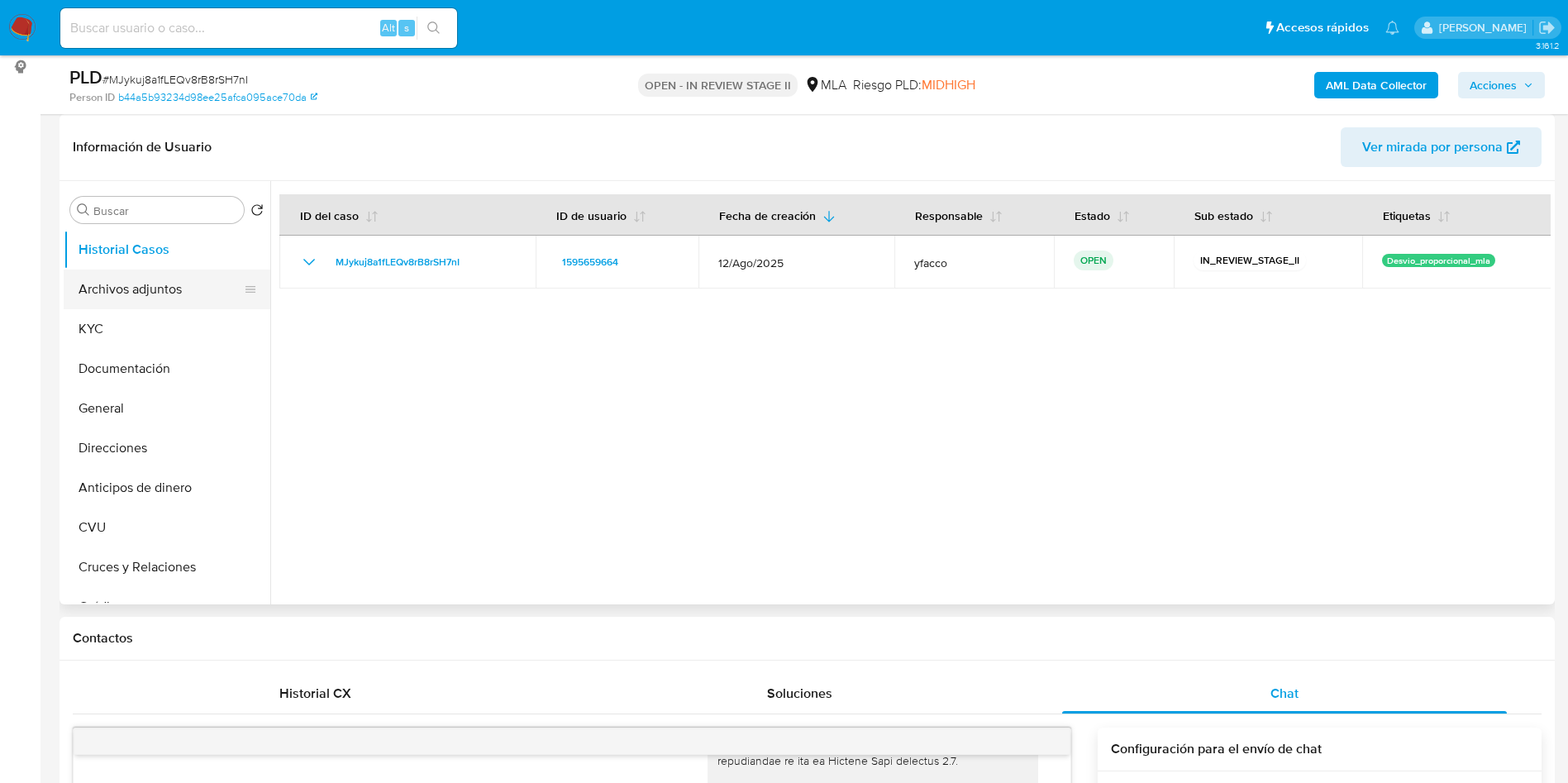
click at [157, 274] on button "Archivos adjuntos" at bounding box center [160, 289] width 193 height 40
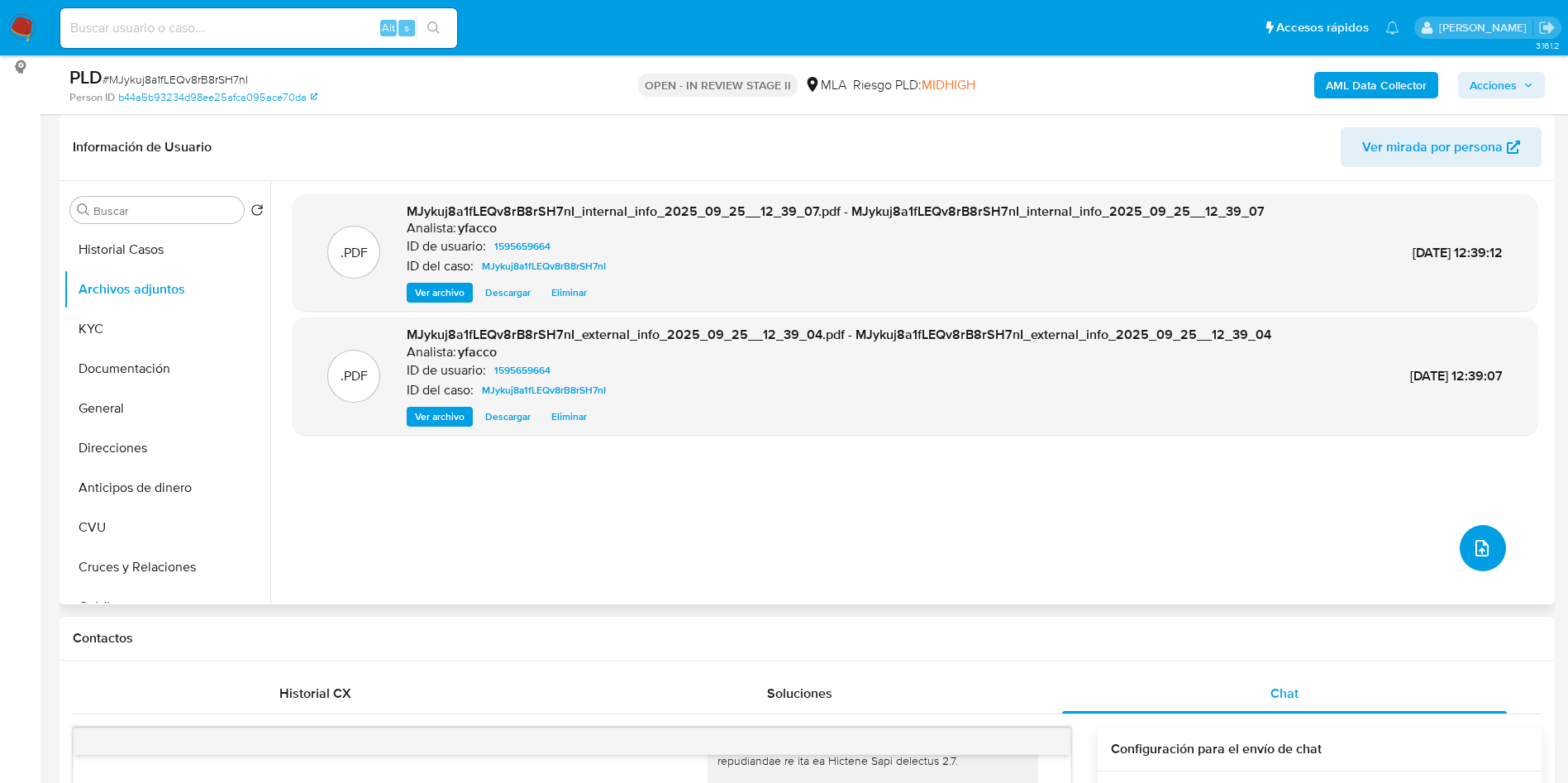
click at [1465, 560] on button "upload-file" at bounding box center [1483, 548] width 47 height 47
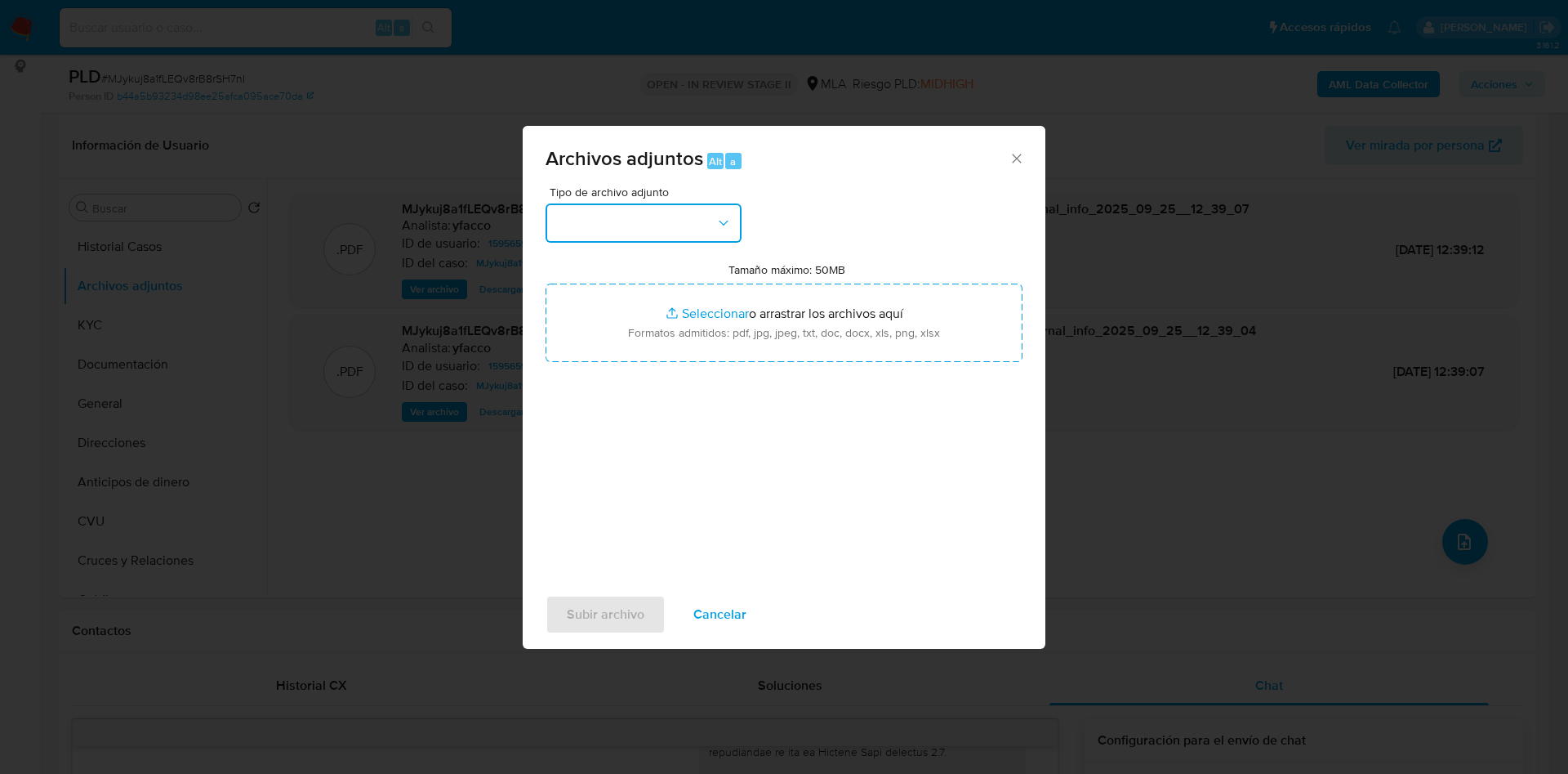
click at [690, 226] on button "button" at bounding box center [644, 223] width 196 height 39
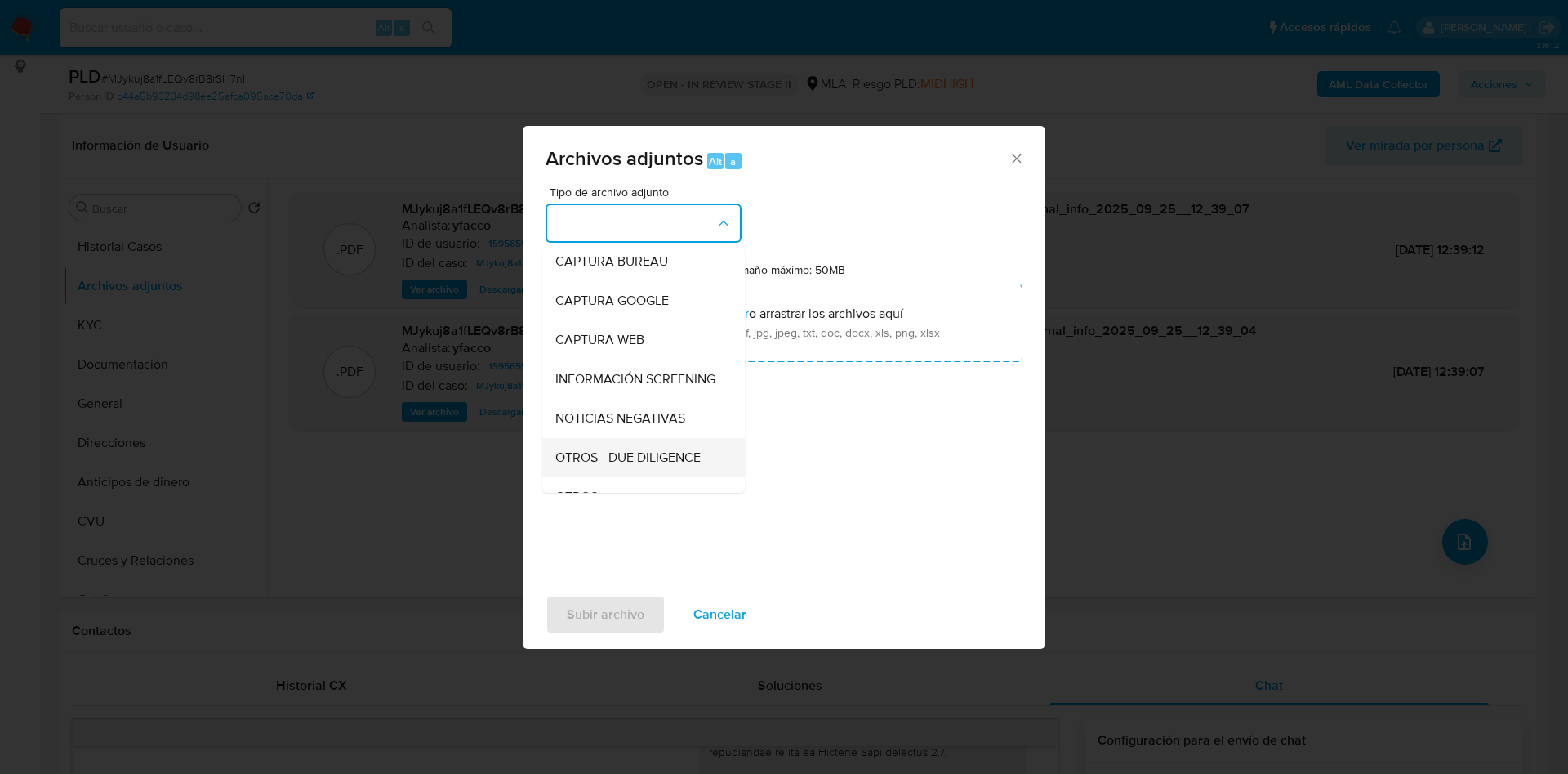
scroll to position [123, 0]
click at [598, 467] on span "OTROS" at bounding box center [576, 458] width 43 height 17
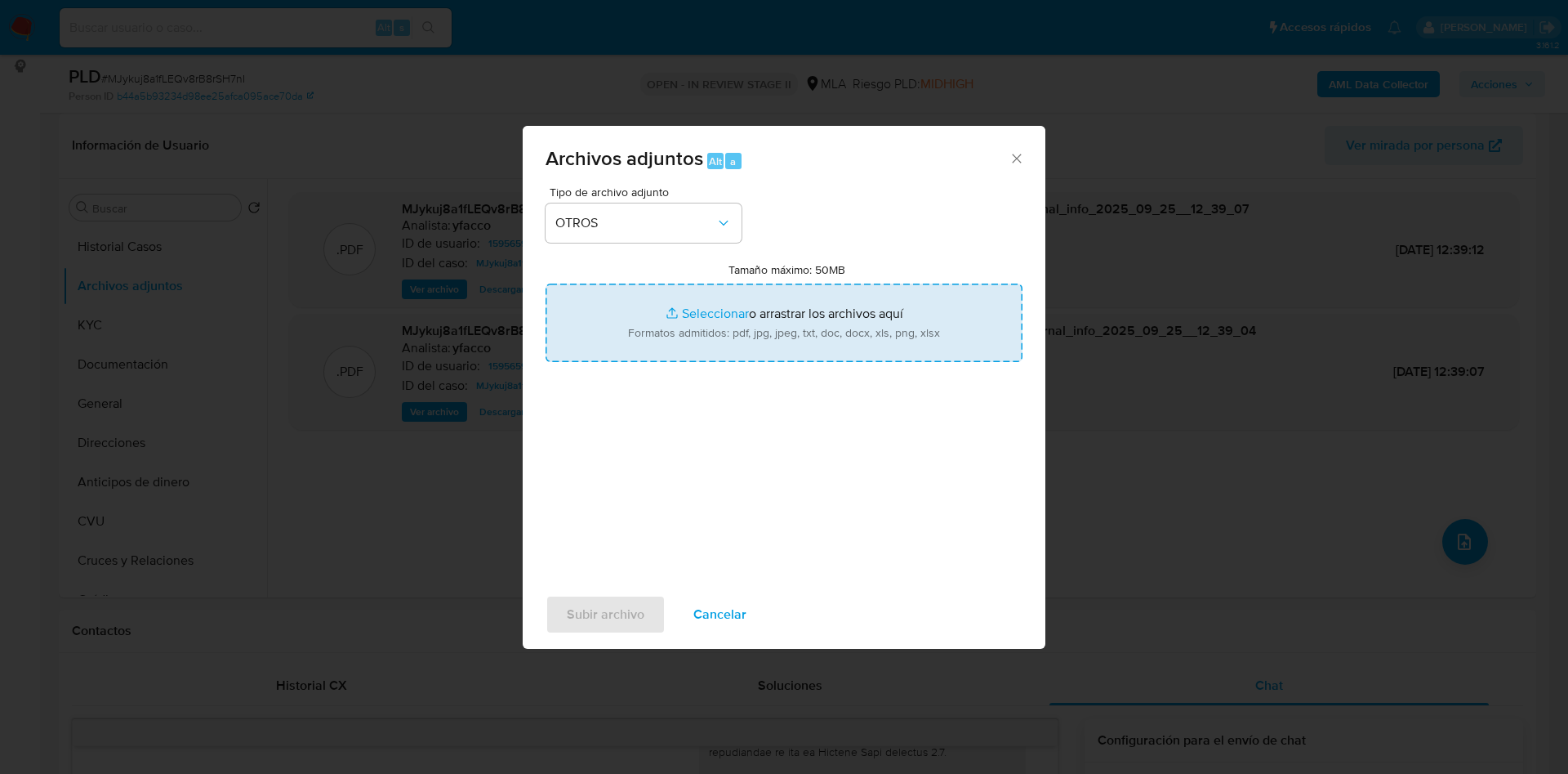
click at [696, 308] on input "Tamaño máximo: 50MB Seleccionar archivos" at bounding box center [784, 323] width 477 height 78
type input "C:\fakepath\Caselog MJykuj8a1fLEQv8rB8rSH7nI_2025_08_18_16_42_12.docx"
click at [711, 307] on input "Tamaño máximo: 50MB Seleccionar archivos" at bounding box center [784, 323] width 477 height 78
type input "C:\fakepath\Movimientos 1595659664.xlsx"
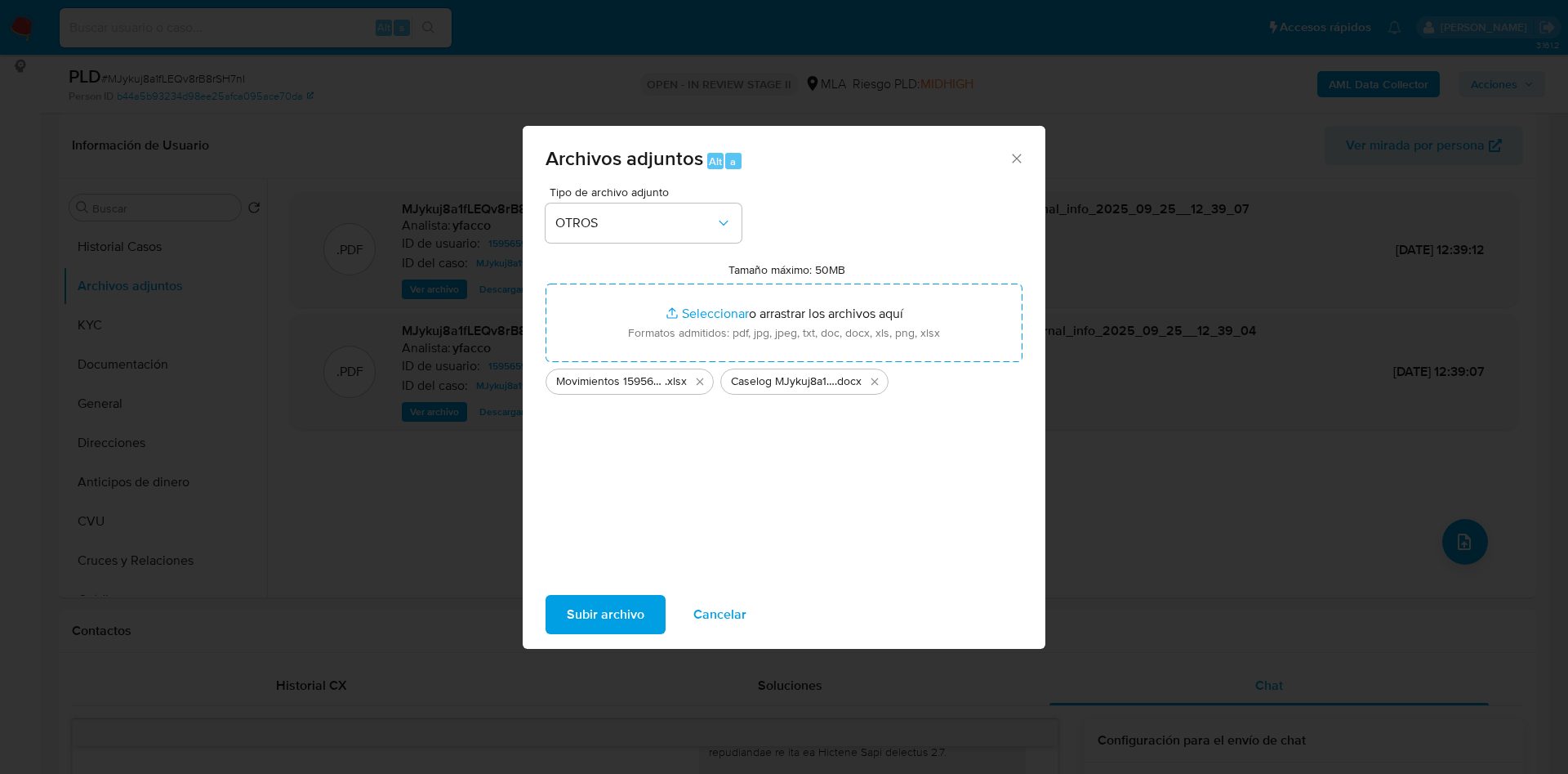
click at [612, 607] on span "Subir archivo" at bounding box center [605, 614] width 77 height 36
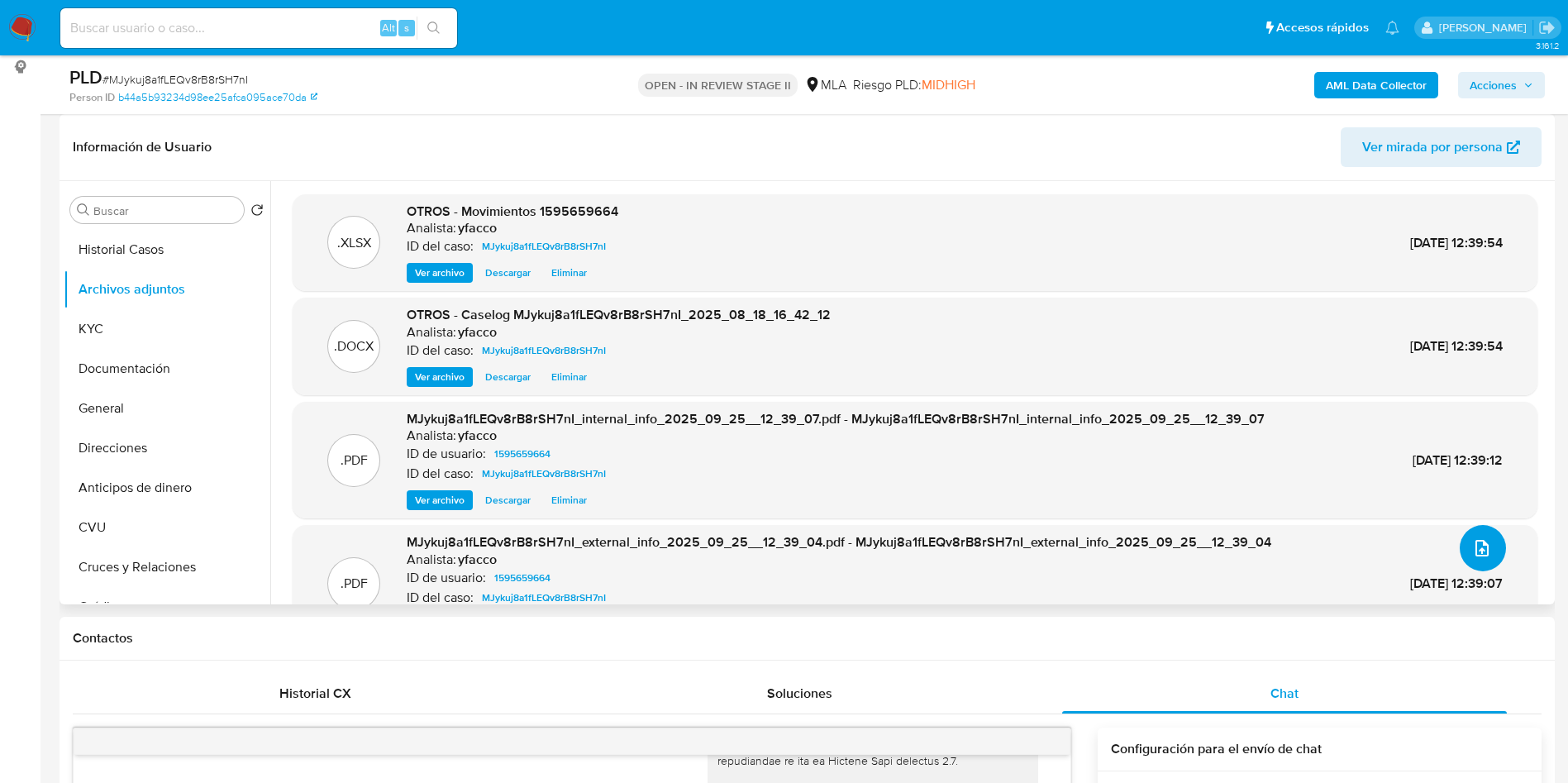
click at [1472, 542] on icon "upload-file" at bounding box center [1482, 548] width 20 height 20
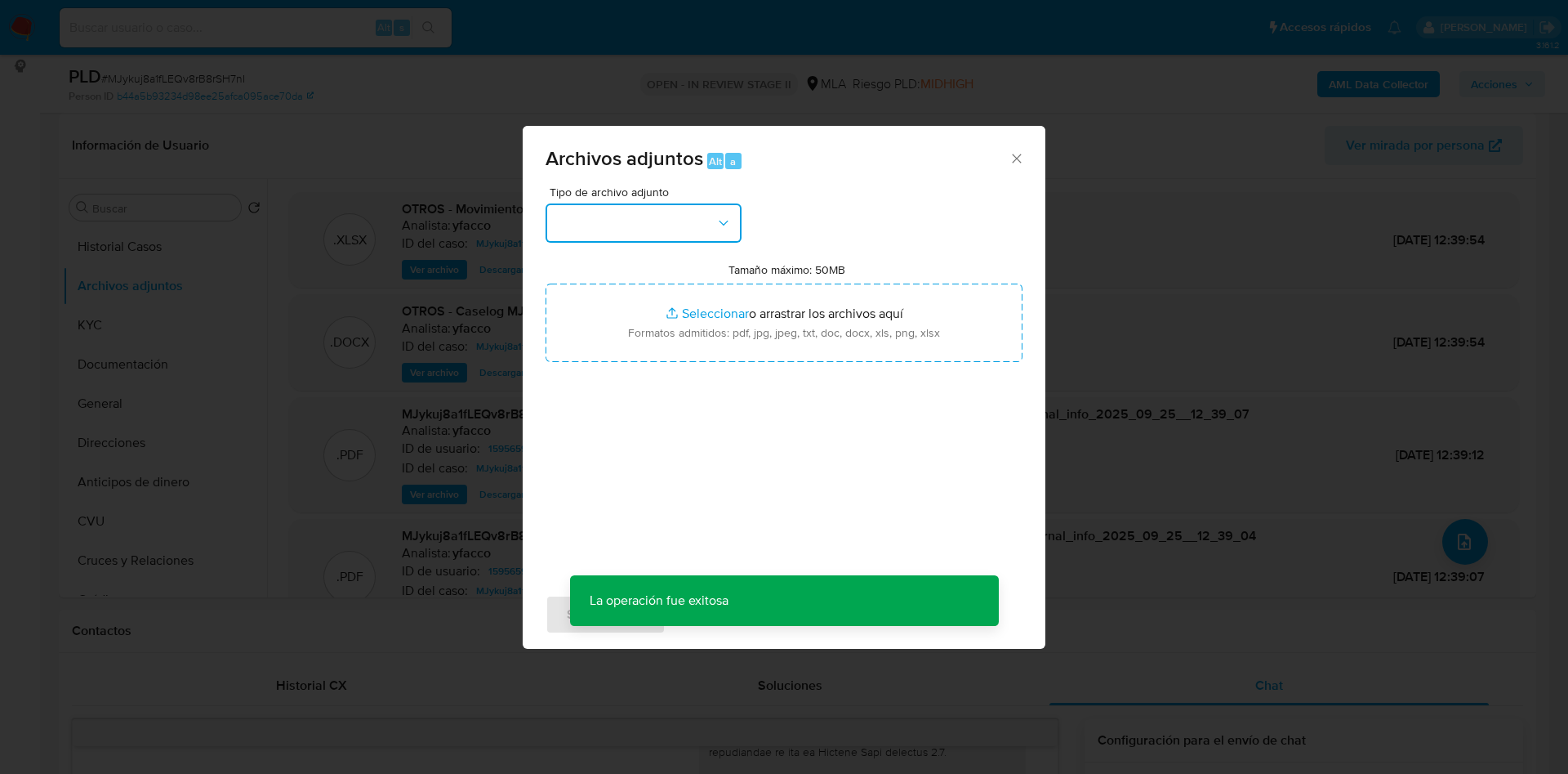
click at [629, 235] on button "button" at bounding box center [644, 223] width 196 height 39
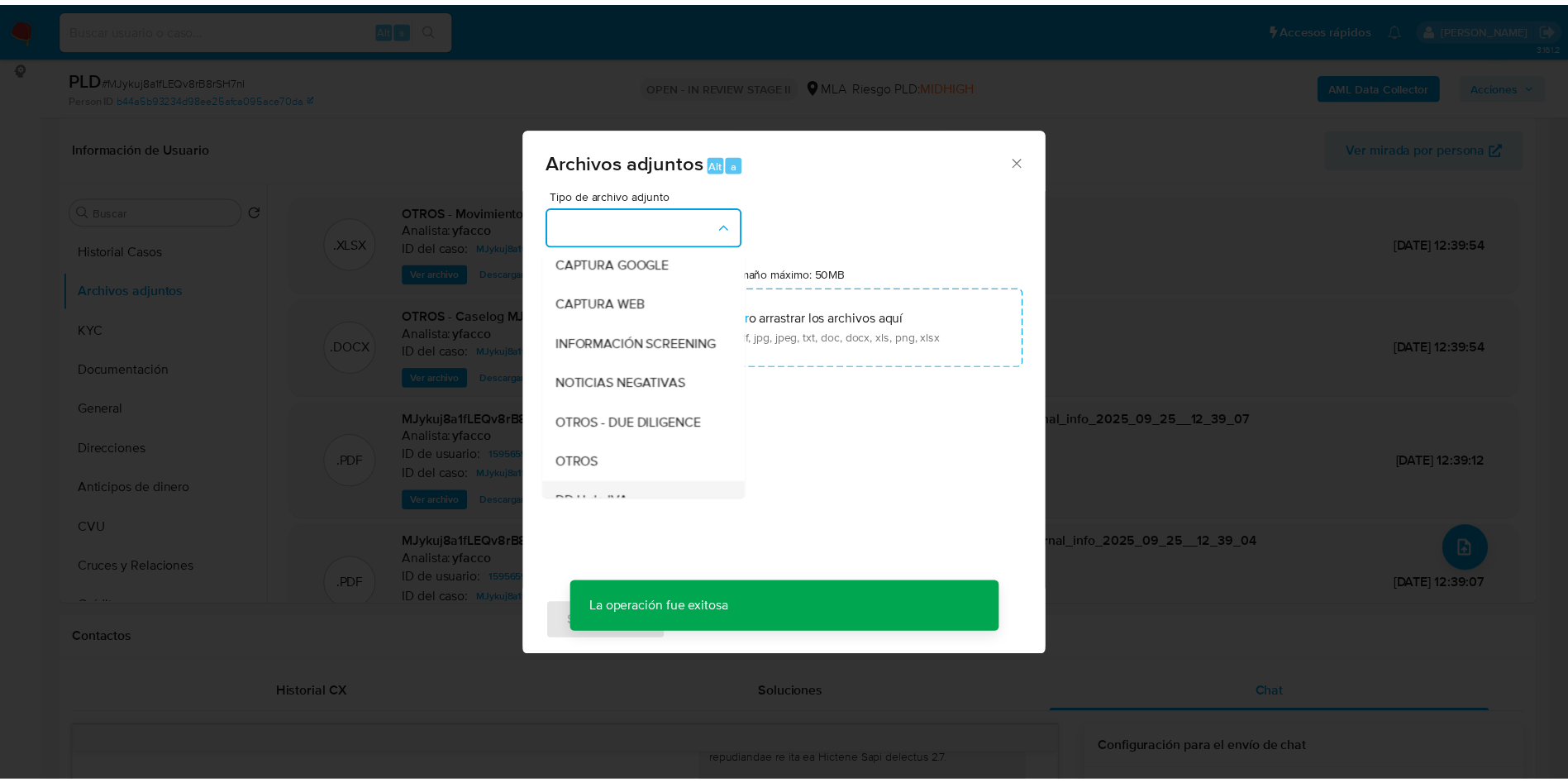
scroll to position [248, 0]
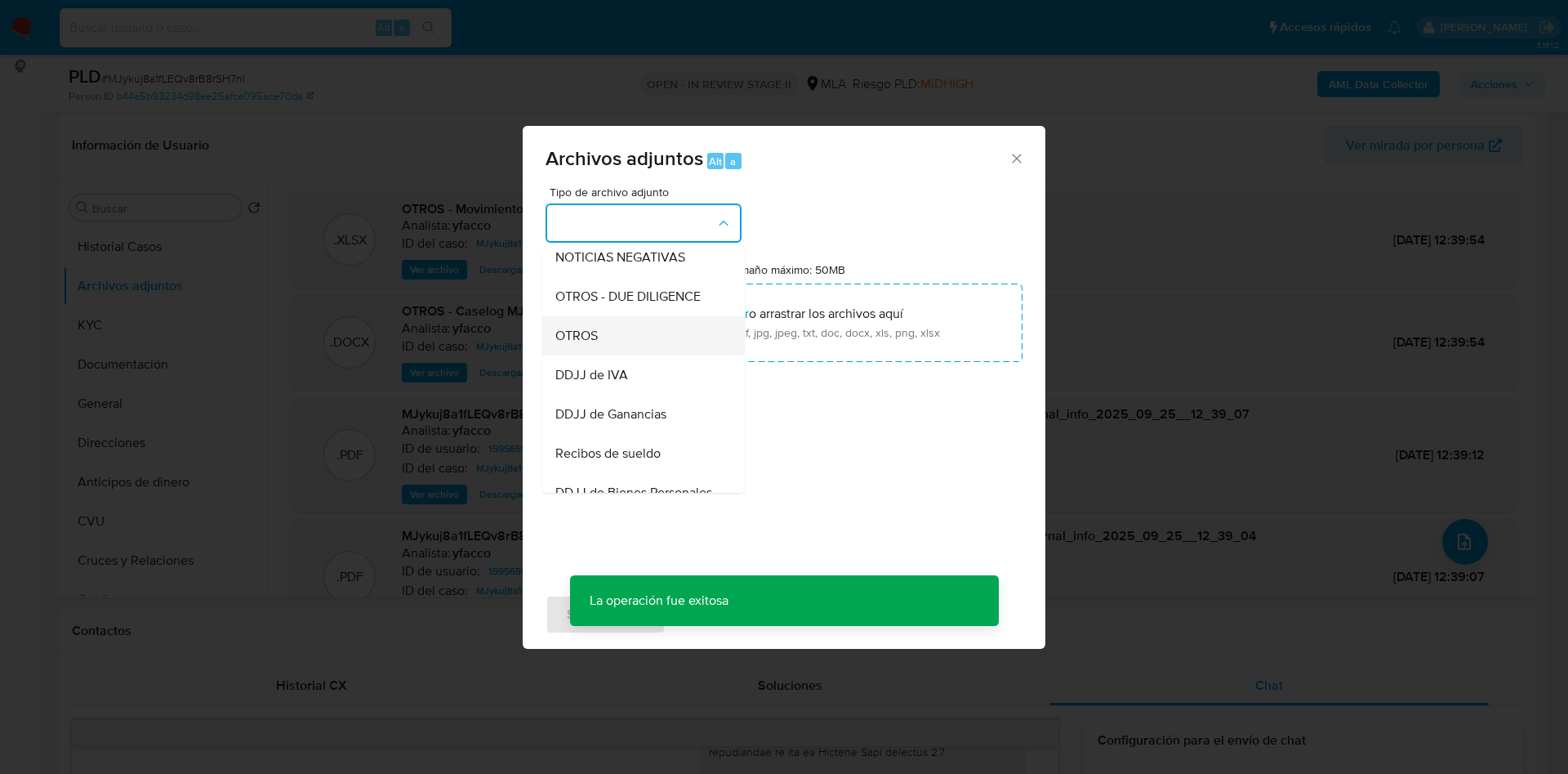
click at [589, 356] on div "OTROS" at bounding box center [639, 336] width 167 height 39
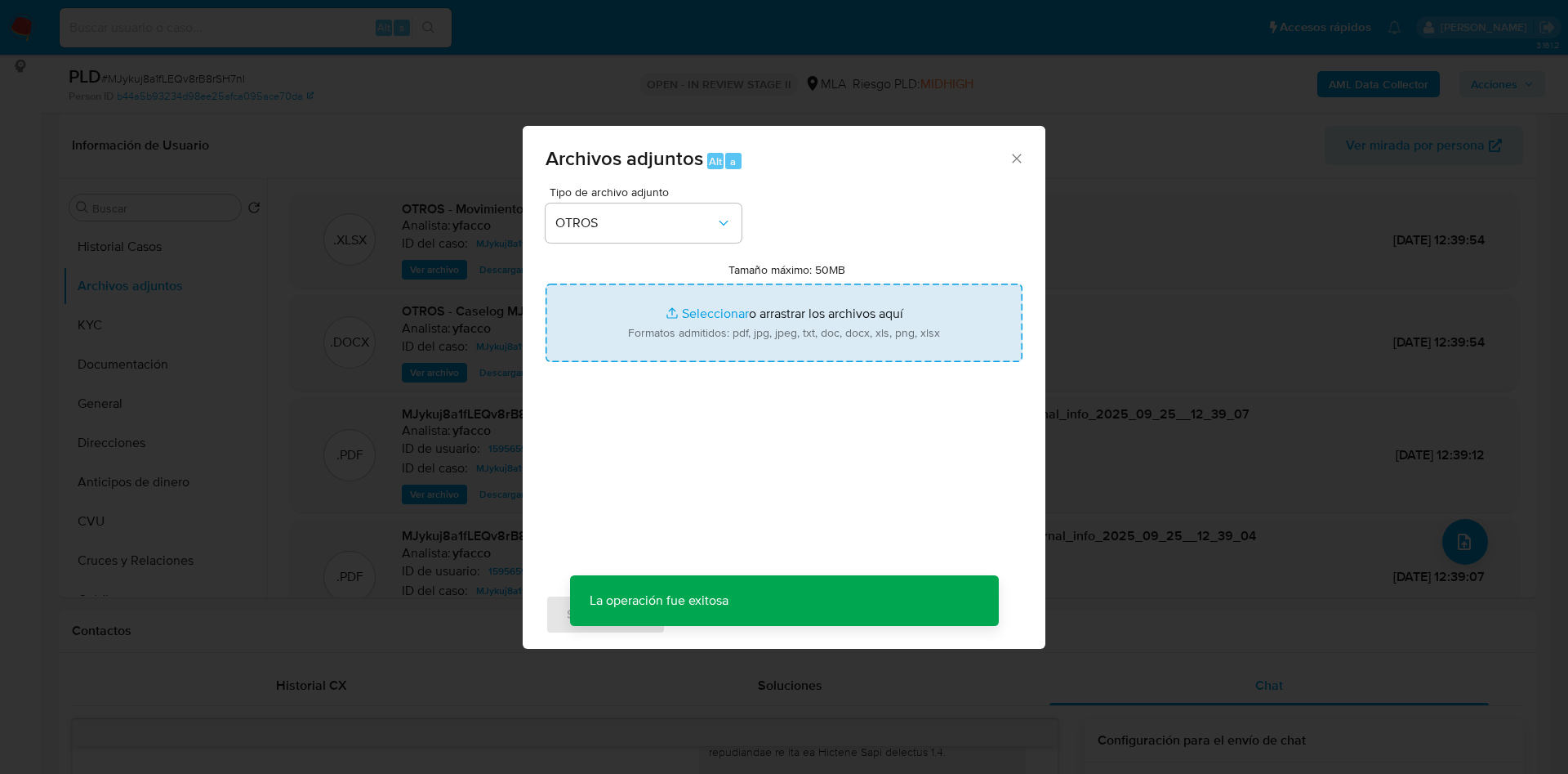
click input "Tamaño máximo: 50MB Seleccionar archivos"
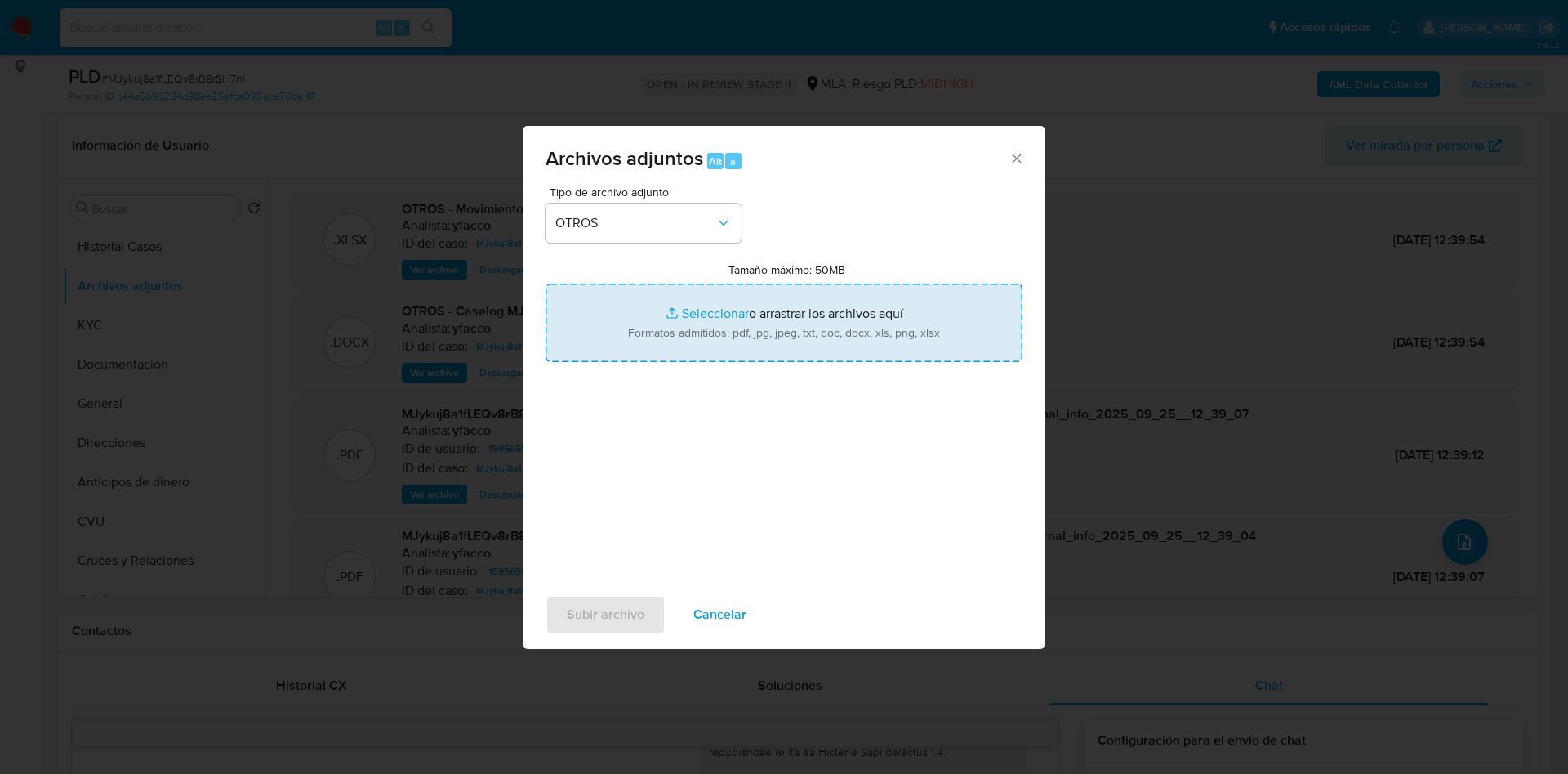
type input "C:\fakepath\Jesus Alberto Fernandez Flores (Formulario cm03).pdf"
click span "Subir archivo"
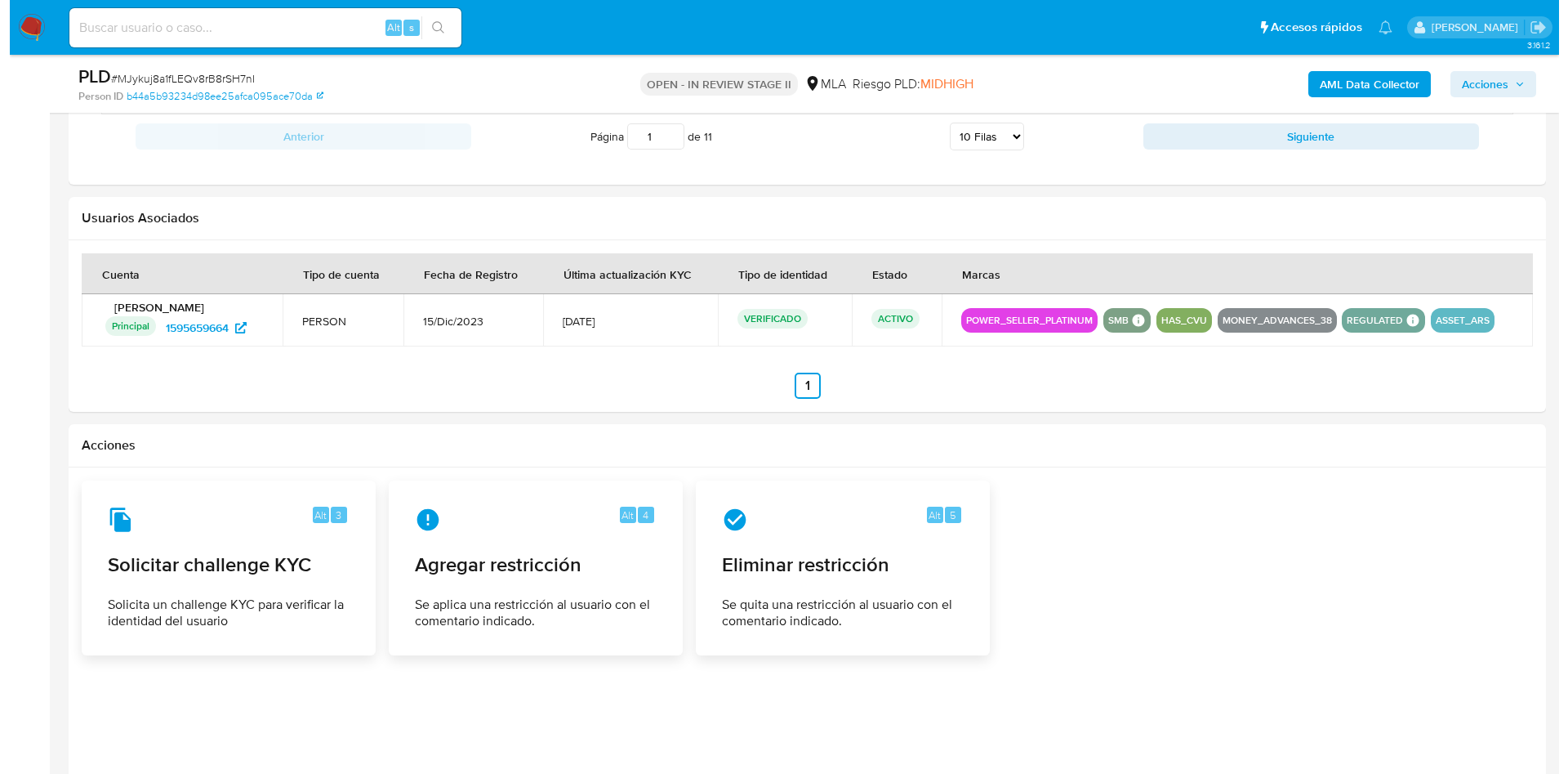
scroll to position [2500, 0]
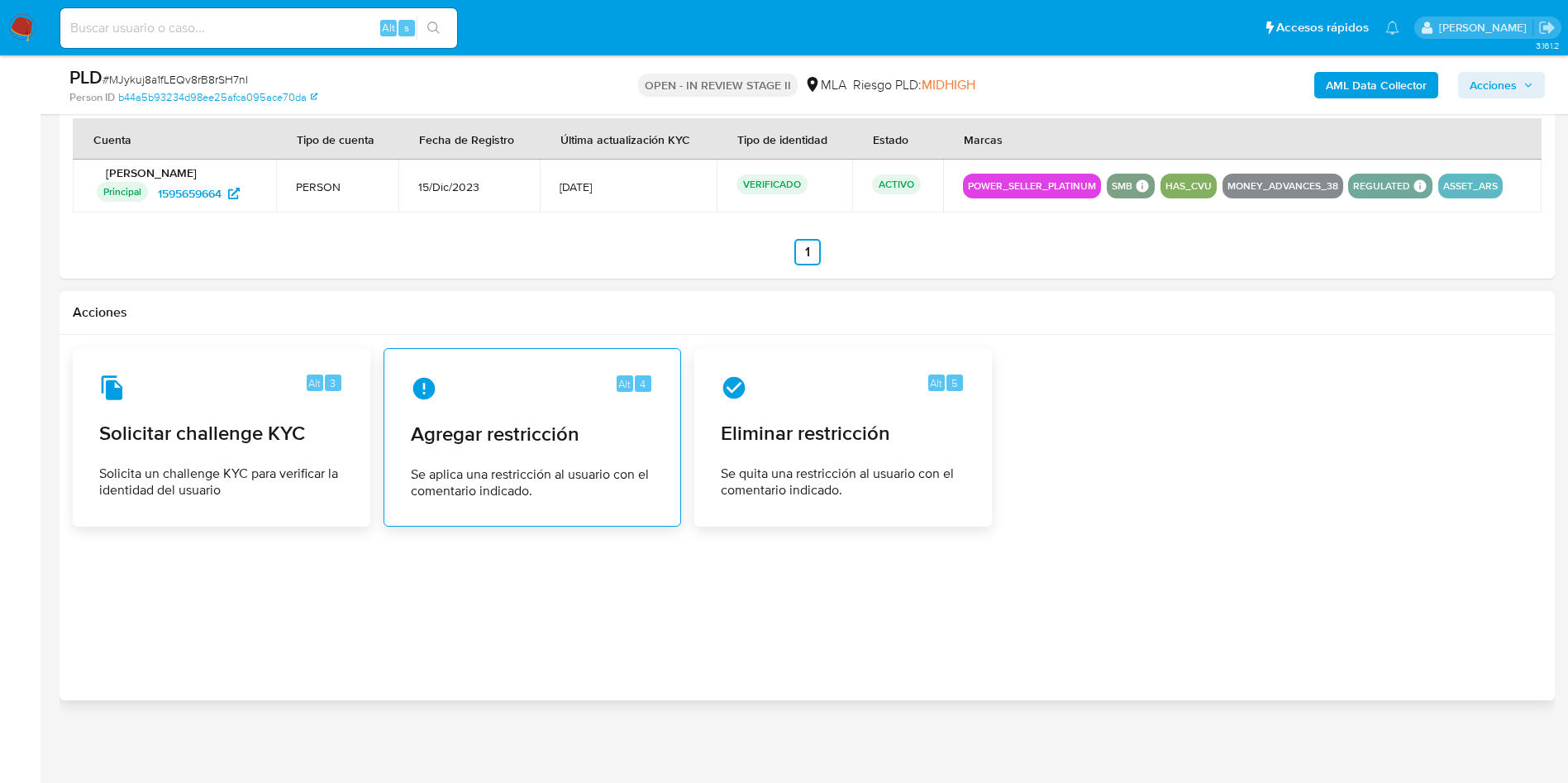
click div "Alt 4 Agregar restricción Se aplica una restricción al usuario con el comentari…"
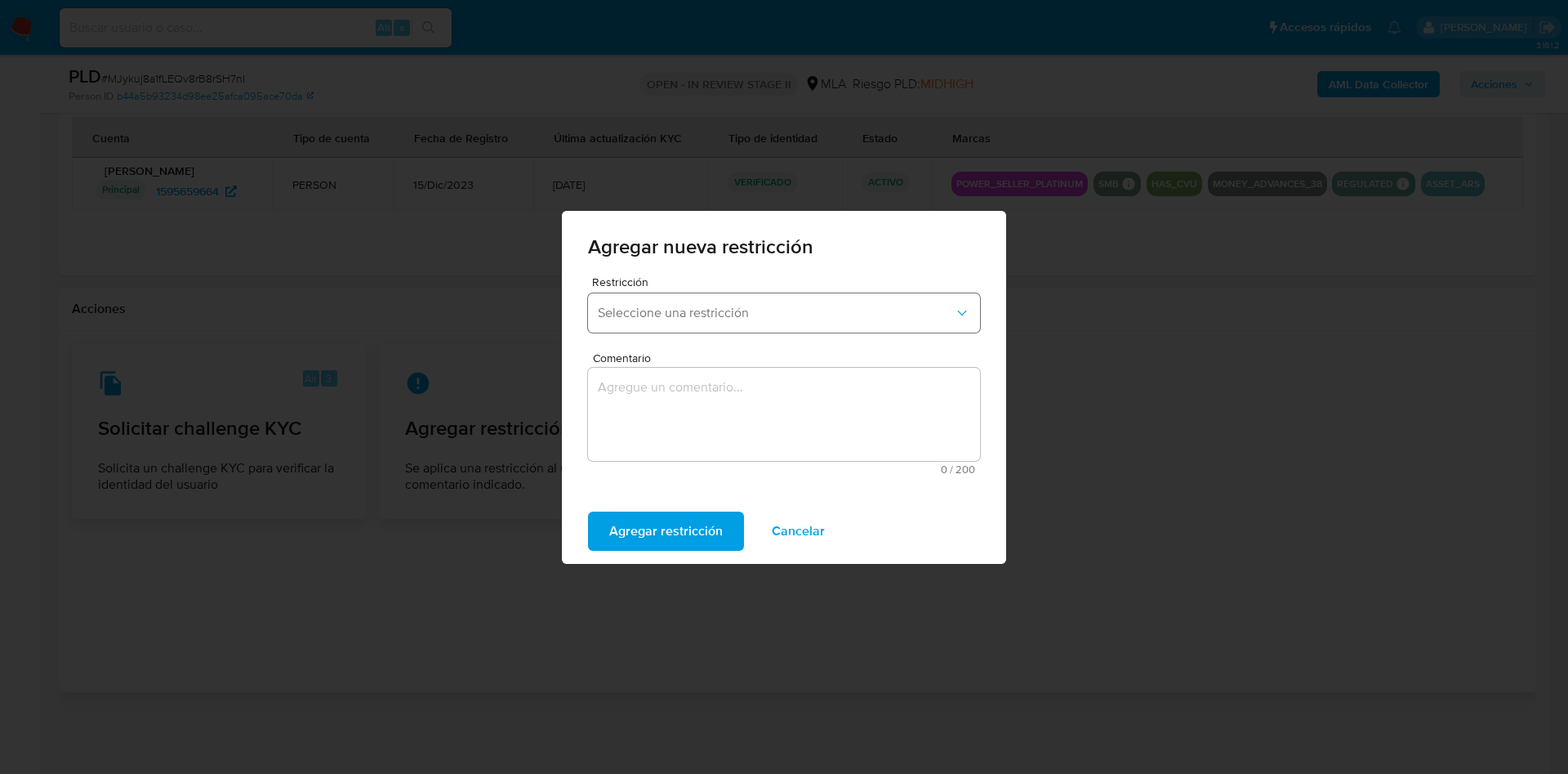
click button "Seleccione una restricción"
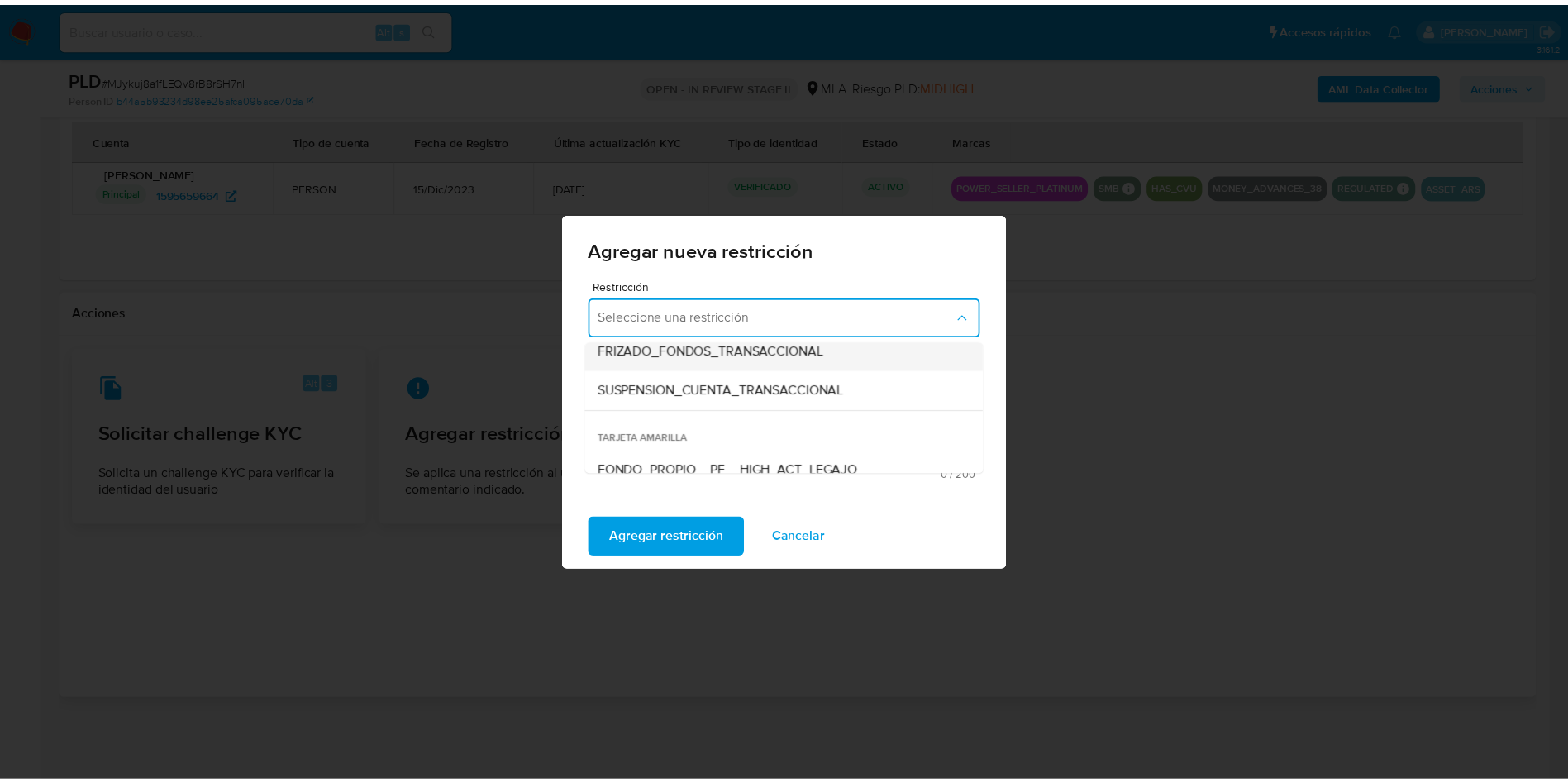
scroll to position [248, 0]
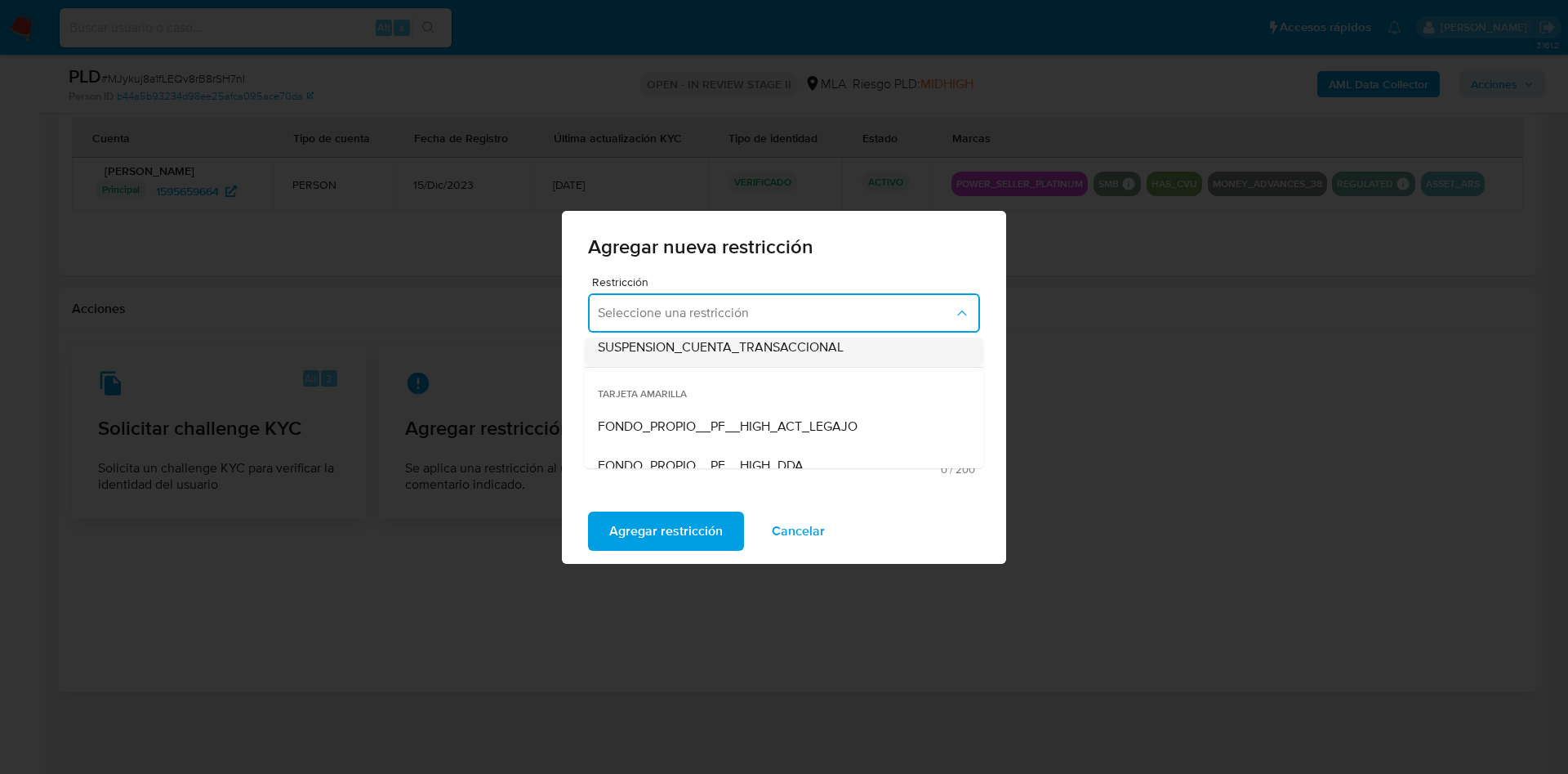
click span "SUSPENSION_CUENTA_TRANSACCIONAL"
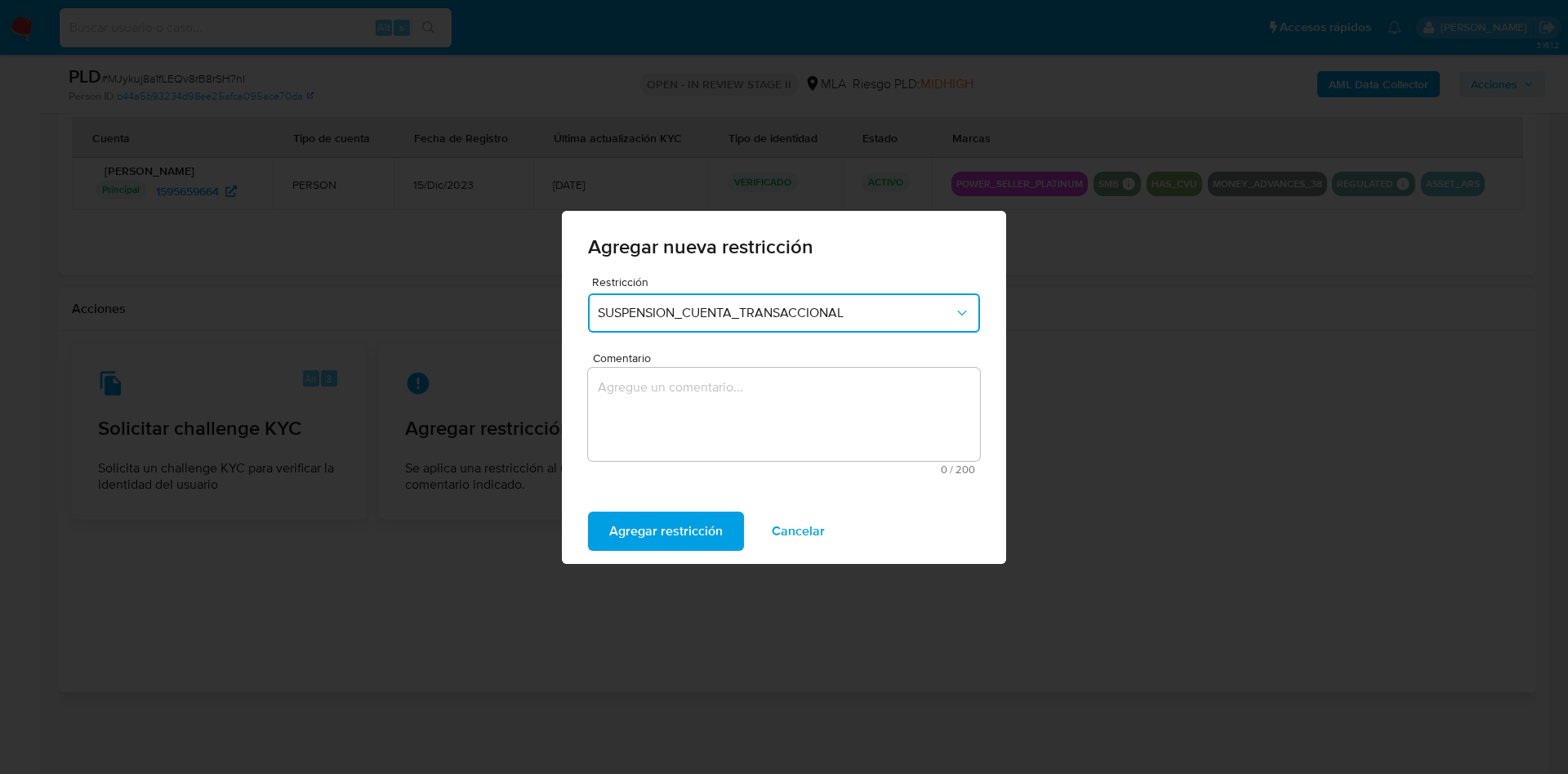
click textarea "Comentario"
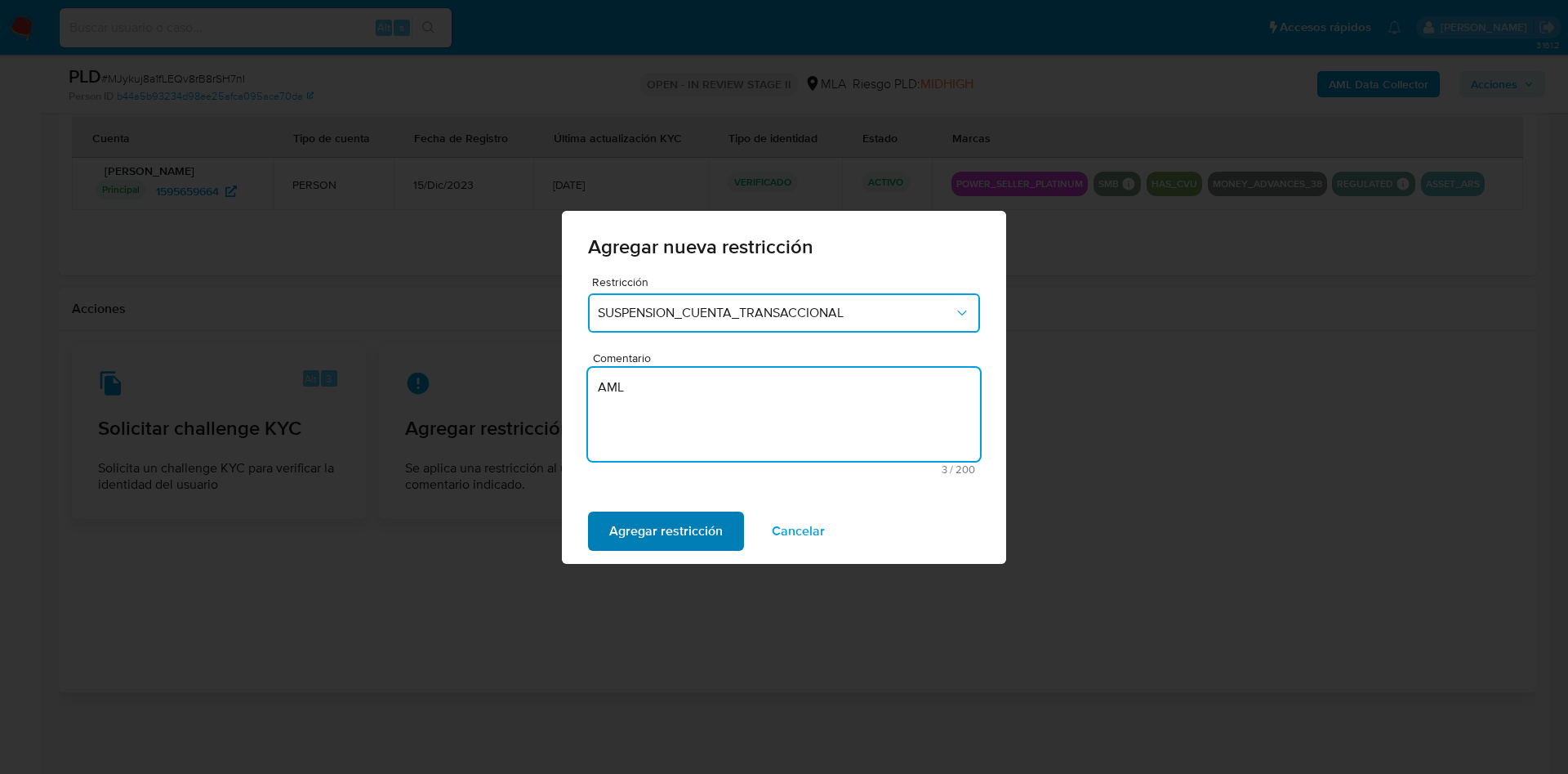
type textarea "AML"
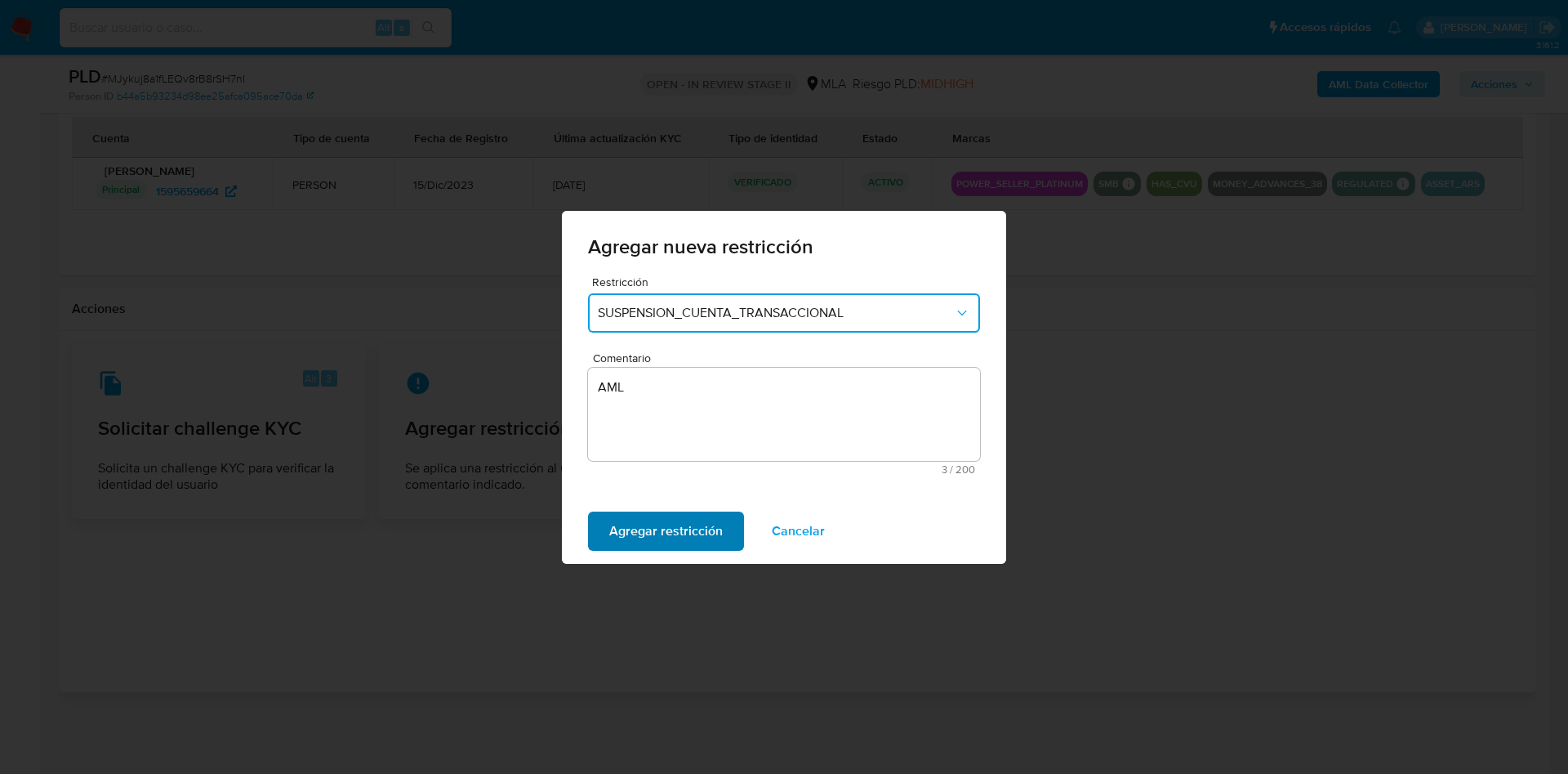
click span "Agregar restricción"
click span "Confirmar"
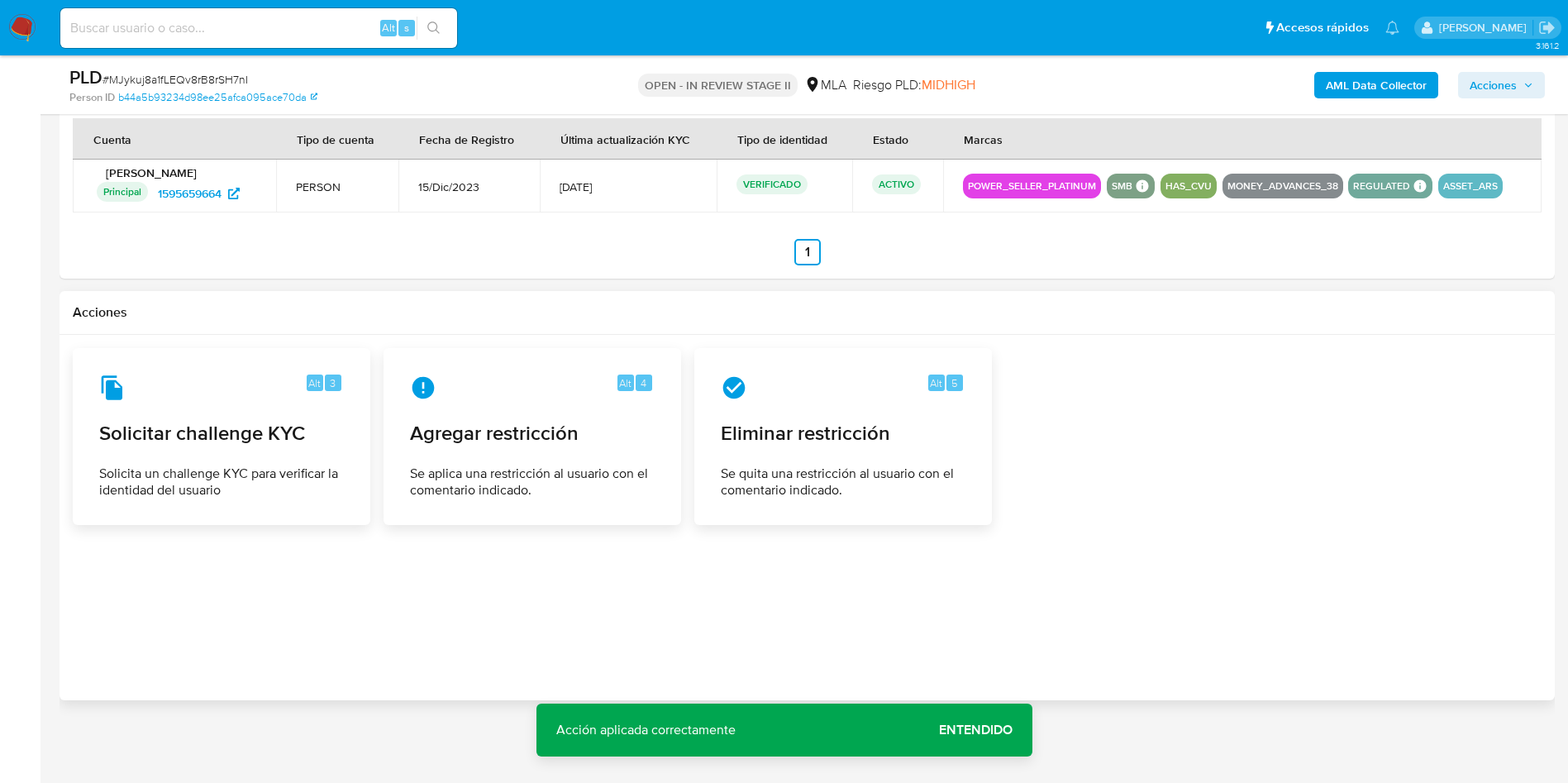
click span "Acciones"
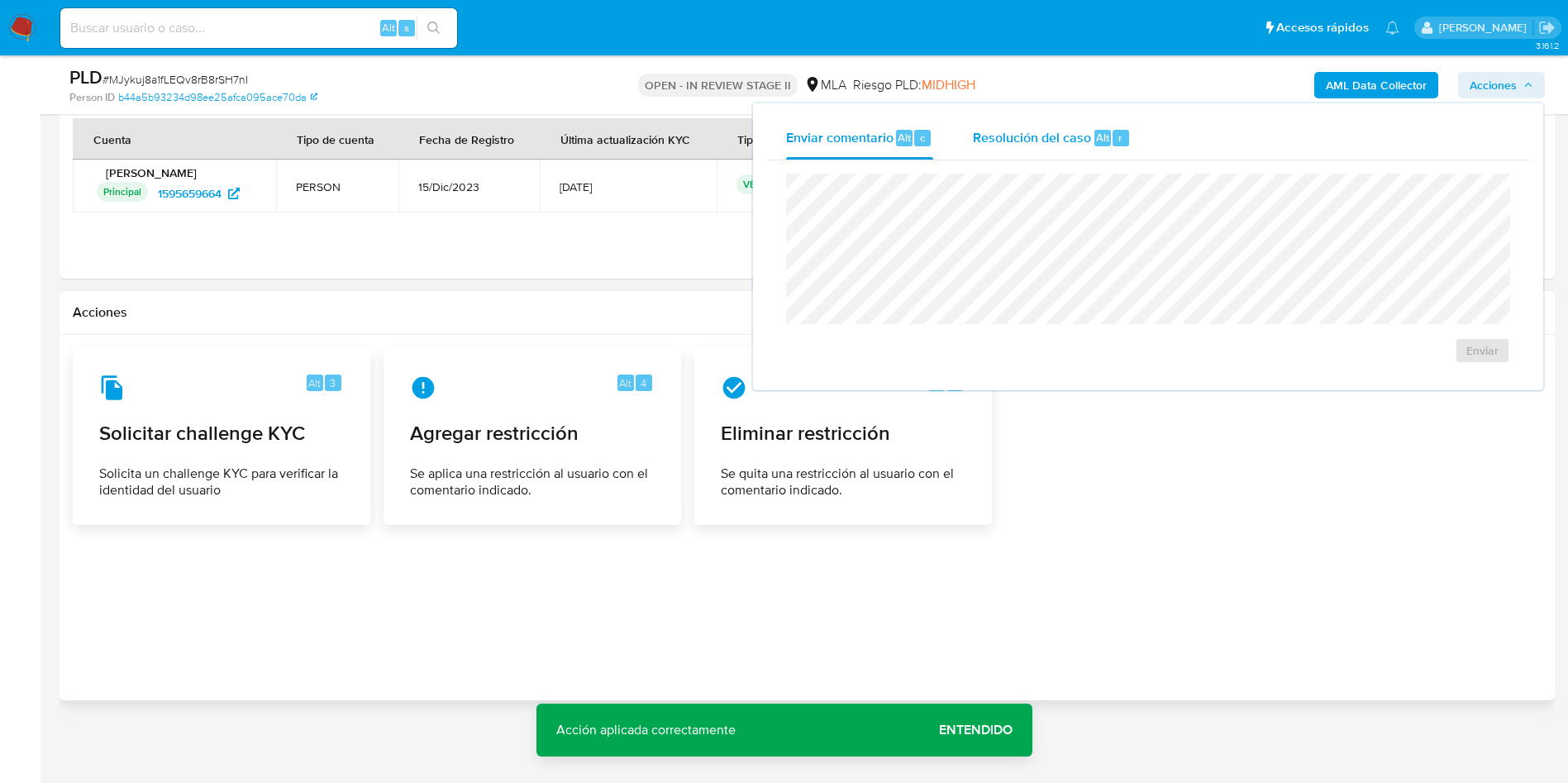
click span "Alt"
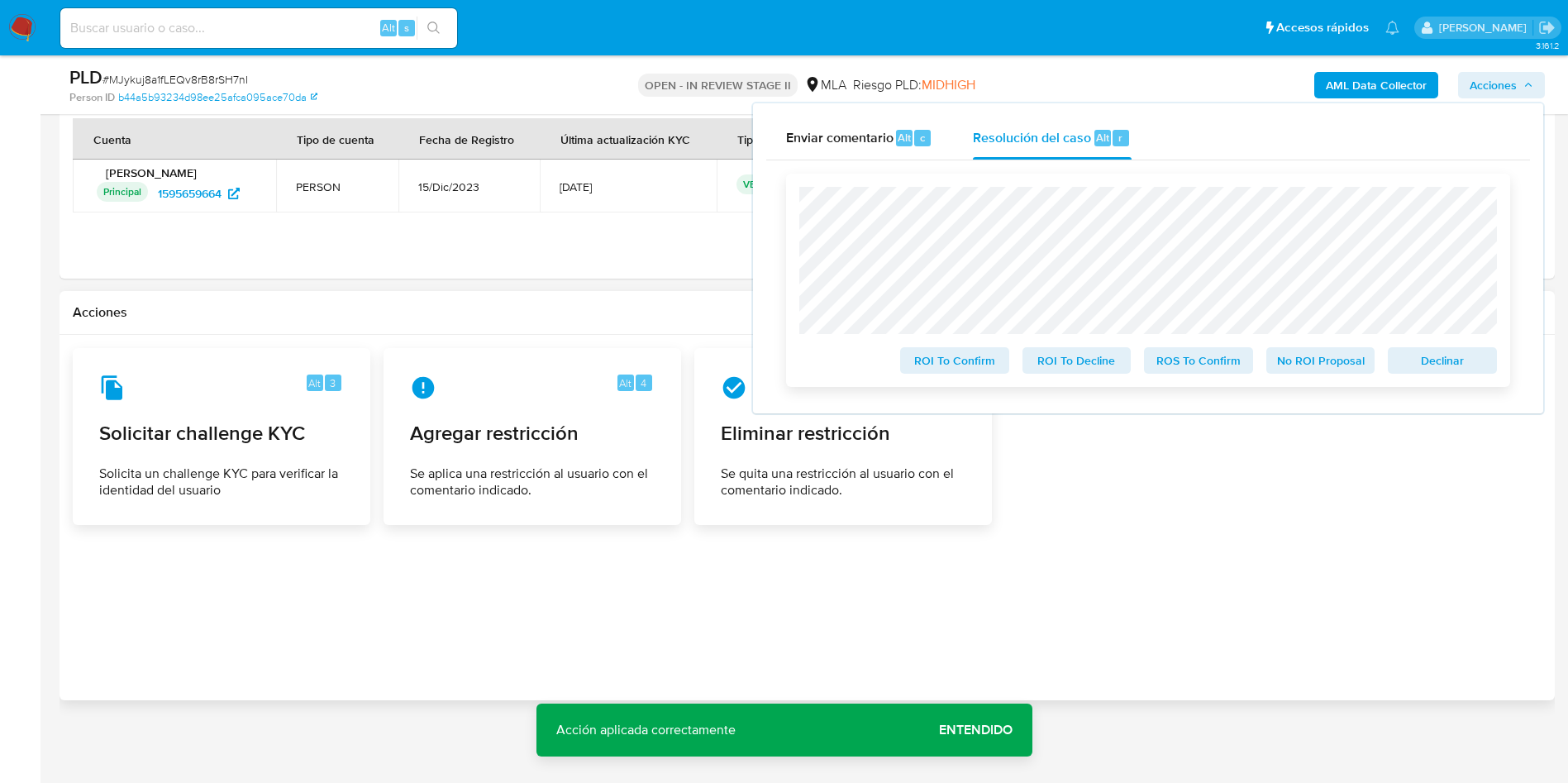
click span "ROS To Confirm"
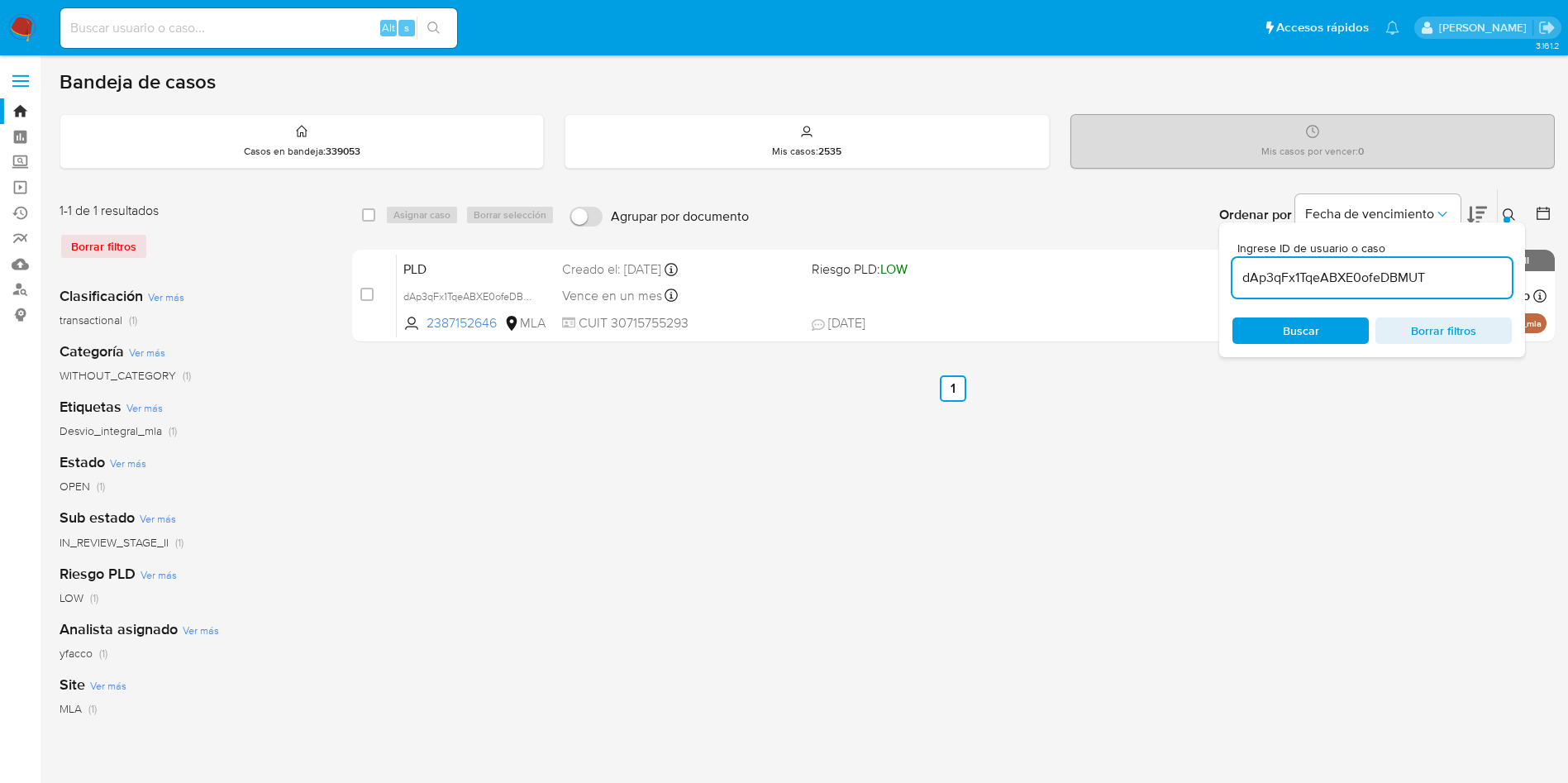
click at [1418, 278] on input "dAp3qFx1TqeABXE0ofeDBMUT" at bounding box center [1372, 278] width 280 height 21
paste input "DPqnDyShJ3VeRcw0jfg9TGAQ"
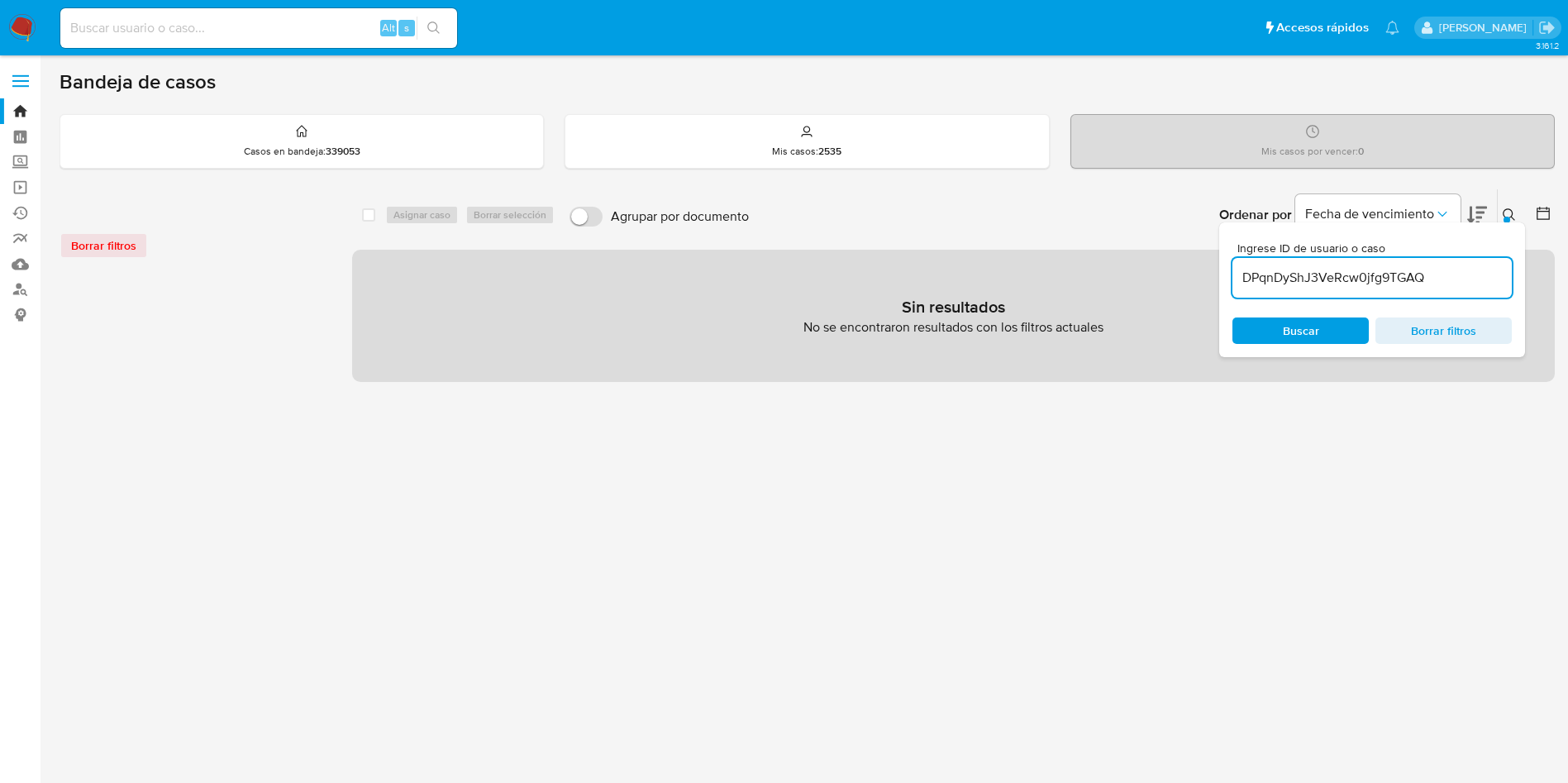
click at [1460, 281] on input "DPqnDyShJ3VeRcw0jfg9TGAQ" at bounding box center [1372, 278] width 280 height 21
type input "DPqnDyShJ3VeRcw0jfg9TGAQ"
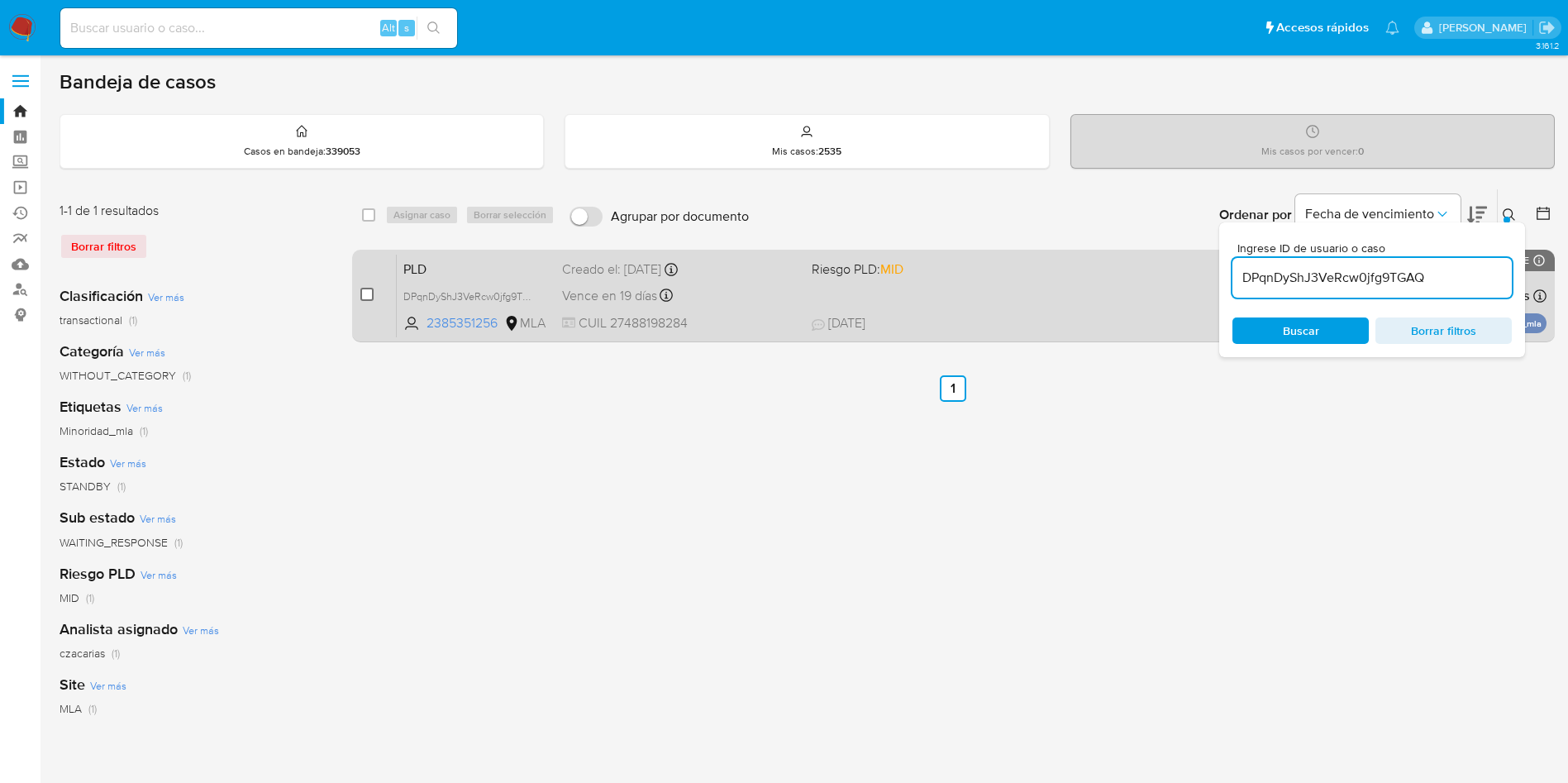
click at [372, 291] on input "checkbox" at bounding box center [367, 294] width 13 height 13
checkbox input "true"
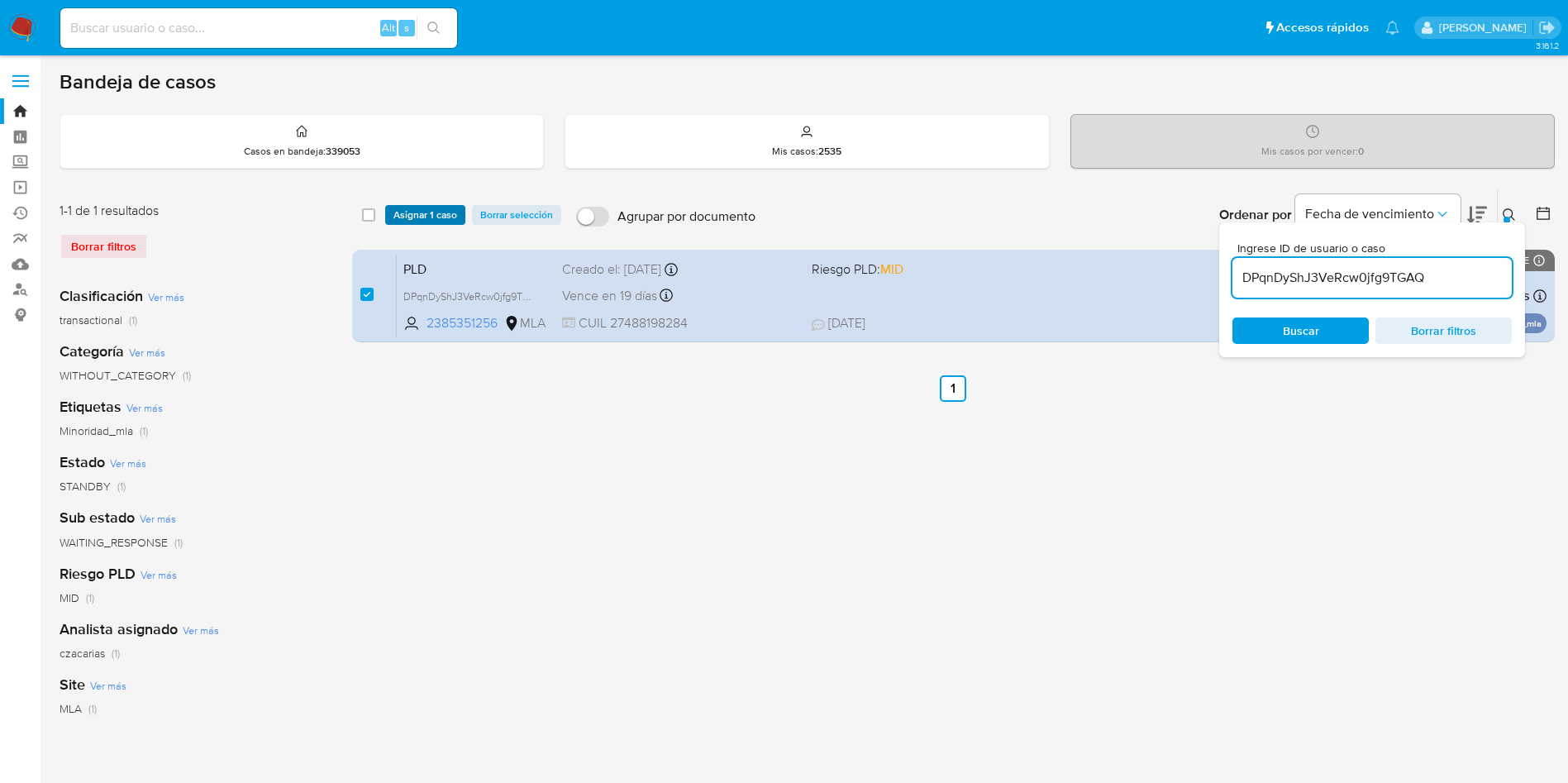
click at [413, 217] on span "Asignar 1 caso" at bounding box center [425, 215] width 63 height 17
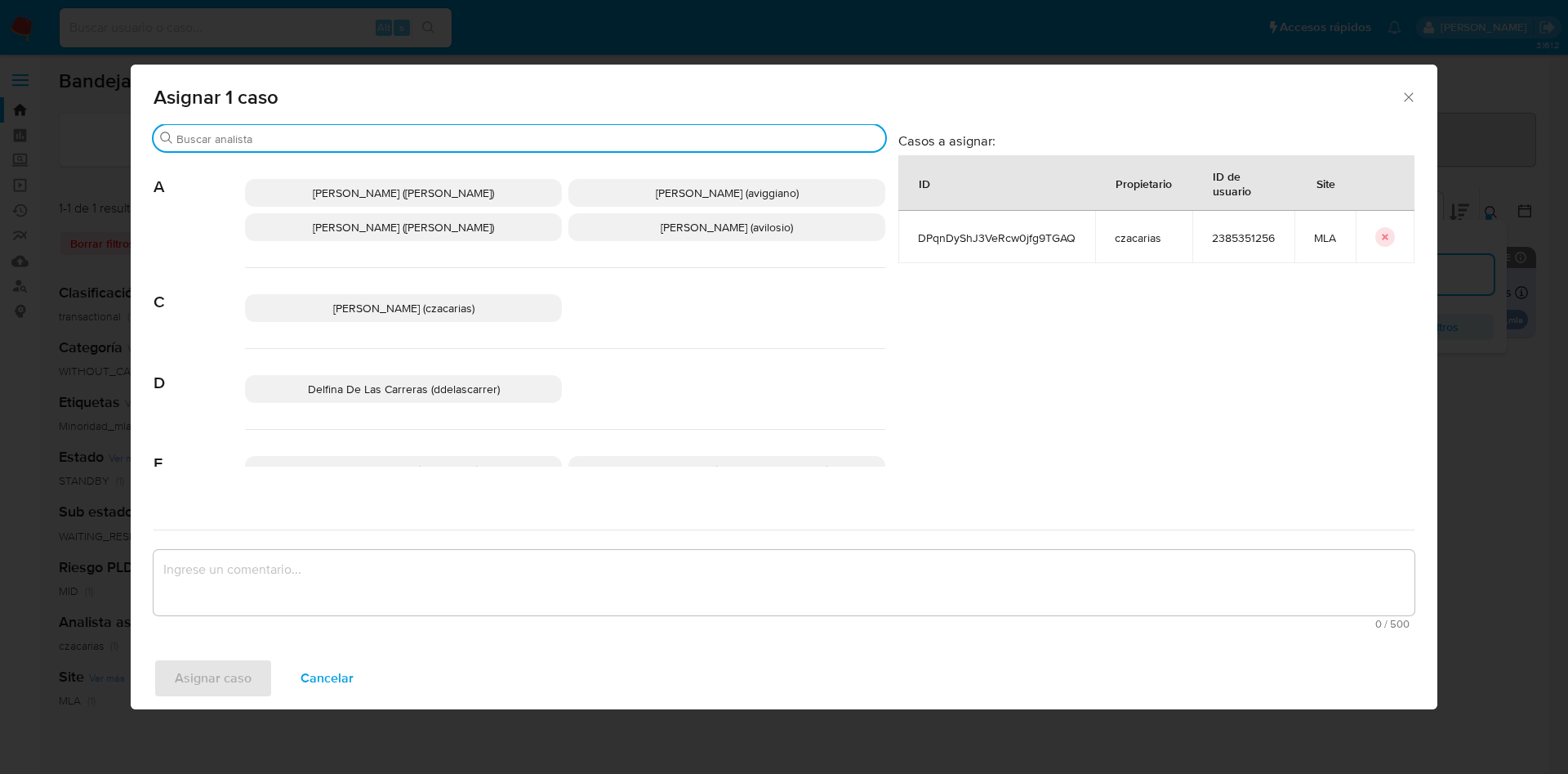
click at [326, 135] on input "Buscar" at bounding box center [528, 138] width 702 height 15
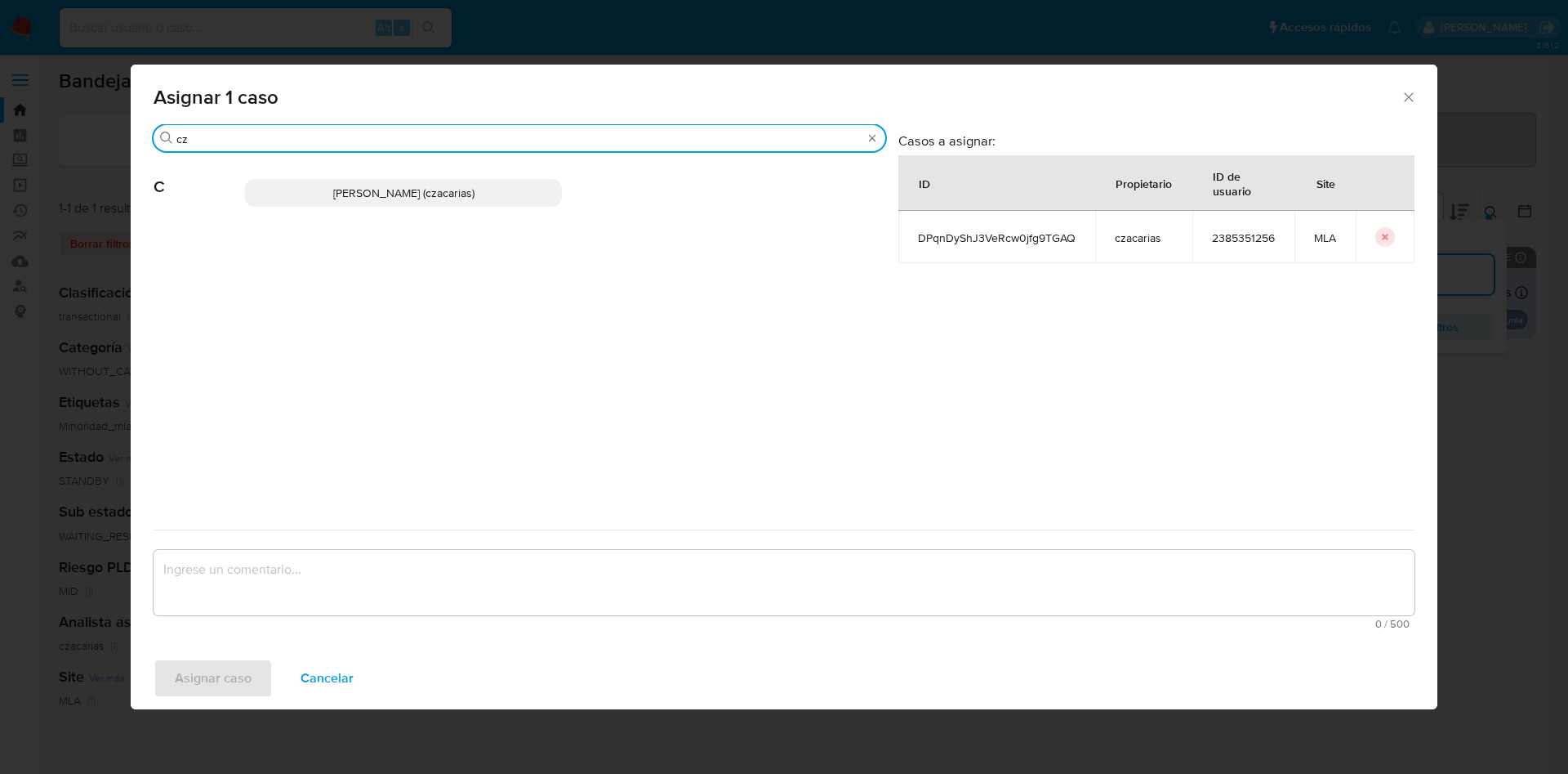
type input "cz"
click at [327, 185] on p "[PERSON_NAME] (czacarias)" at bounding box center [403, 193] width 317 height 28
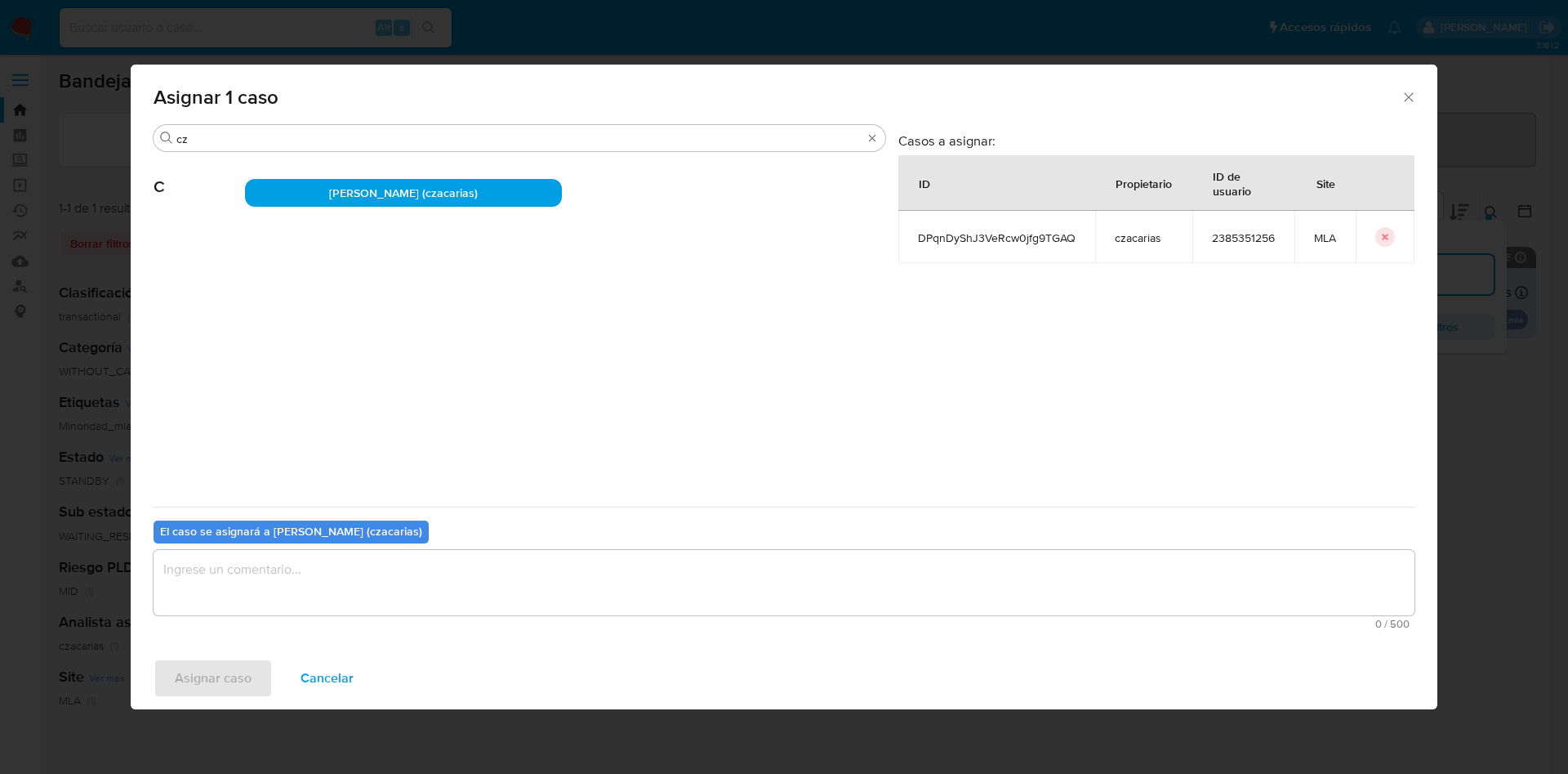
click at [291, 580] on textarea "assign-modal" at bounding box center [784, 582] width 1261 height 65
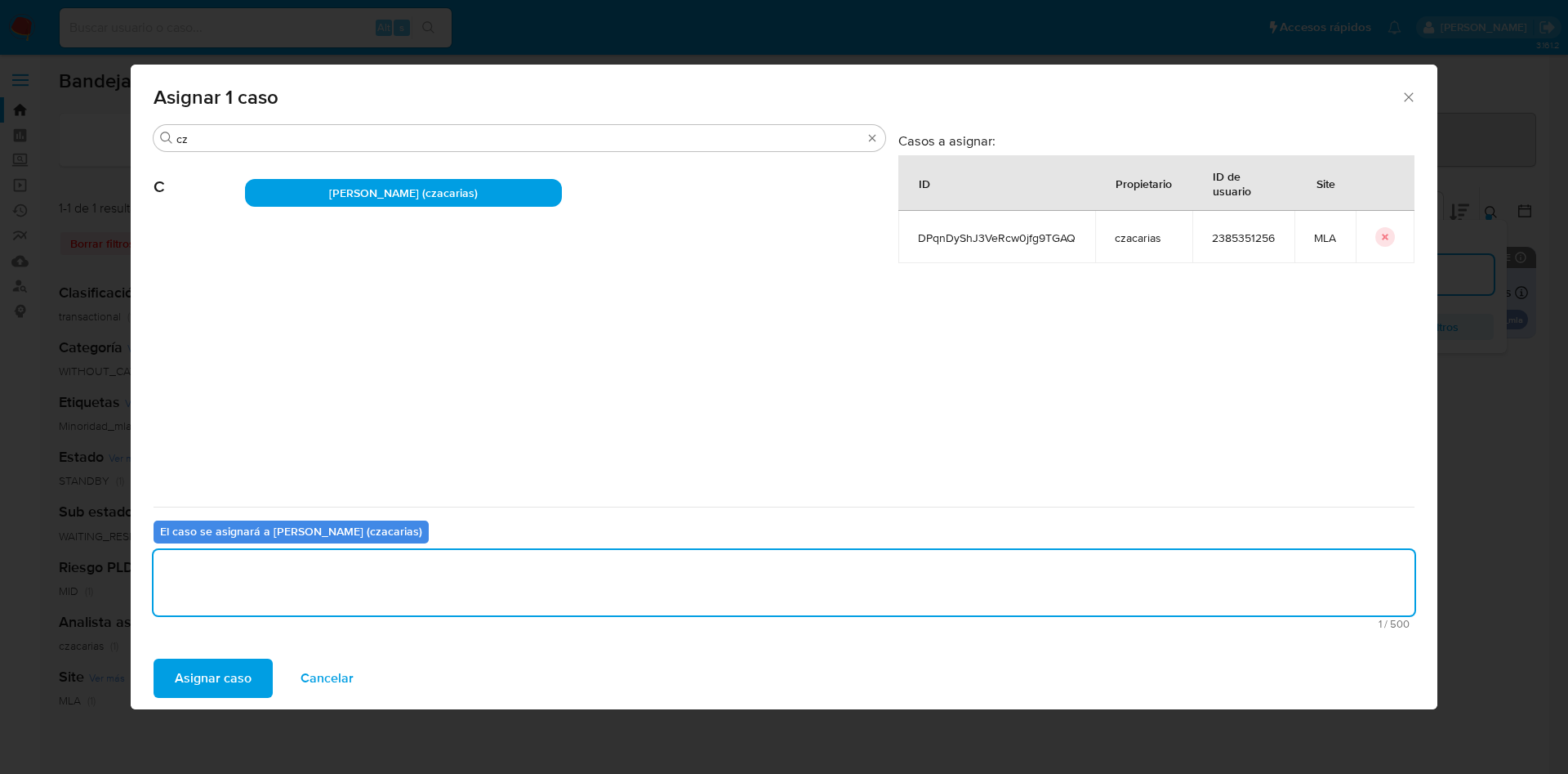
click at [227, 684] on span "Asignar caso" at bounding box center [213, 677] width 76 height 36
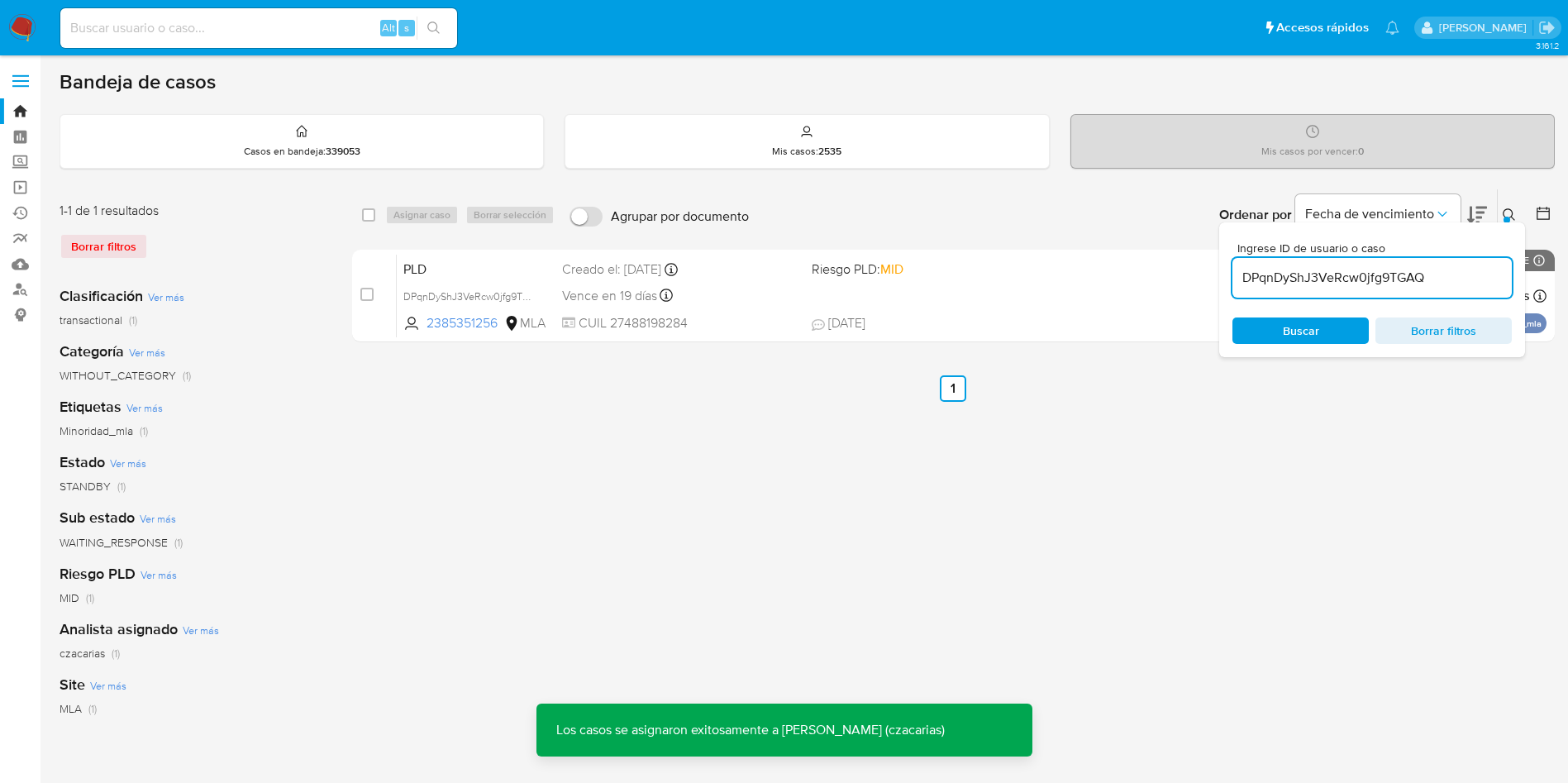
click at [1441, 269] on input "DPqnDyShJ3VeRcw0jfg9TGAQ" at bounding box center [1372, 278] width 280 height 21
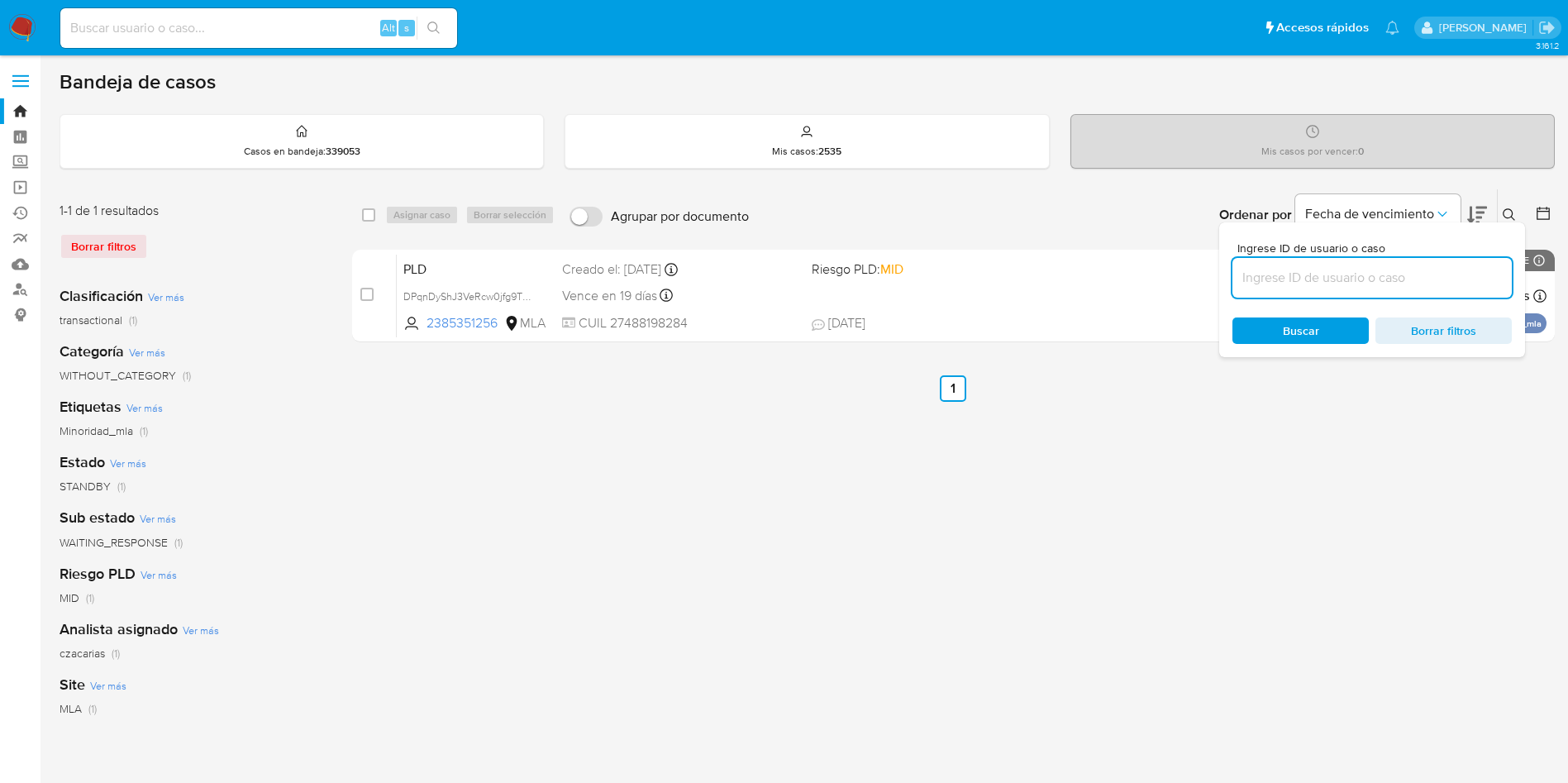
paste input "2Bslw96xGDjQZA5GcspNOqS3"
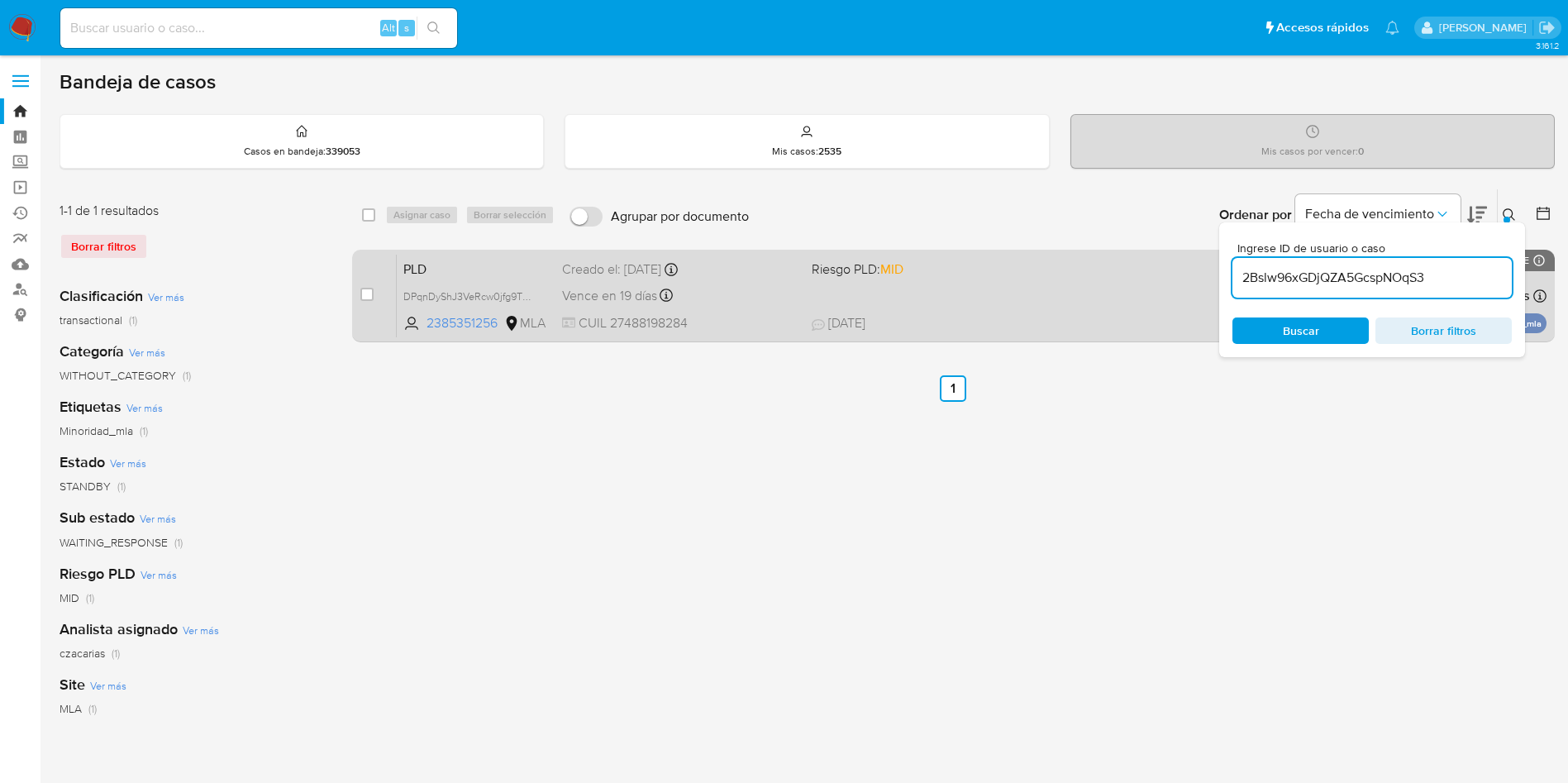
type input "2Bslw96xGDjQZA5GcspNOqS3"
click at [361, 295] on input "checkbox" at bounding box center [367, 294] width 13 height 13
checkbox input "true"
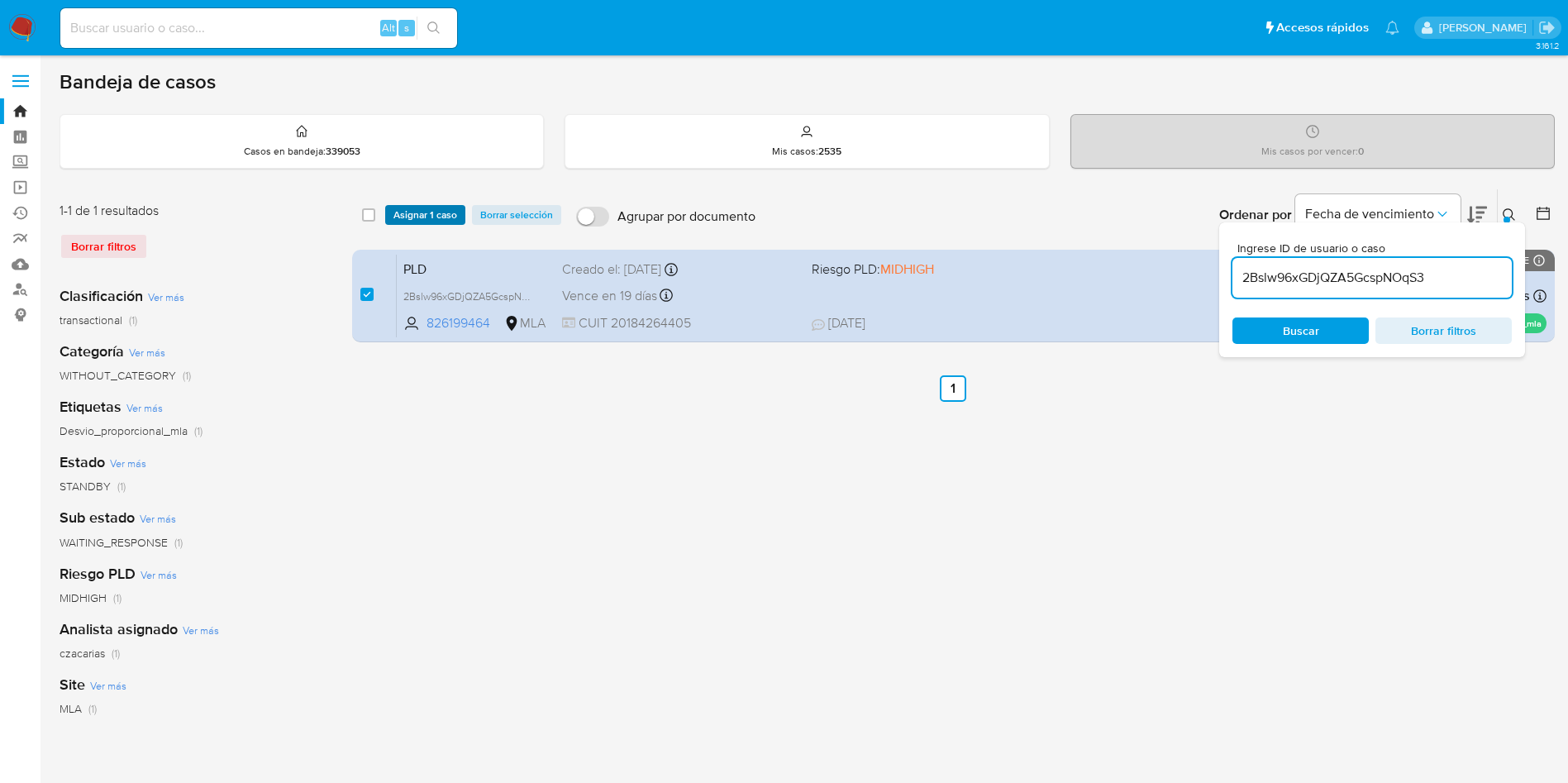
click at [412, 213] on span "Asignar 1 caso" at bounding box center [425, 215] width 63 height 17
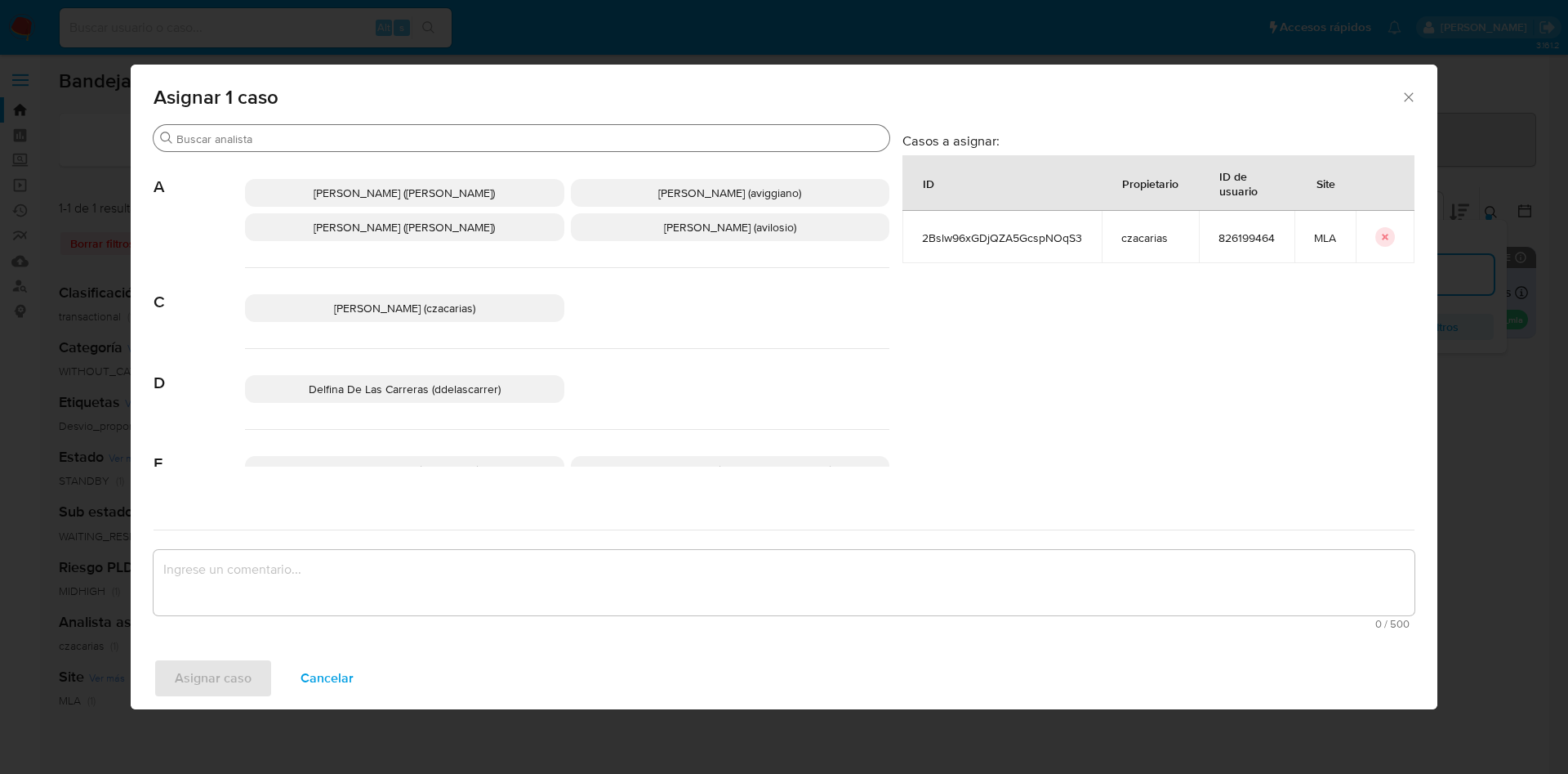
click at [327, 133] on input "Buscar" at bounding box center [529, 138] width 707 height 15
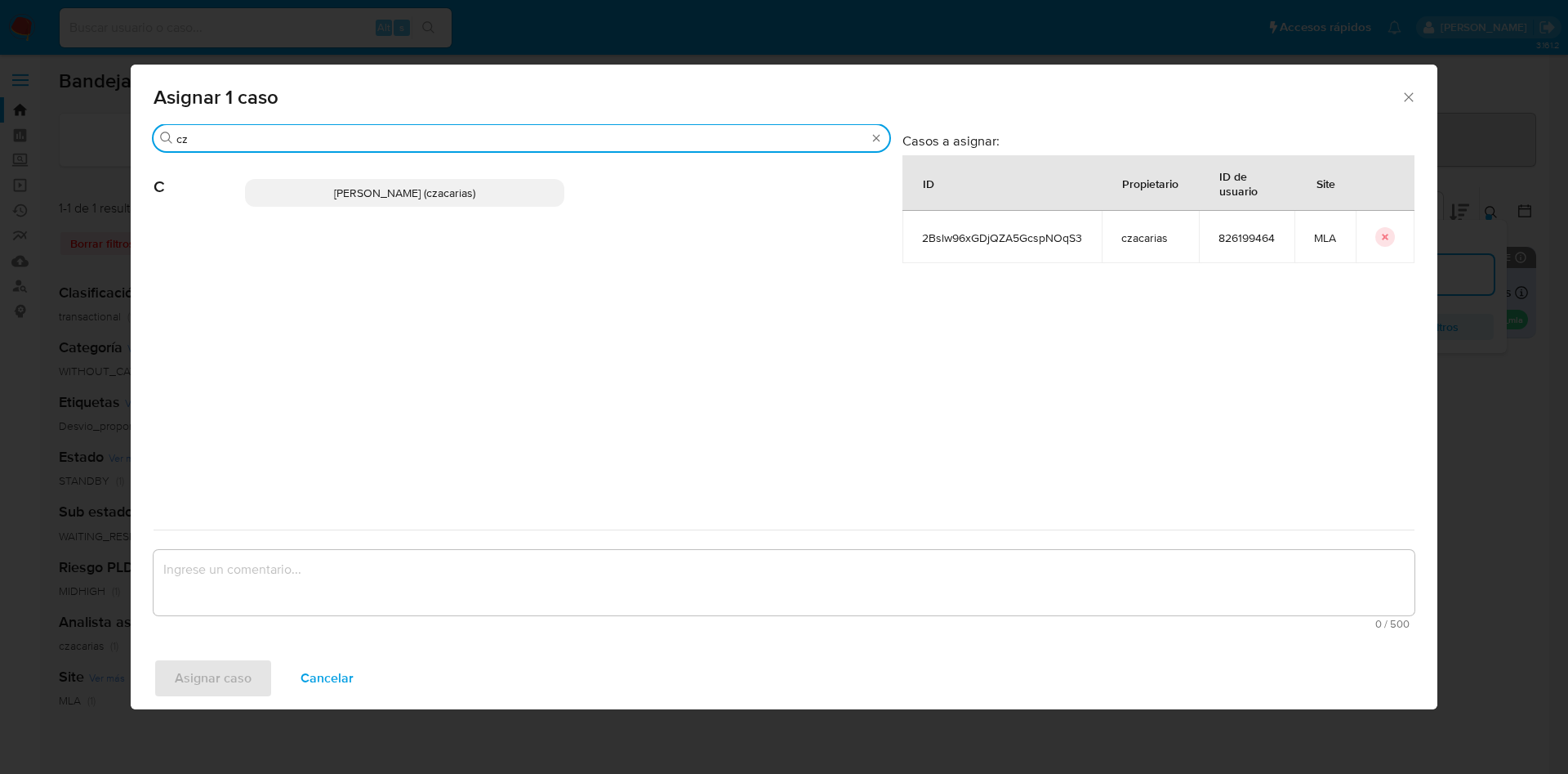
type input "cz"
click at [331, 191] on p "[PERSON_NAME] (czacarias)" at bounding box center [404, 193] width 319 height 28
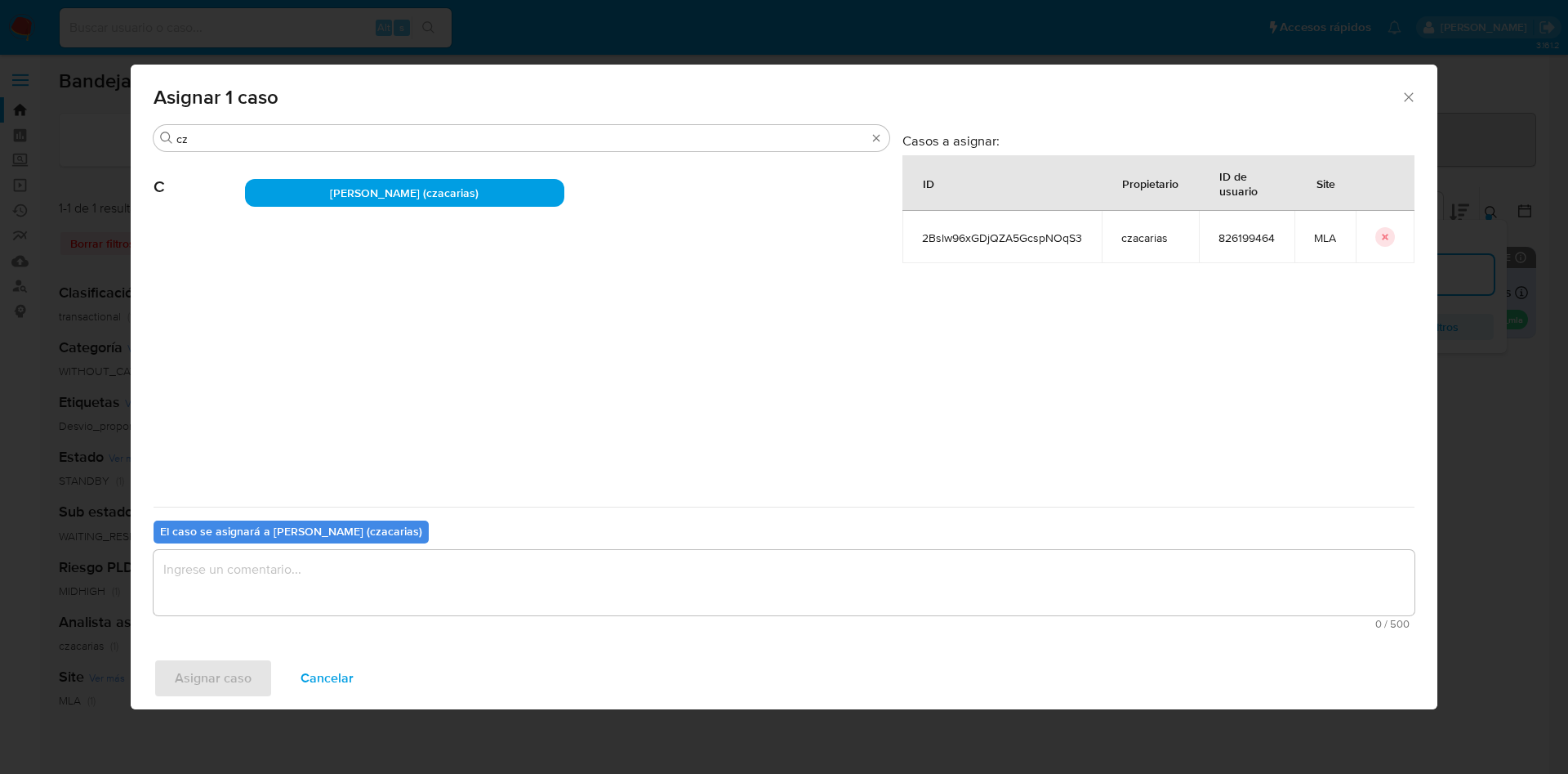
click at [302, 566] on textarea "assign-modal" at bounding box center [784, 582] width 1261 height 65
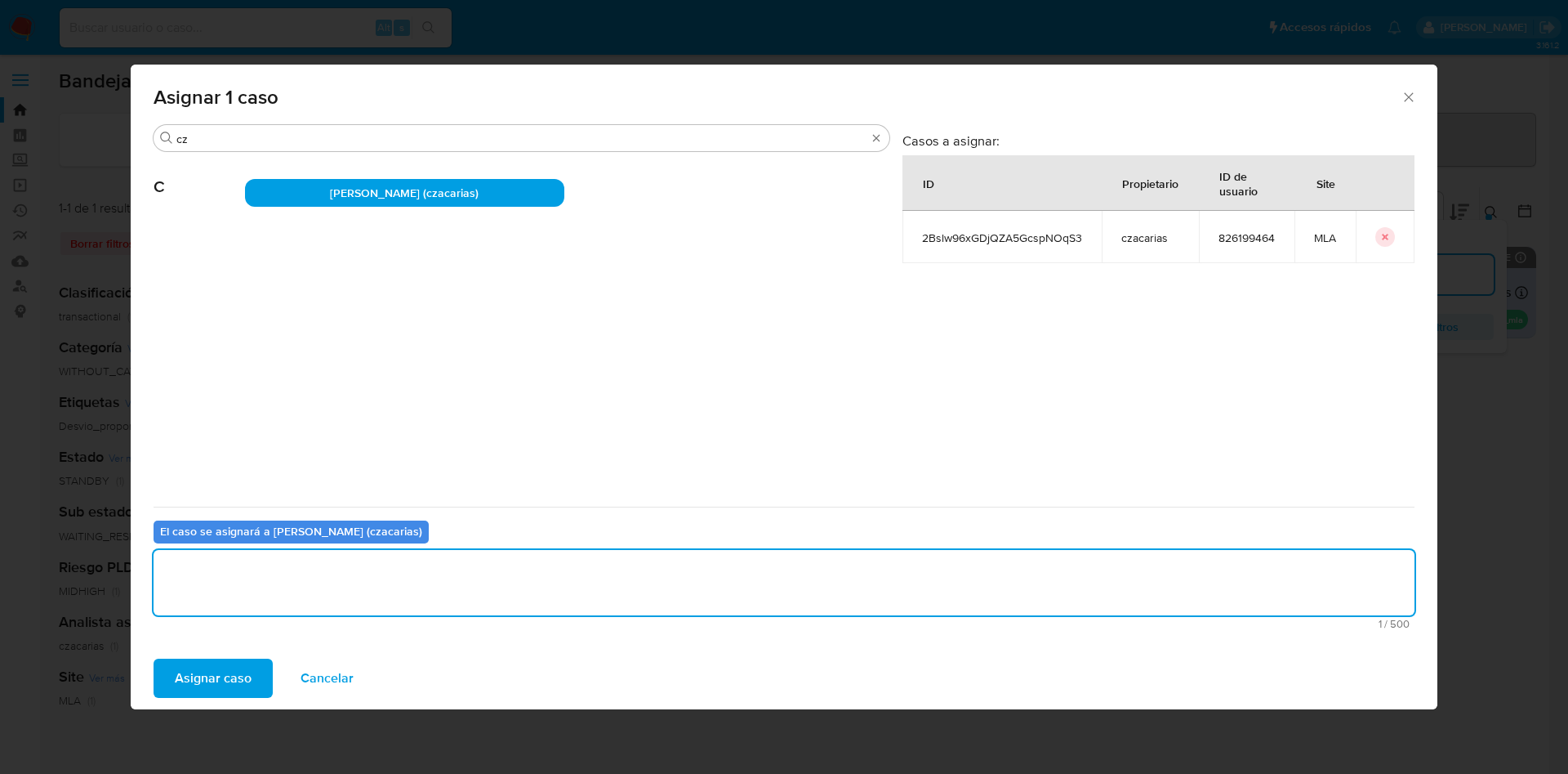
click at [222, 673] on span "Asignar caso" at bounding box center [213, 677] width 76 height 36
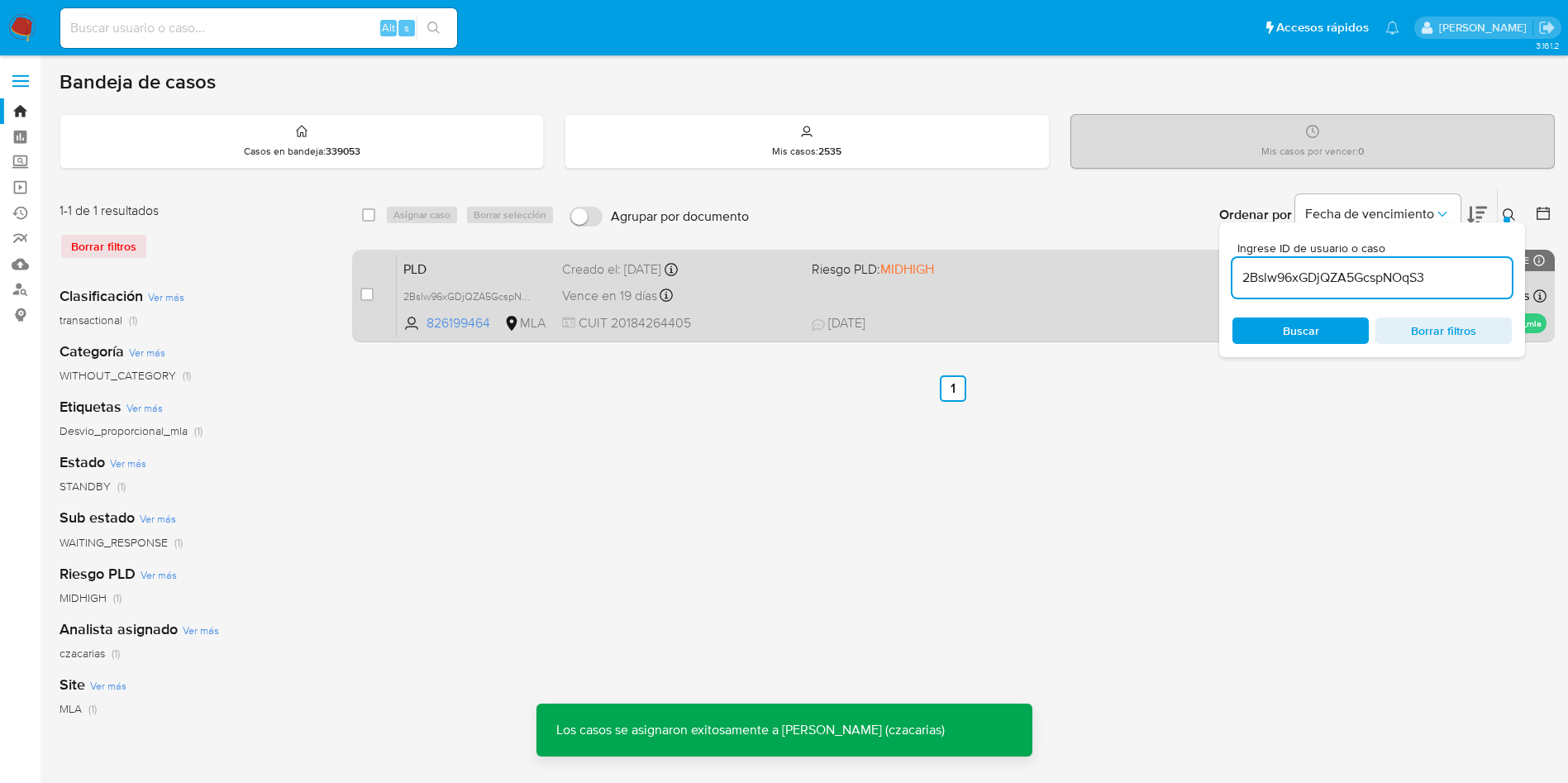
click at [747, 308] on div "PLD 2Bslw96xGDjQZA5GcspNOqS3 826199464 MLA Riesgo PLD: MIDHIGH Creado el: [DATE…" at bounding box center [971, 295] width 1149 height 84
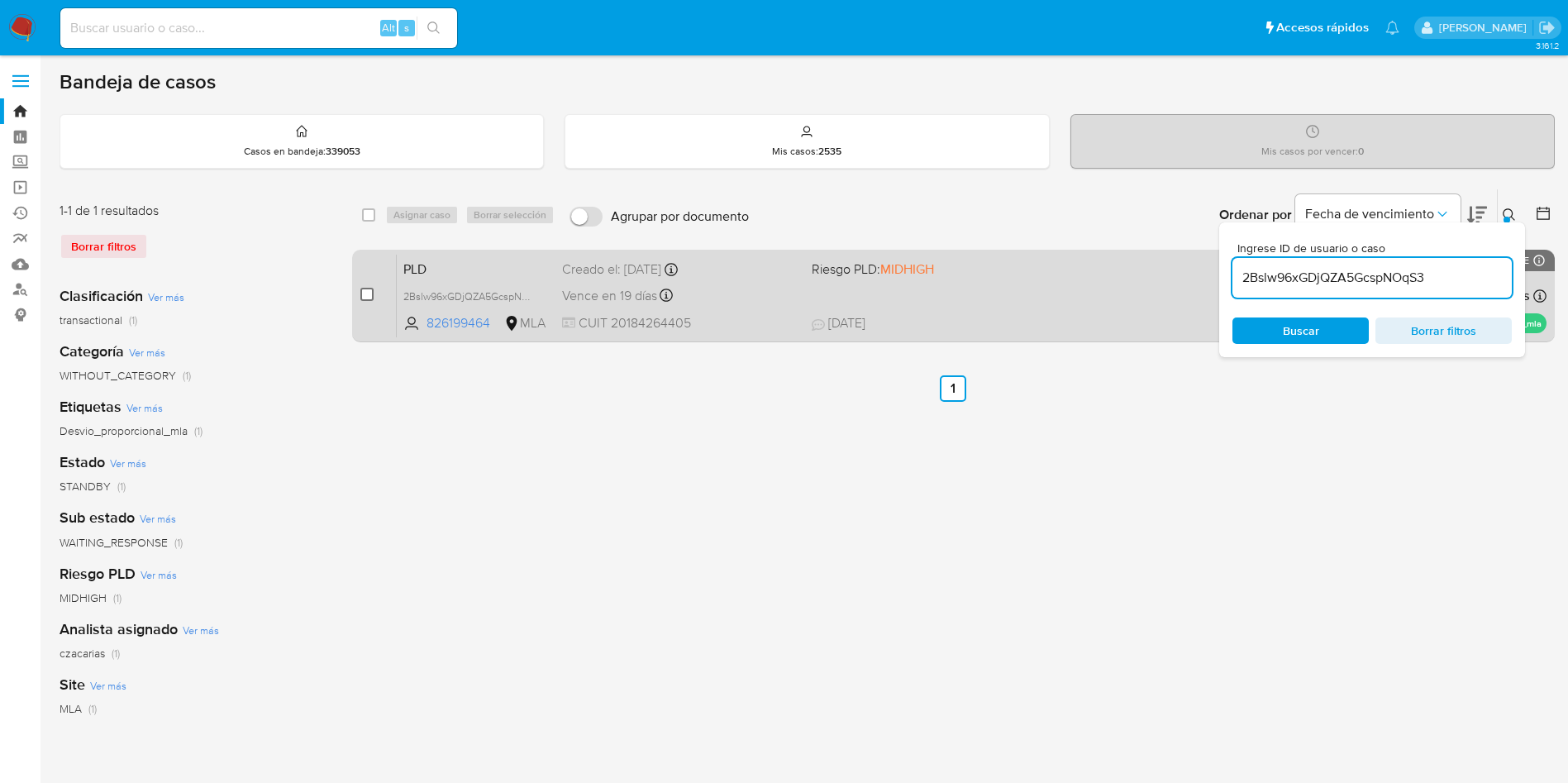
click at [368, 300] on input "checkbox" at bounding box center [367, 294] width 13 height 13
checkbox input "true"
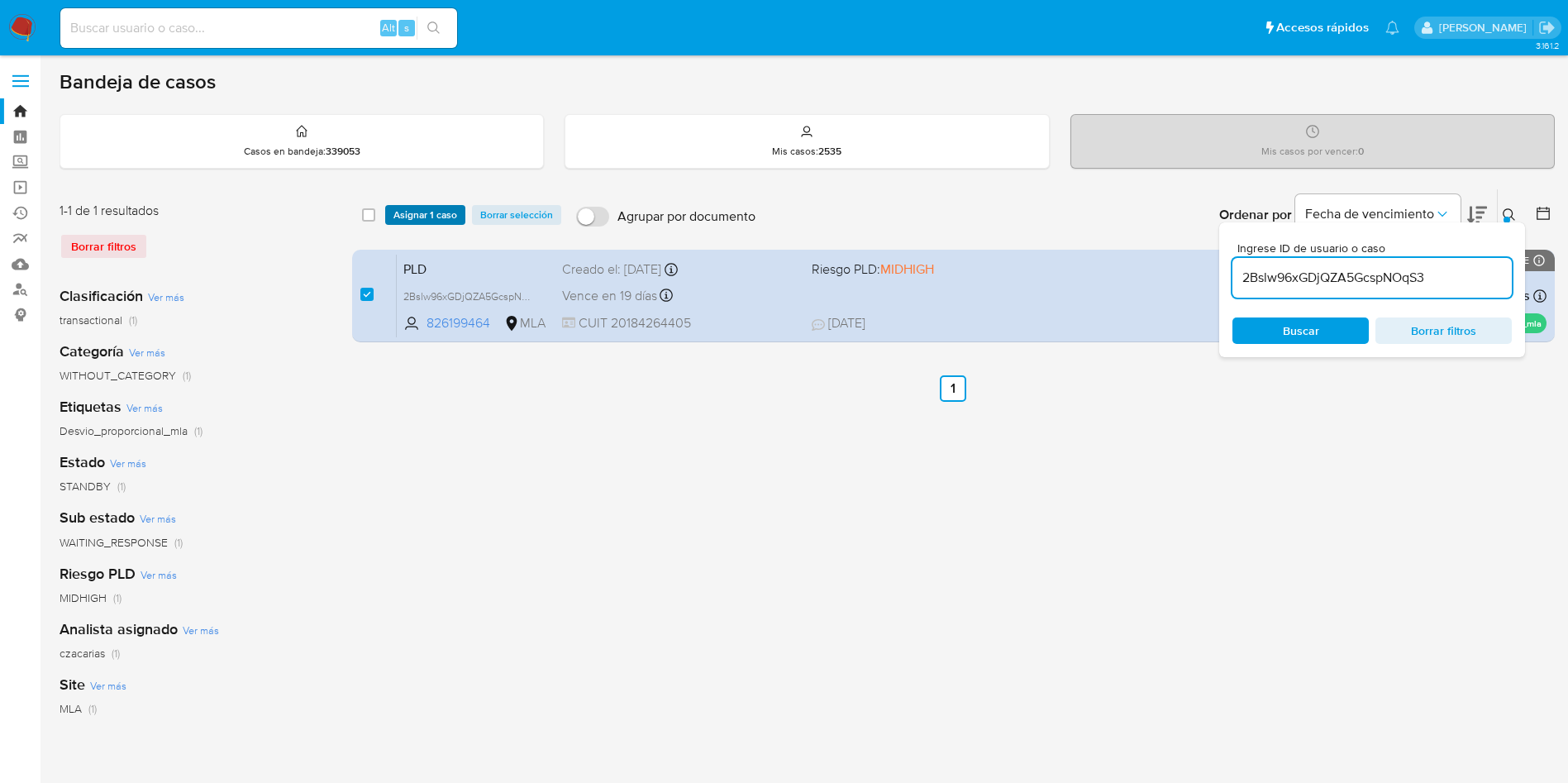
click at [405, 220] on span "Asignar 1 caso" at bounding box center [425, 215] width 63 height 17
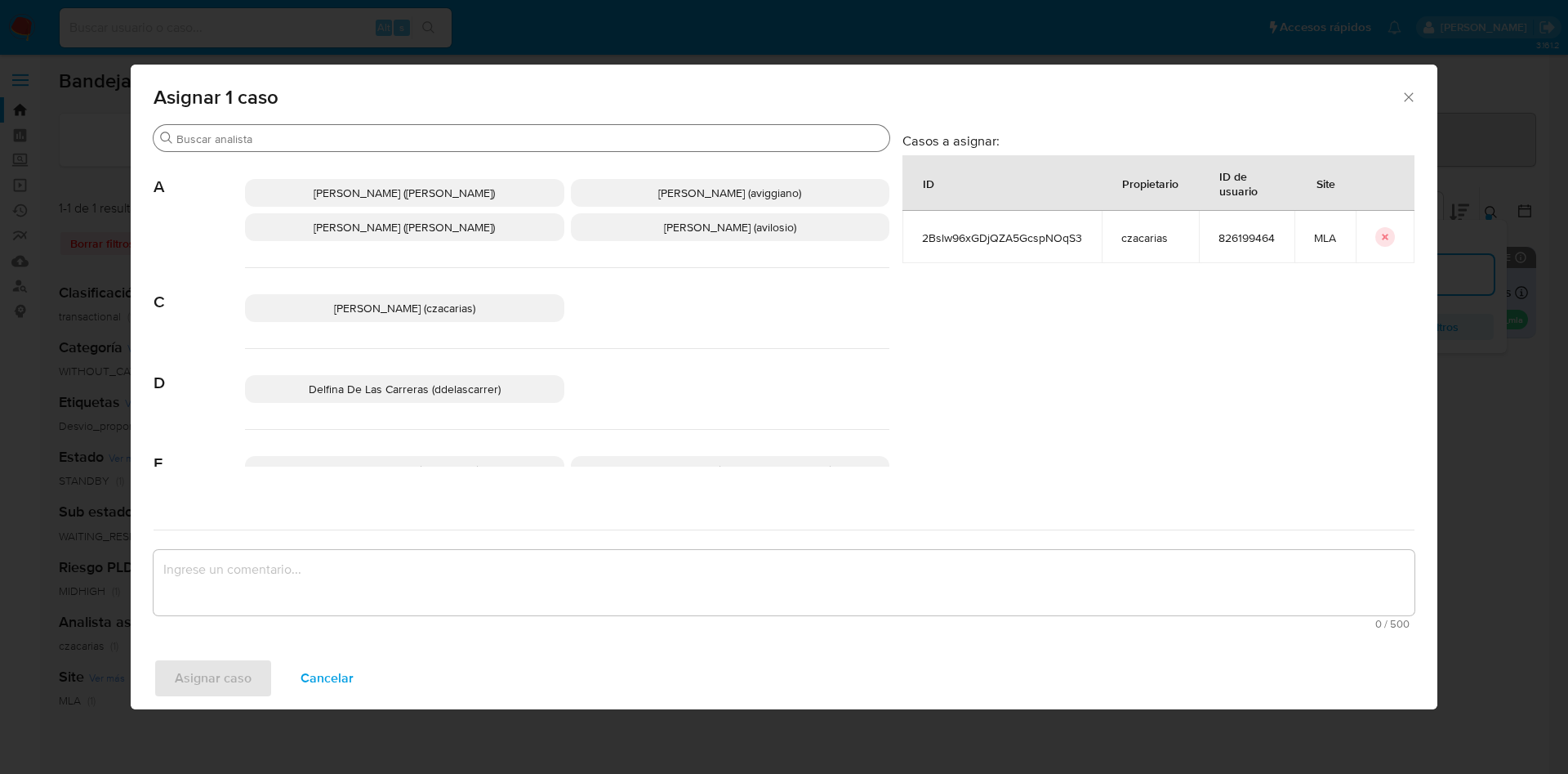
click at [314, 148] on div "Buscar" at bounding box center [522, 138] width 736 height 26
click at [314, 145] on input "Buscar" at bounding box center [529, 138] width 707 height 15
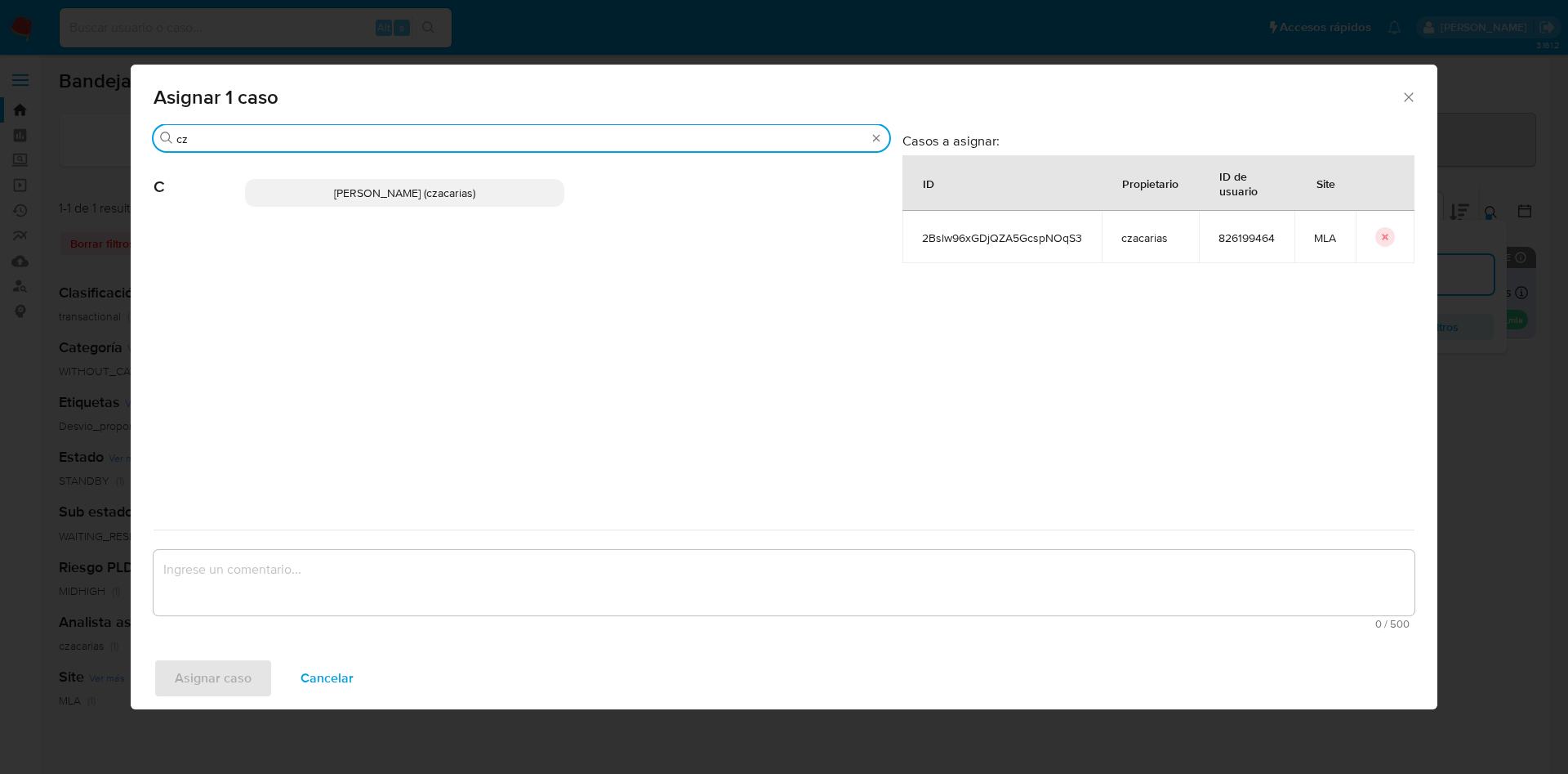
type input "cz"
click at [360, 198] on div "[PERSON_NAME] (czacarias)" at bounding box center [567, 193] width 644 height 80
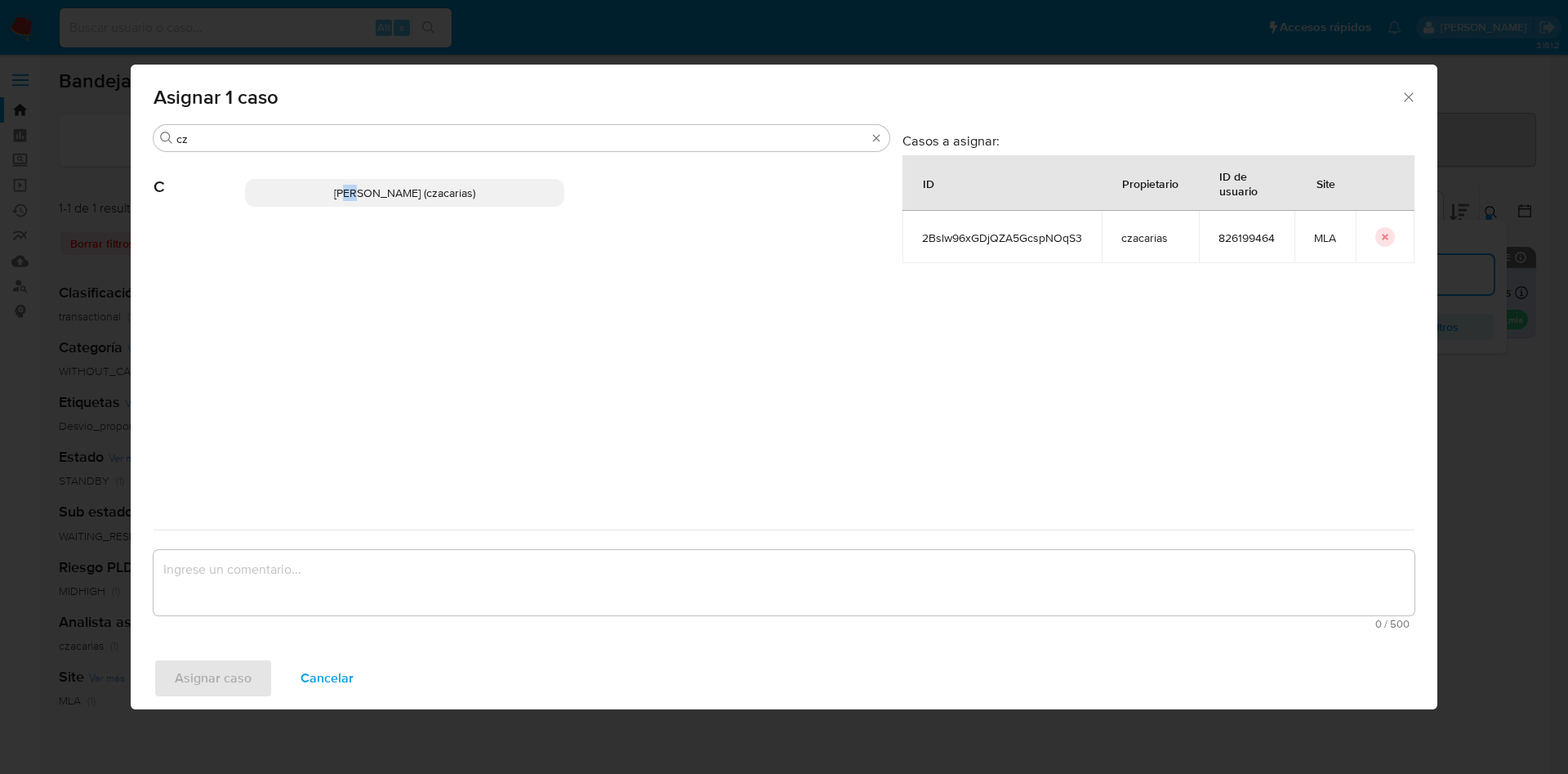
click at [360, 198] on span "[PERSON_NAME] (czacarias)" at bounding box center [404, 192] width 142 height 17
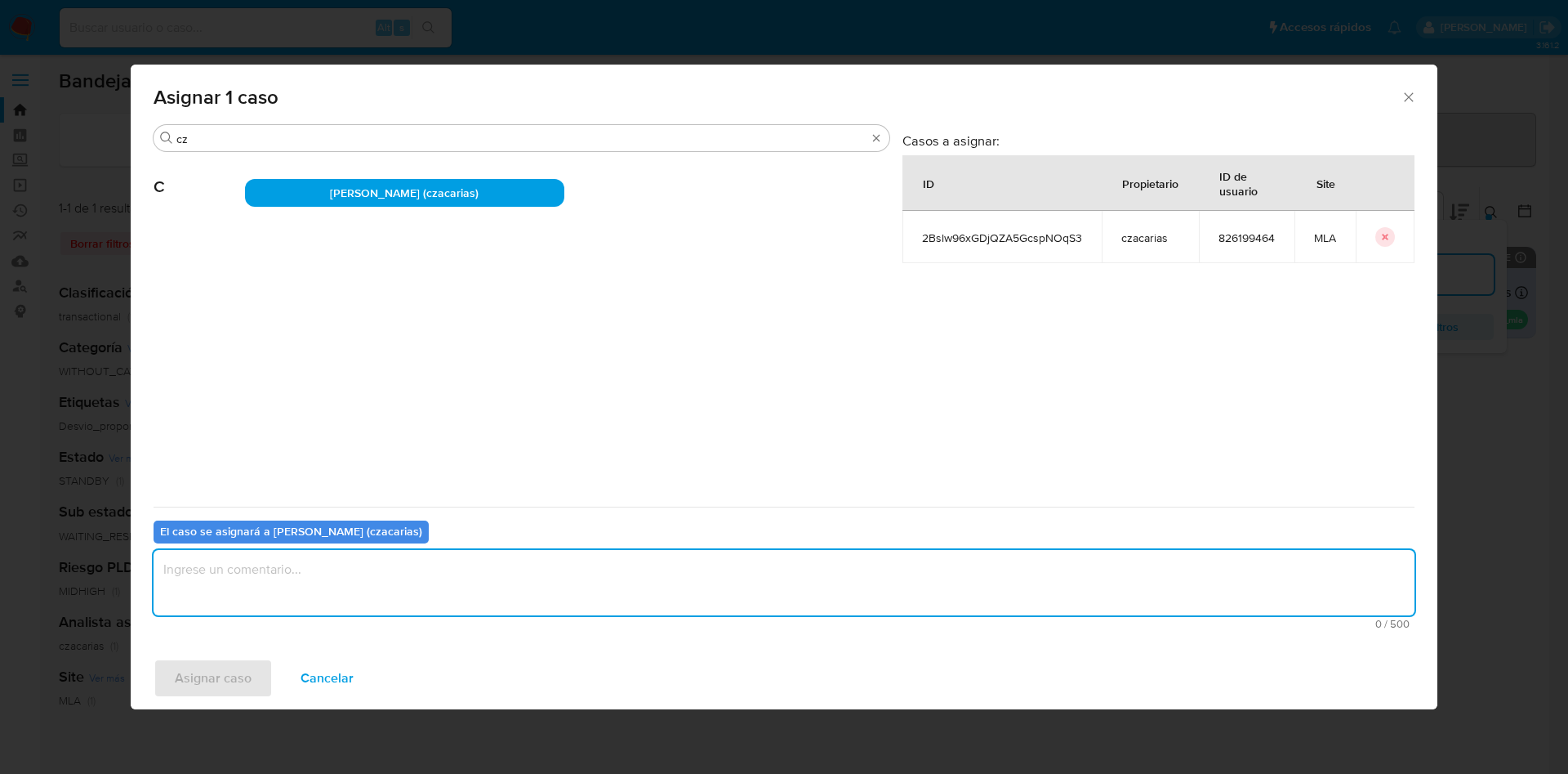
click at [214, 606] on textarea "assign-modal" at bounding box center [784, 582] width 1261 height 65
click at [216, 654] on div "Asignar caso Cancelar" at bounding box center [784, 677] width 1307 height 62
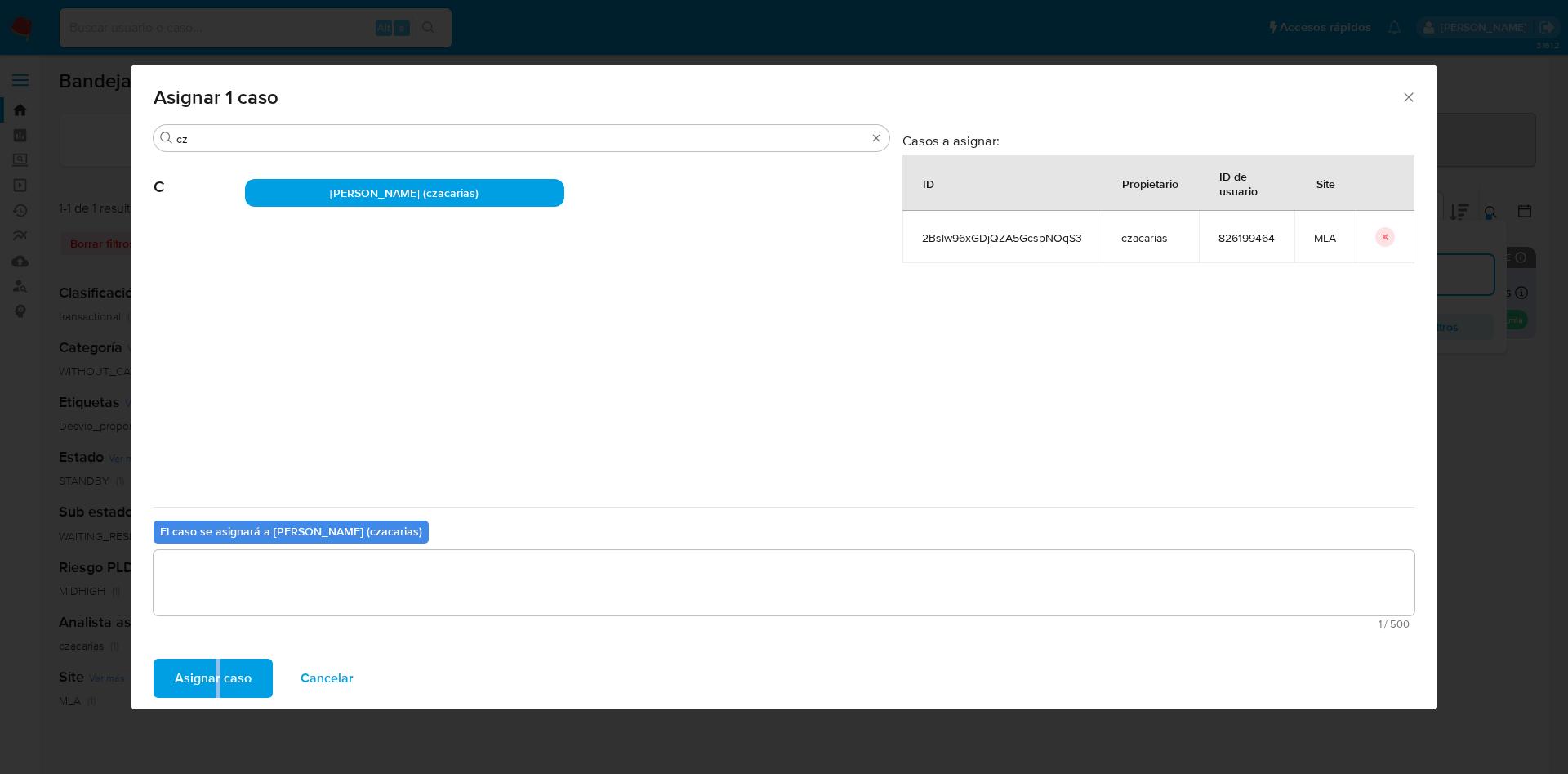
click at [216, 675] on span "Asignar caso" at bounding box center [213, 677] width 76 height 36
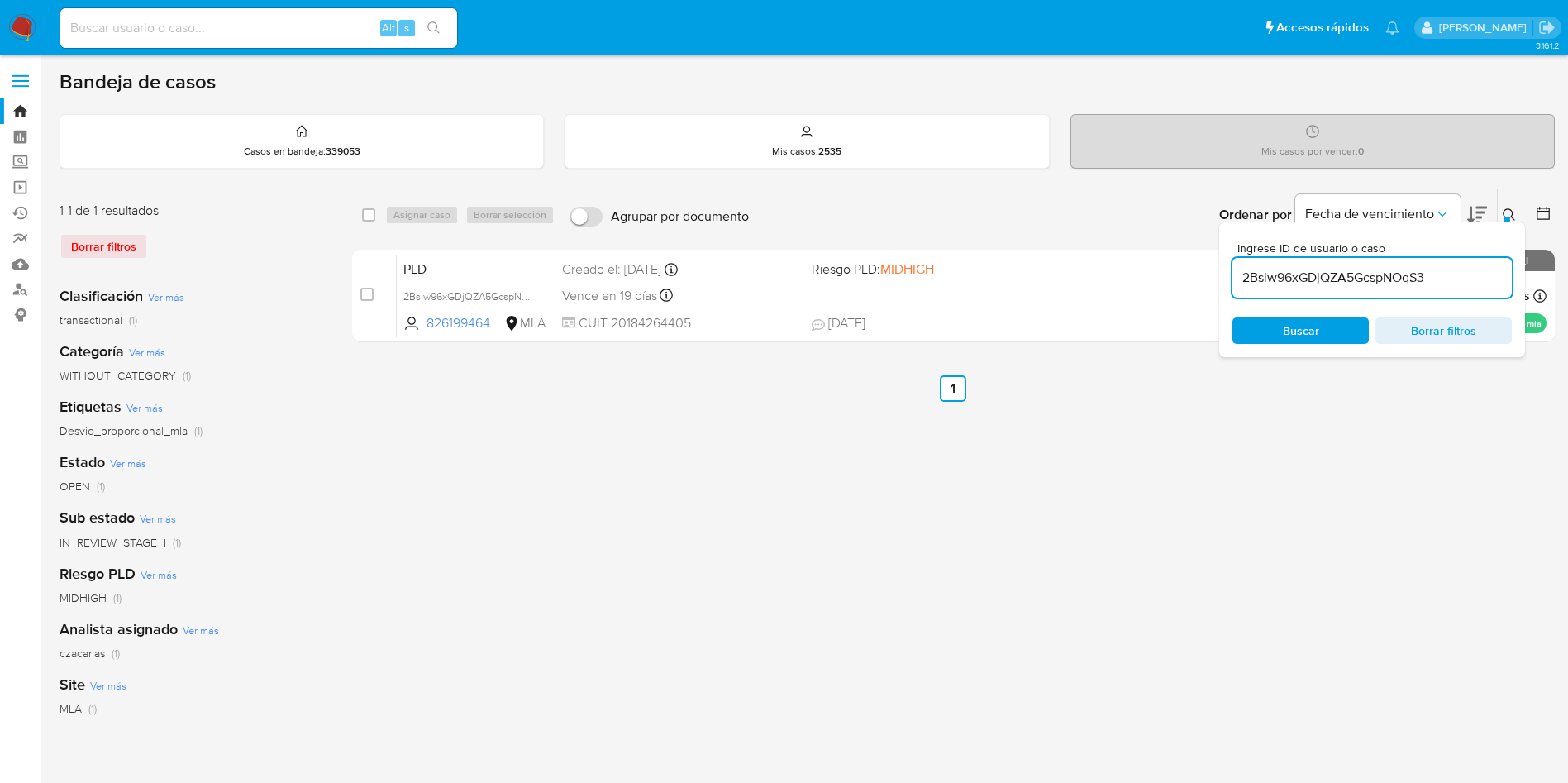
click at [1433, 275] on input "2Bslw96xGDjQZA5GcspNOqS3" at bounding box center [1372, 278] width 280 height 21
paste input "tu9kJBtBlfypmw3FrFwrPxfk"
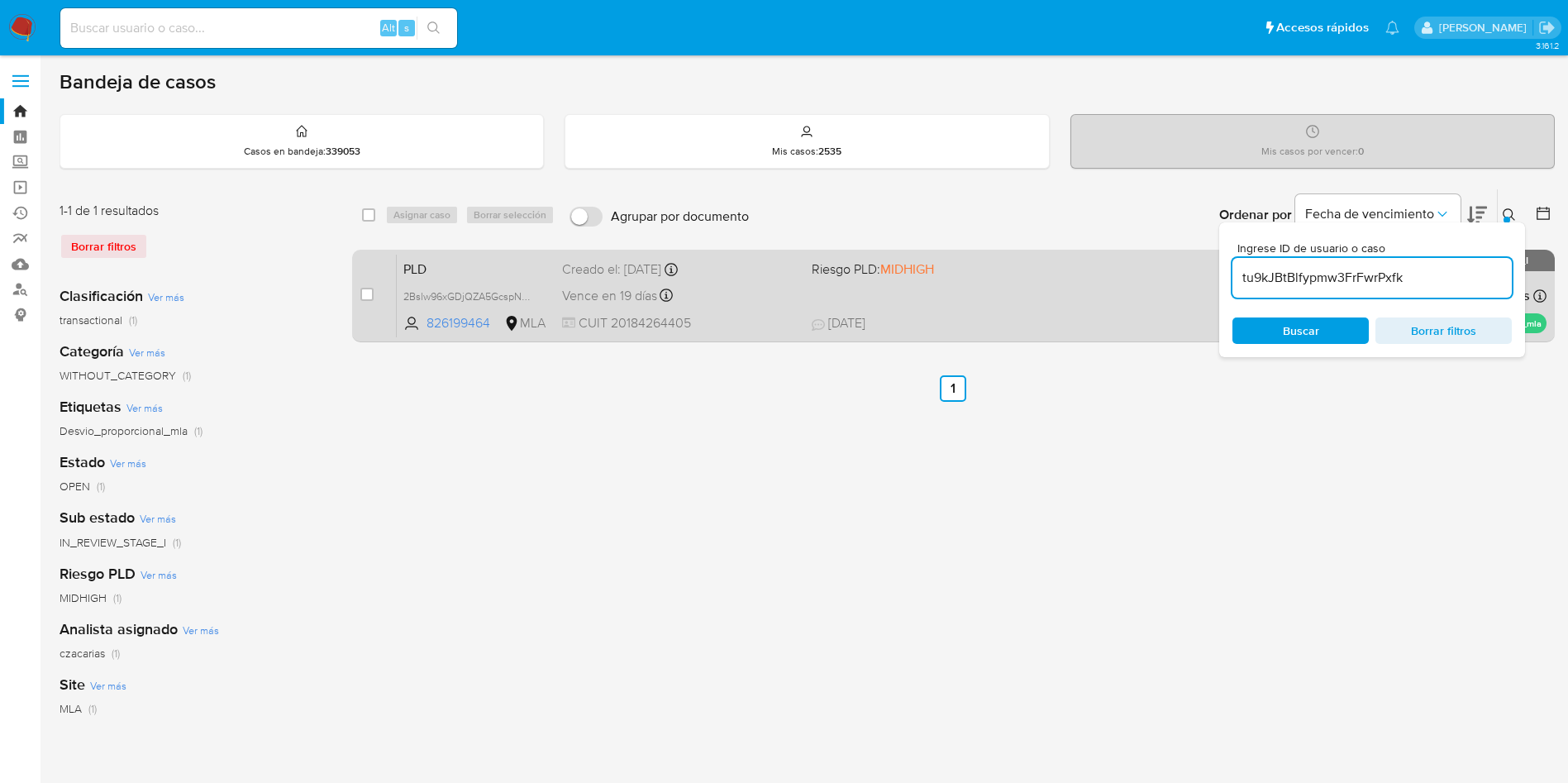
type input "tu9kJBtBlfypmw3FrFwrPxfk"
click at [370, 297] on input "checkbox" at bounding box center [367, 294] width 13 height 13
checkbox input "true"
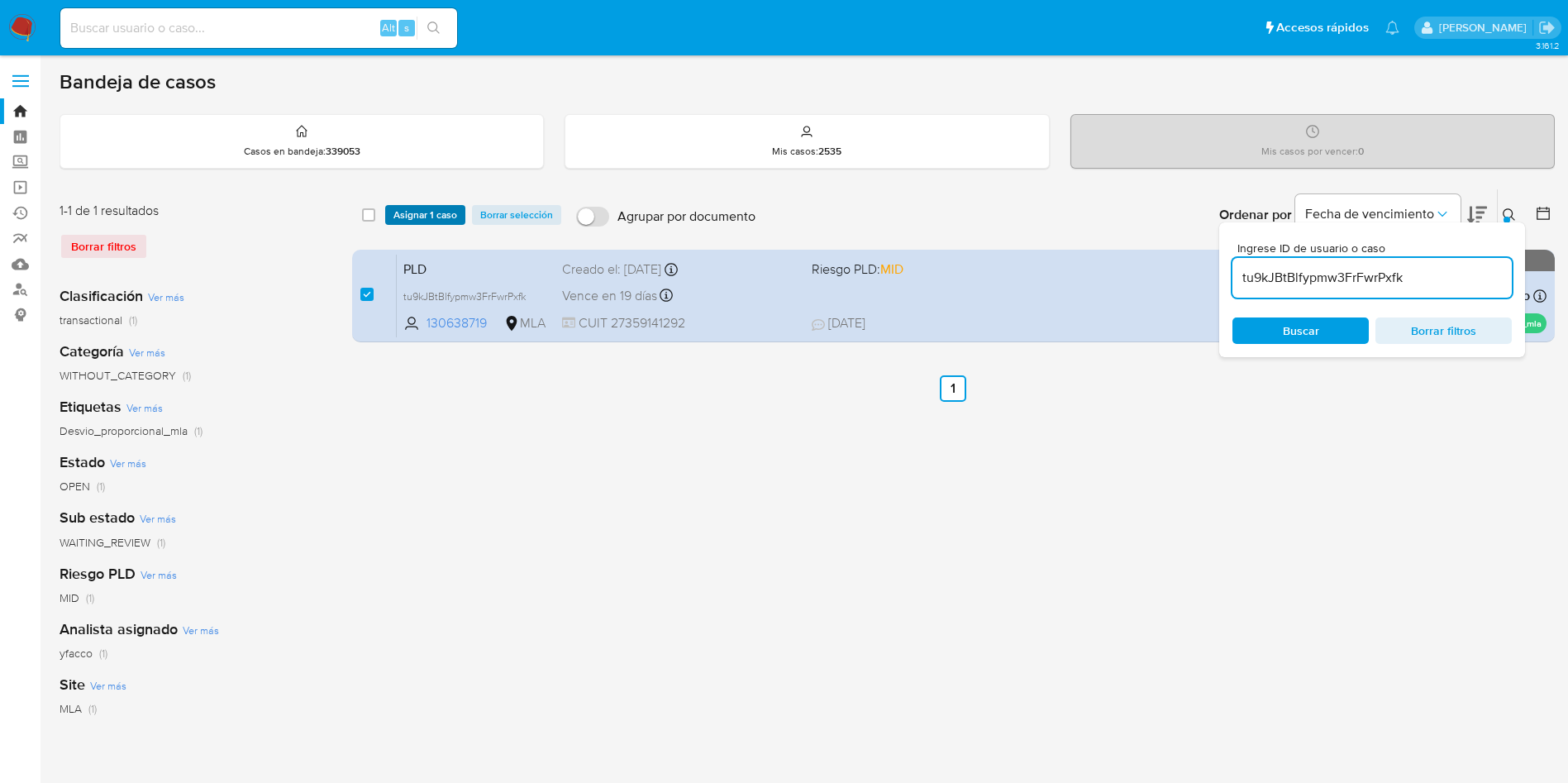
click at [405, 216] on span "Asignar 1 caso" at bounding box center [425, 215] width 63 height 17
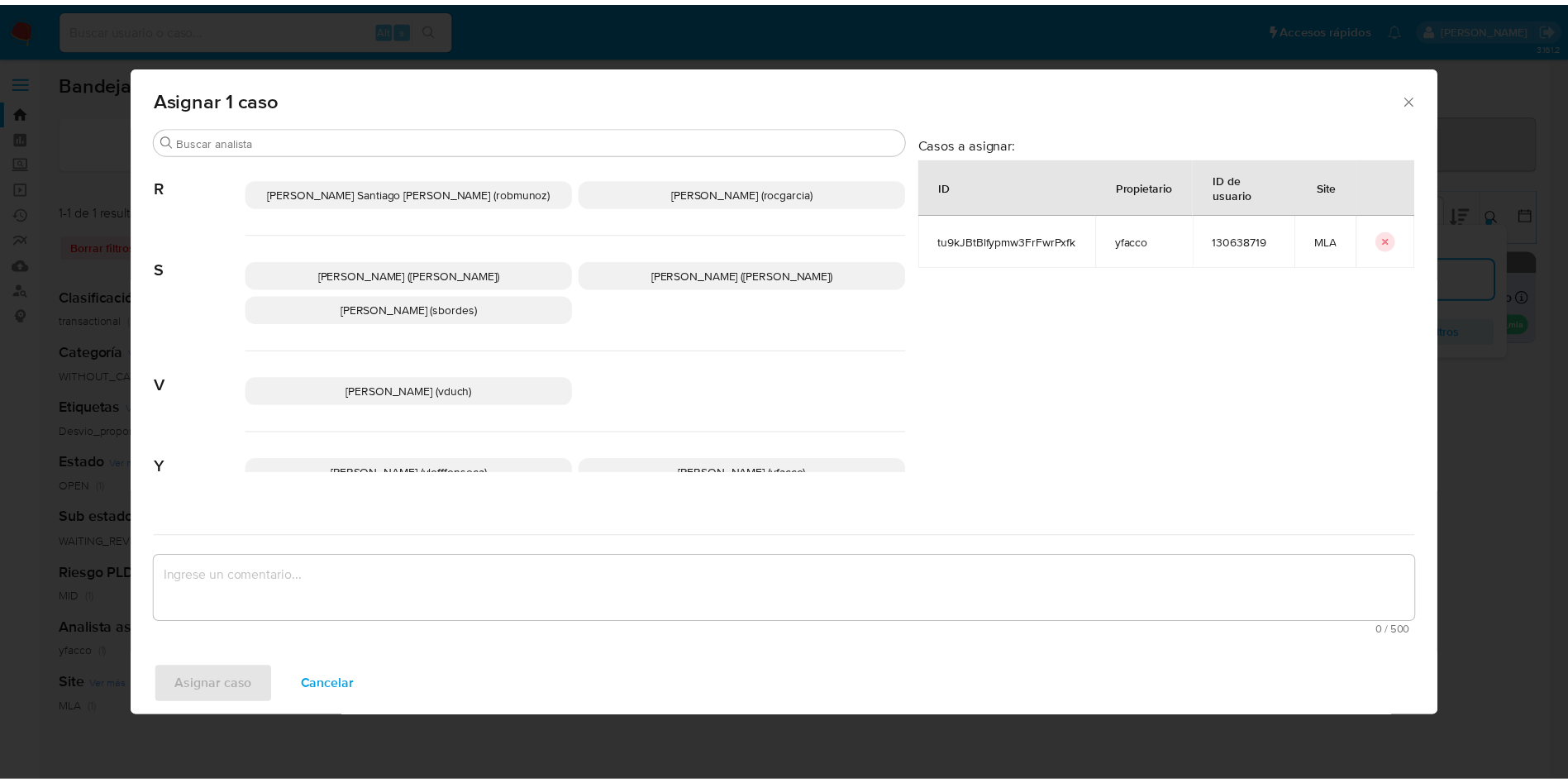
scroll to position [1443, 0]
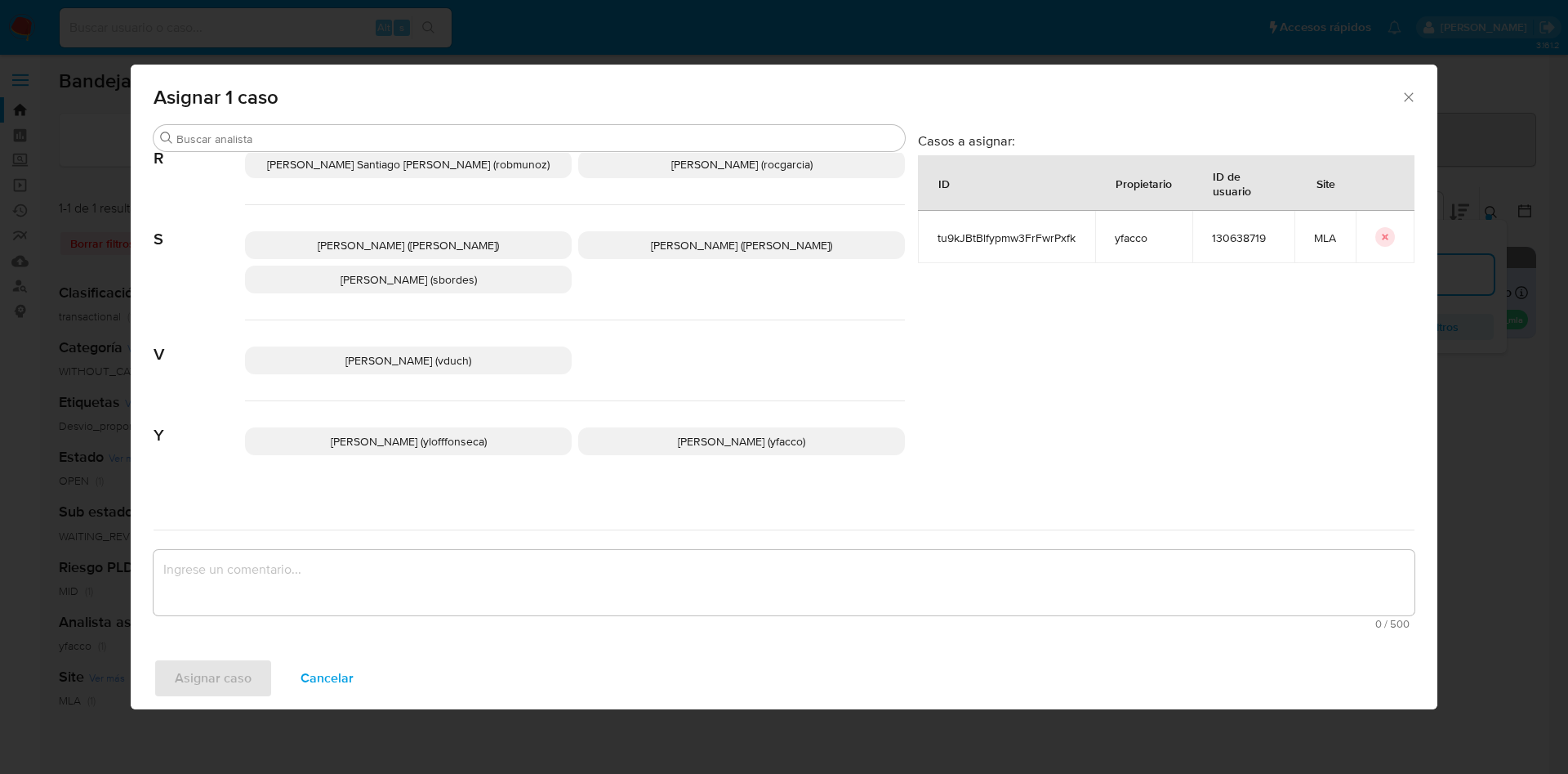
click at [668, 427] on p "[PERSON_NAME] (yfacco)" at bounding box center [741, 441] width 327 height 28
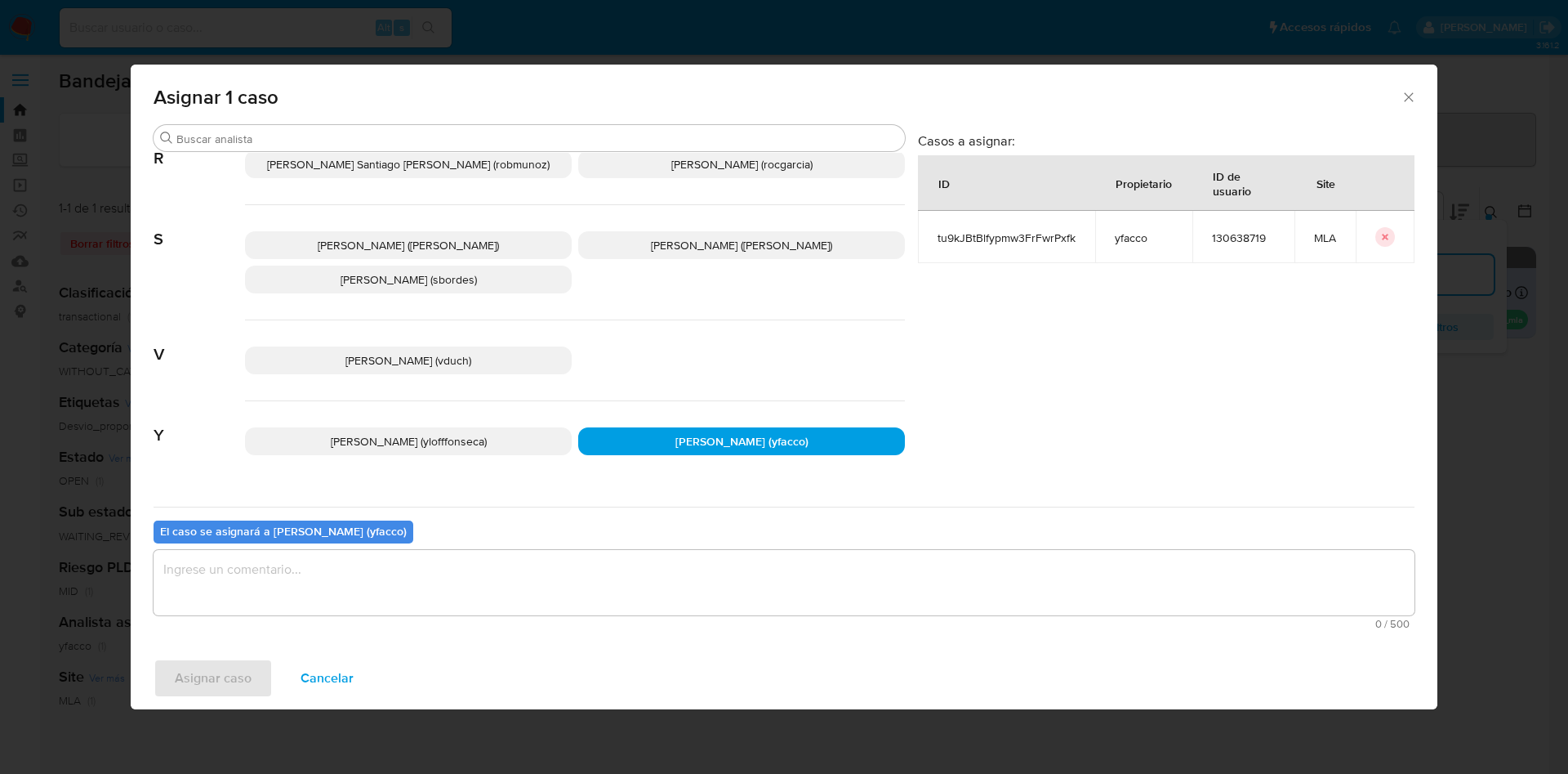
click at [525, 557] on textarea "assign-modal" at bounding box center [784, 582] width 1261 height 65
click at [192, 680] on span "Asignar caso" at bounding box center [213, 677] width 76 height 36
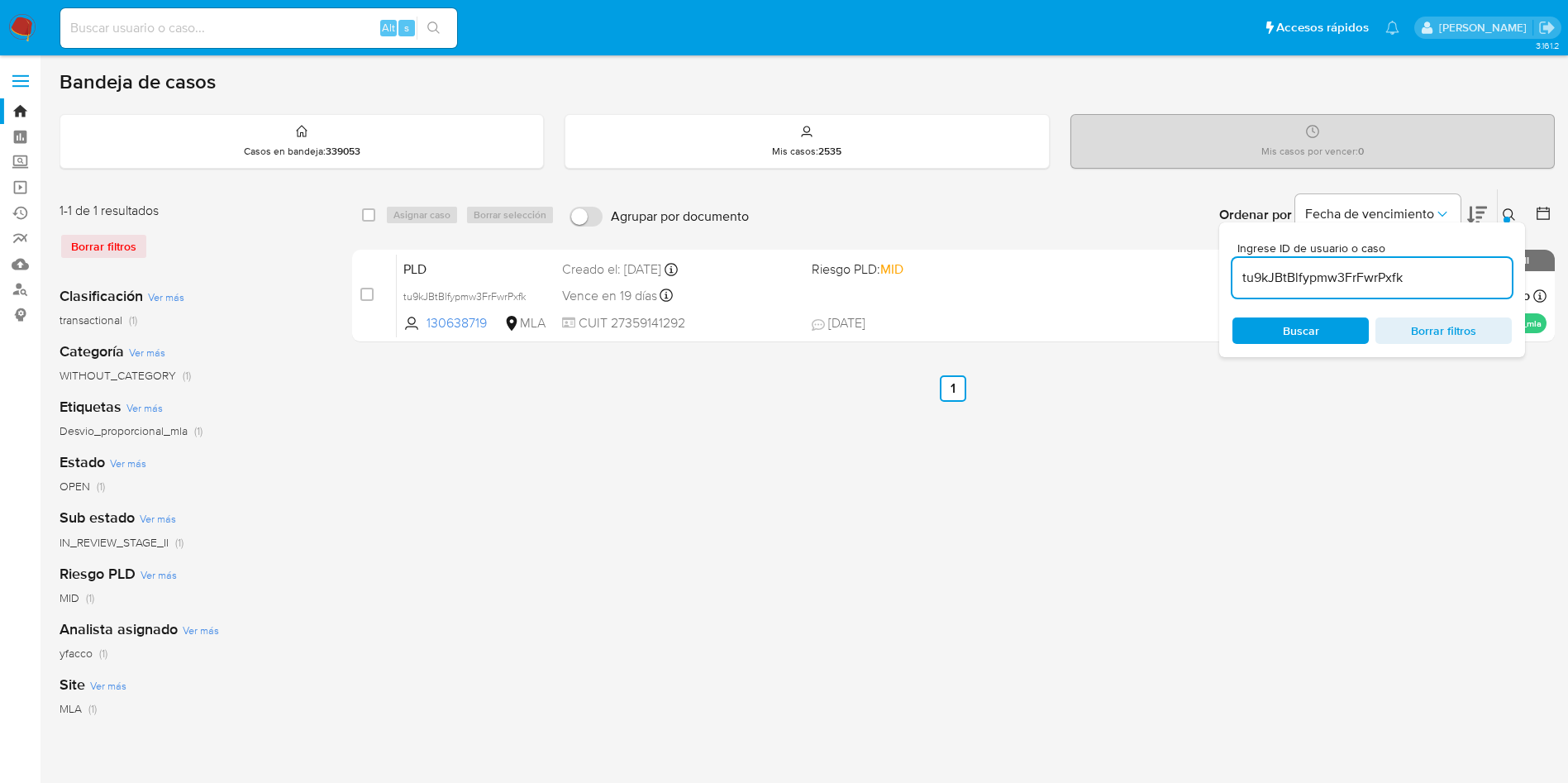
click at [1425, 281] on input "tu9kJBtBlfypmw3FrFwrPxfk" at bounding box center [1372, 278] width 280 height 21
paste input "fXUPoxocaShoLy2lE7gYcg5Z"
type input "fXUPoxocaShoLy2lE7gYcg5Z"
click at [371, 294] on input "checkbox" at bounding box center [367, 294] width 13 height 13
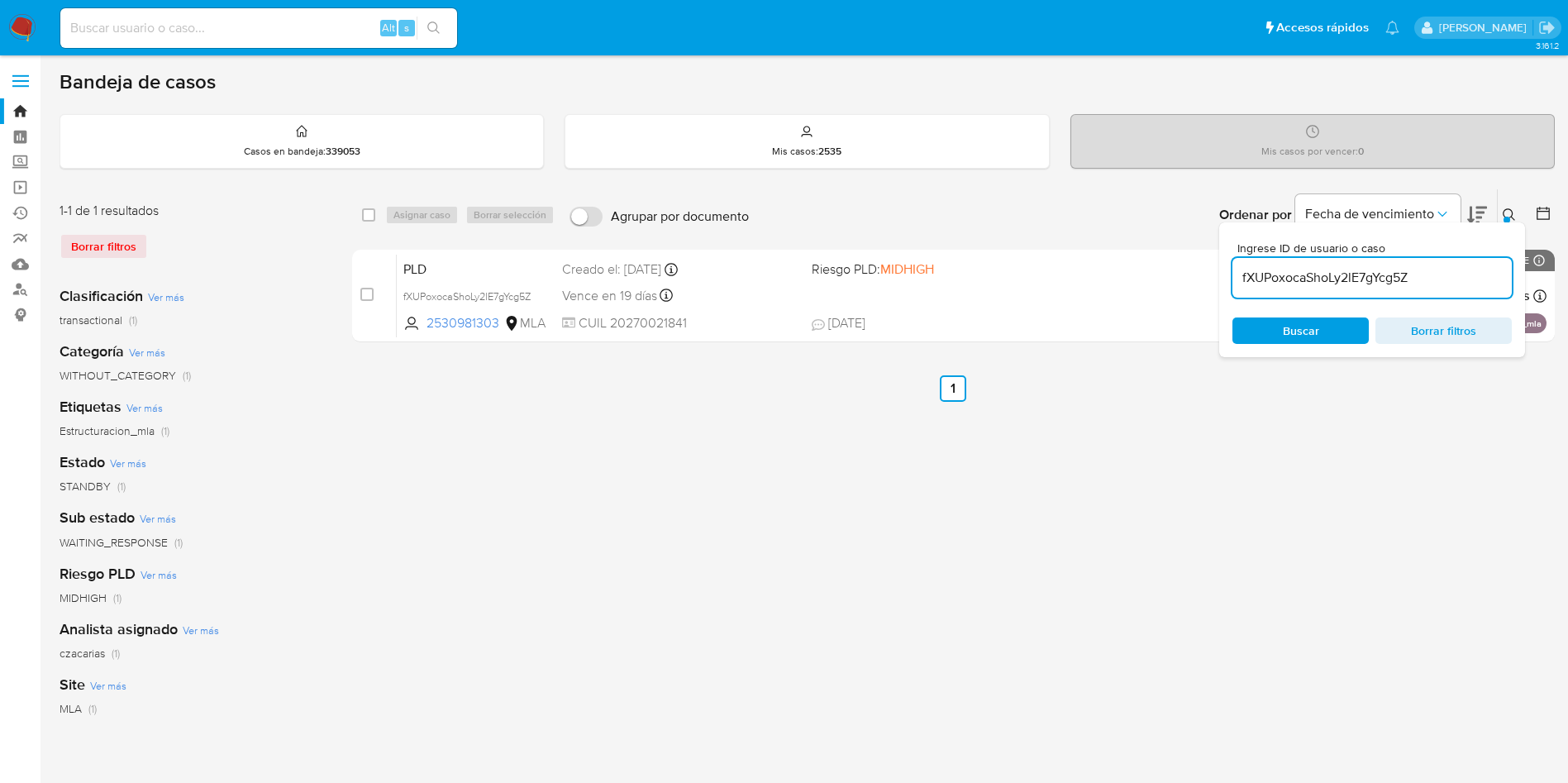
checkbox input "true"
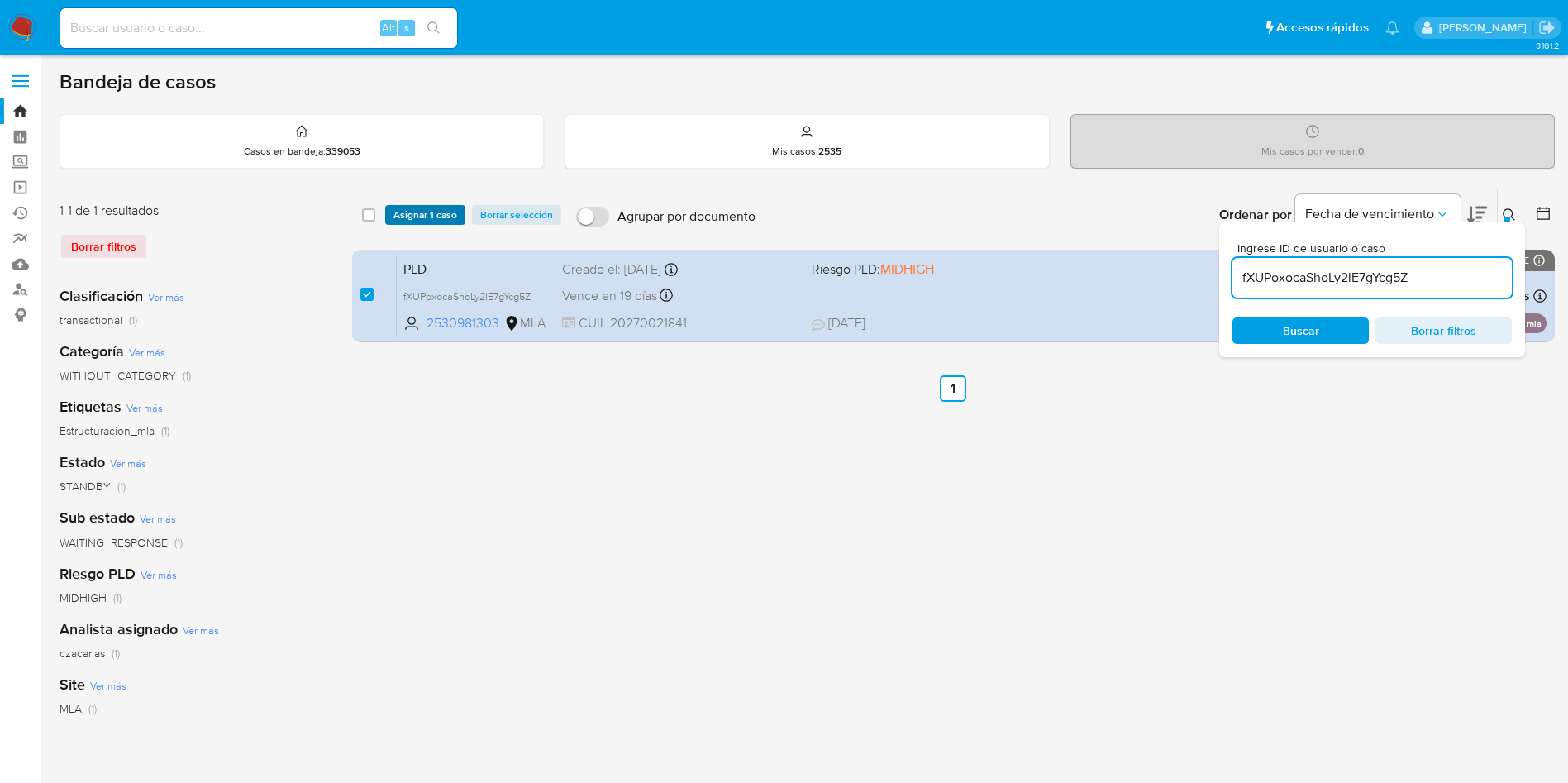
click at [424, 217] on span "Asignar 1 caso" at bounding box center [425, 215] width 63 height 17
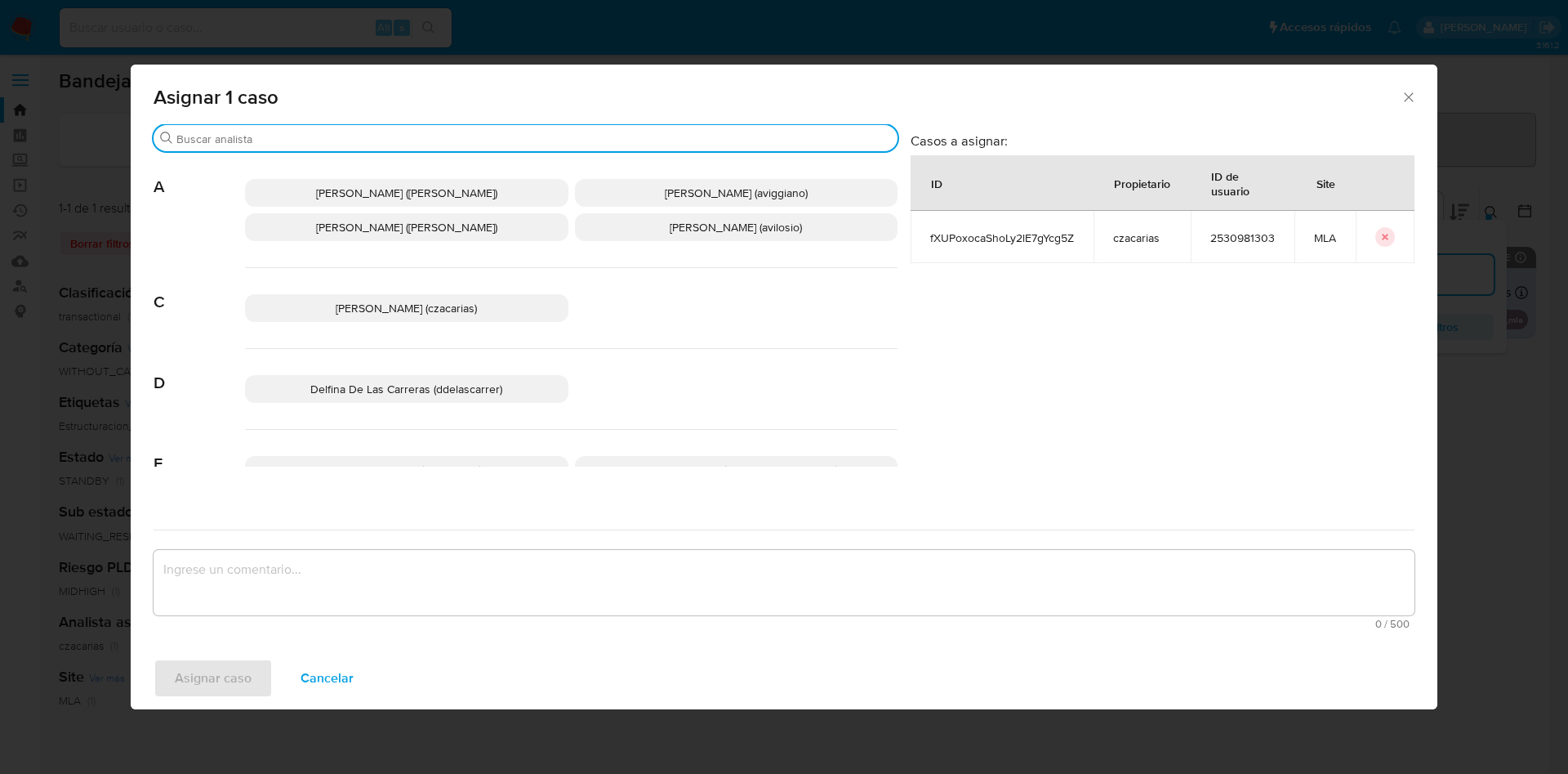
click at [339, 135] on input "Buscar" at bounding box center [534, 138] width 714 height 15
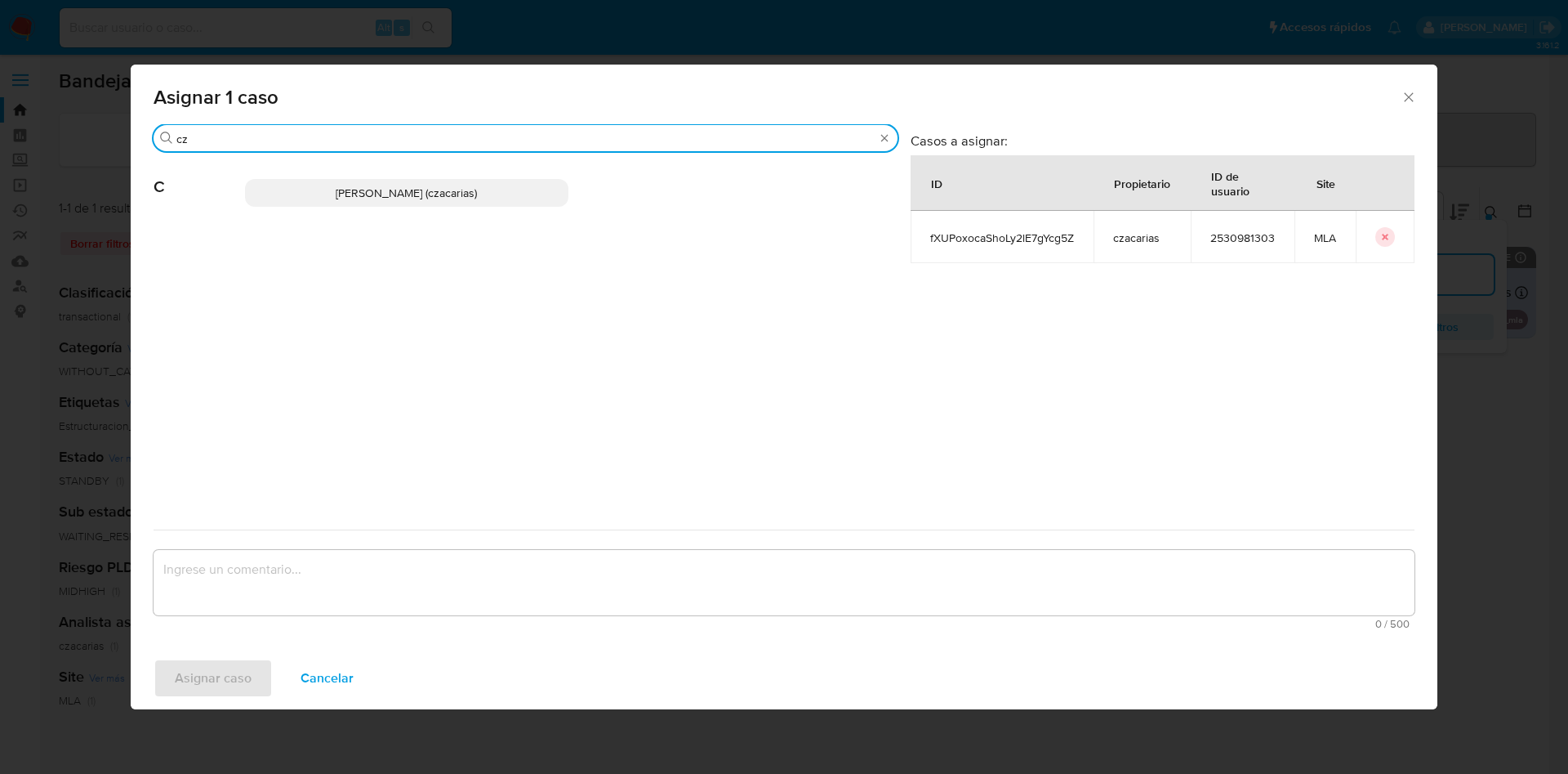
type input "cz"
click at [369, 204] on p "[PERSON_NAME] (czacarias)" at bounding box center [407, 193] width 323 height 28
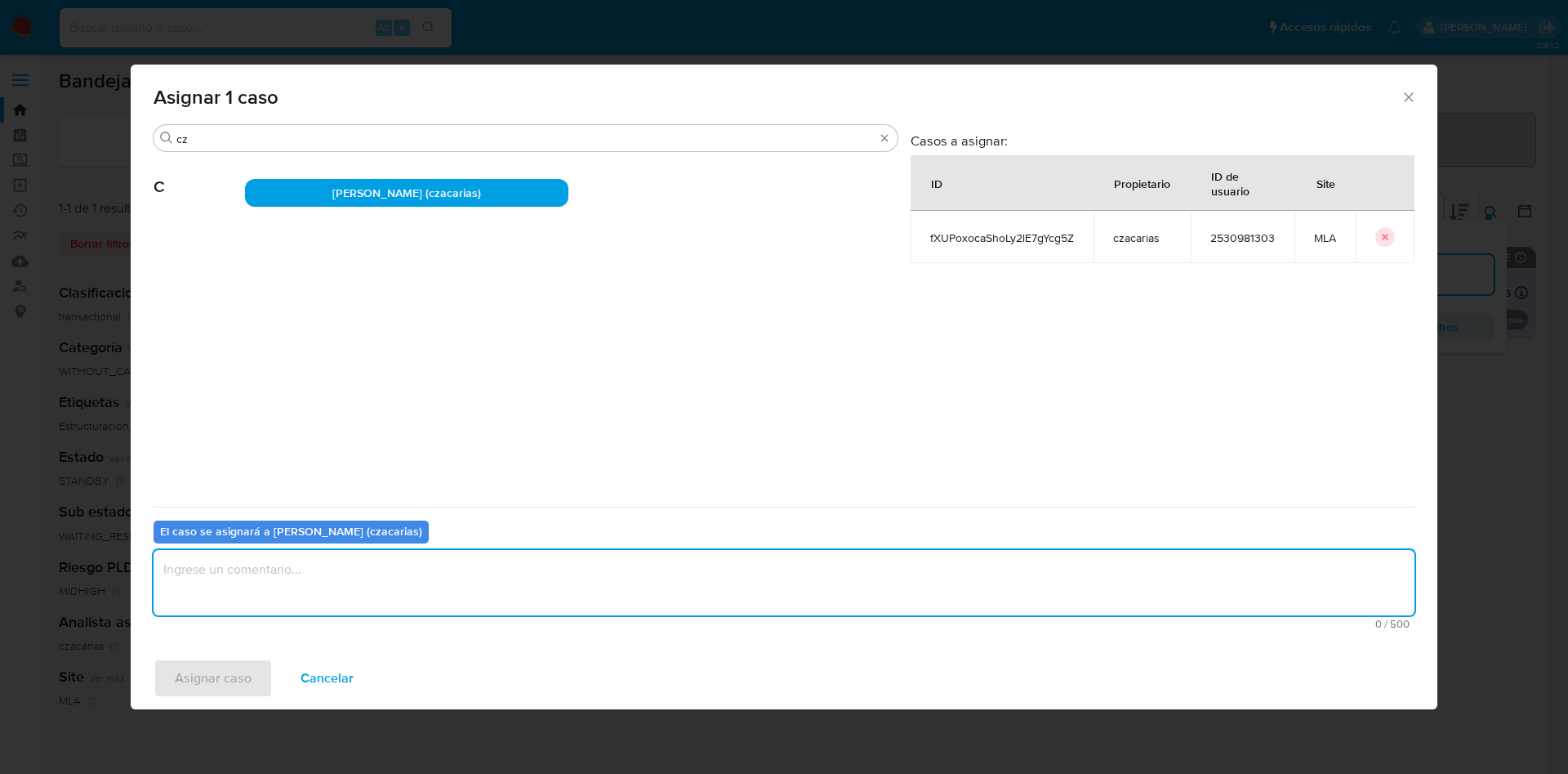
click at [296, 598] on textarea "assign-modal" at bounding box center [784, 582] width 1261 height 65
click at [249, 667] on span "Asignar caso" at bounding box center [213, 677] width 76 height 36
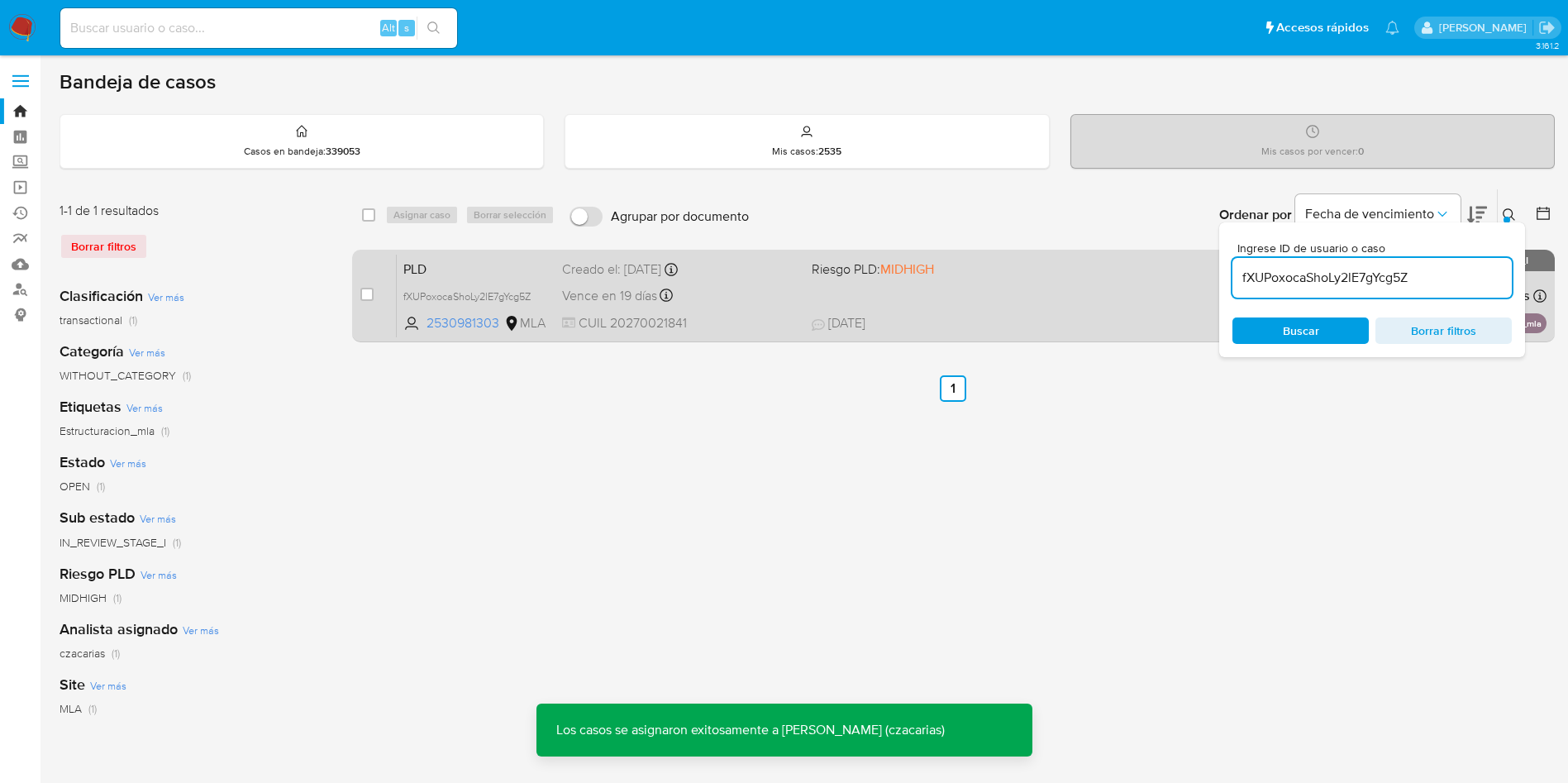
click at [787, 304] on div "Vence en 19 días Vence el [DATE] 12:08:51" at bounding box center [680, 295] width 237 height 22
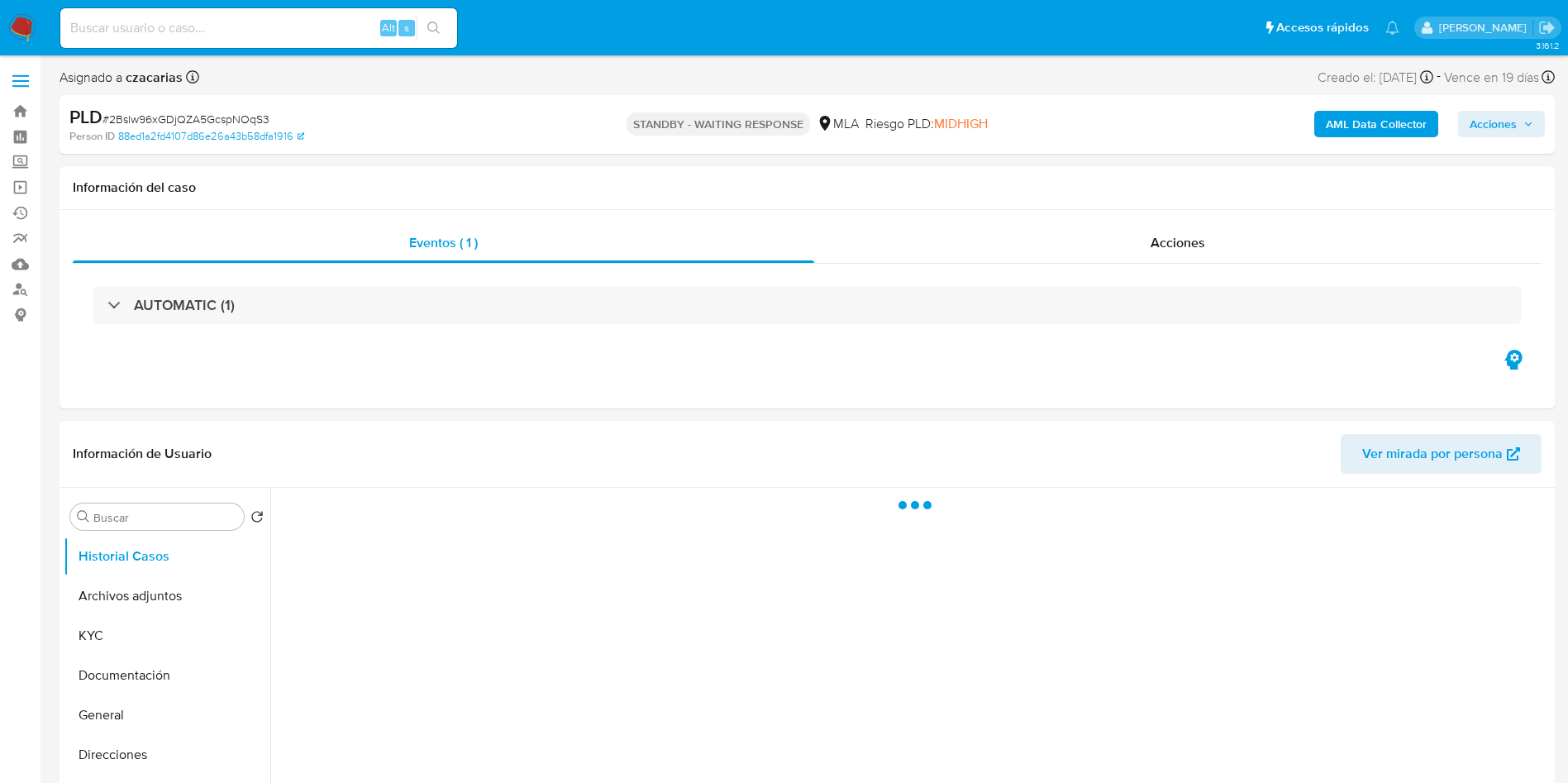
select select "10"
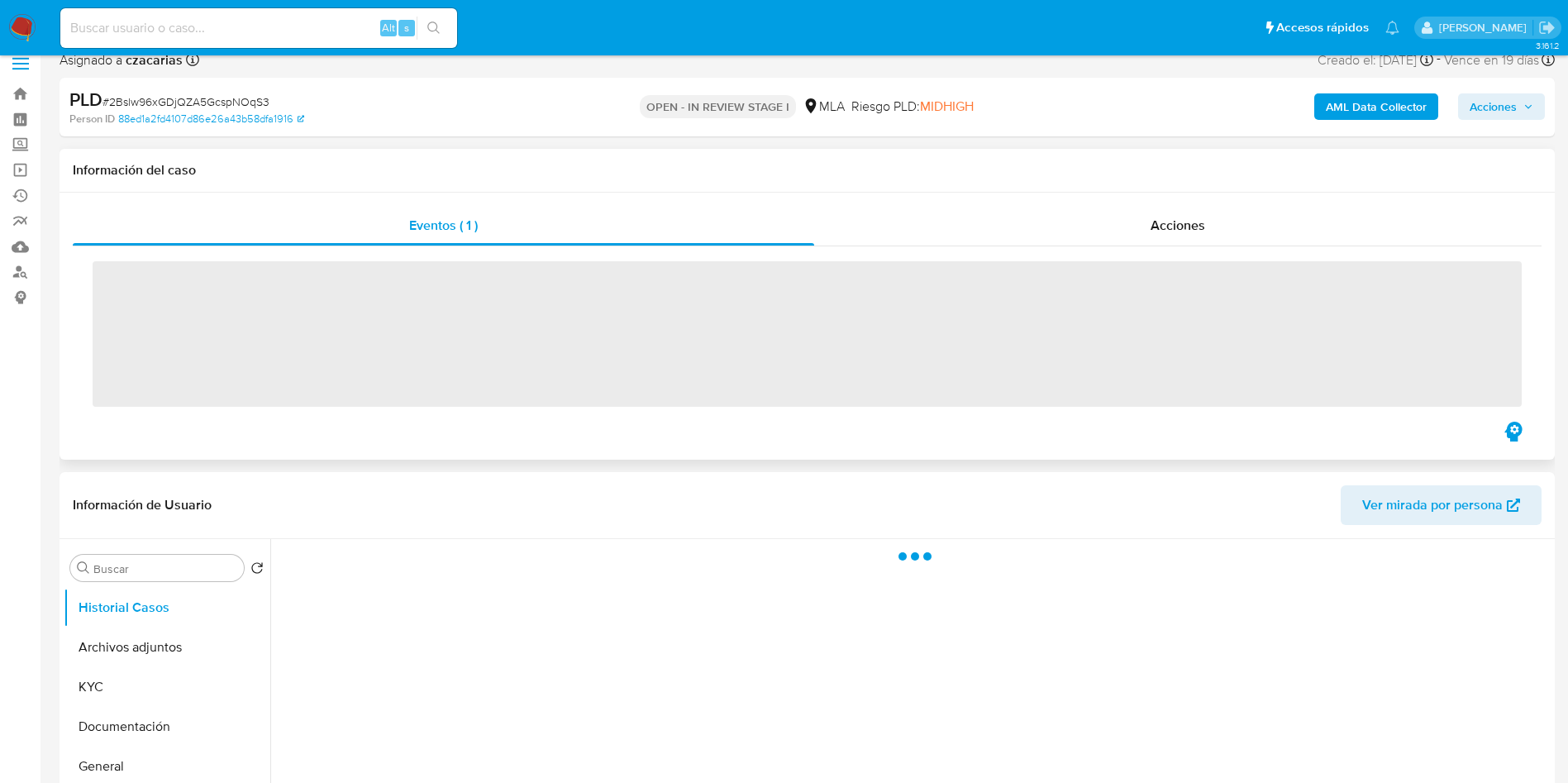
scroll to position [124, 0]
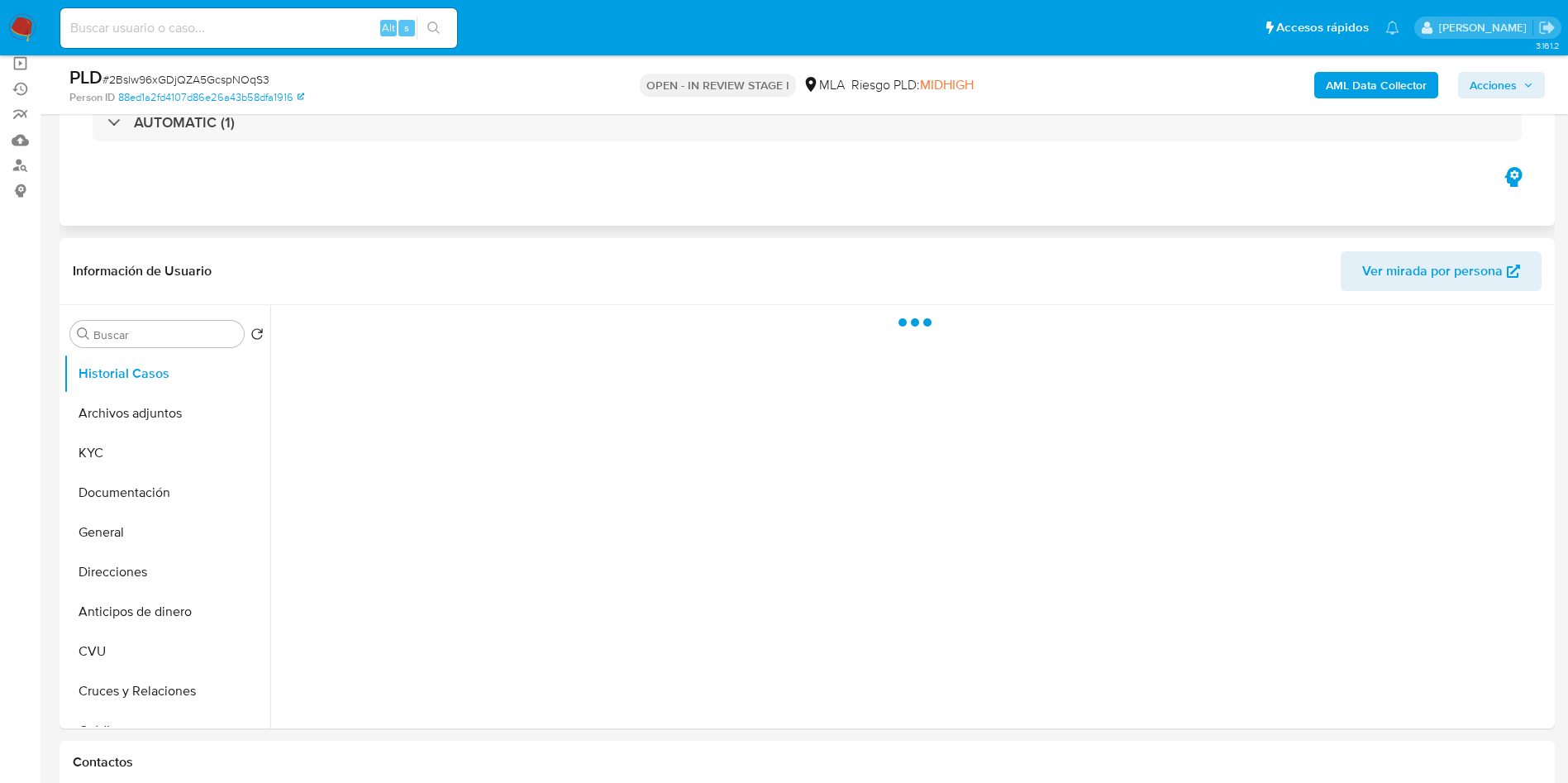
select select "10"
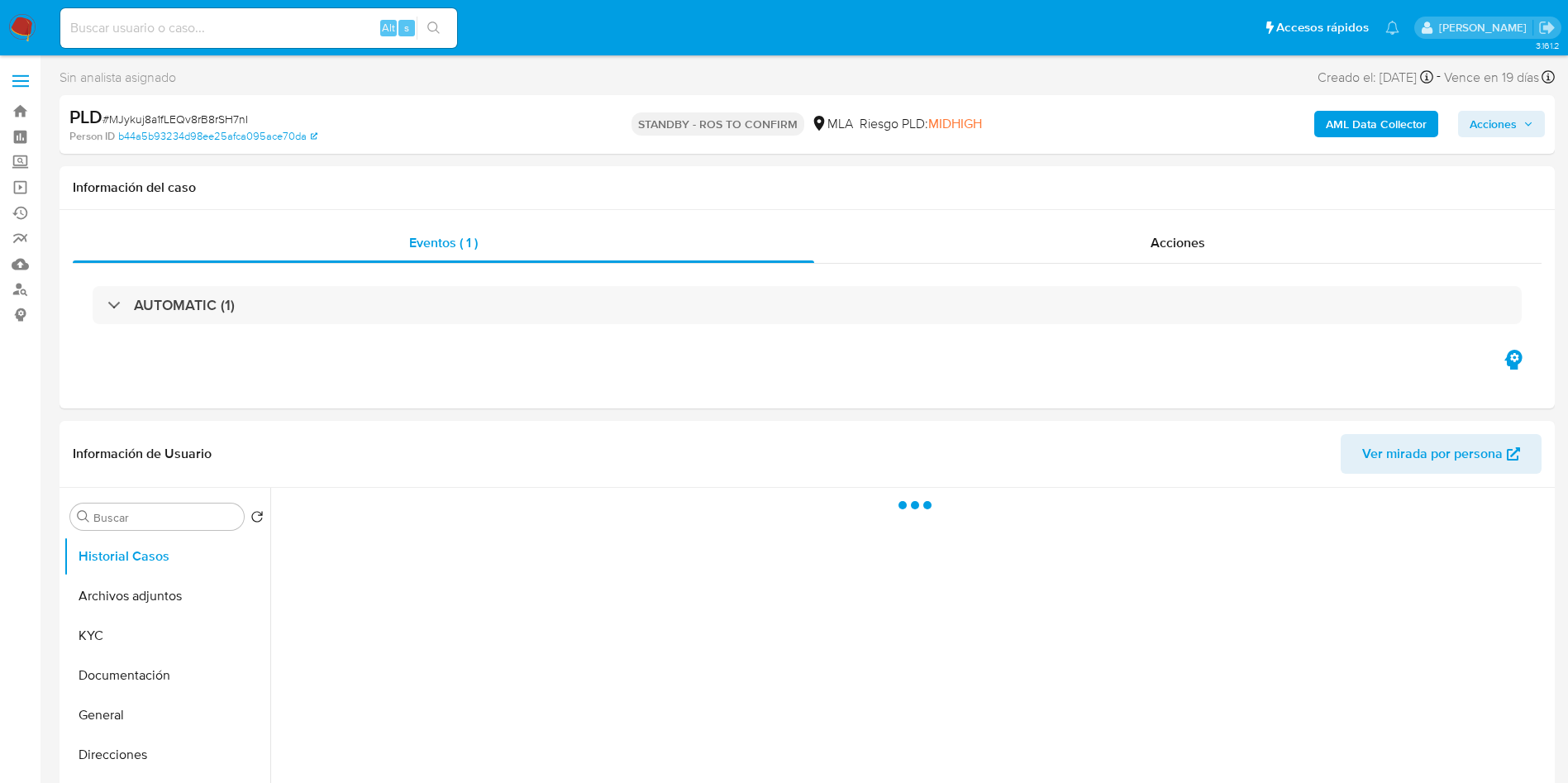
select select "10"
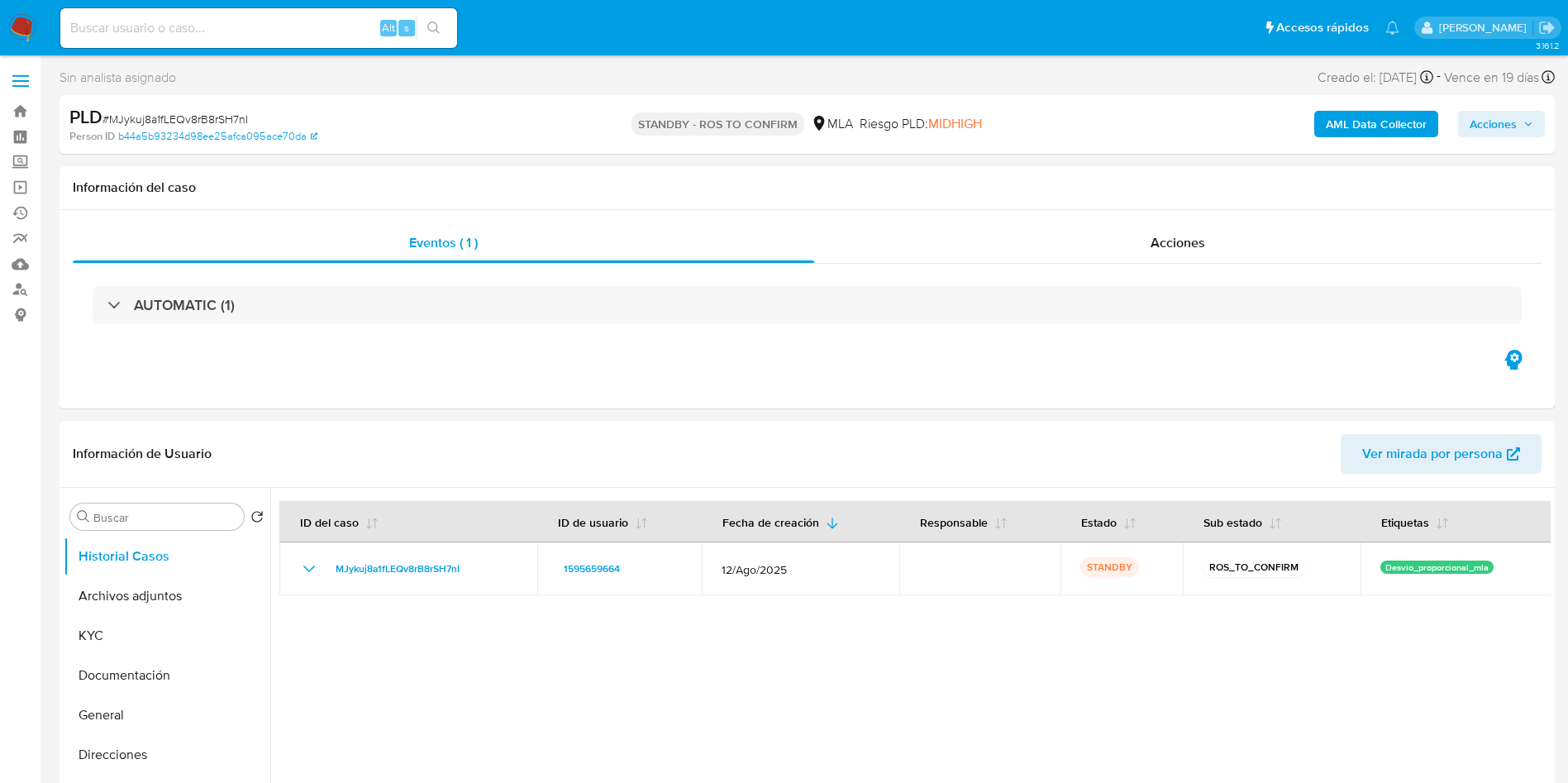
click at [299, 33] on input at bounding box center [259, 28] width 397 height 21
paste input "tu9kJBtBlfypmw3FrFwrPxfk"
type input "tu9kJBtBlfypmw3FrFwrPxfk"
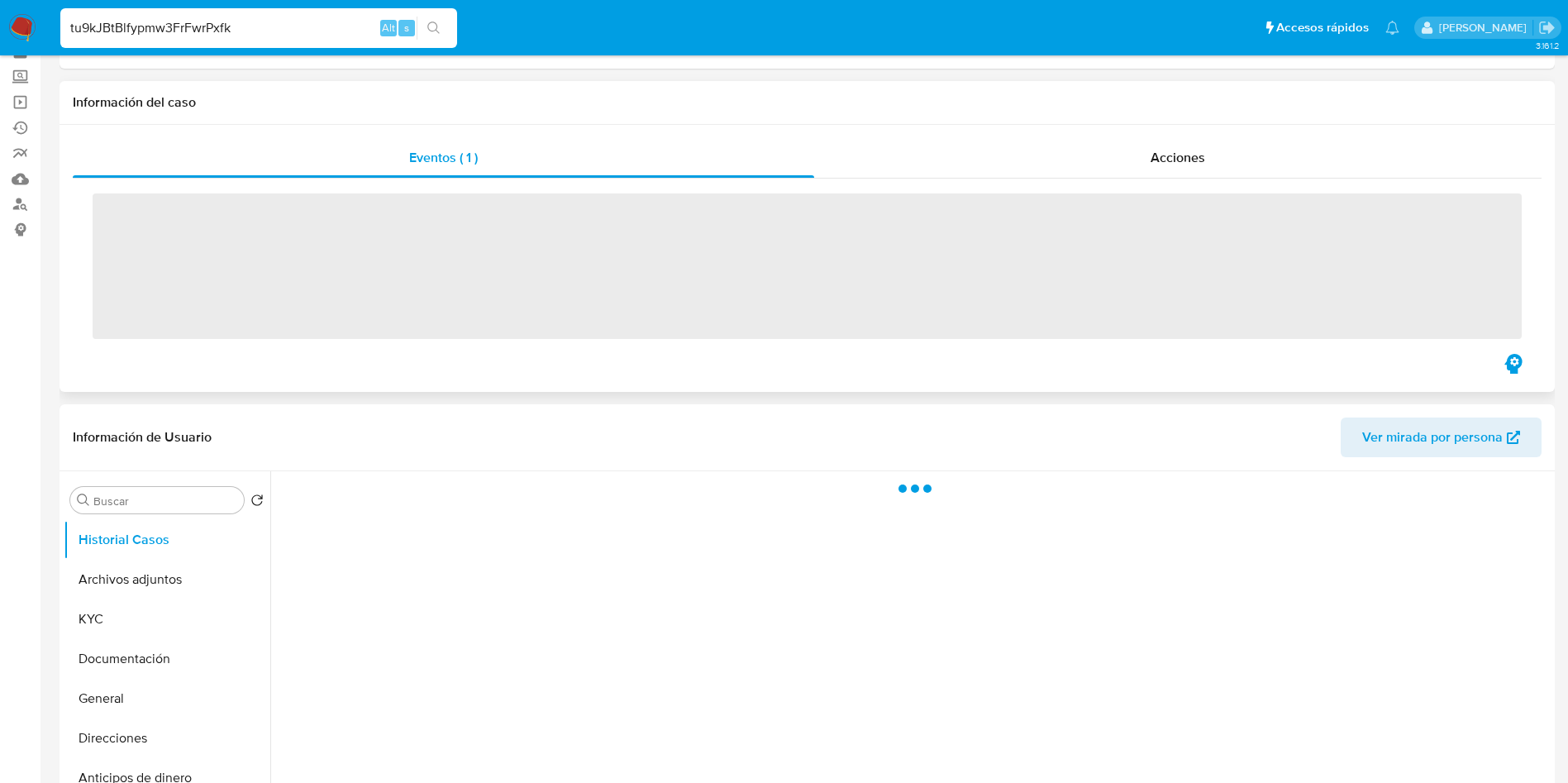
scroll to position [124, 0]
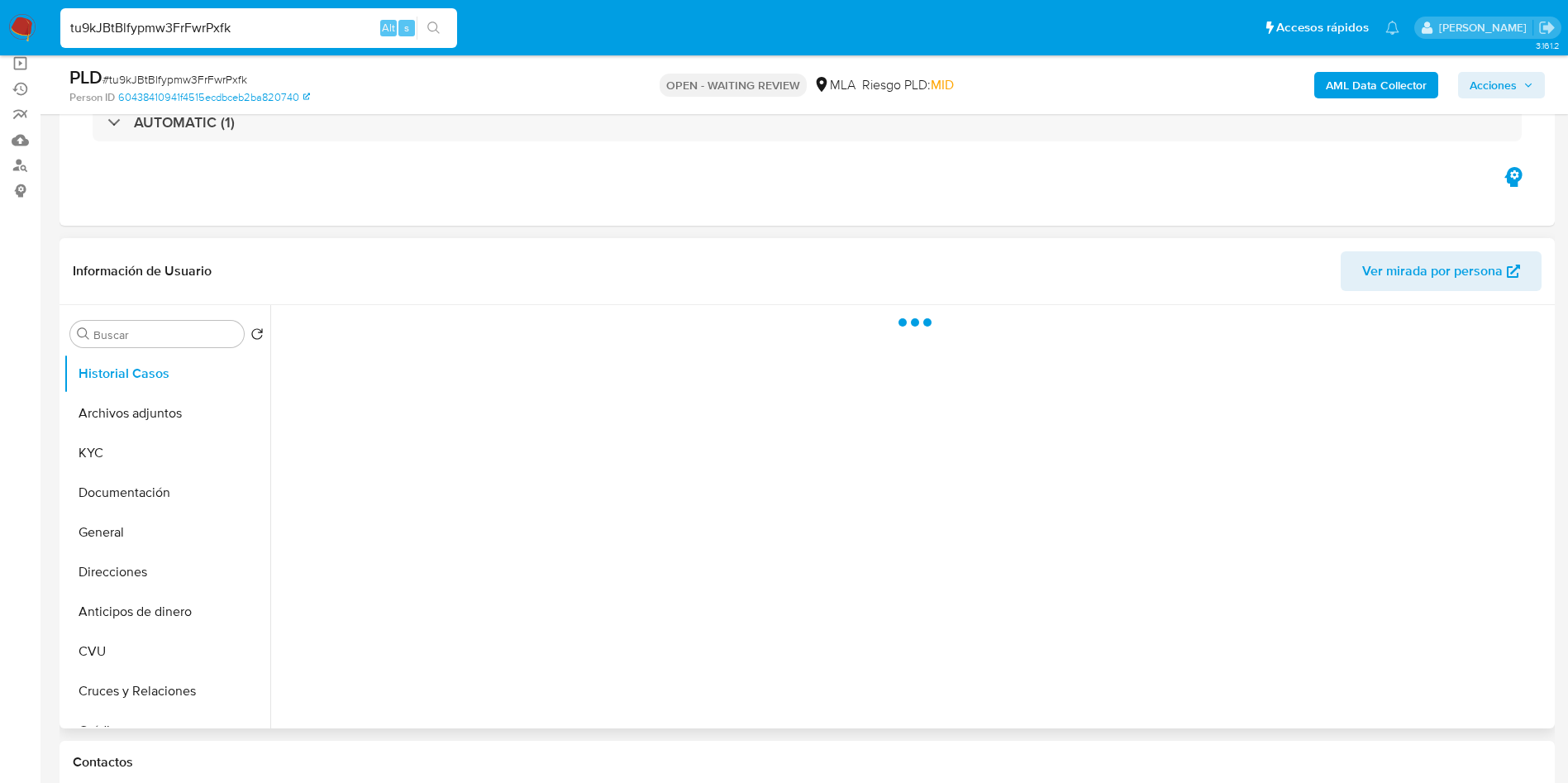
select select "10"
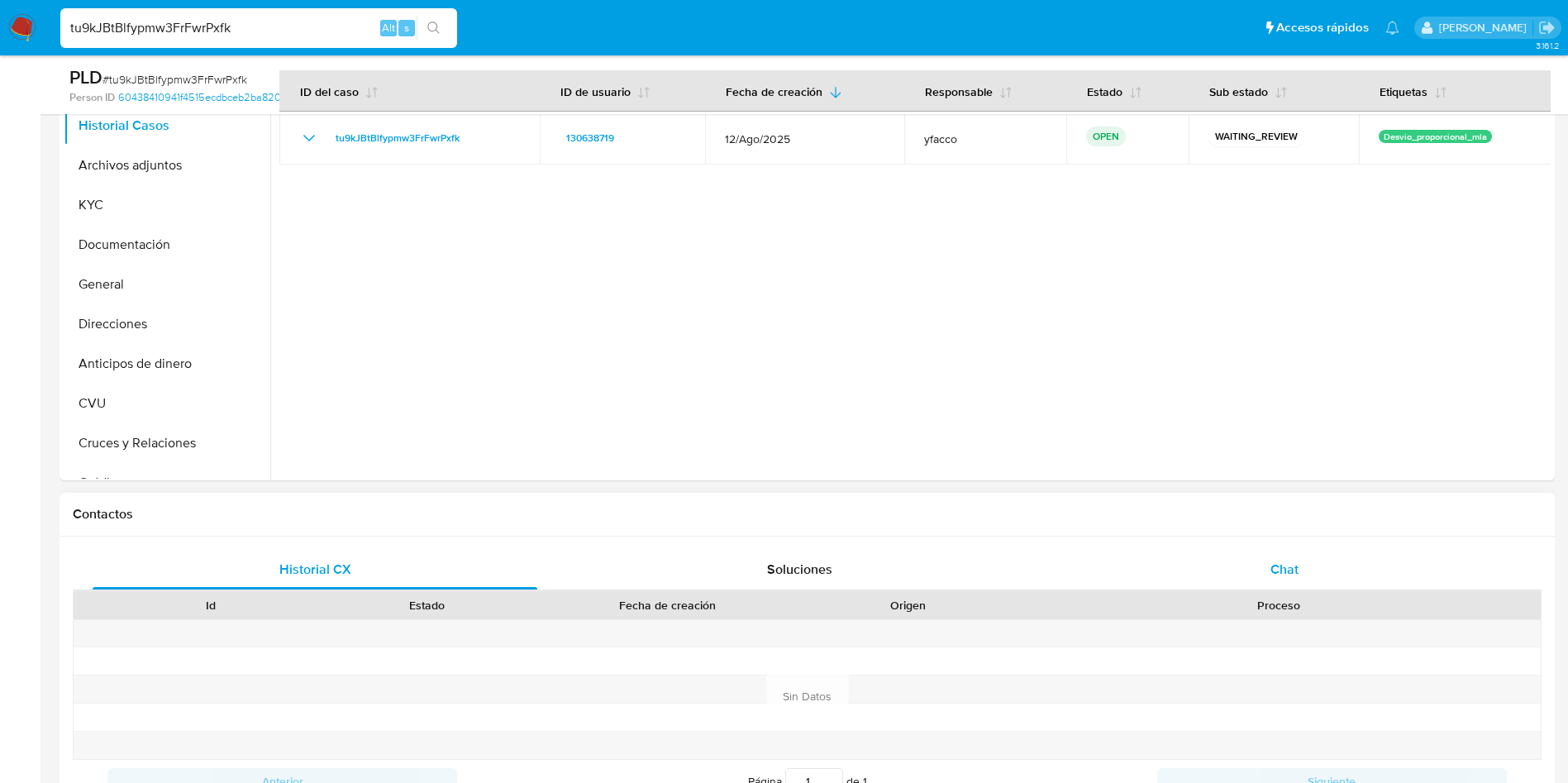
click at [1214, 563] on div "Chat" at bounding box center [1285, 569] width 445 height 40
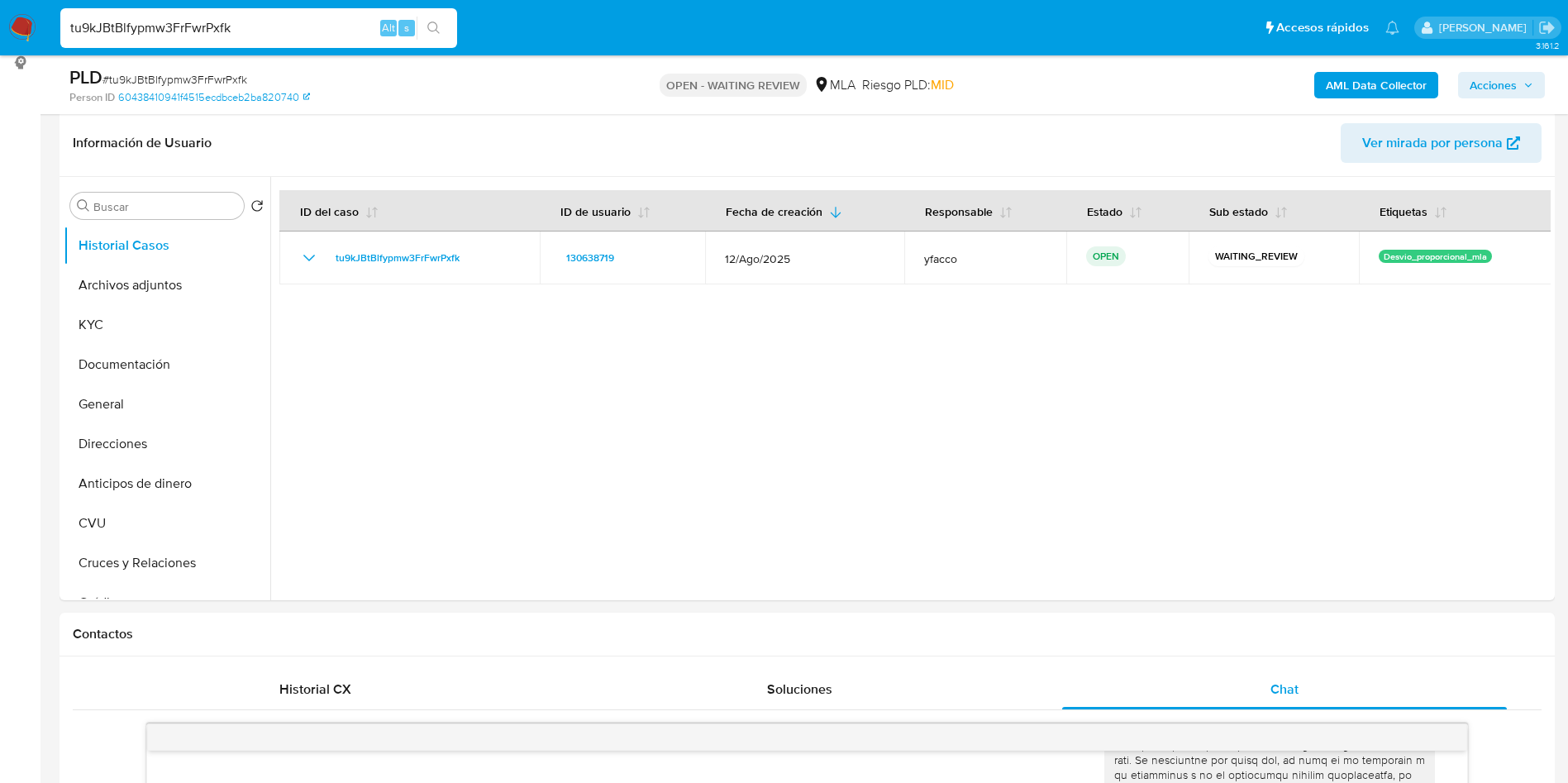
scroll to position [248, 0]
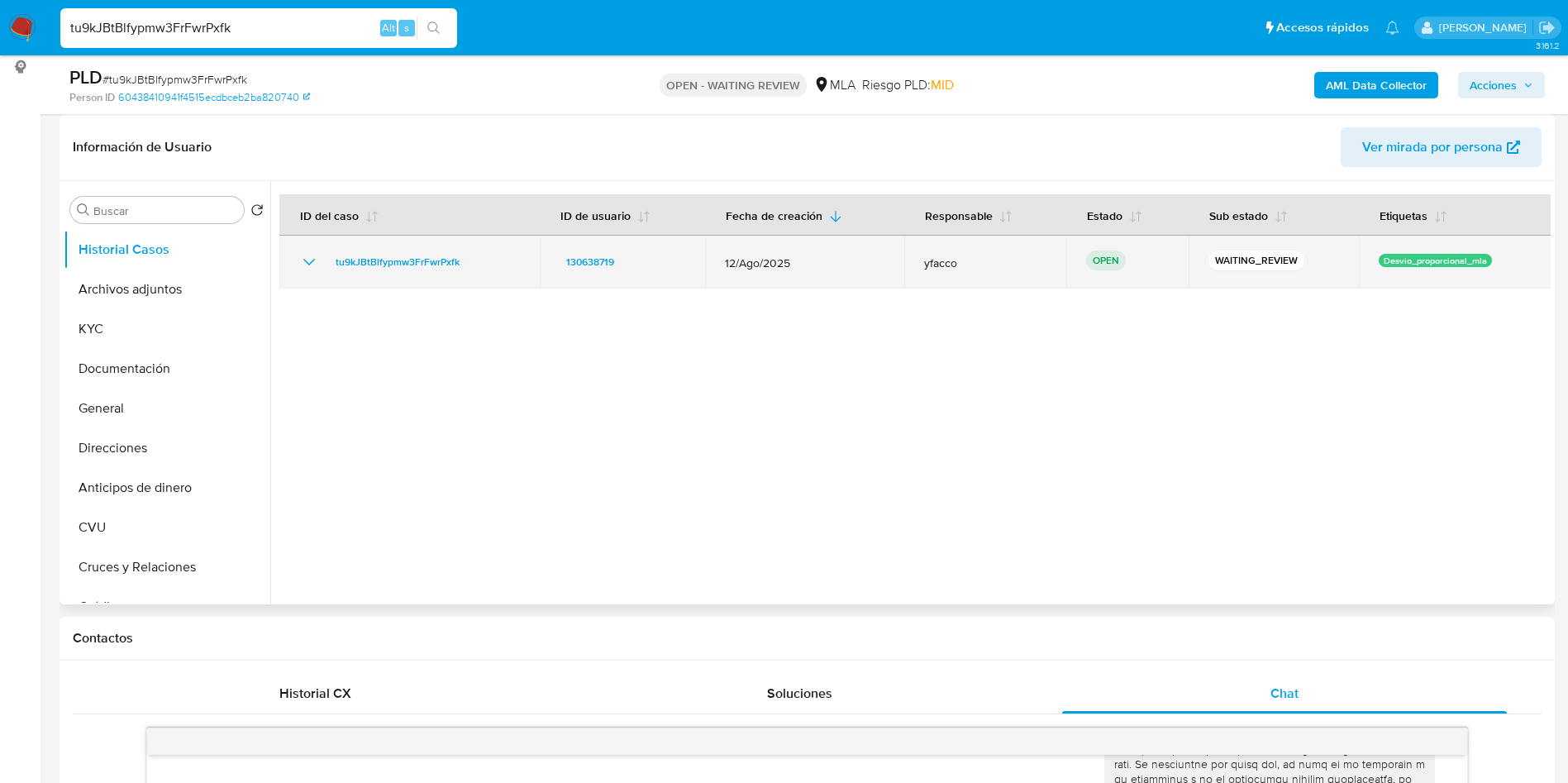
drag, startPoint x: 322, startPoint y: 263, endPoint x: 485, endPoint y: 259, distance: 163.0
click at [485, 259] on div "tu9kJBtBlfypmw3FrFwrPxfk" at bounding box center [409, 262] width 221 height 20
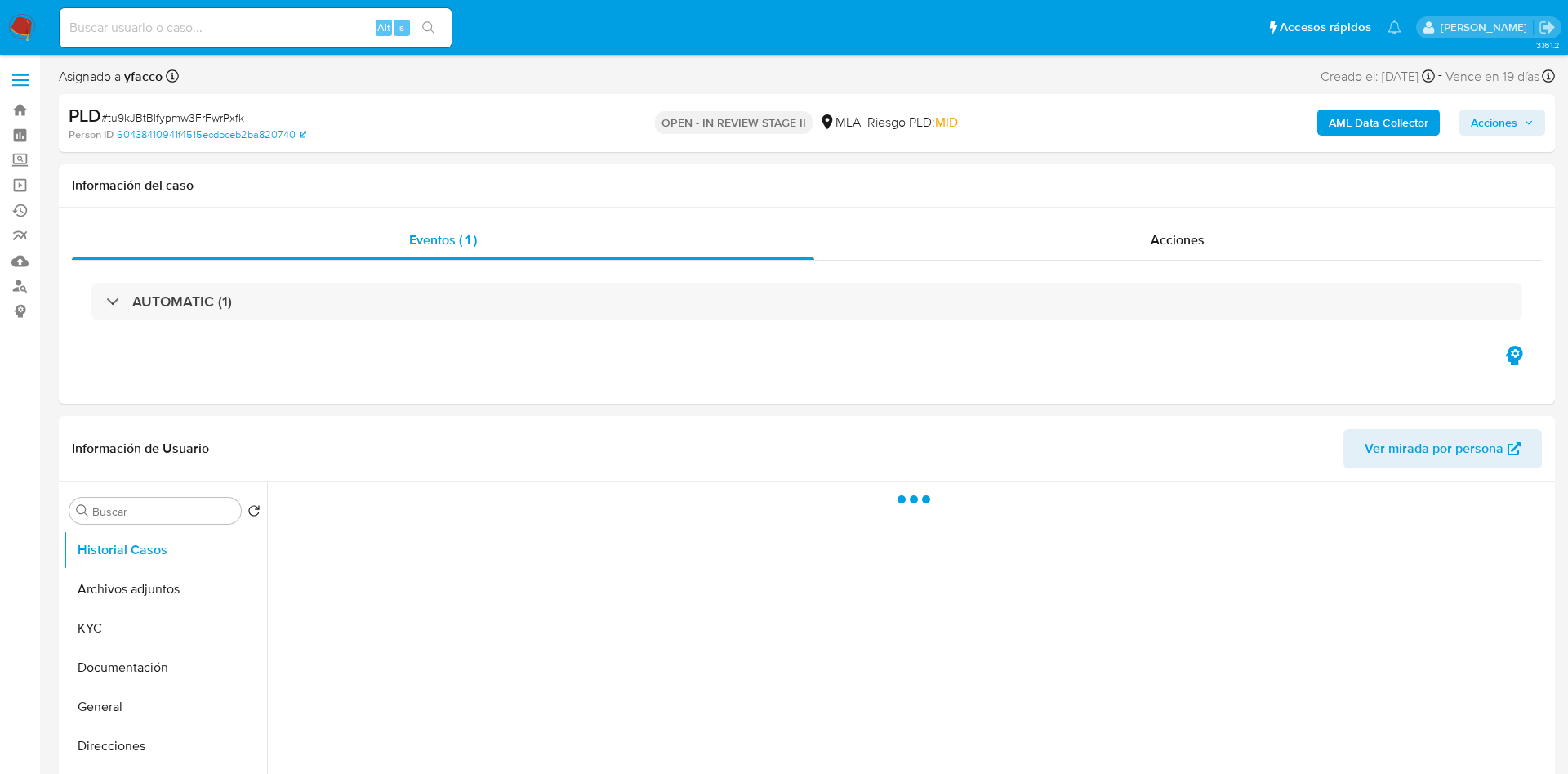
select select "10"
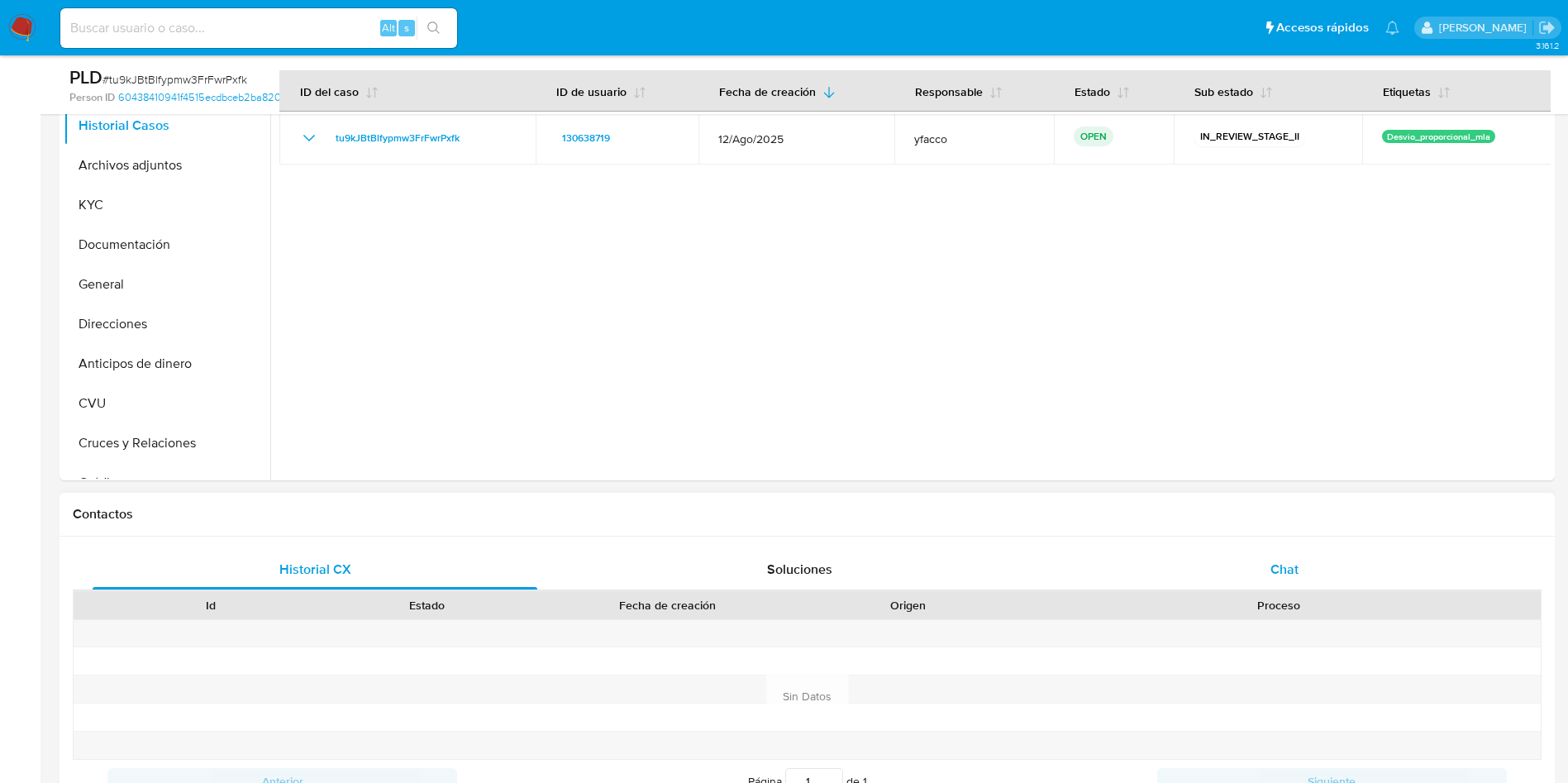
click at [1243, 577] on div "Chat" at bounding box center [1285, 569] width 445 height 40
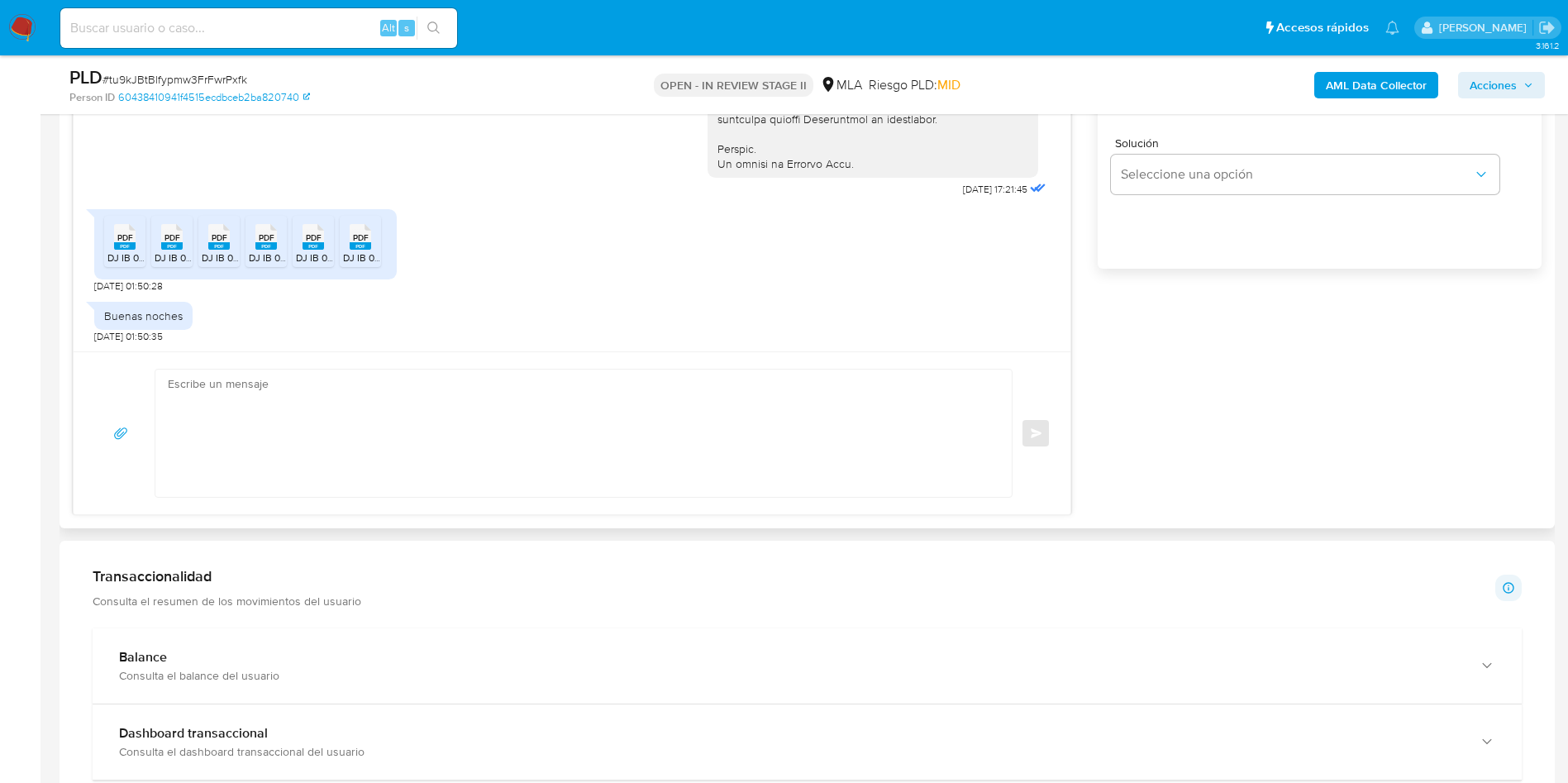
scroll to position [1116, 0]
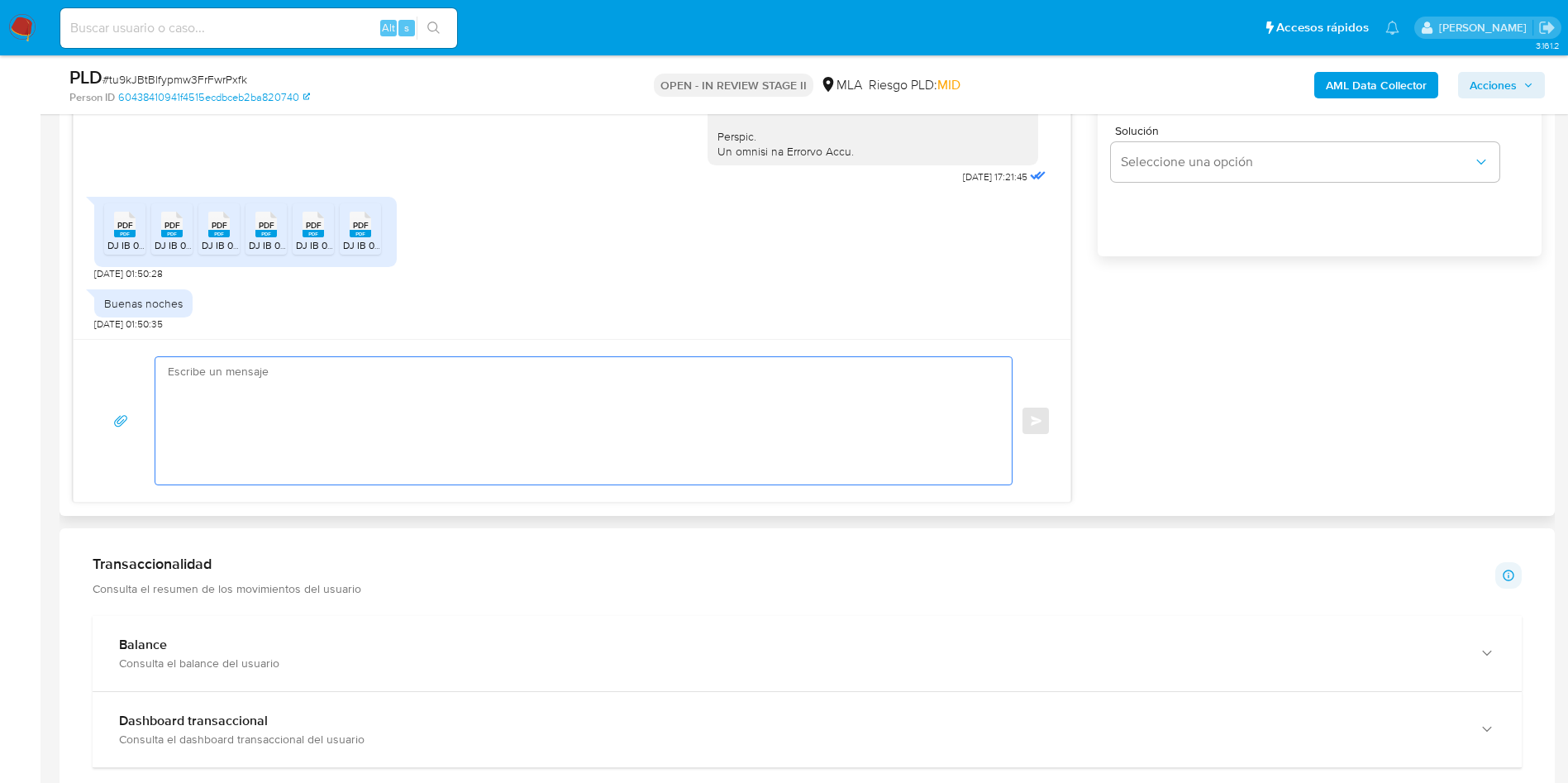
paste textarea "Hola XXX, Muchas gracias por la respuesta. Analizamos tu caso y notamos que la …"
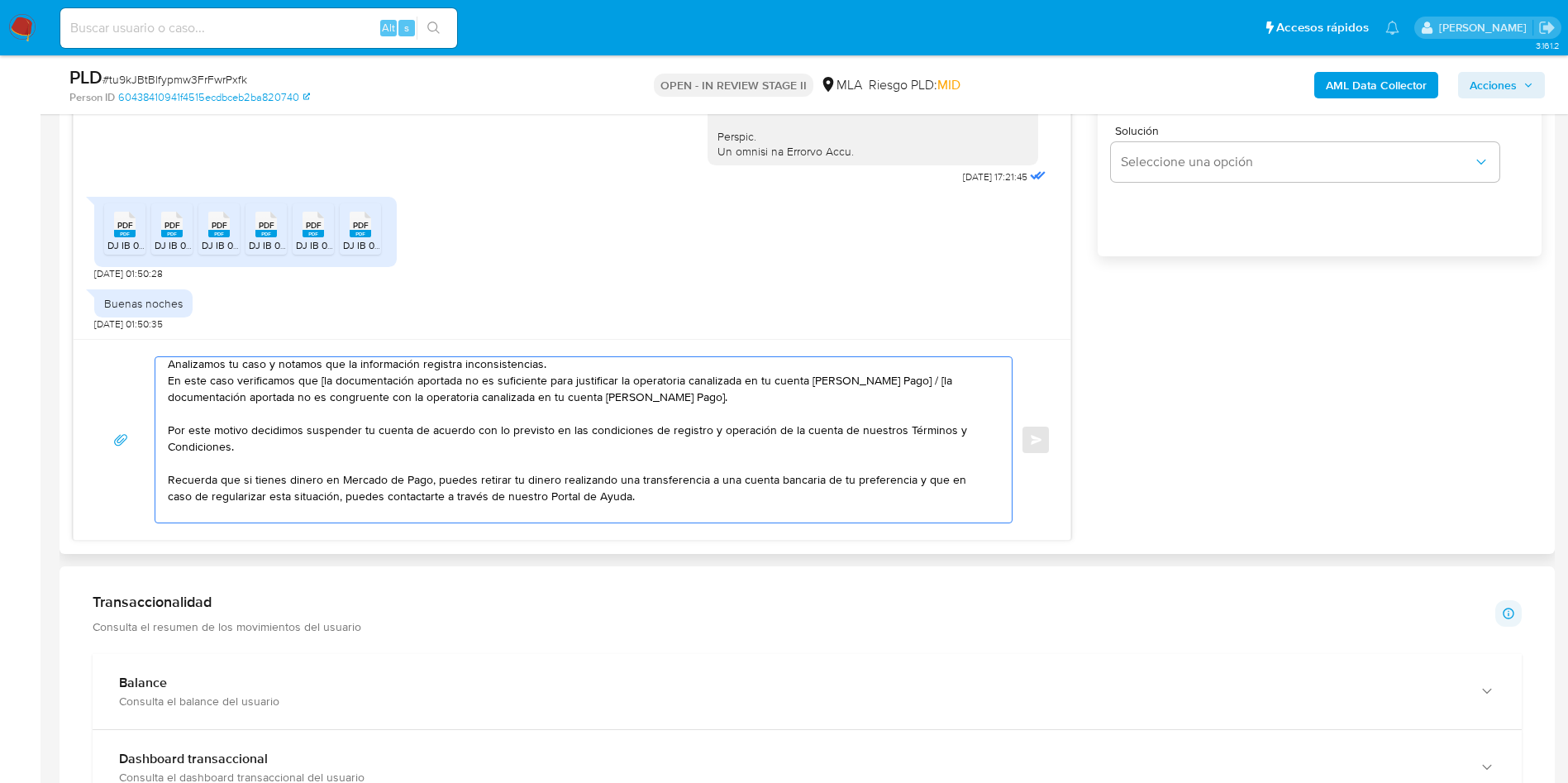
scroll to position [0, 0]
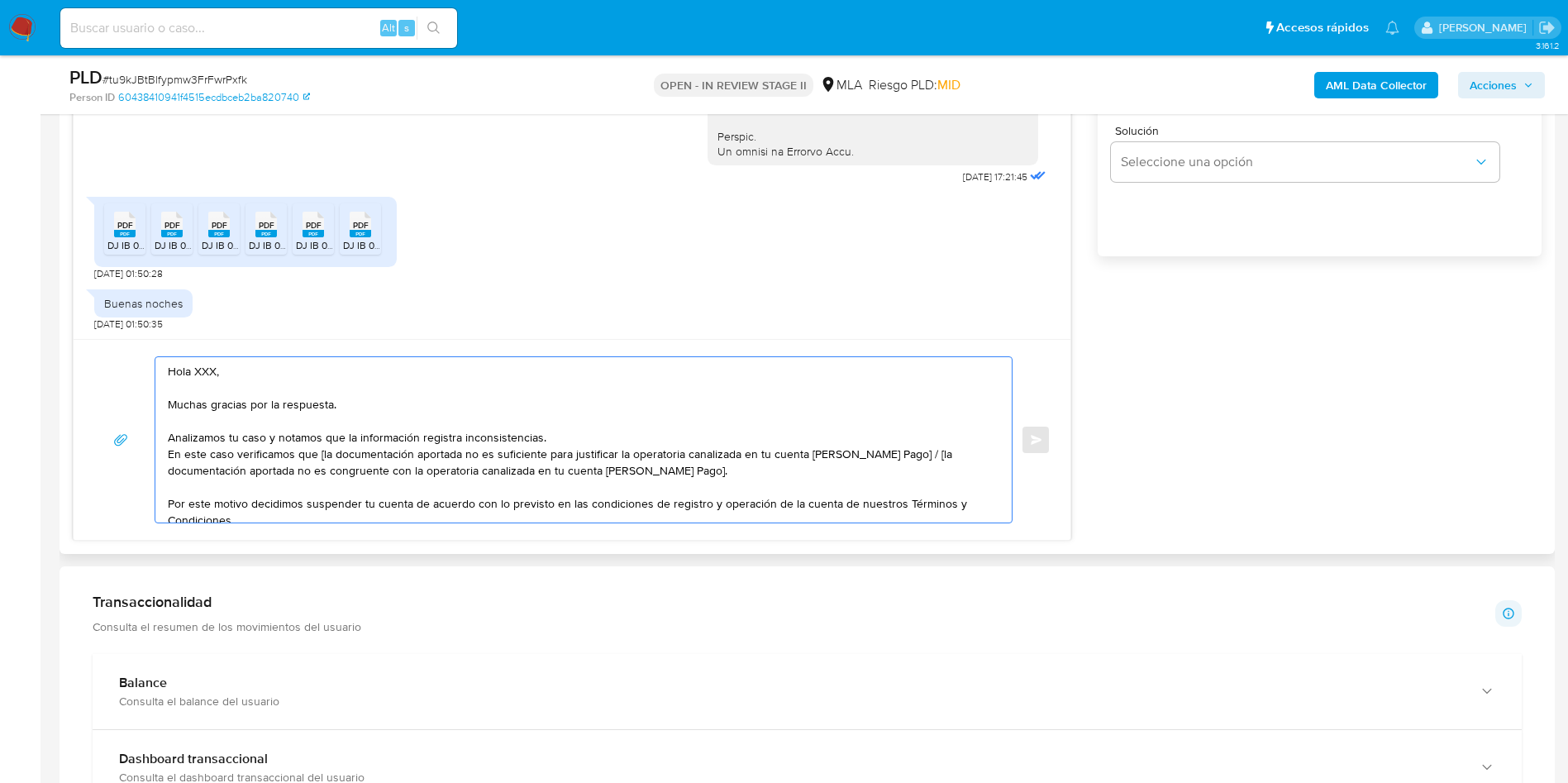
click at [214, 375] on textarea "Hola XXX, Muchas gracias por la respuesta. Analizamos tu caso y notamos que la …" at bounding box center [580, 440] width 823 height 165
click at [322, 456] on textarea "Hola , Muchas gracias por la respuesta. Analizamos tu caso y notamos que la inf…" at bounding box center [580, 440] width 823 height 165
drag, startPoint x: 892, startPoint y: 456, endPoint x: 932, endPoint y: 479, distance: 46.1
click at [932, 479] on textarea "Hola , Muchas gracias por la respuesta. Analizamos tu caso y notamos que la inf…" at bounding box center [580, 440] width 823 height 165
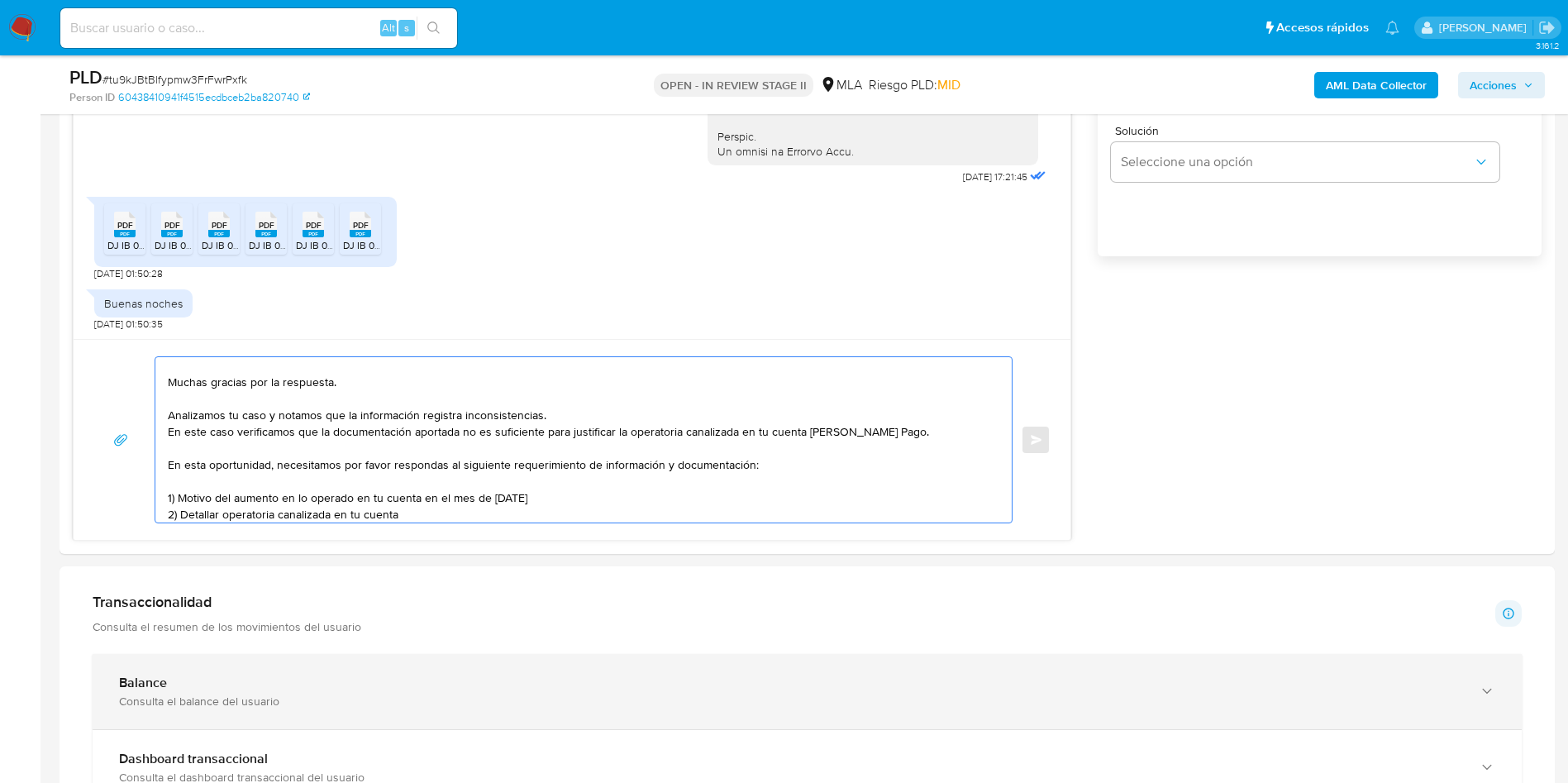
scroll to position [39, 0]
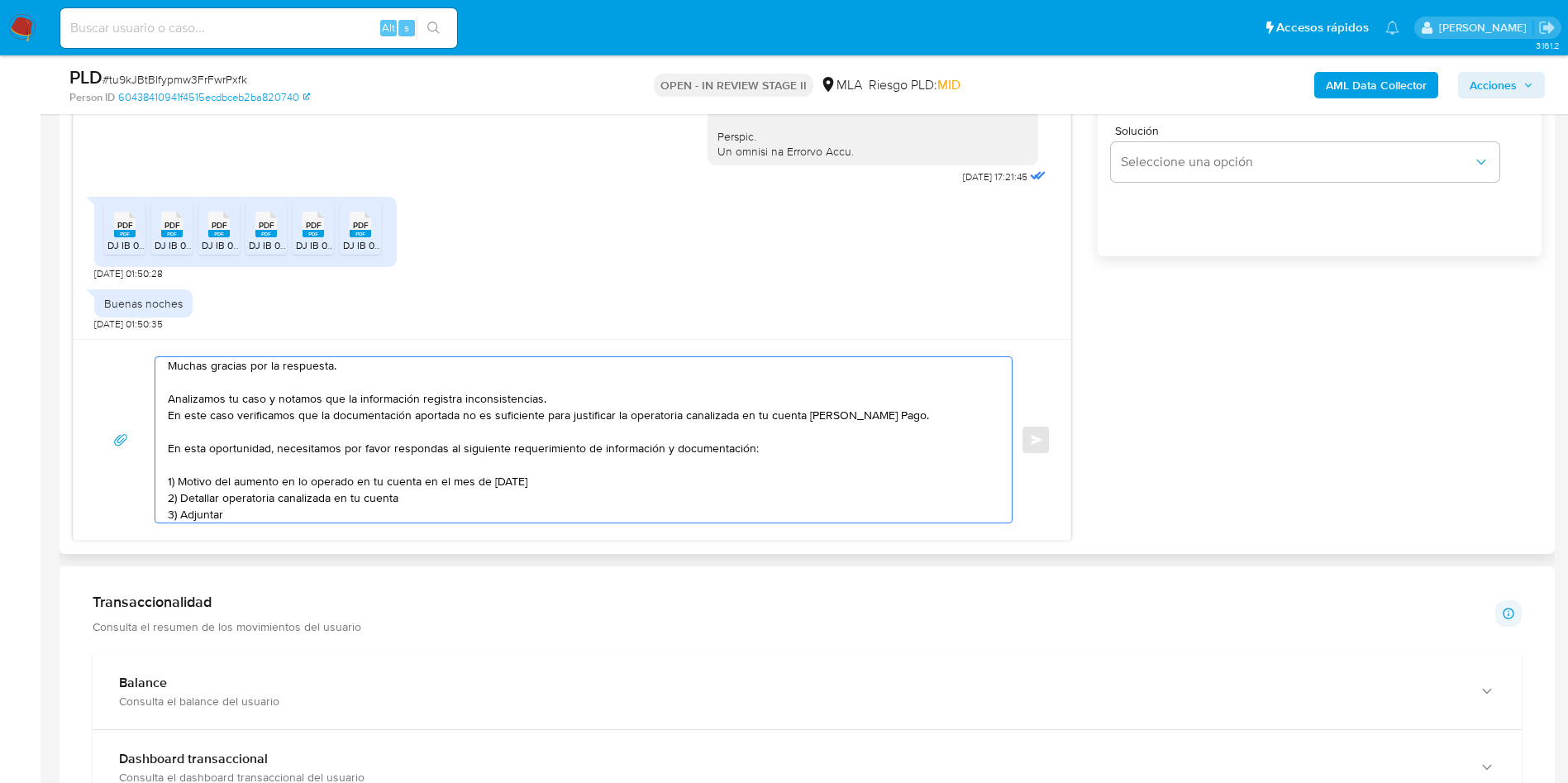
paste textarea "- Últimas 6 Declaraciones Juradas de Ingresos Brutos (donde se visualice la bas…"
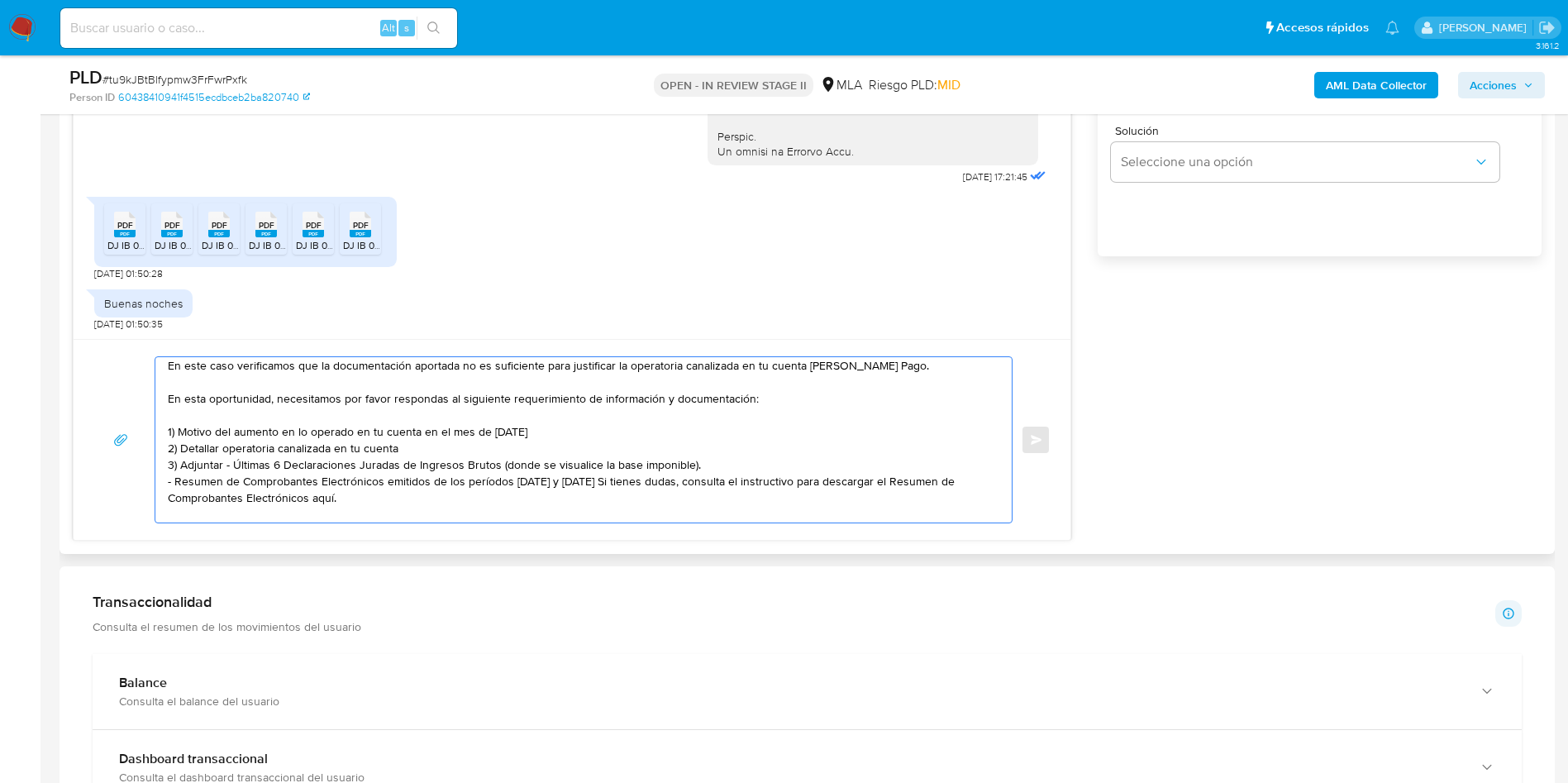
click at [230, 470] on textarea "Hola , Muchas gracias por la respuesta. Analizamos tu caso y notamos que la inf…" at bounding box center [580, 440] width 823 height 165
click at [712, 460] on textarea "Hola , Muchas gracias por la respuesta. Analizamos tu caso y notamos que la inf…" at bounding box center [580, 440] width 823 height 165
click at [859, 485] on textarea "Hola , Muchas gracias por la respuesta. Analizamos tu caso y notamos que la inf…" at bounding box center [580, 440] width 823 height 165
drag, startPoint x: 233, startPoint y: 463, endPoint x: 370, endPoint y: 497, distance: 141.2
click at [369, 496] on textarea "Hola , Muchas gracias por la respuesta. Analizamos tu caso y notamos que la inf…" at bounding box center [580, 440] width 823 height 165
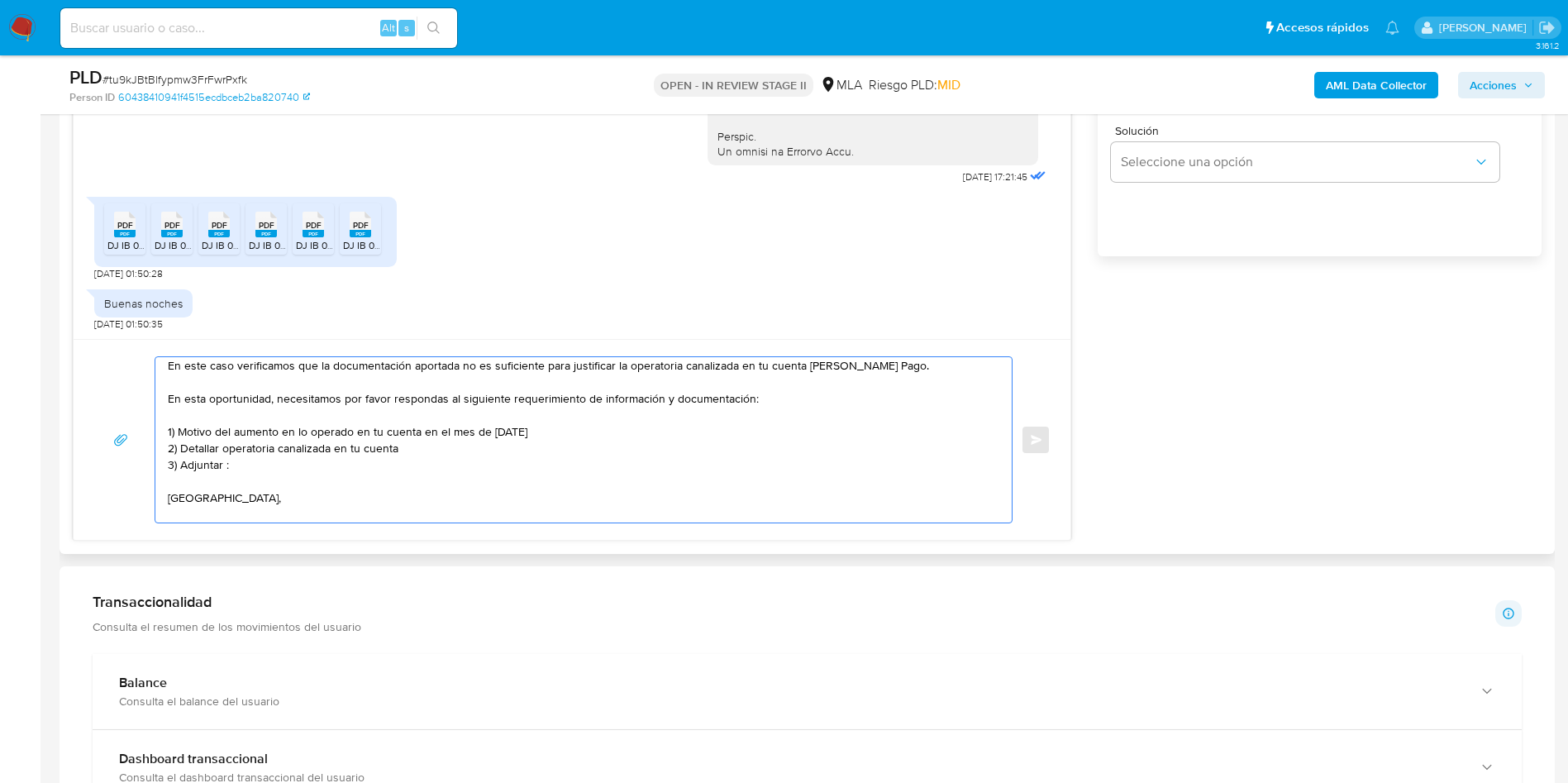
paste textarea "- Últimas 6 Declaraciones Juradas de Ingresos Brutos (donde se visualice la bas…"
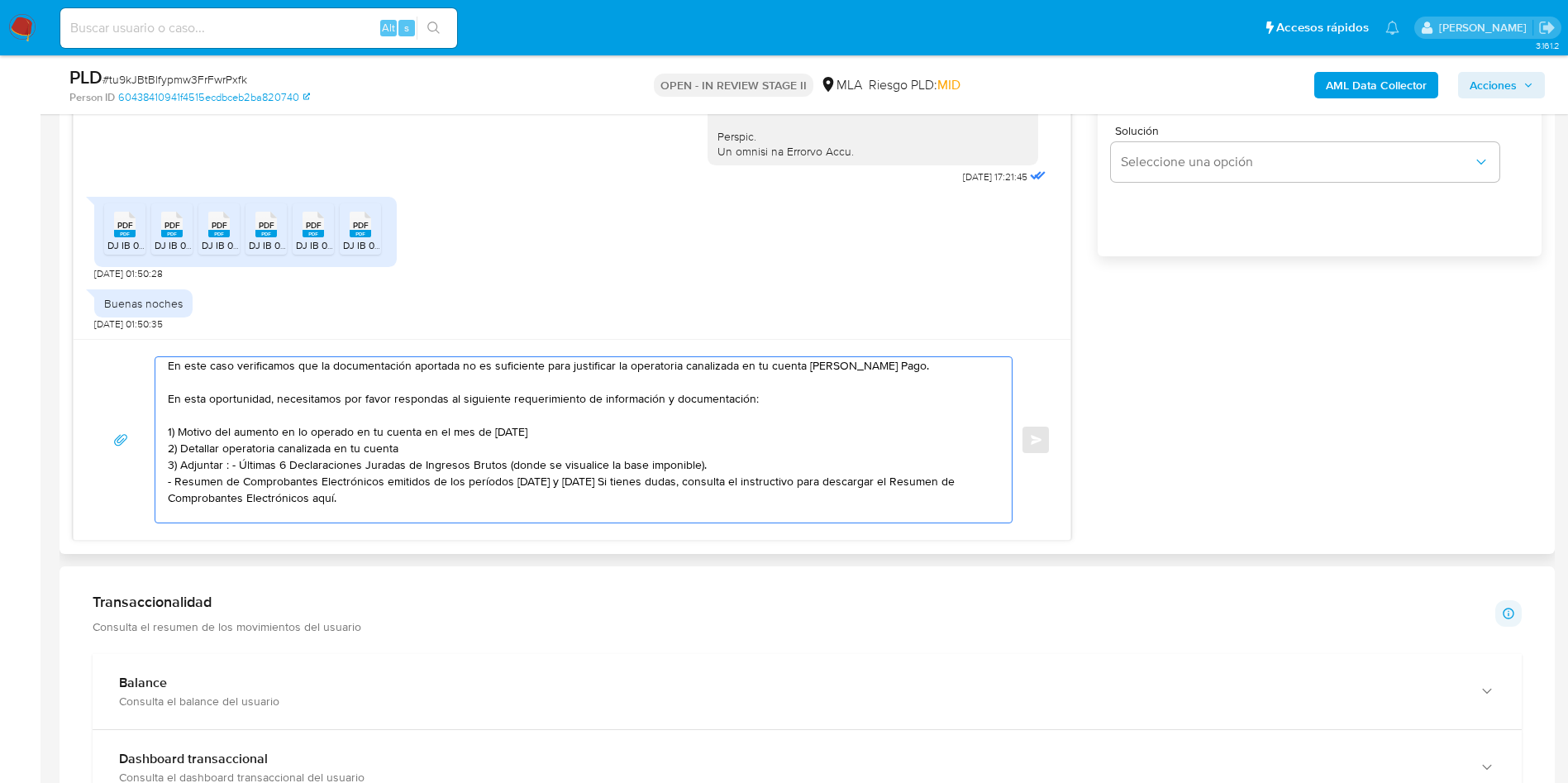
drag, startPoint x: 242, startPoint y: 463, endPoint x: 249, endPoint y: 453, distance: 12.2
click at [240, 463] on textarea "Hola , Muchas gracias por la respuesta. Analizamos tu caso y notamos que la inf…" at bounding box center [580, 440] width 823 height 165
click at [711, 472] on textarea "Hola , Muchas gracias por la respuesta. Analizamos tu caso y notamos que la inf…" at bounding box center [580, 440] width 823 height 165
click at [853, 483] on textarea "Hola , Muchas gracias por la respuesta. Analizamos tu caso y notamos que la inf…" at bounding box center [580, 440] width 823 height 165
paste textarea "Tené en cuenta que, además de los ejemplos mencionados, podés adjuntar voluntar…"
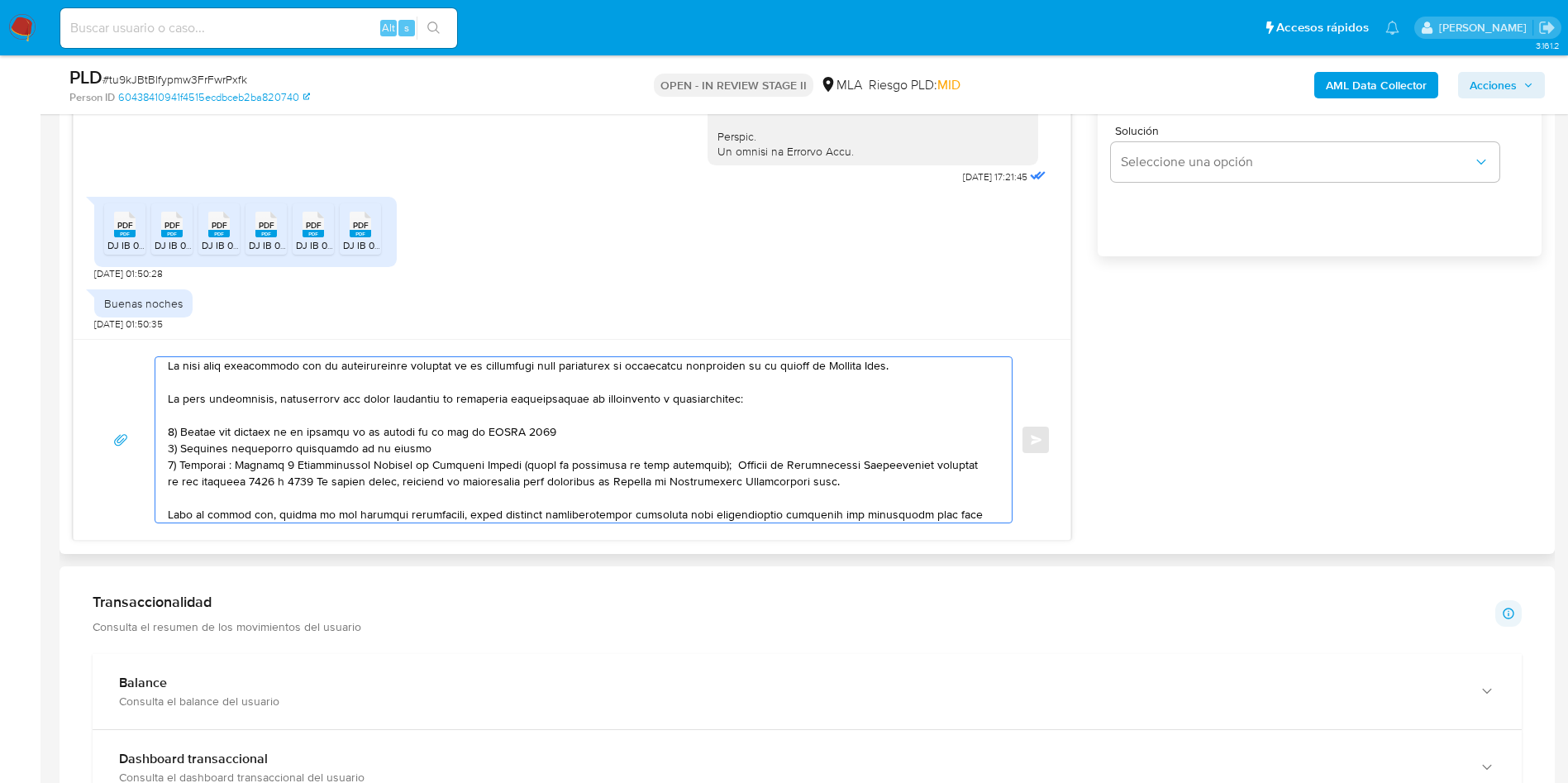
scroll to position [121, 0]
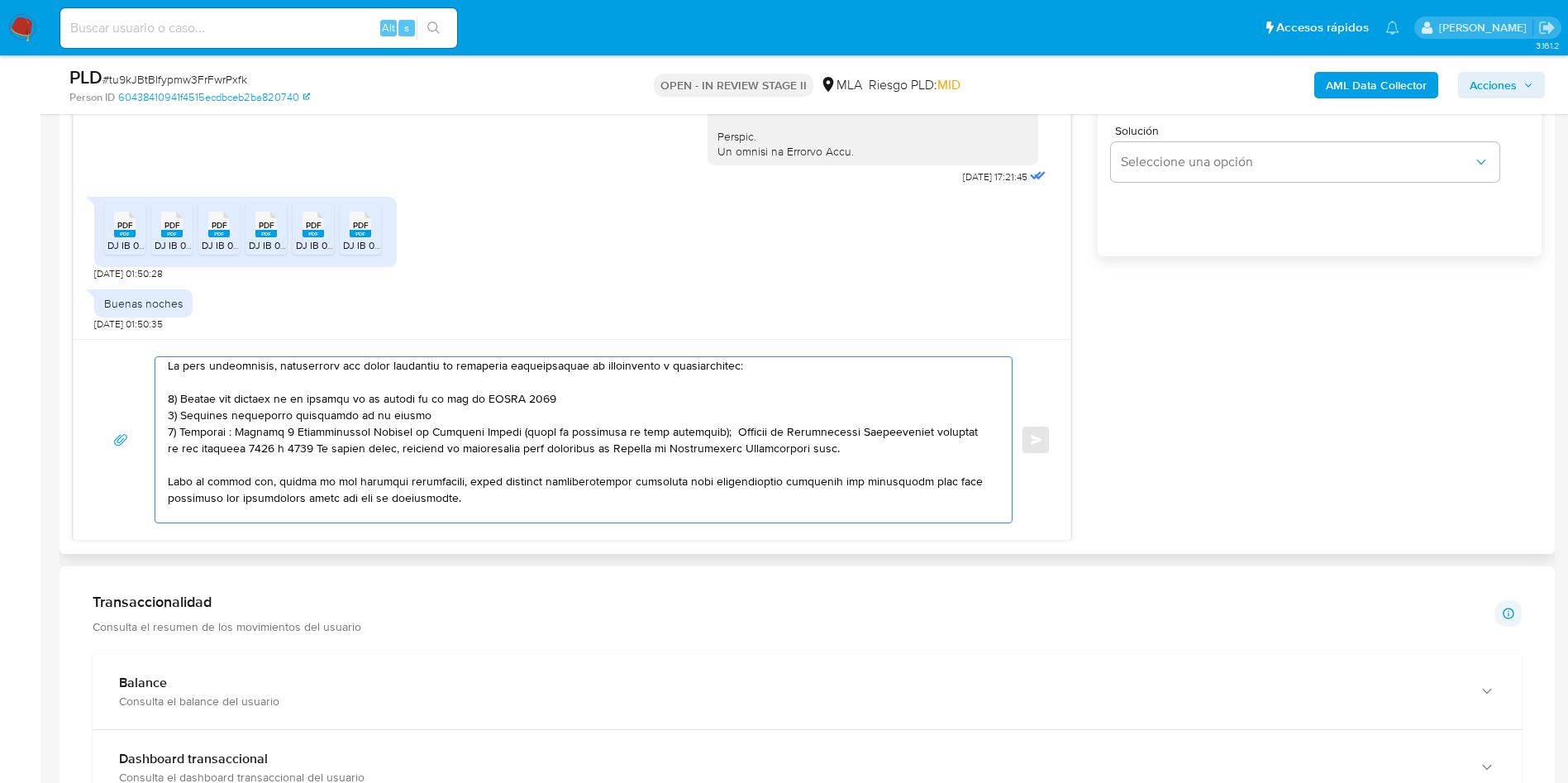
click at [870, 448] on textarea at bounding box center [580, 440] width 823 height 165
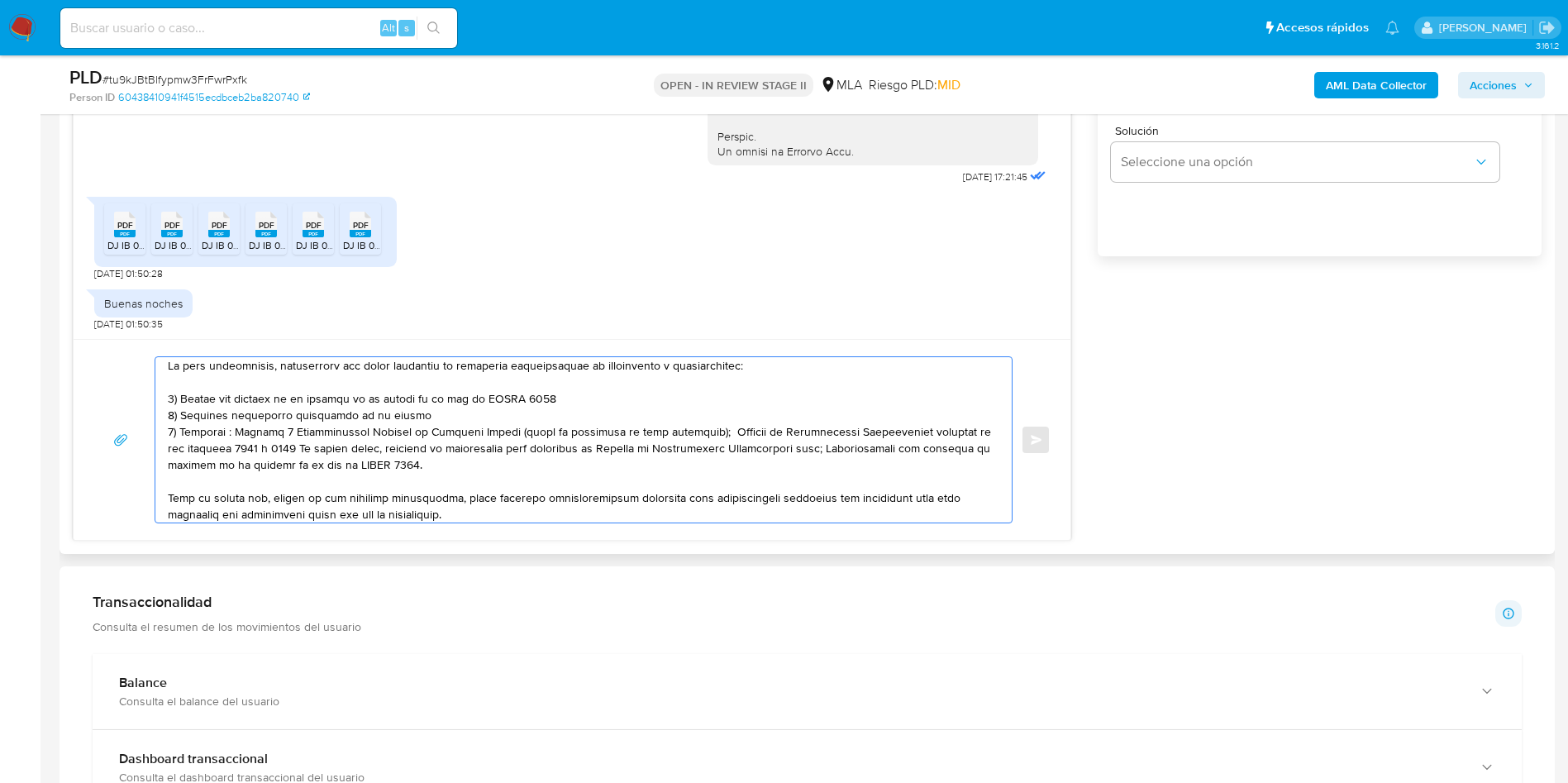
scroll to position [245, 0]
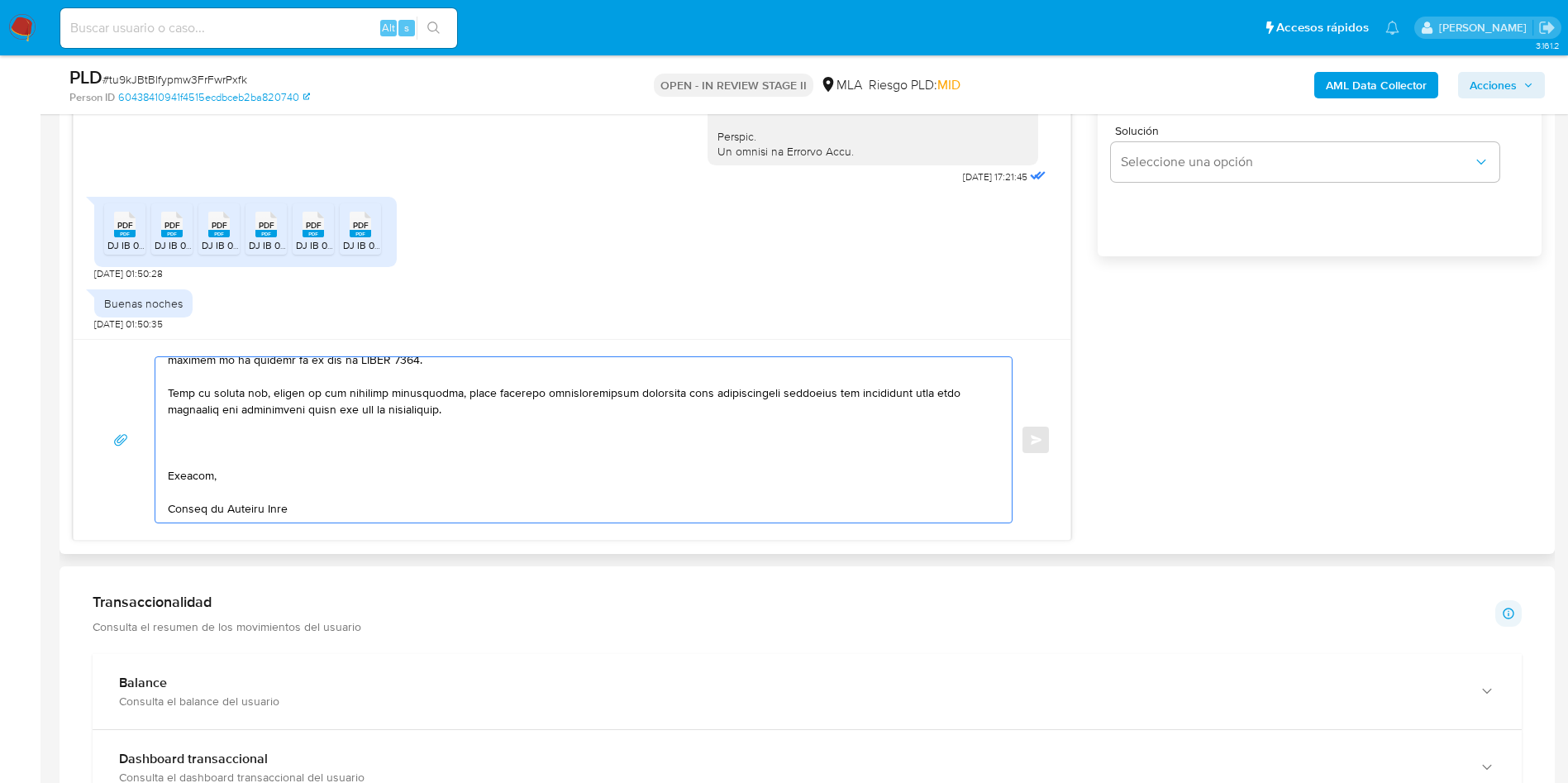
click at [470, 421] on textarea at bounding box center [580, 440] width 823 height 165
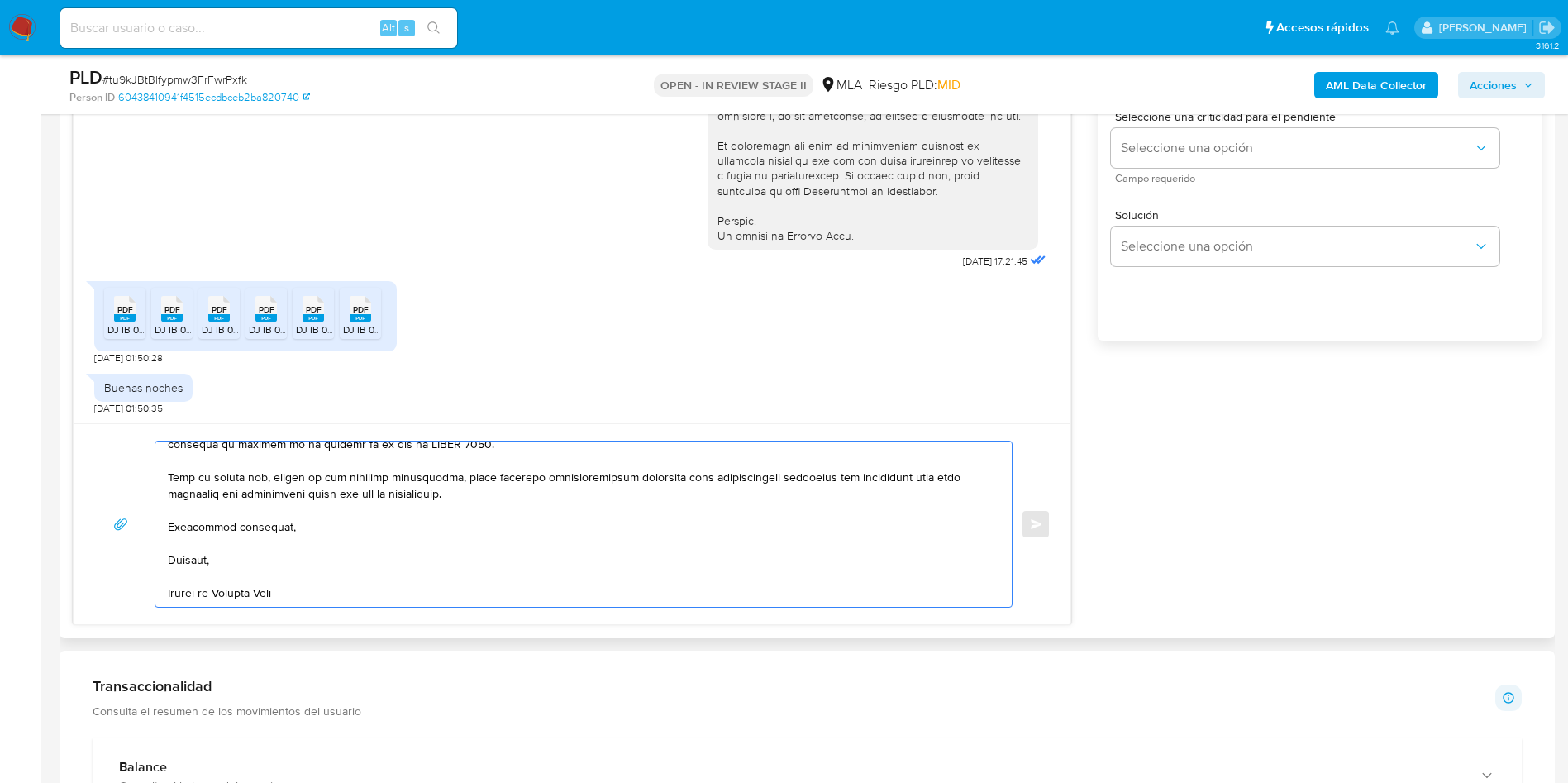
scroll to position [868, 0]
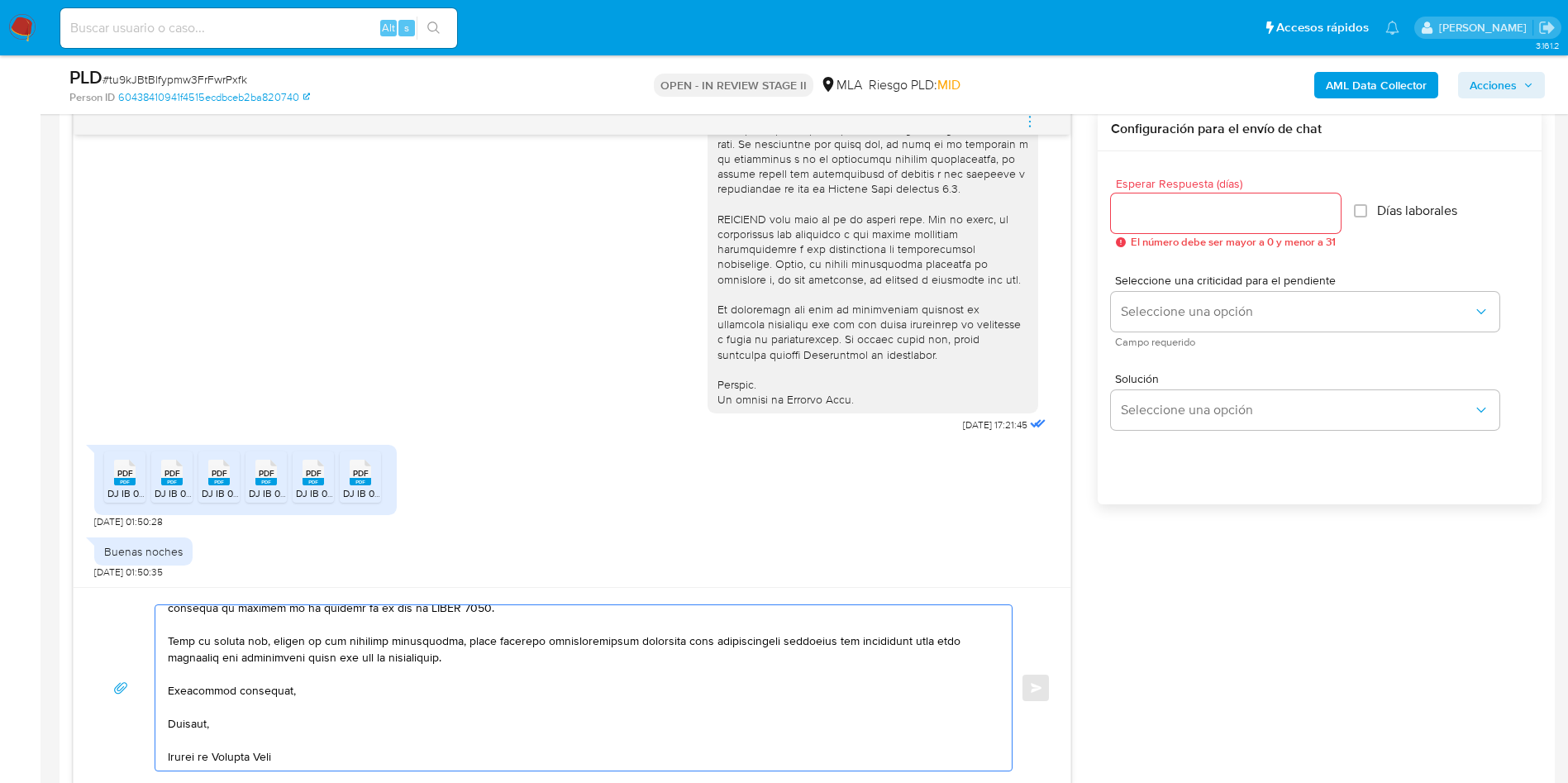
type textarea "Lore , Ipsumd sitamet con ad elitseddo. Eiusmodtem in utla e dolorem ali en adm…"
click at [1145, 223] on input "Esperar Respuesta (días)" at bounding box center [1225, 213] width 230 height 21
type input "2"
type input "3"
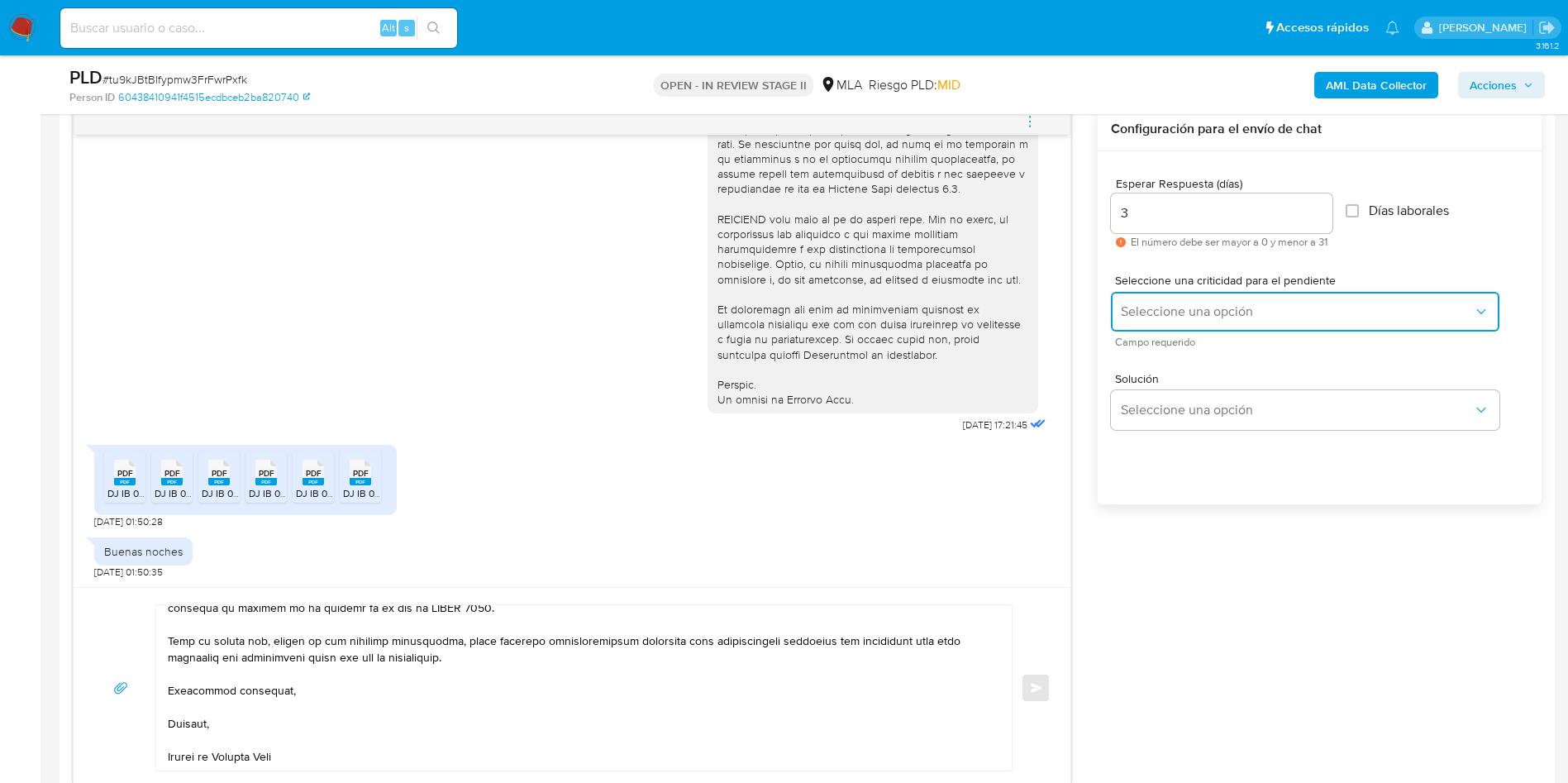
click at [1173, 312] on span "Seleccione una opción" at bounding box center [1296, 311] width 352 height 17
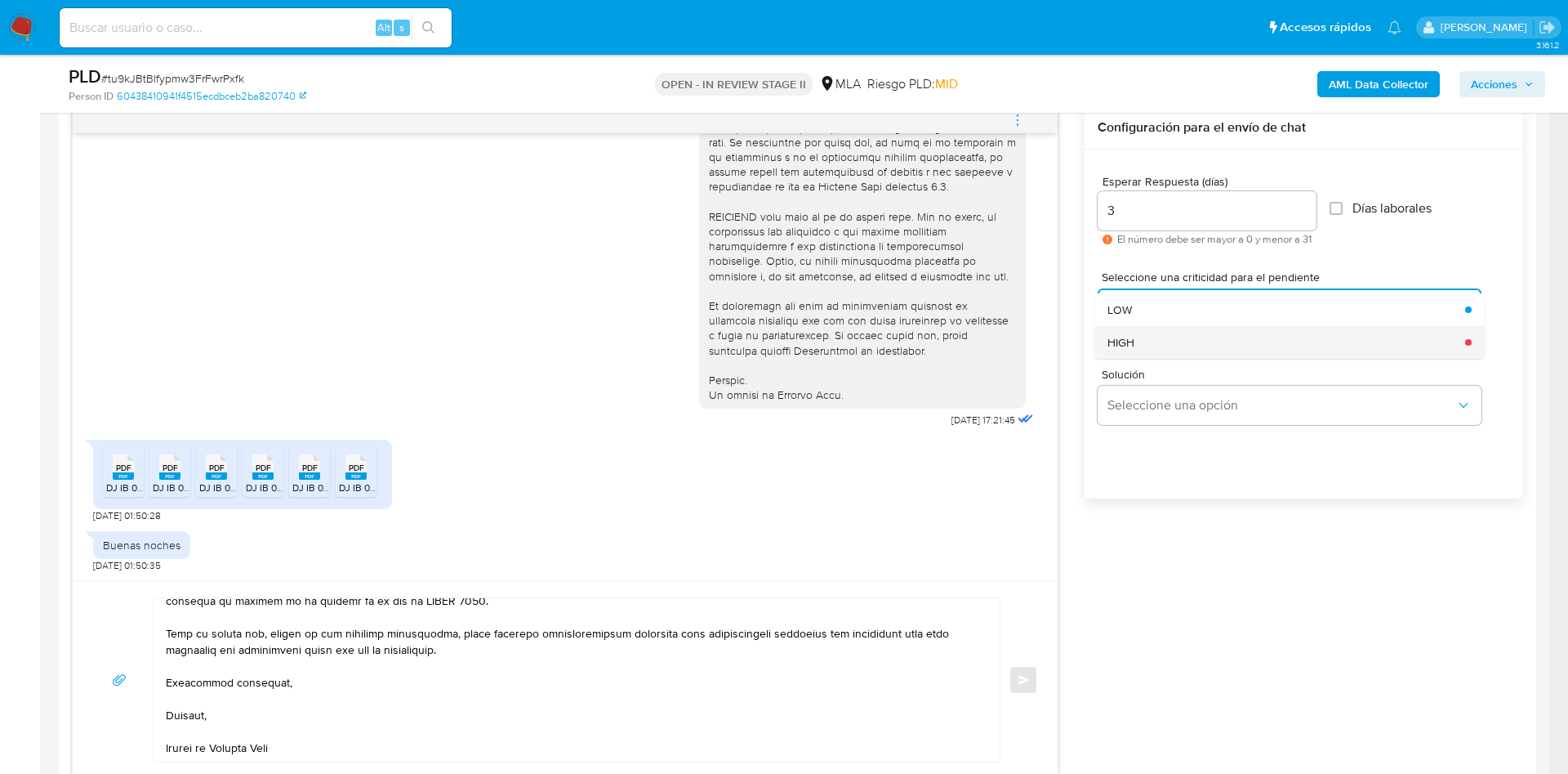
click at [1183, 345] on div "HIGH" at bounding box center [1281, 343] width 348 height 33
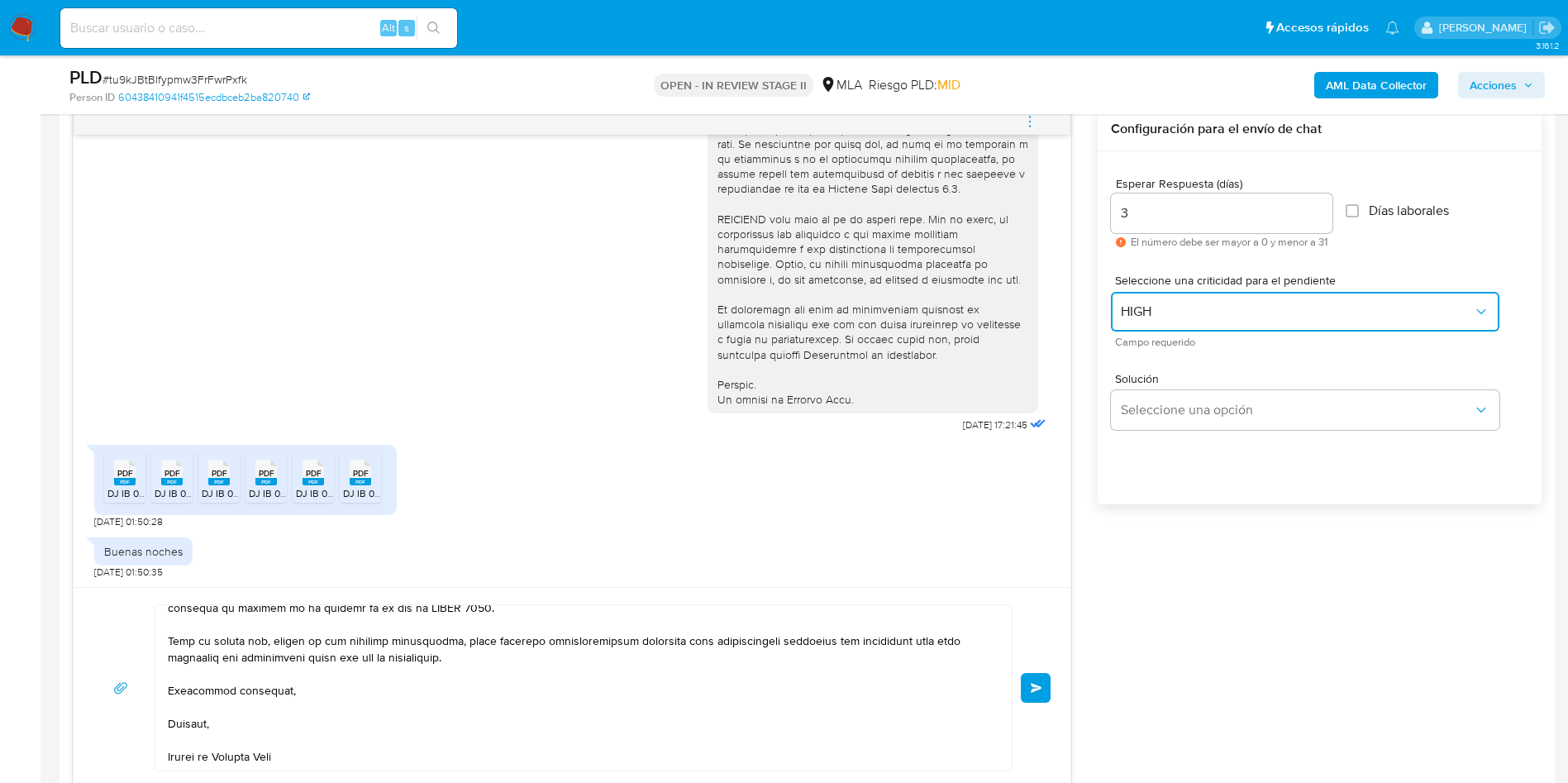
scroll to position [992, 0]
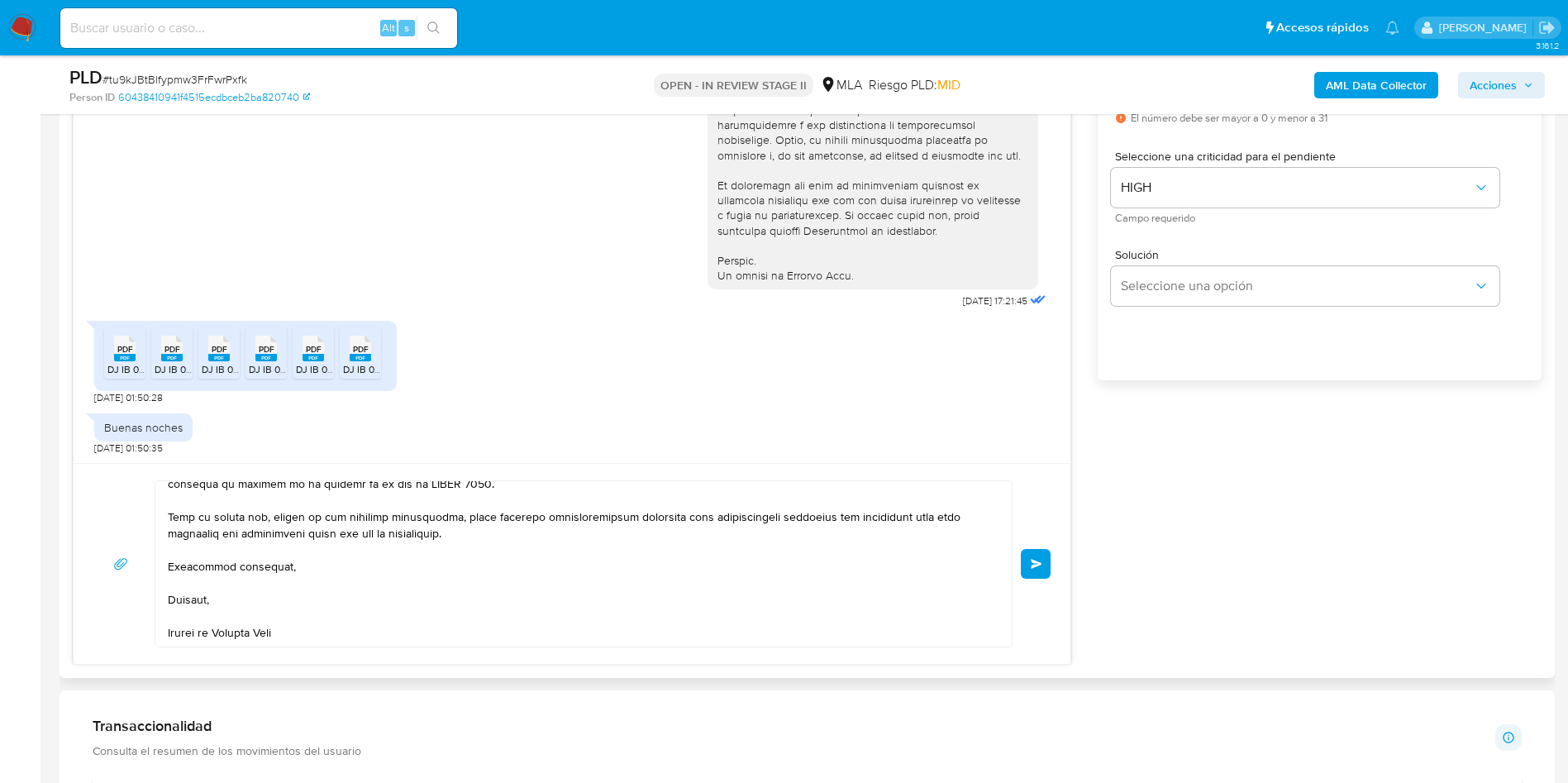
click at [1042, 570] on button "Enviar" at bounding box center [1036, 564] width 30 height 30
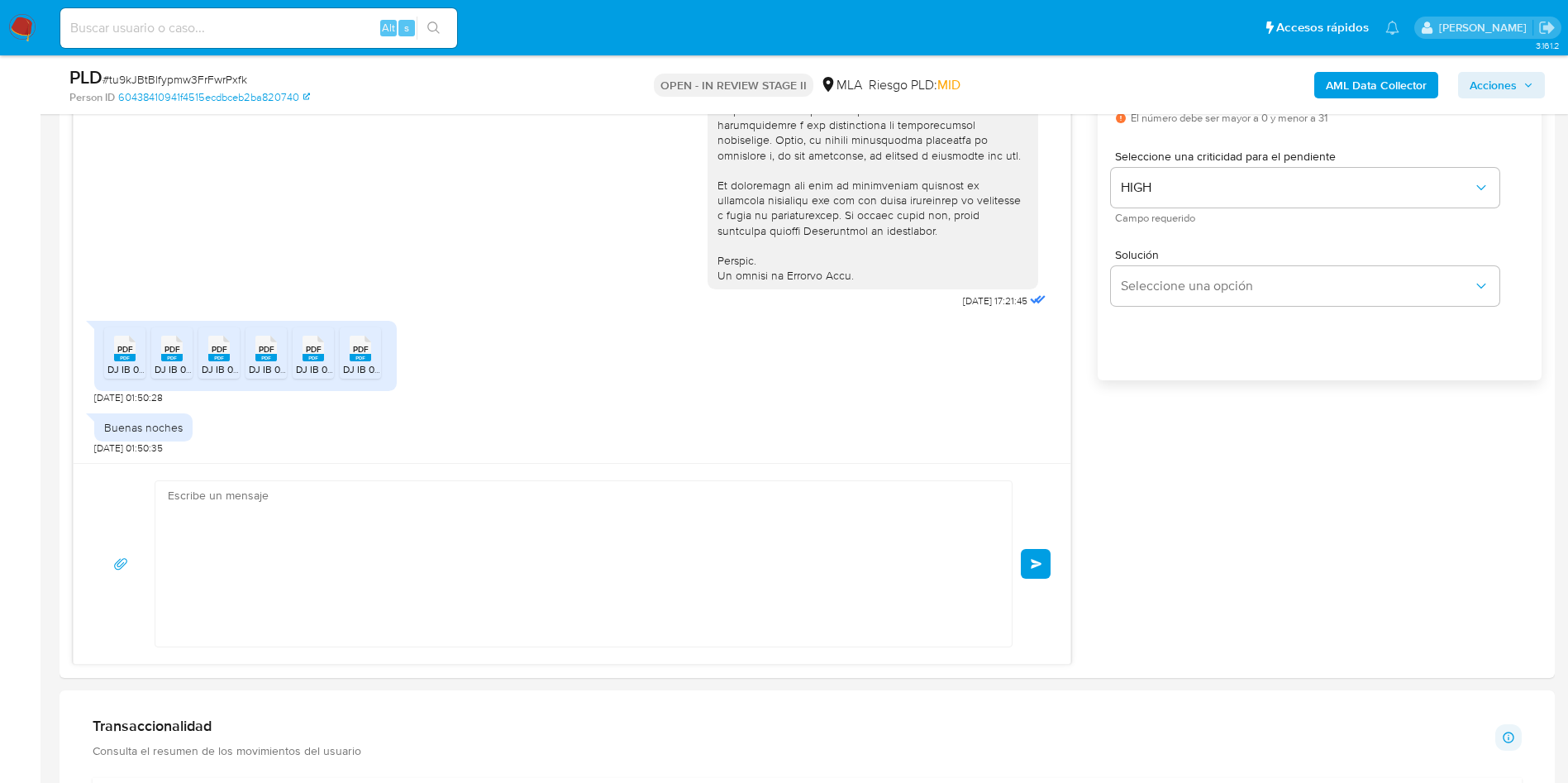
scroll to position [0, 0]
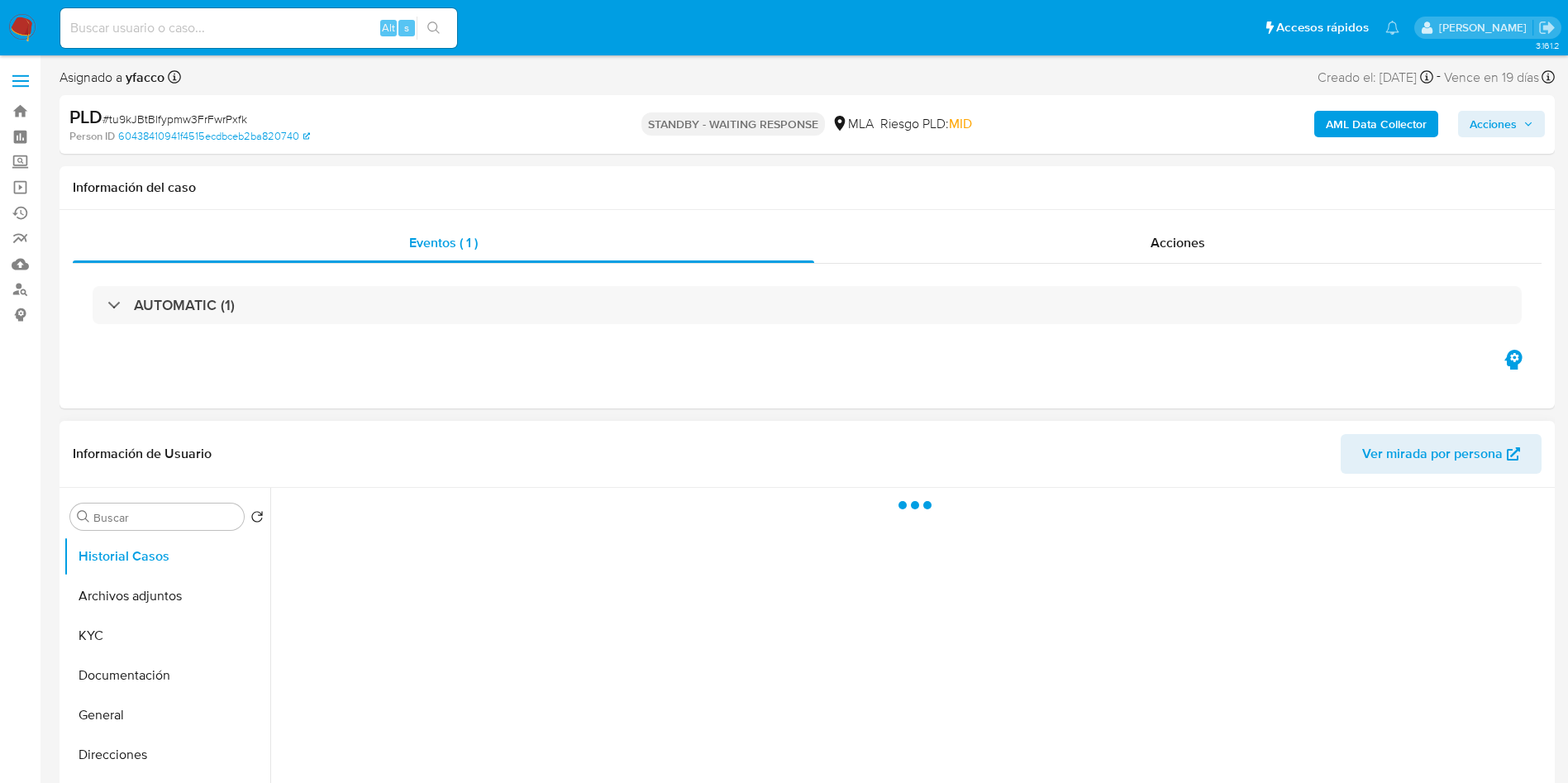
select select "10"
